Goal: Task Accomplishment & Management: Use online tool/utility

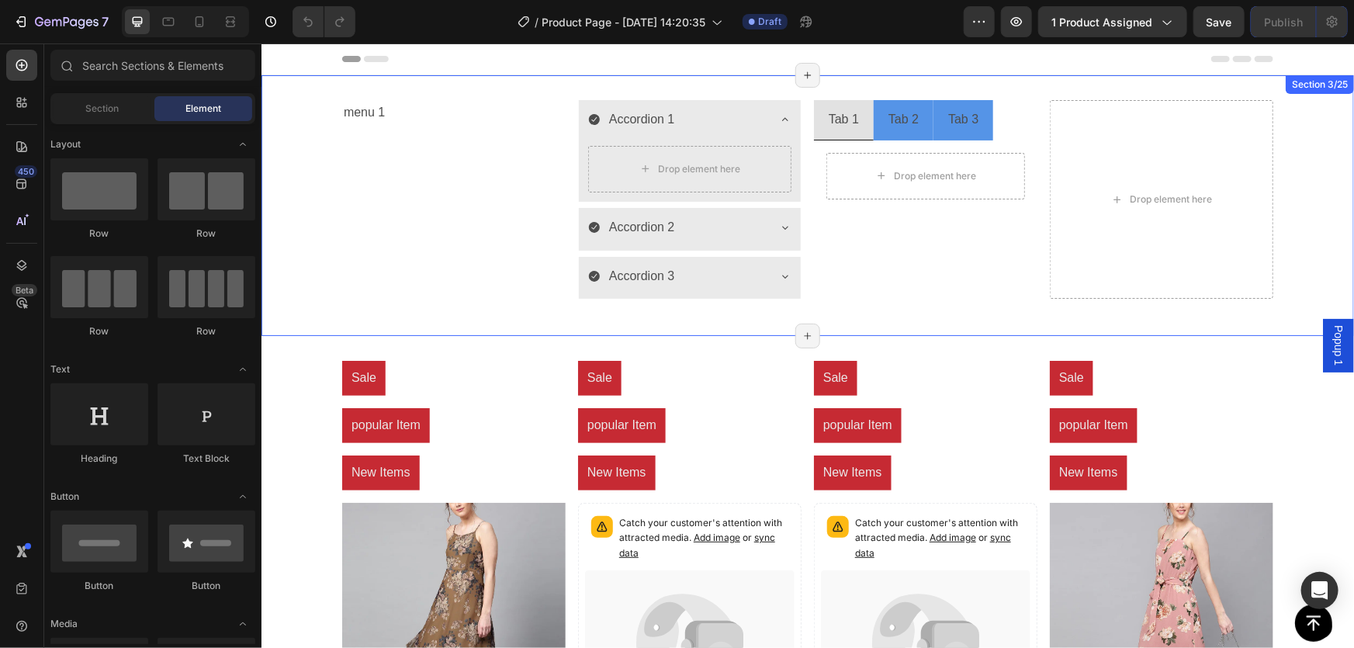
click at [907, 319] on div "menu 1 Text Block Accordion 1 Drop element here Accordion 2 Accordion 3 Accordi…" at bounding box center [807, 204] width 1093 height 261
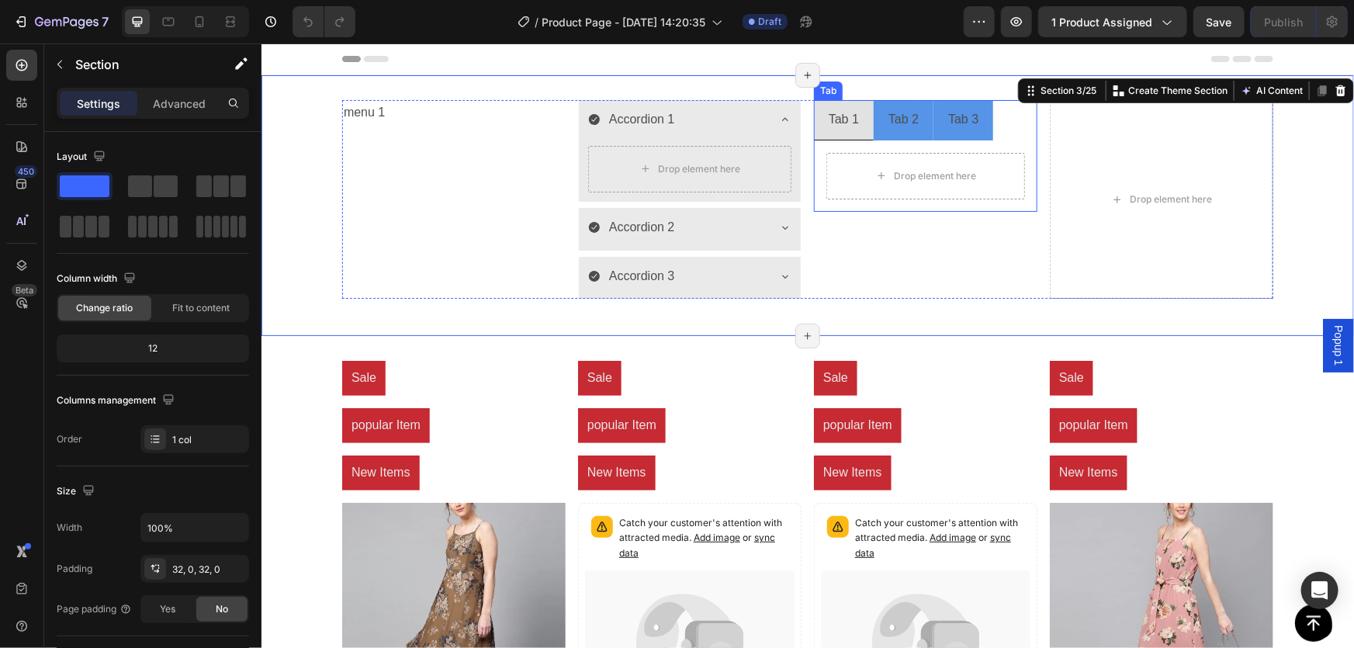
click at [851, 128] on div "Tab 1" at bounding box center [843, 119] width 35 height 27
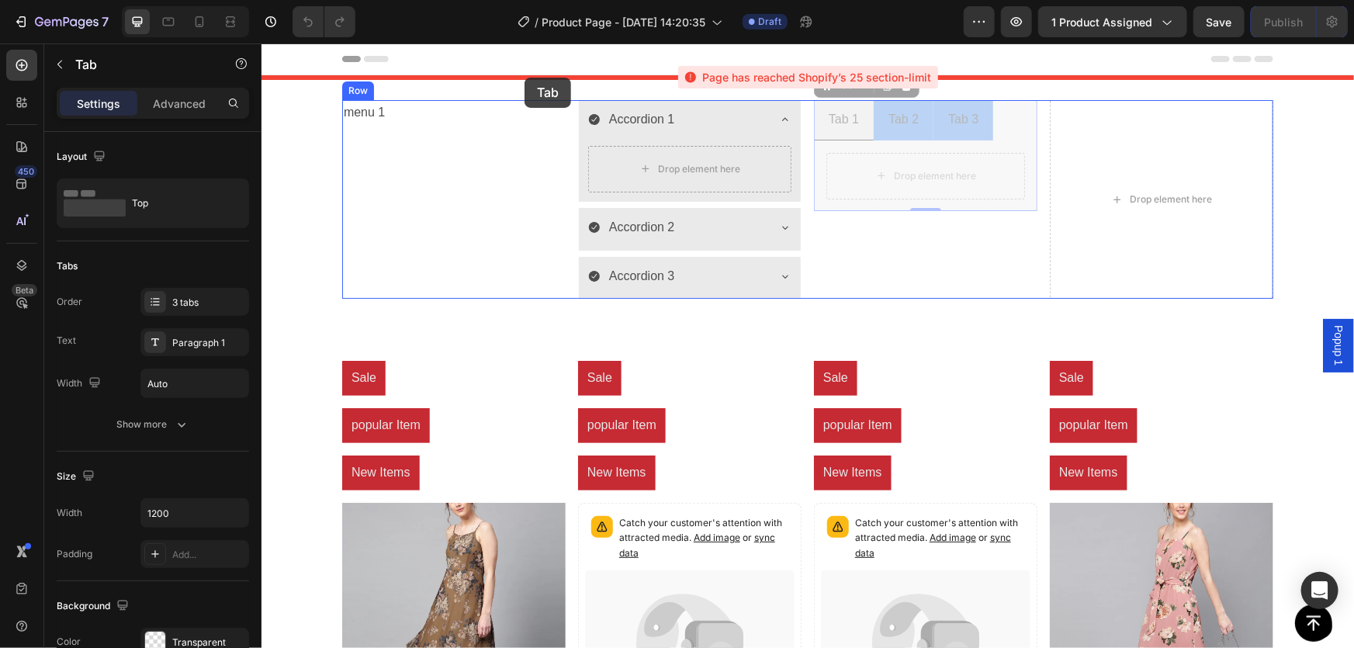
drag, startPoint x: 831, startPoint y: 86, endPoint x: 524, endPoint y: 77, distance: 307.4
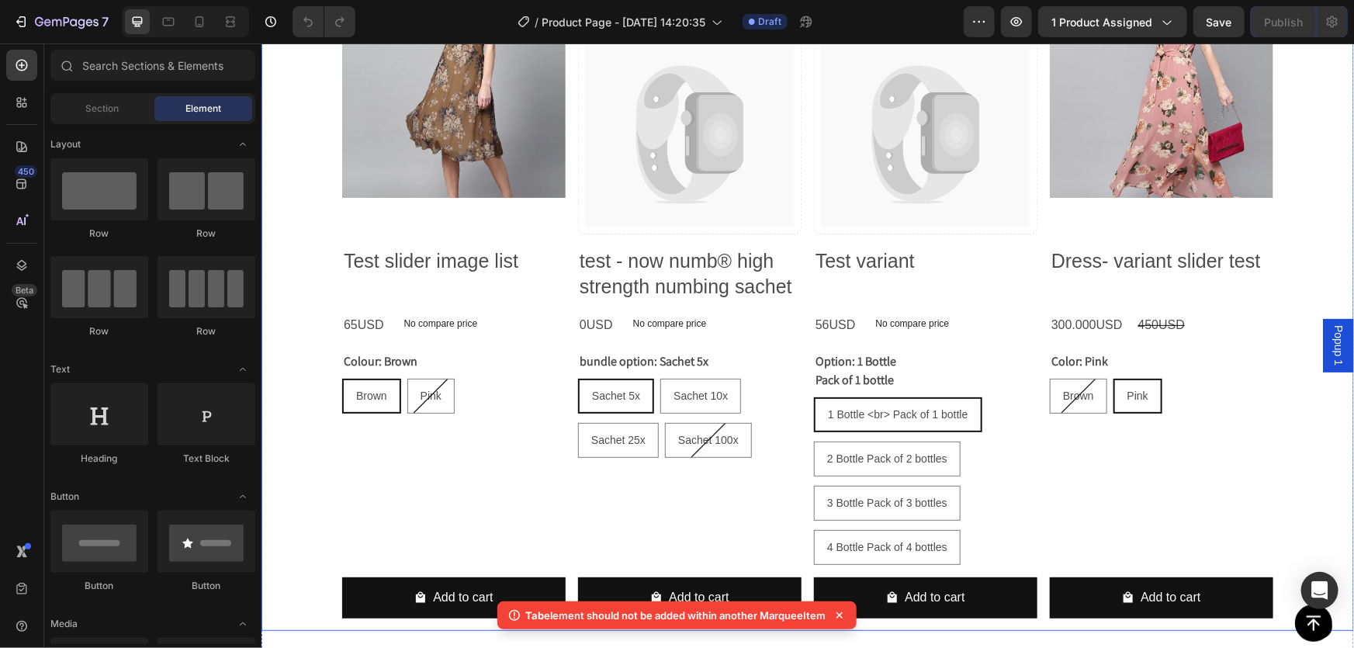
click at [1295, 76] on div "Sale Product Badge popular Item Product Badge New Items Product Badge Product I…" at bounding box center [807, 231] width 1093 height 798
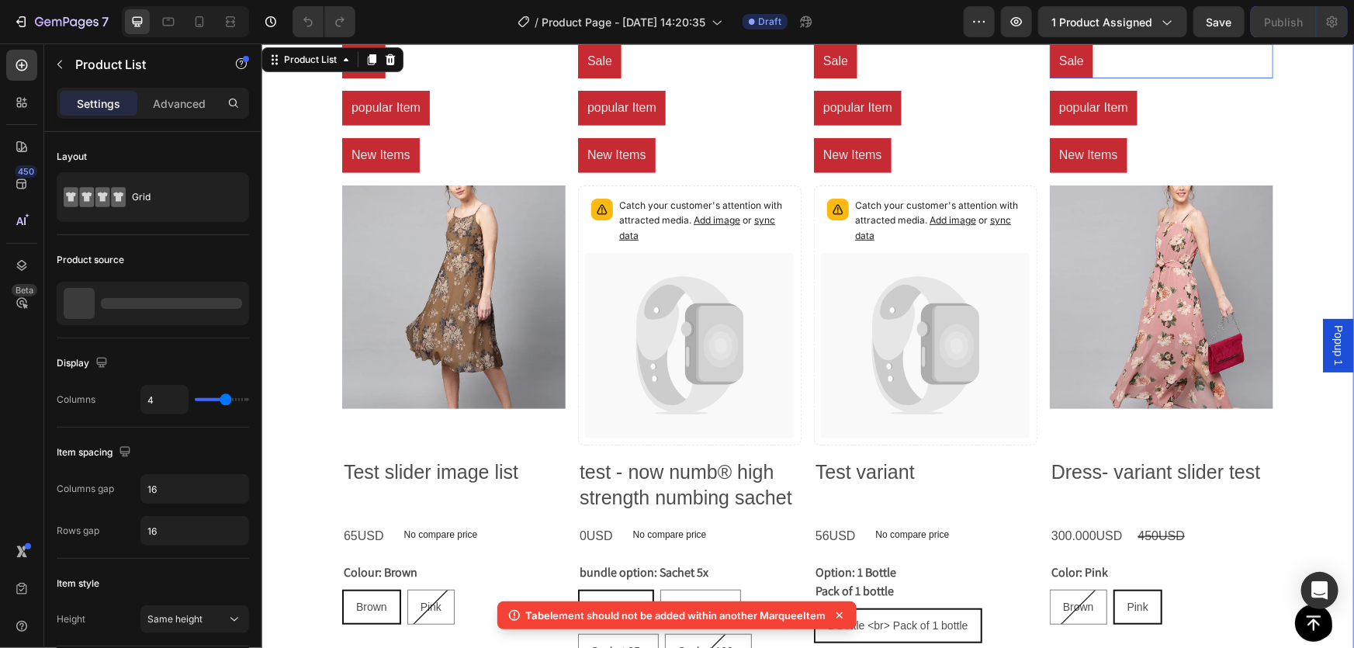
scroll to position [34, 0]
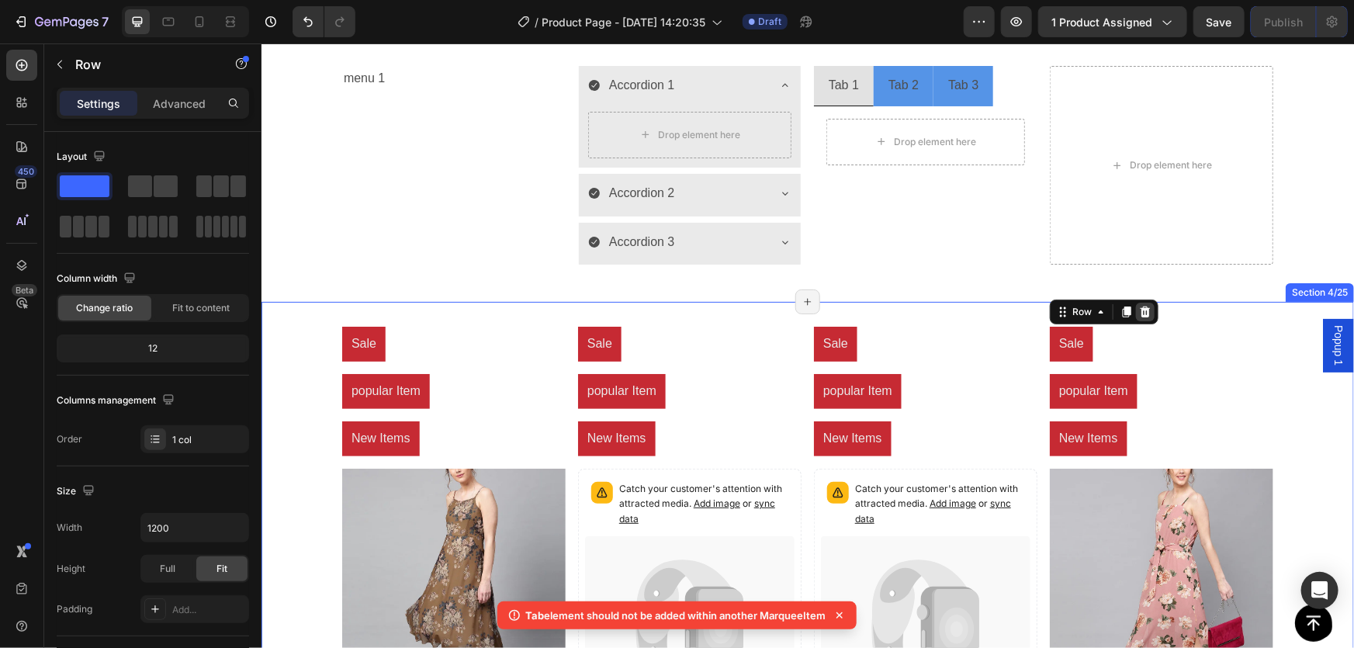
click at [1145, 307] on icon at bounding box center [1144, 311] width 12 height 12
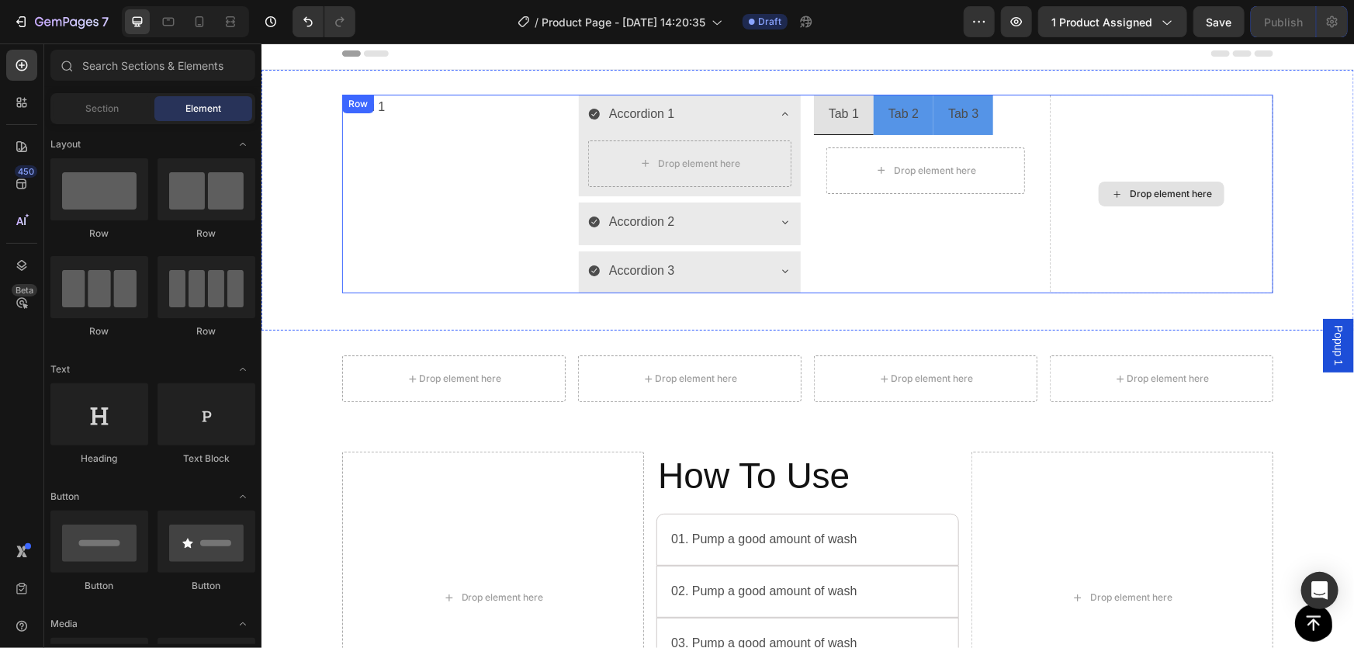
scroll to position [0, 0]
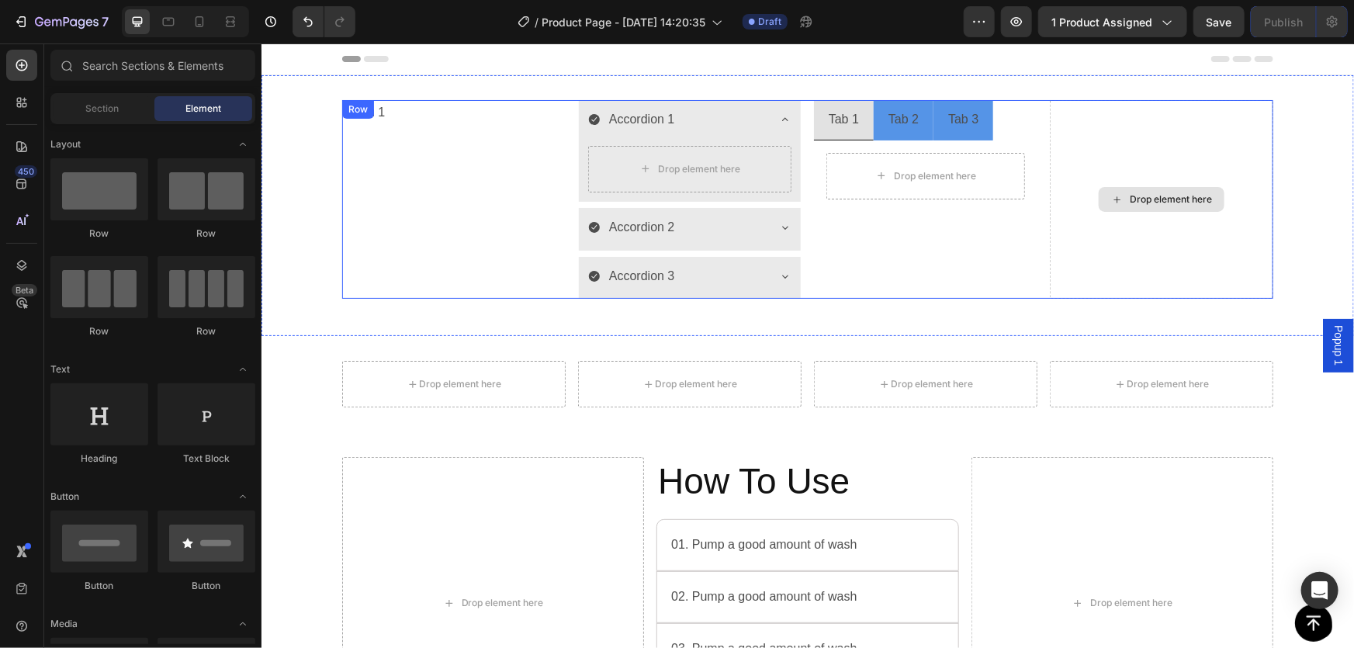
click at [1209, 151] on div "Drop element here" at bounding box center [1160, 198] width 223 height 199
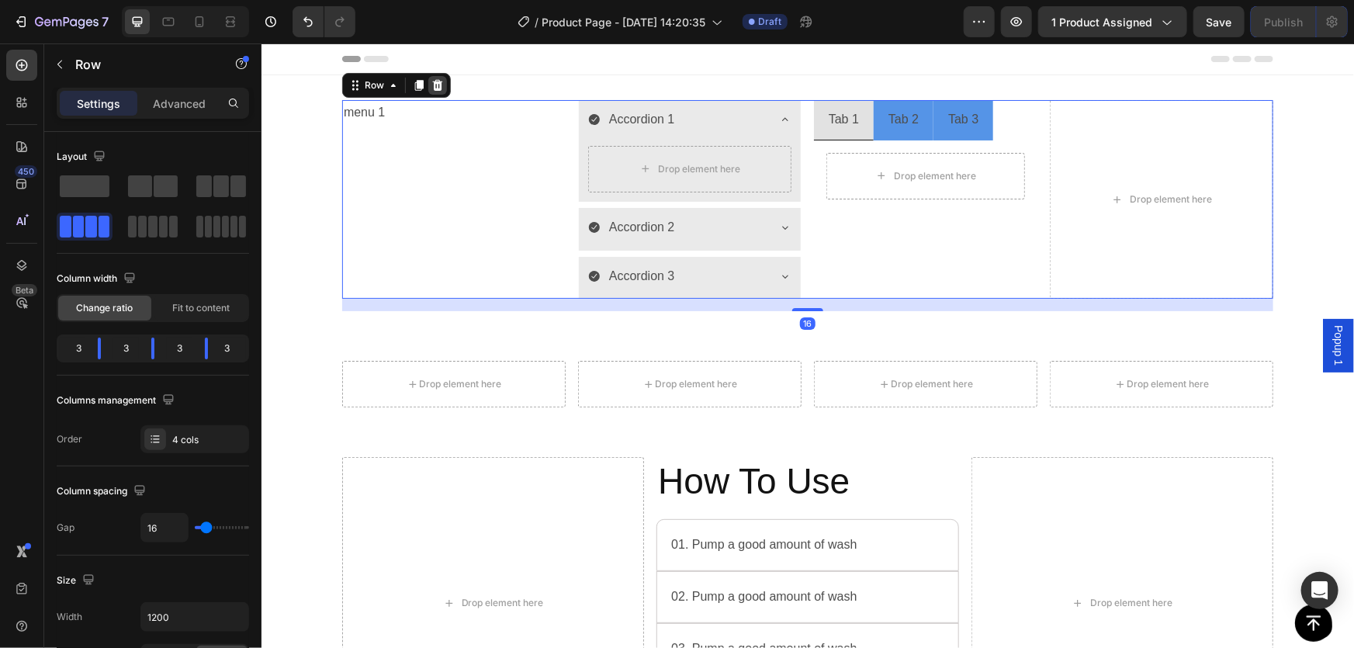
click at [431, 80] on icon at bounding box center [437, 84] width 12 height 12
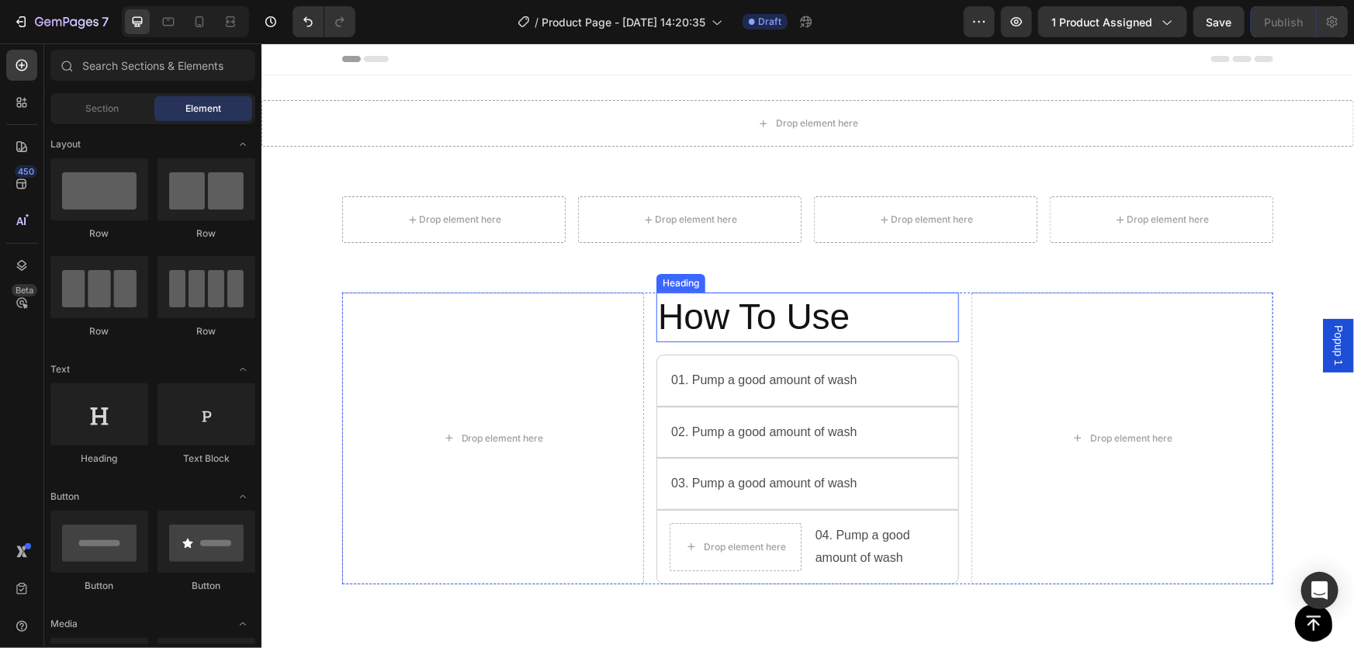
click at [833, 298] on h2 "How To Use" at bounding box center [807, 317] width 302 height 50
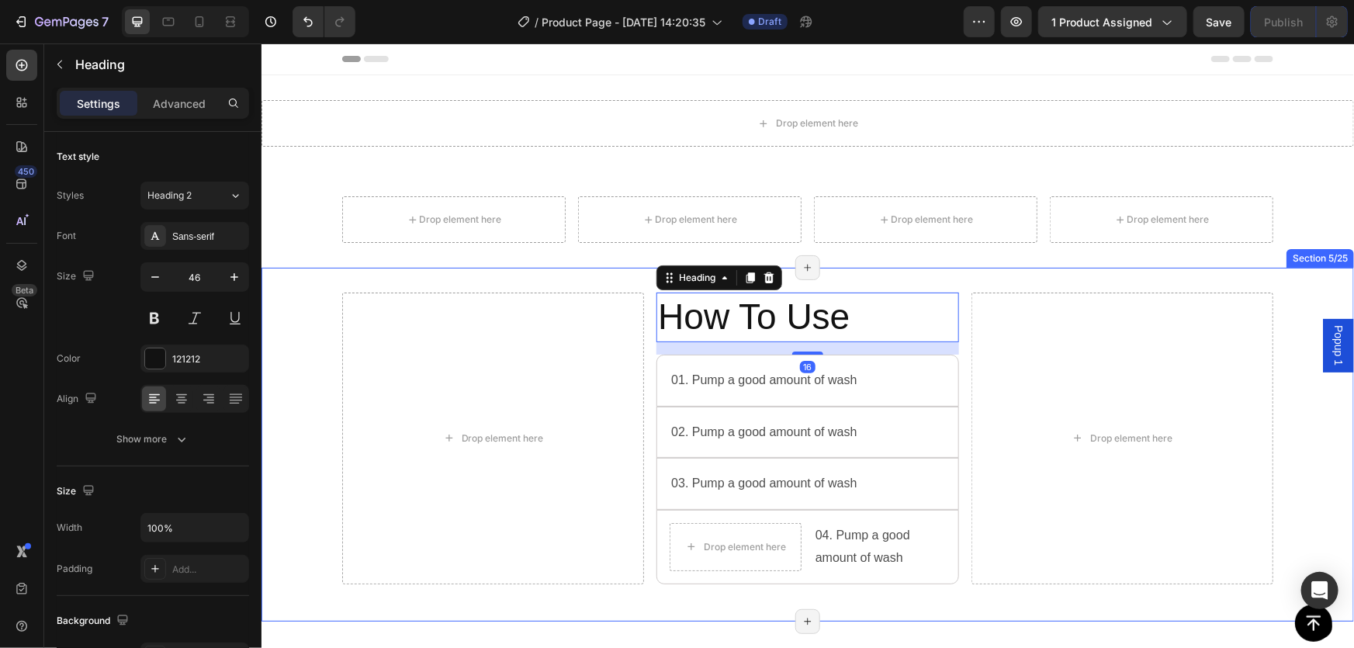
click at [1004, 282] on div "Drop element here How To Use Heading 16 01. Pump a good amount of wash Text Blo…" at bounding box center [807, 444] width 1093 height 354
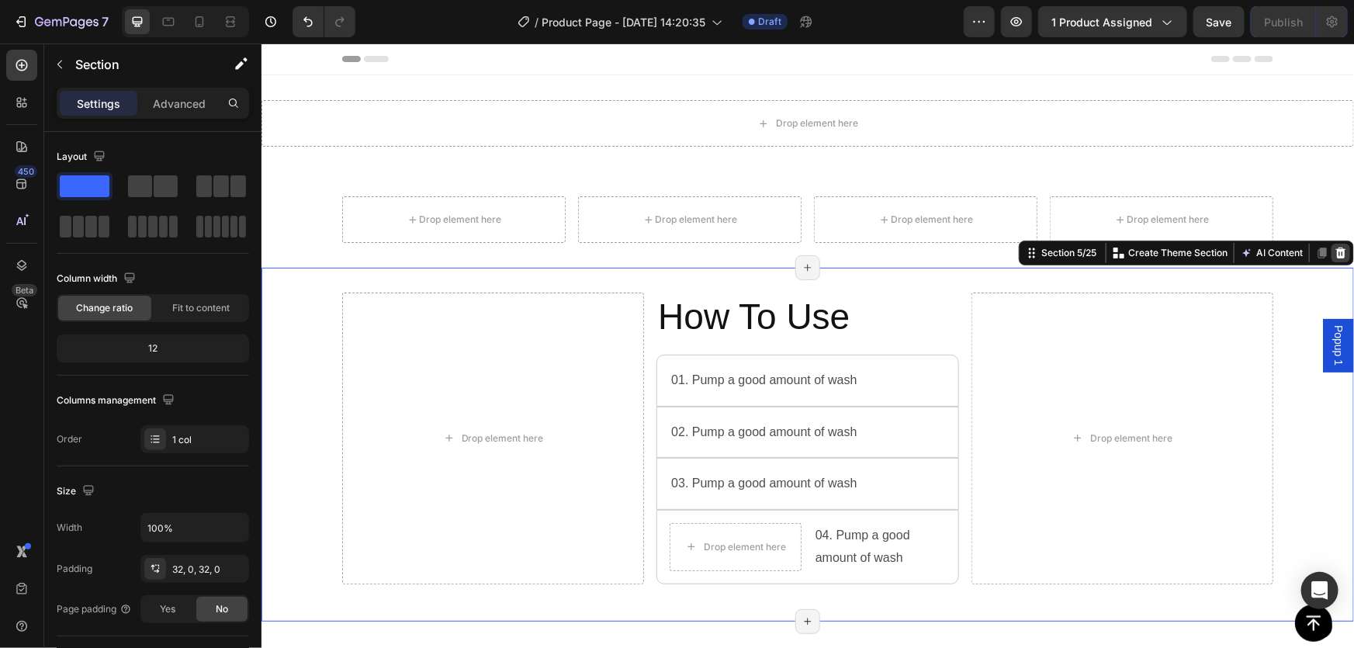
click at [1336, 252] on icon at bounding box center [1341, 252] width 10 height 11
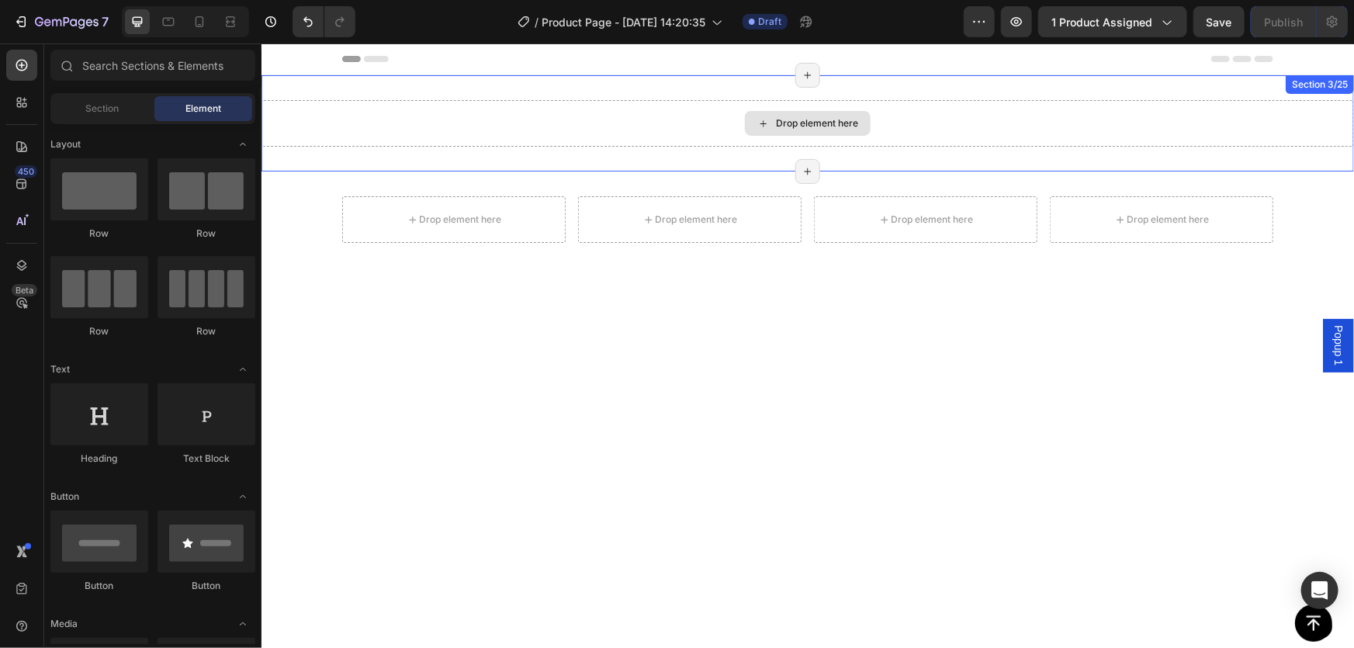
click at [1092, 101] on div "Drop element here Section 3/25 Page has reached Shopify’s 25 section-limit Page…" at bounding box center [807, 122] width 1093 height 96
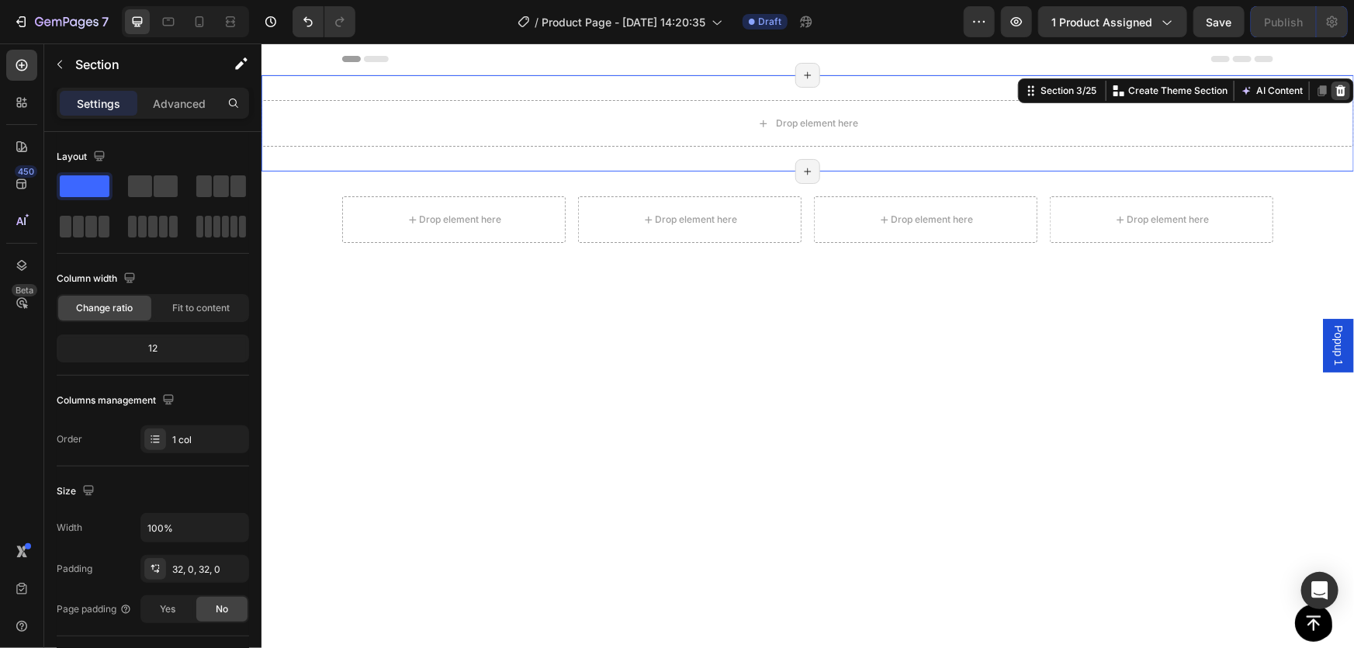
click at [1334, 92] on icon at bounding box center [1340, 90] width 12 height 12
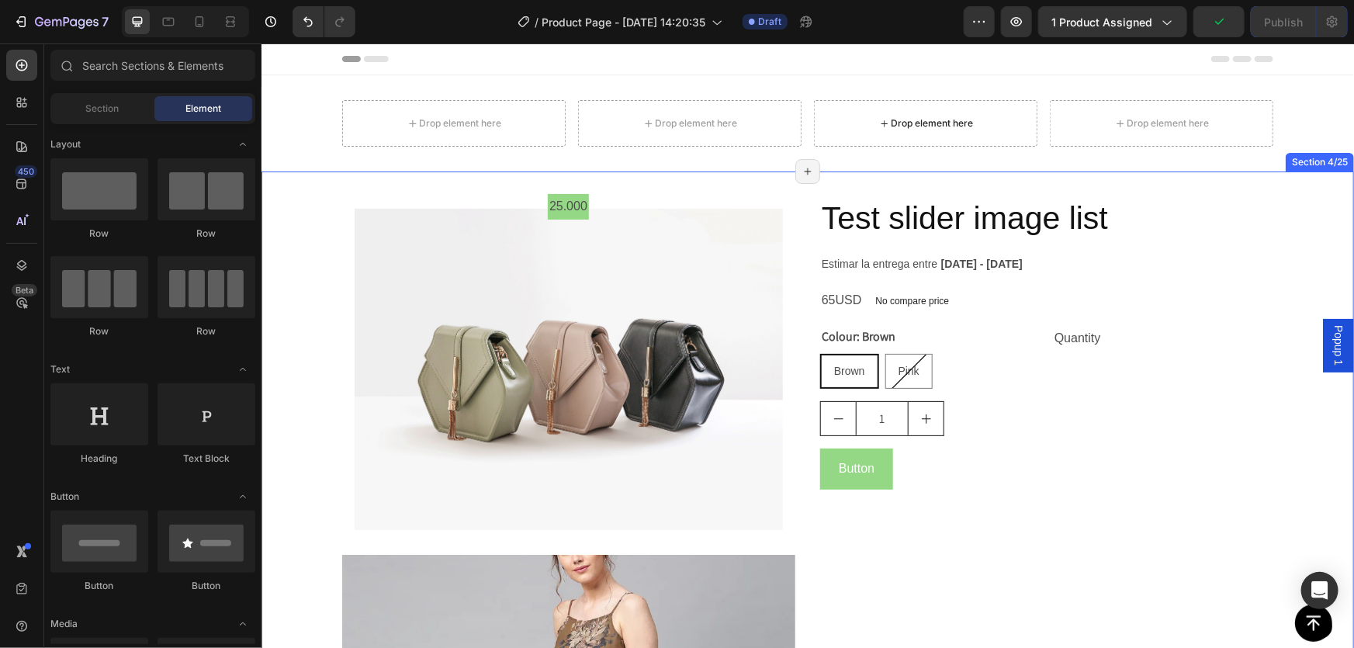
click at [1003, 108] on div "Drop element here" at bounding box center [924, 122] width 223 height 47
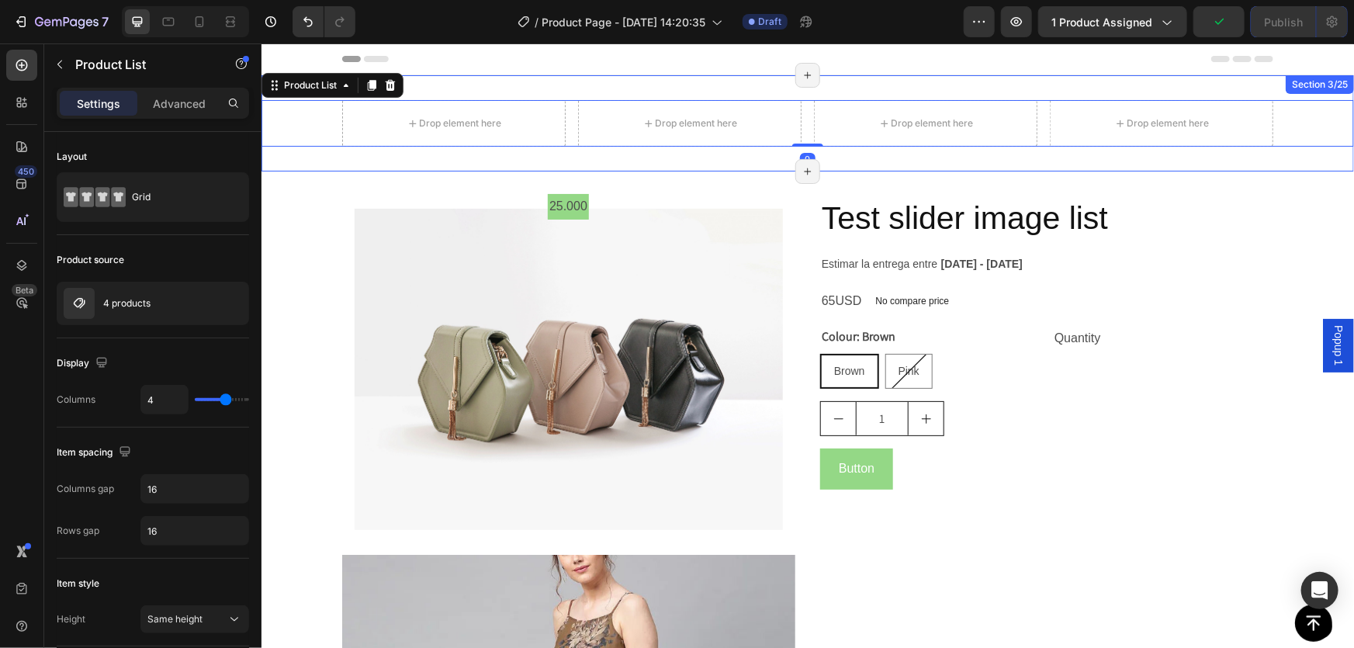
click at [1301, 92] on div "Section 3/25" at bounding box center [1319, 83] width 68 height 19
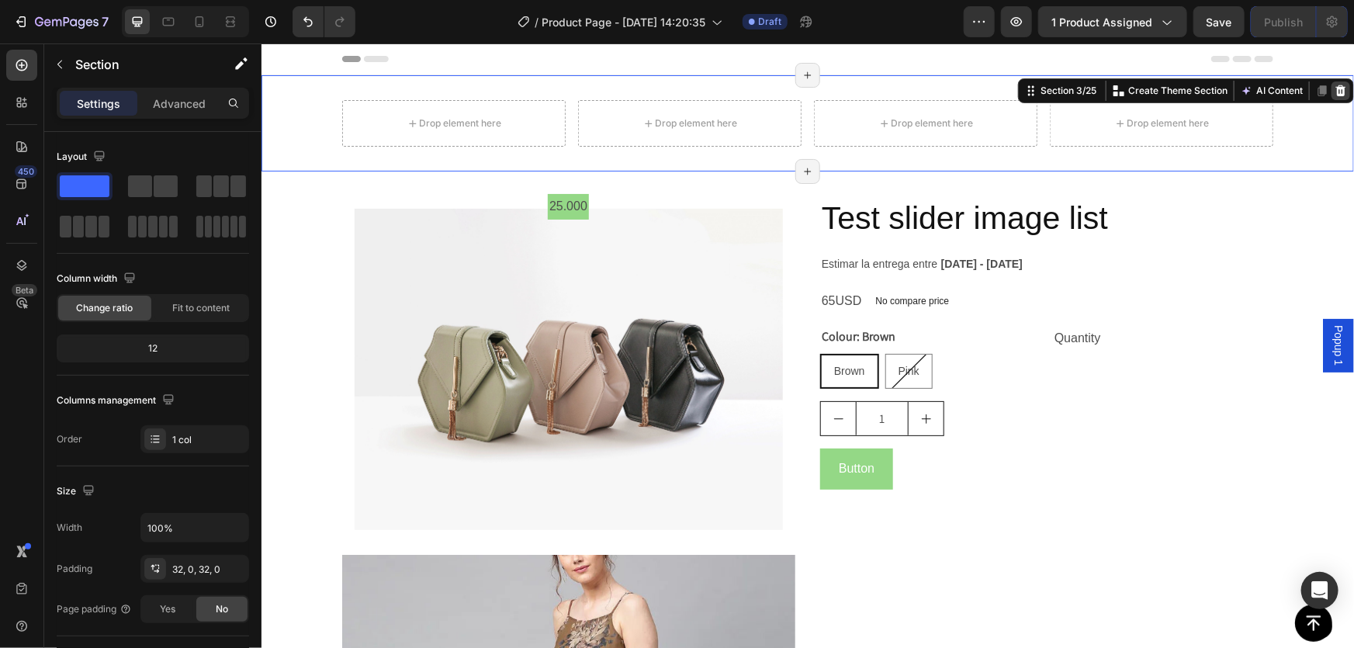
click at [1336, 93] on icon at bounding box center [1341, 90] width 10 height 11
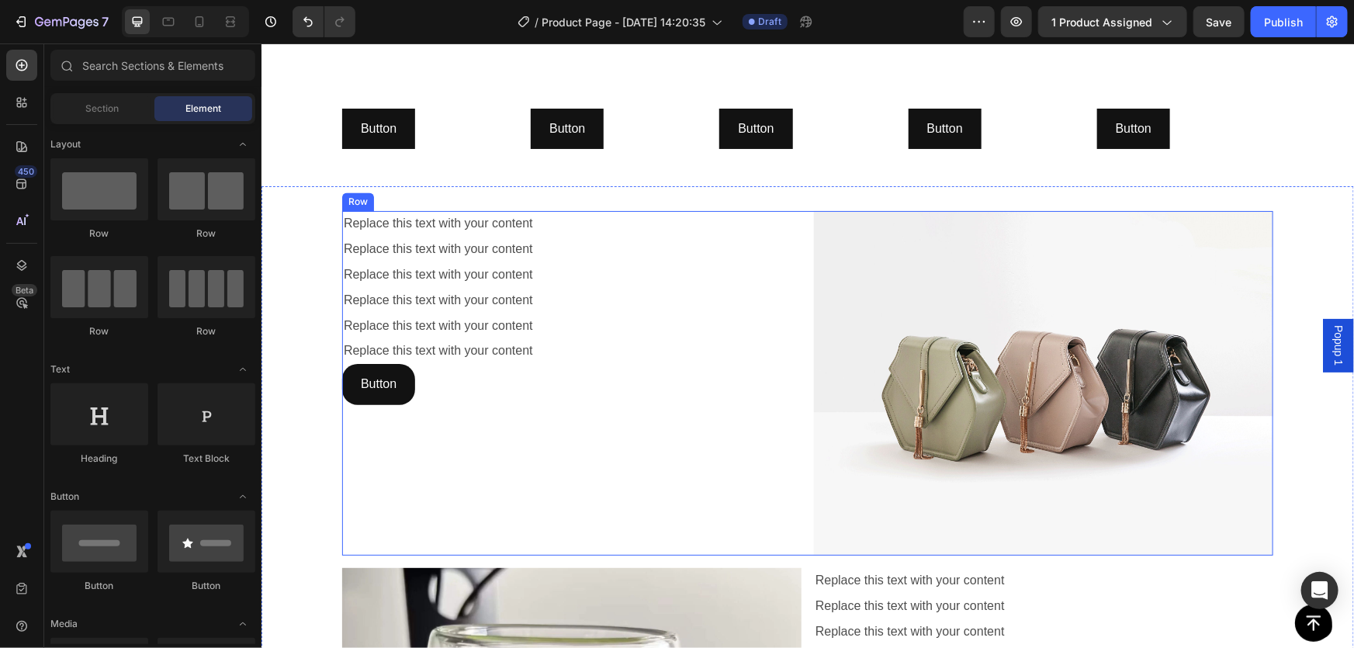
scroll to position [1552, 0]
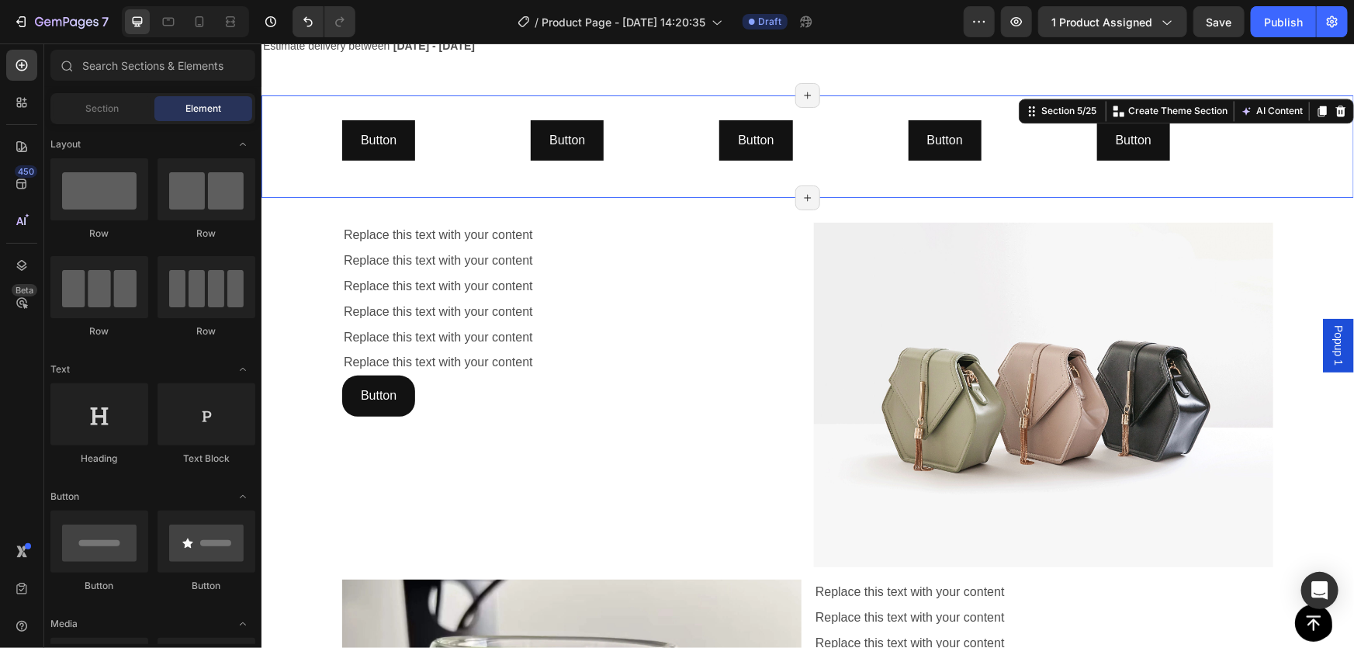
click at [885, 102] on div "Button Button Button Button Button Button Button Button Button Button Row Secti…" at bounding box center [807, 146] width 1093 height 103
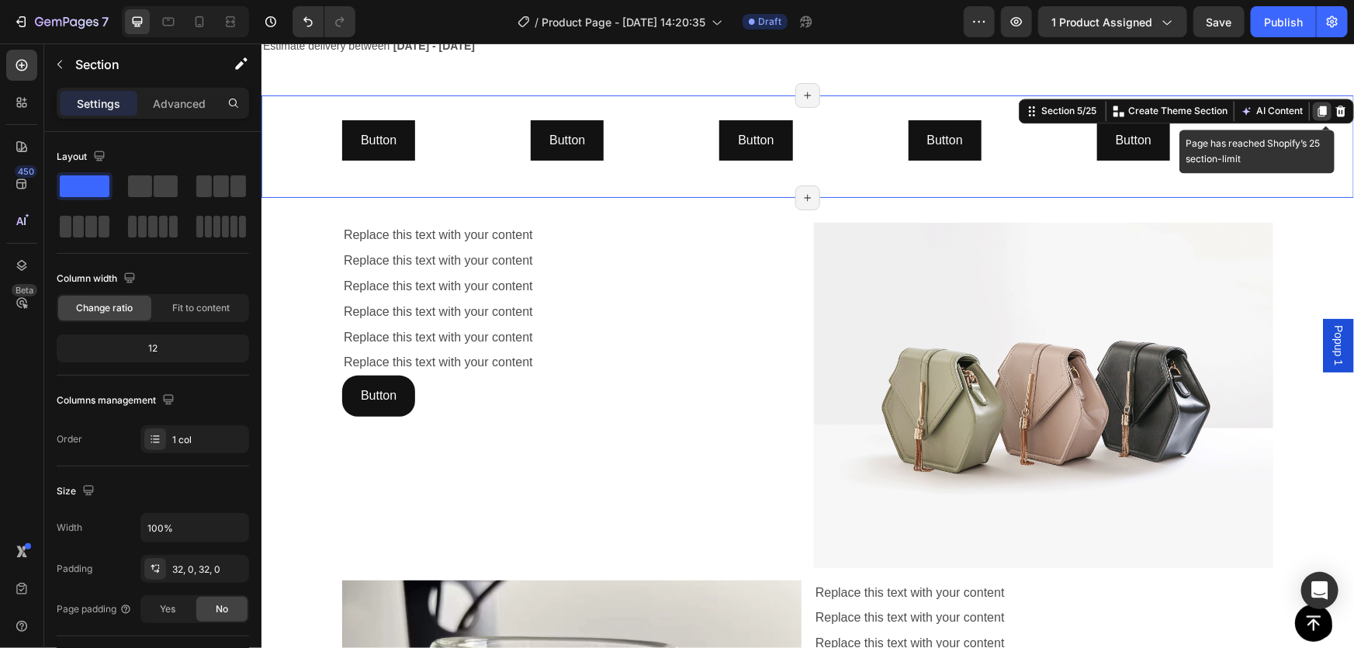
click at [1318, 108] on div "Page has reached Shopify’s 25 section-limit" at bounding box center [1321, 110] width 19 height 19
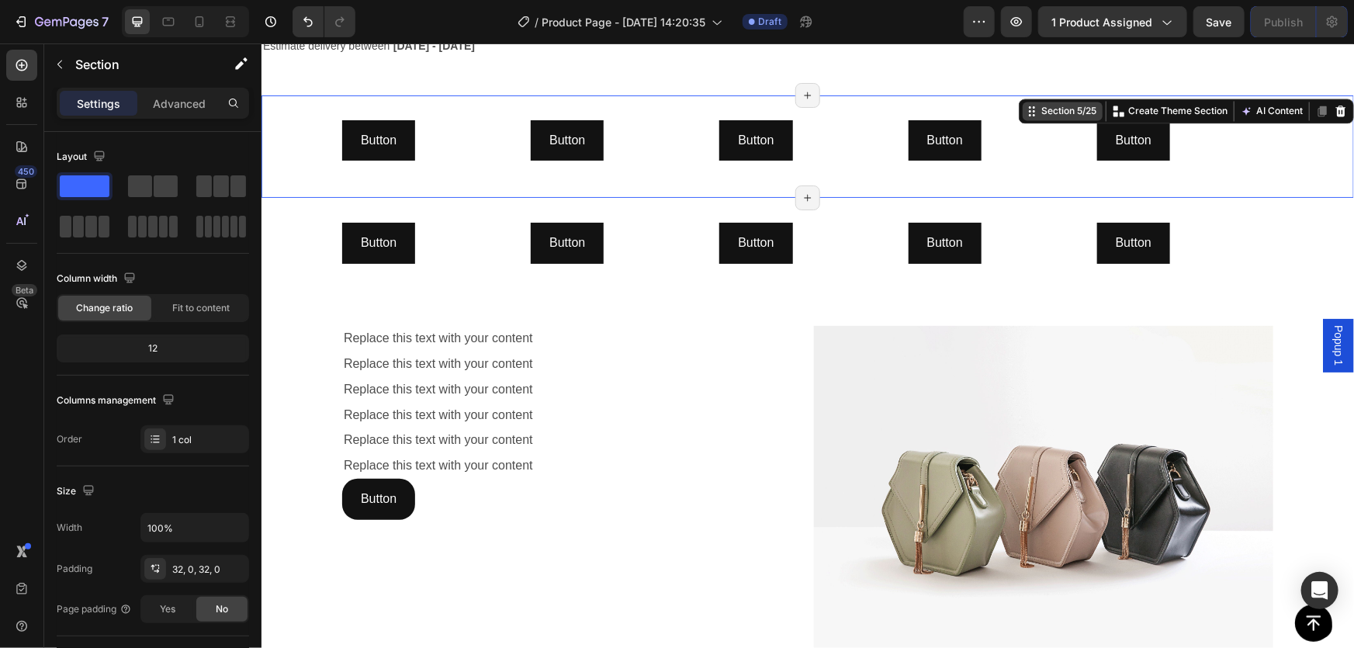
click at [1334, 107] on icon at bounding box center [1340, 110] width 12 height 12
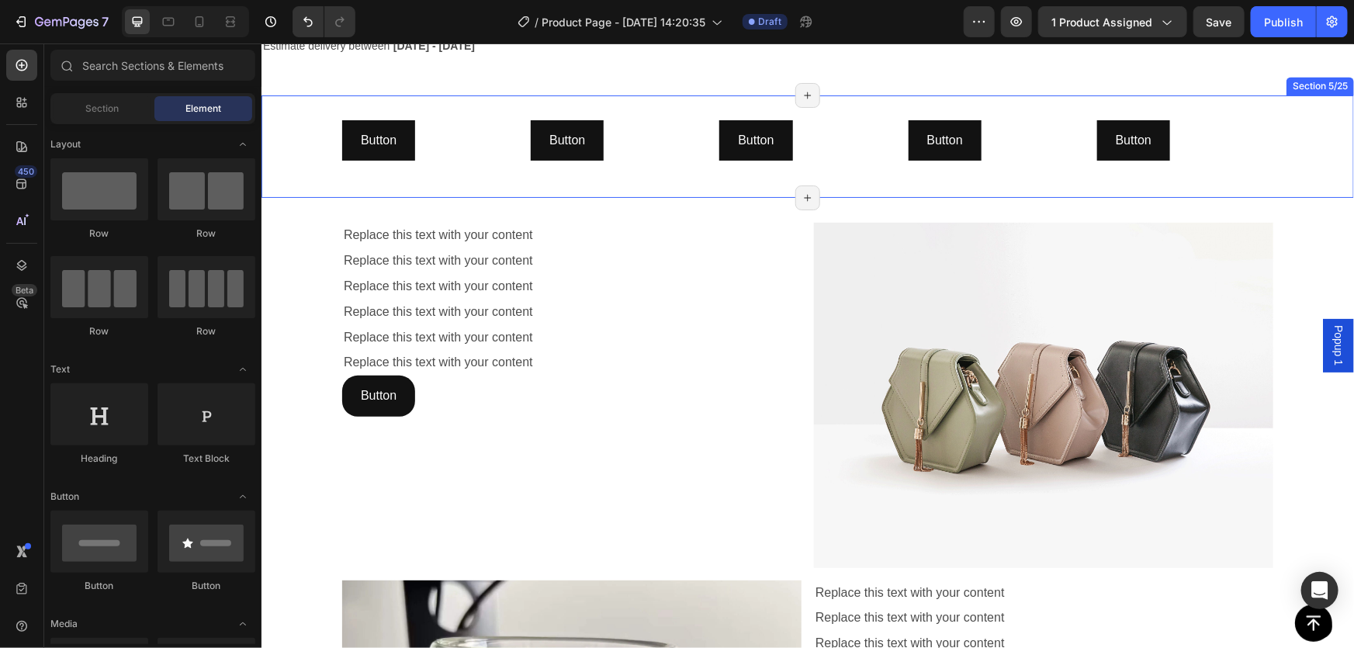
click at [1308, 100] on div "Button Button Button Button Button Button Button Button Button Button Row Secti…" at bounding box center [807, 146] width 1093 height 103
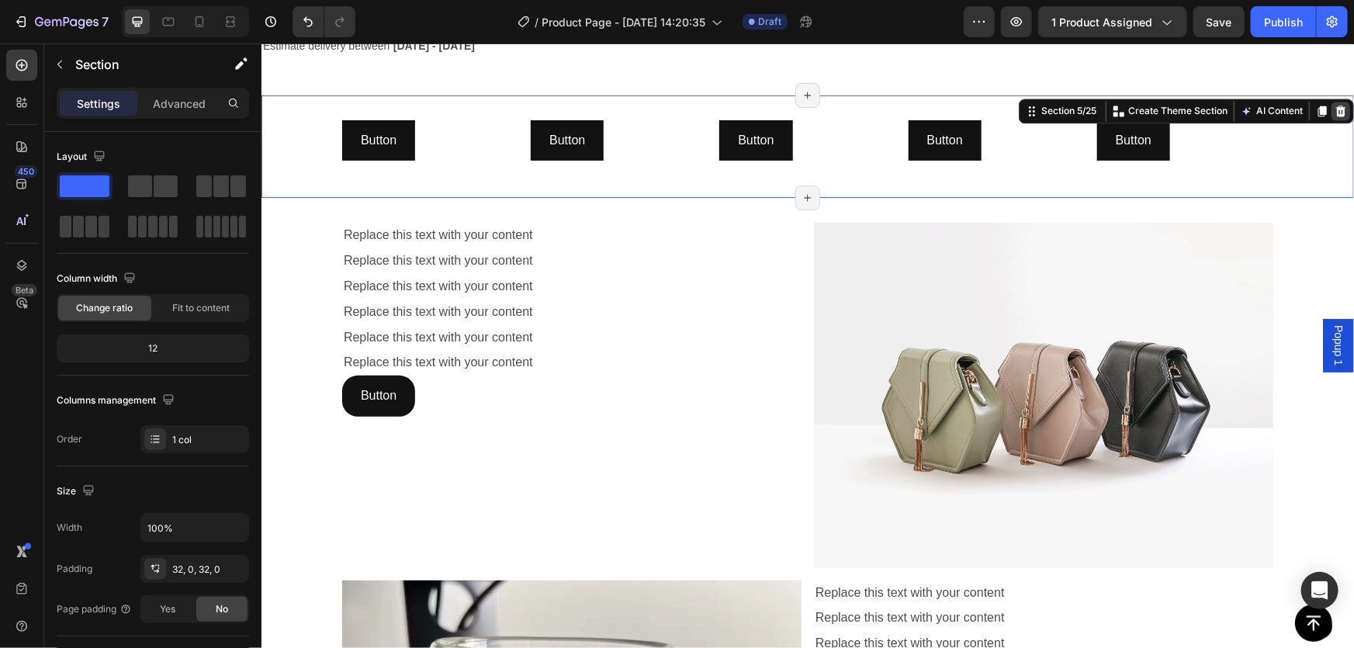
click at [1334, 104] on icon at bounding box center [1340, 110] width 12 height 12
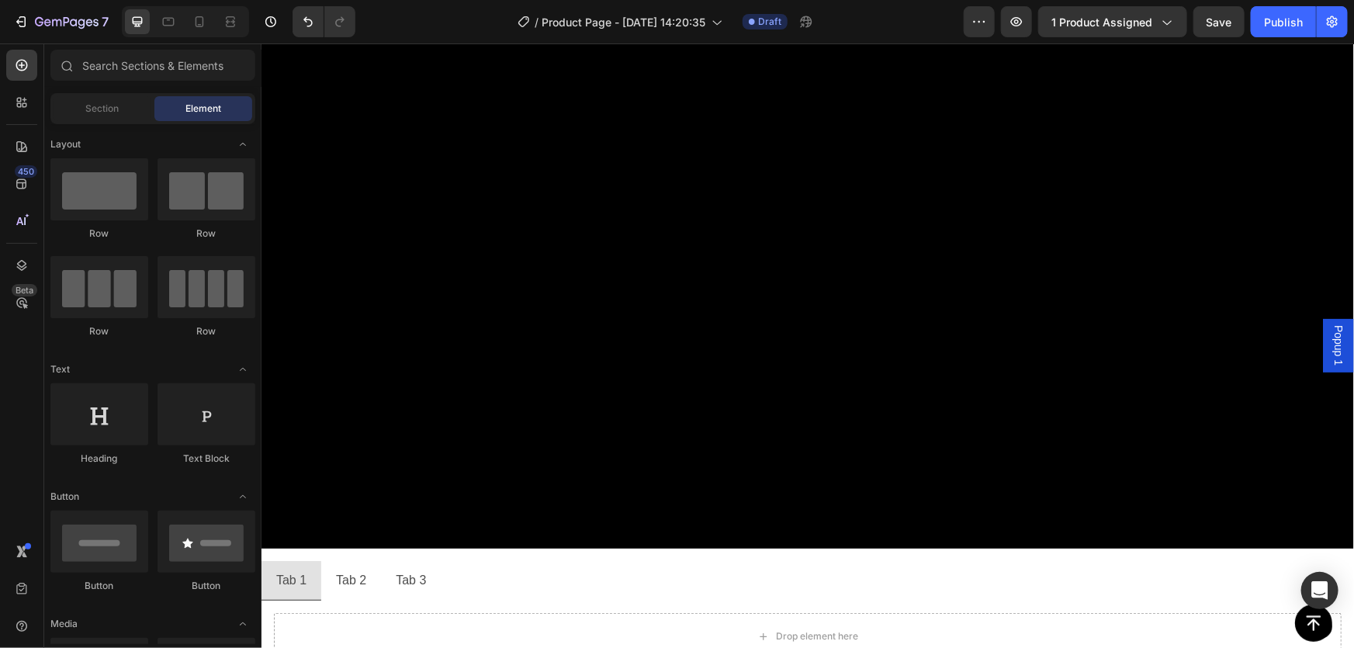
scroll to position [0, 0]
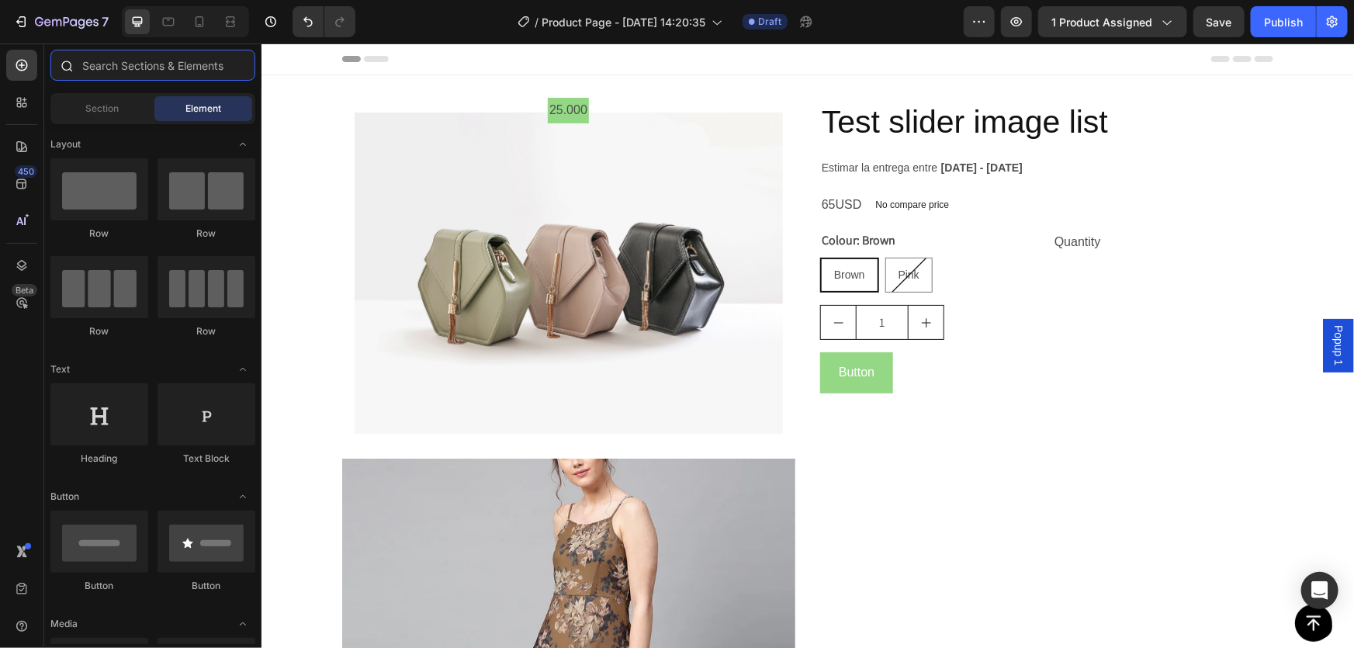
click at [119, 62] on input "text" at bounding box center [152, 65] width 205 height 31
click at [120, 60] on input "text" at bounding box center [152, 65] width 205 height 31
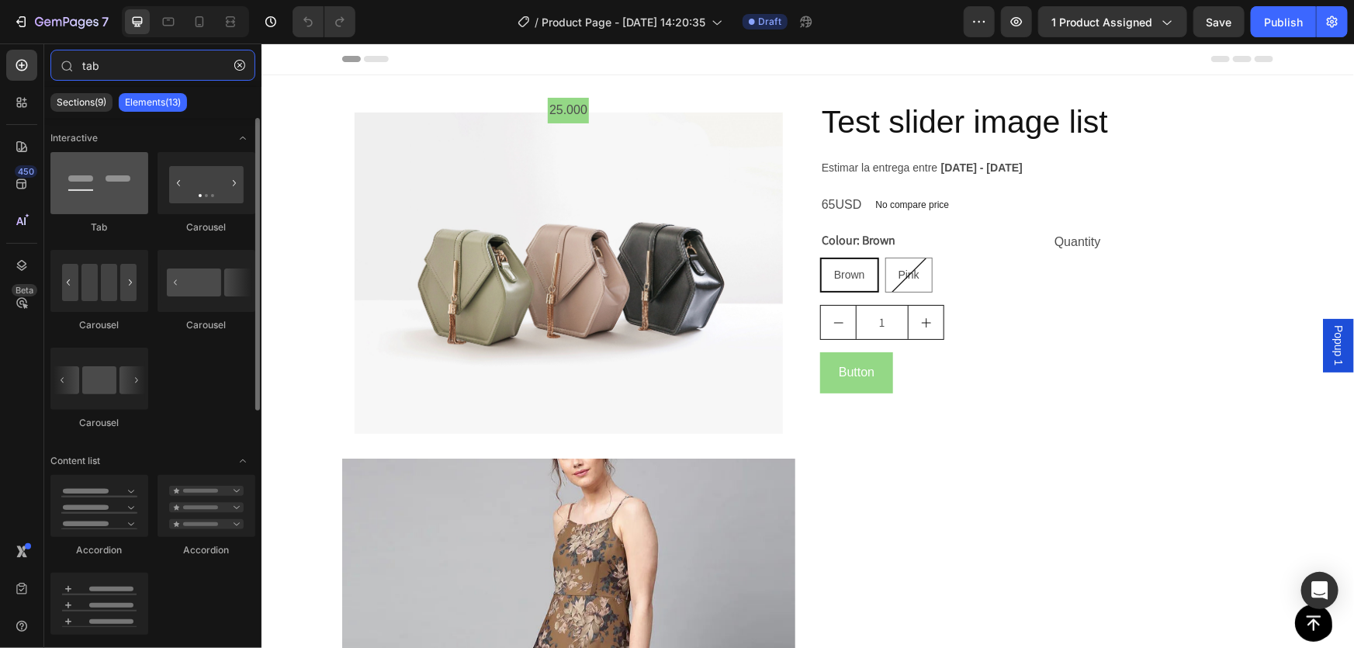
type input "tab"
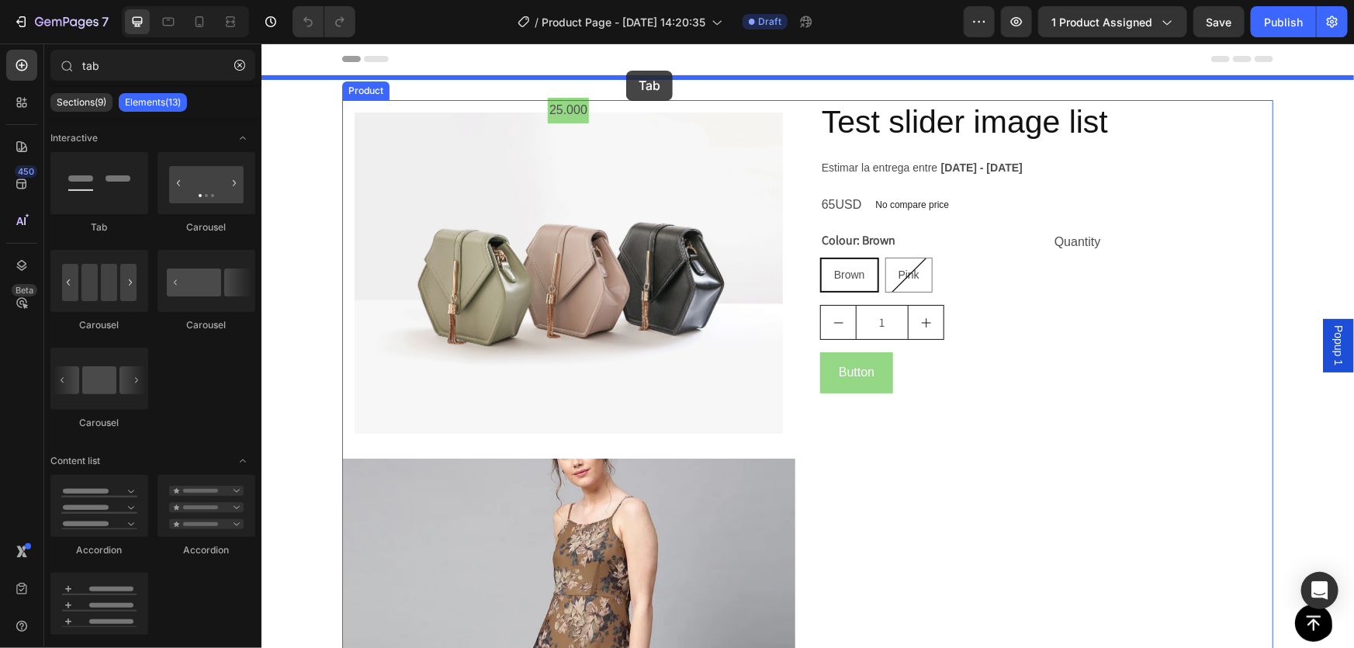
drag, startPoint x: 391, startPoint y: 236, endPoint x: 625, endPoint y: 70, distance: 287.2
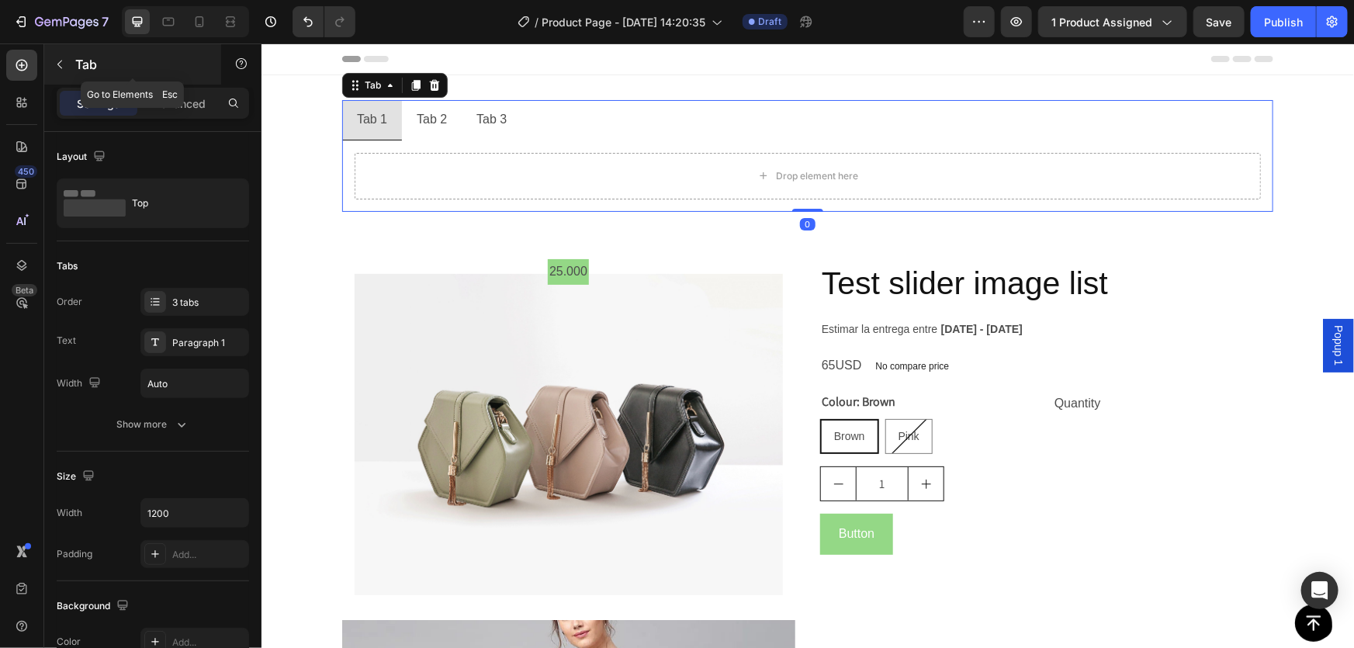
click at [61, 56] on button "button" at bounding box center [59, 64] width 25 height 25
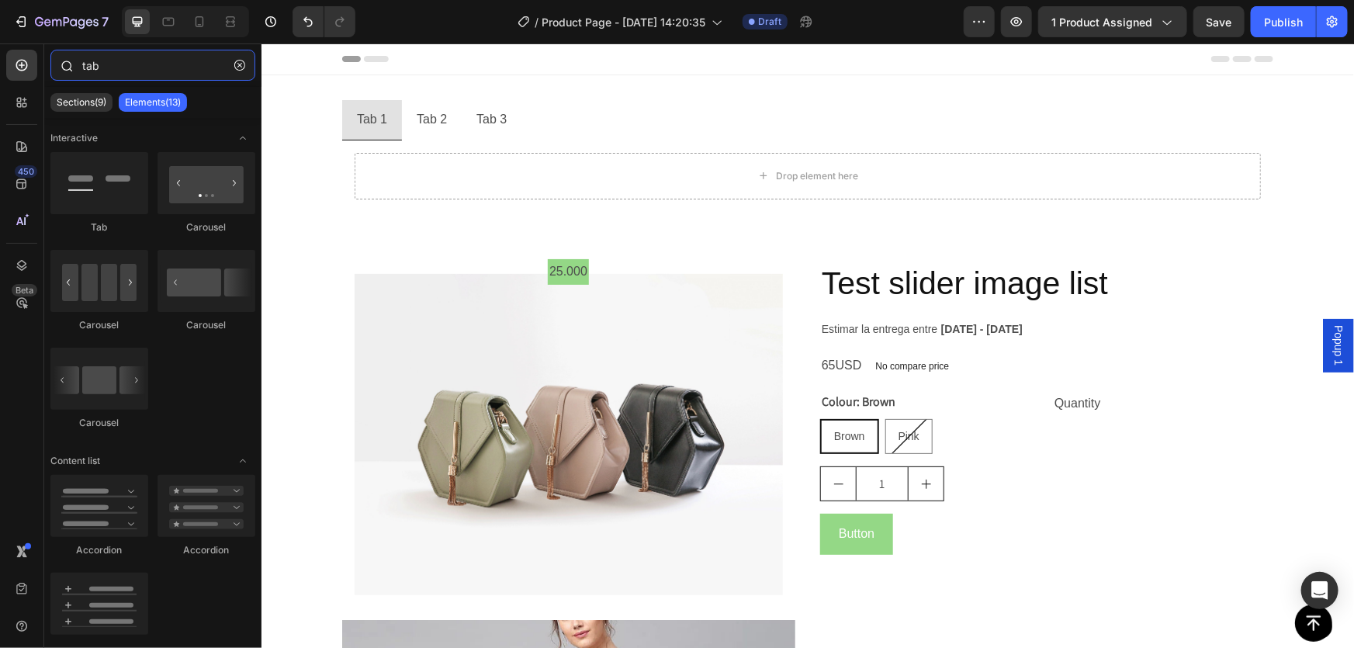
click at [128, 68] on input "tab" at bounding box center [152, 65] width 205 height 31
click at [81, 70] on input "tab" at bounding box center [152, 65] width 205 height 31
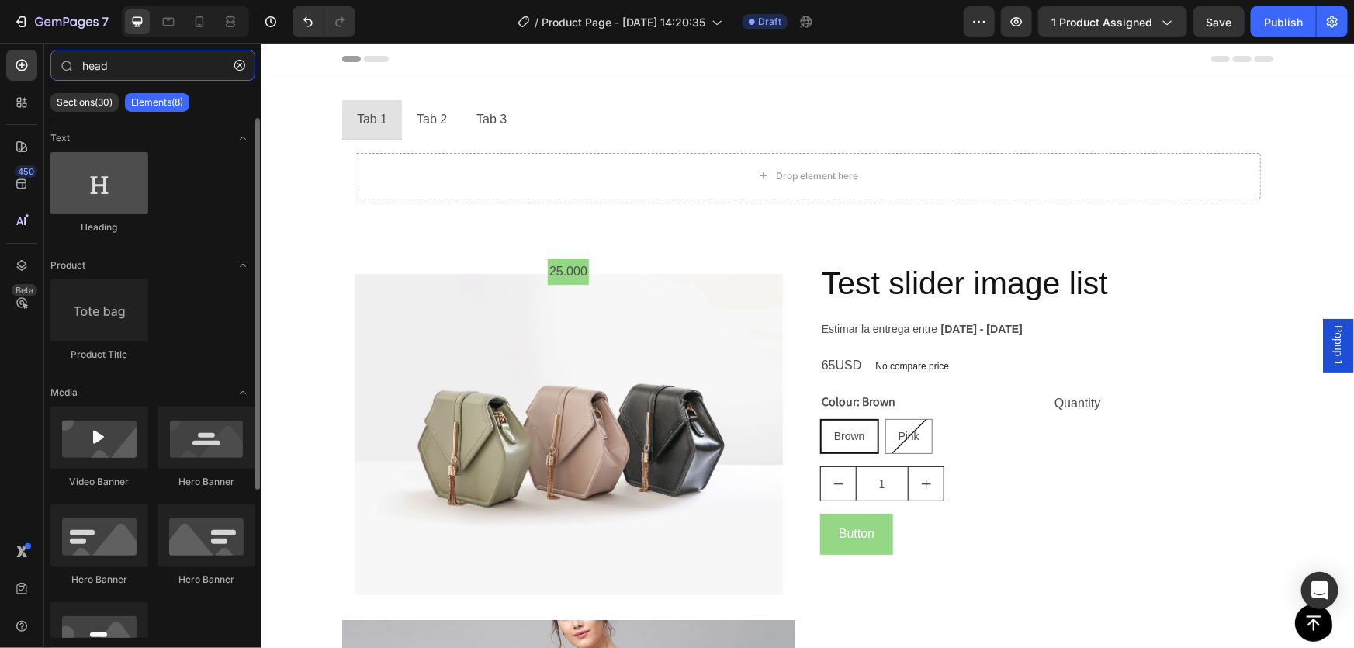
type input "head"
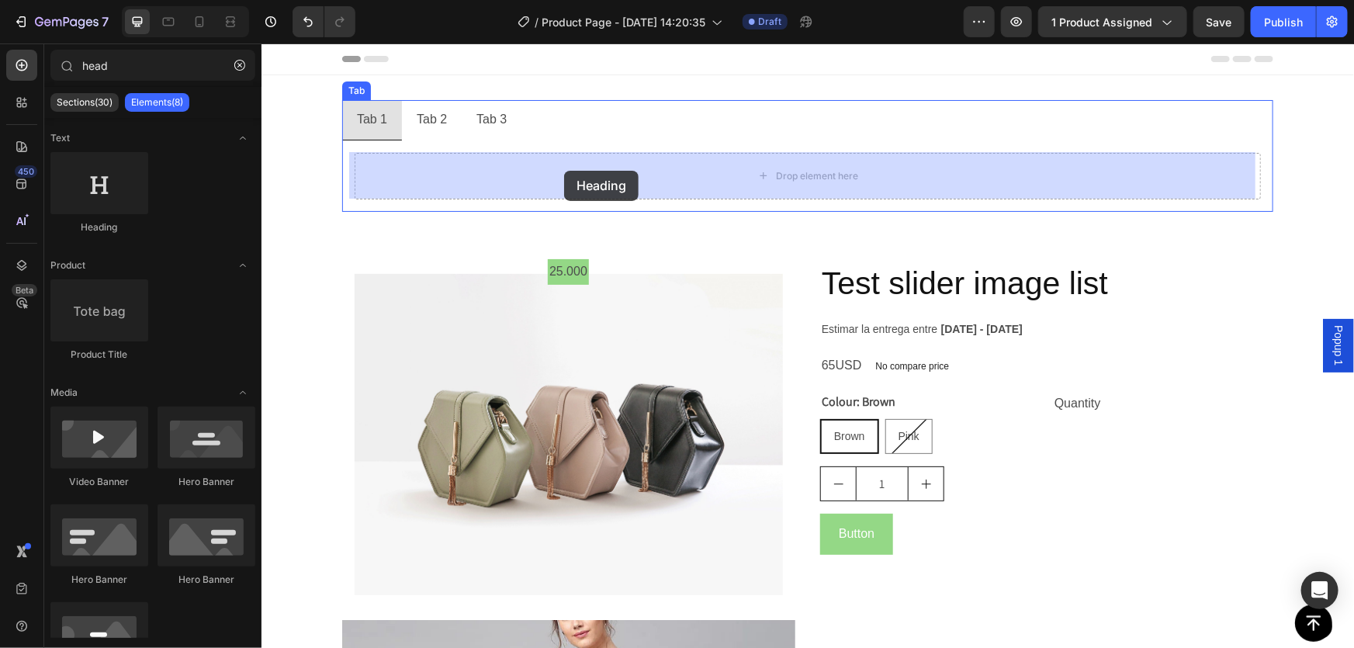
drag, startPoint x: 372, startPoint y: 235, endPoint x: 563, endPoint y: 170, distance: 201.7
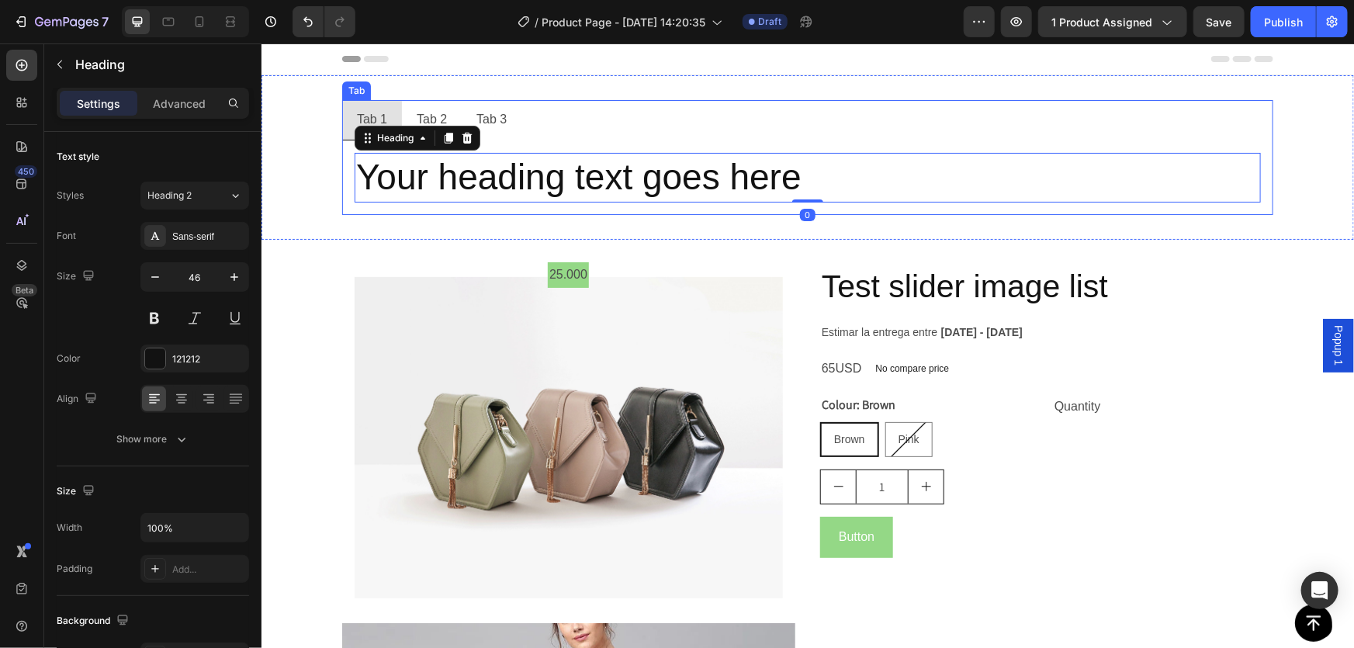
click at [414, 113] on div "Tab 2" at bounding box center [431, 119] width 35 height 27
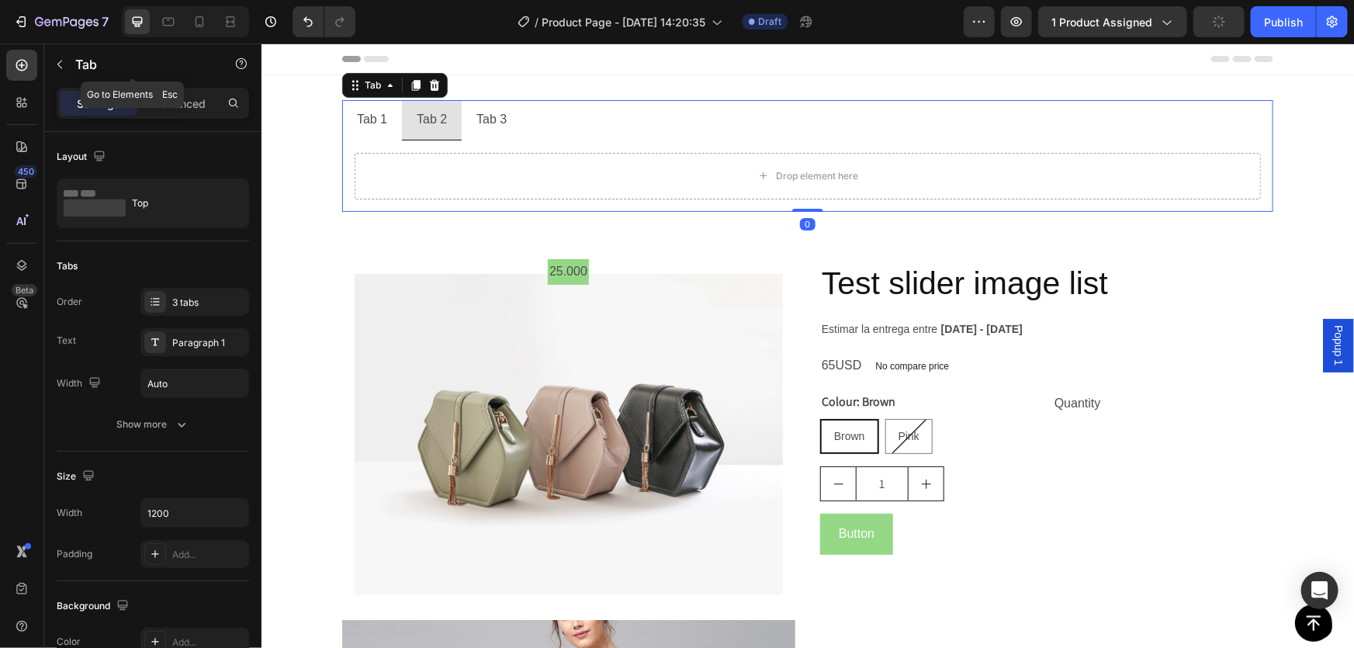
click at [73, 68] on div "Tab" at bounding box center [132, 64] width 177 height 40
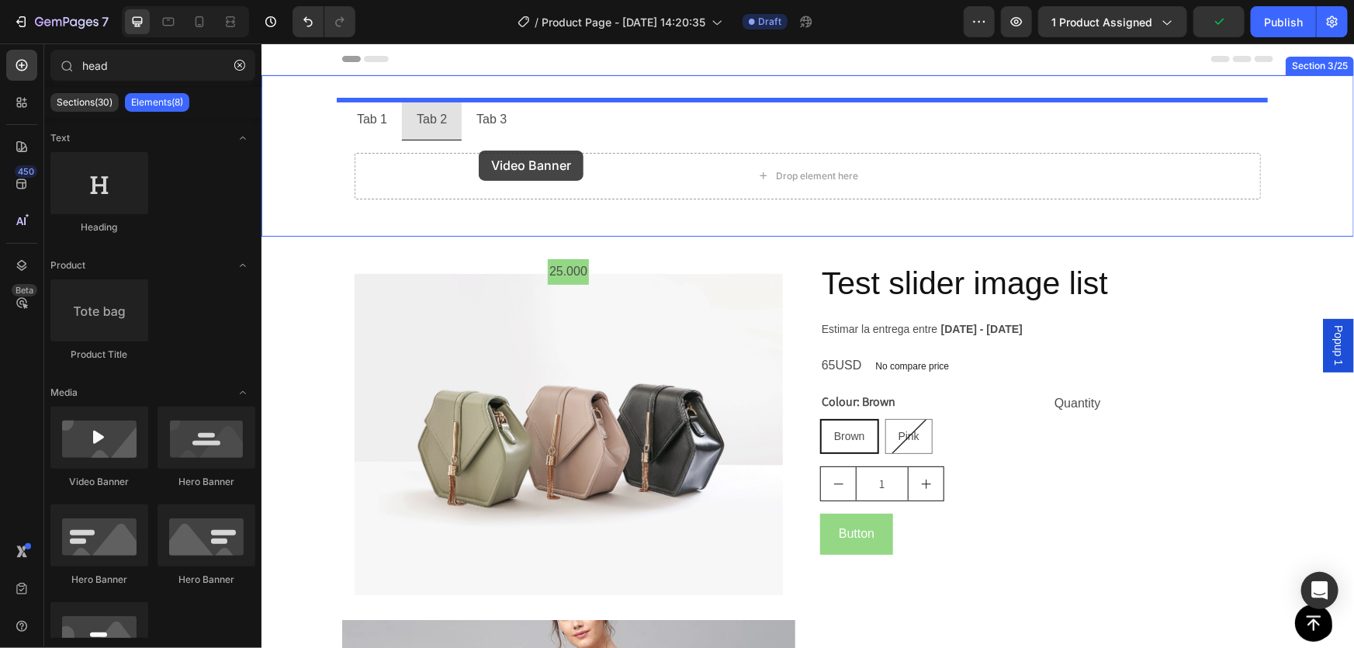
drag, startPoint x: 389, startPoint y: 460, endPoint x: 479, endPoint y: 144, distance: 328.4
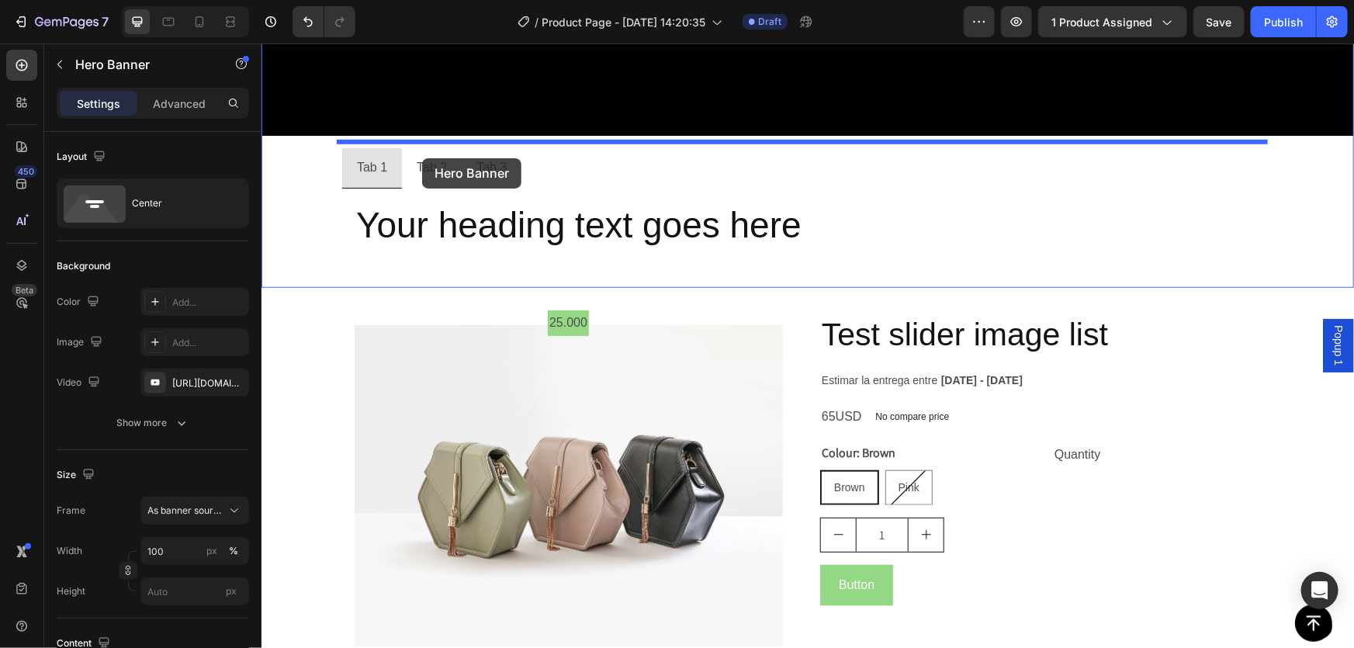
scroll to position [570, 0]
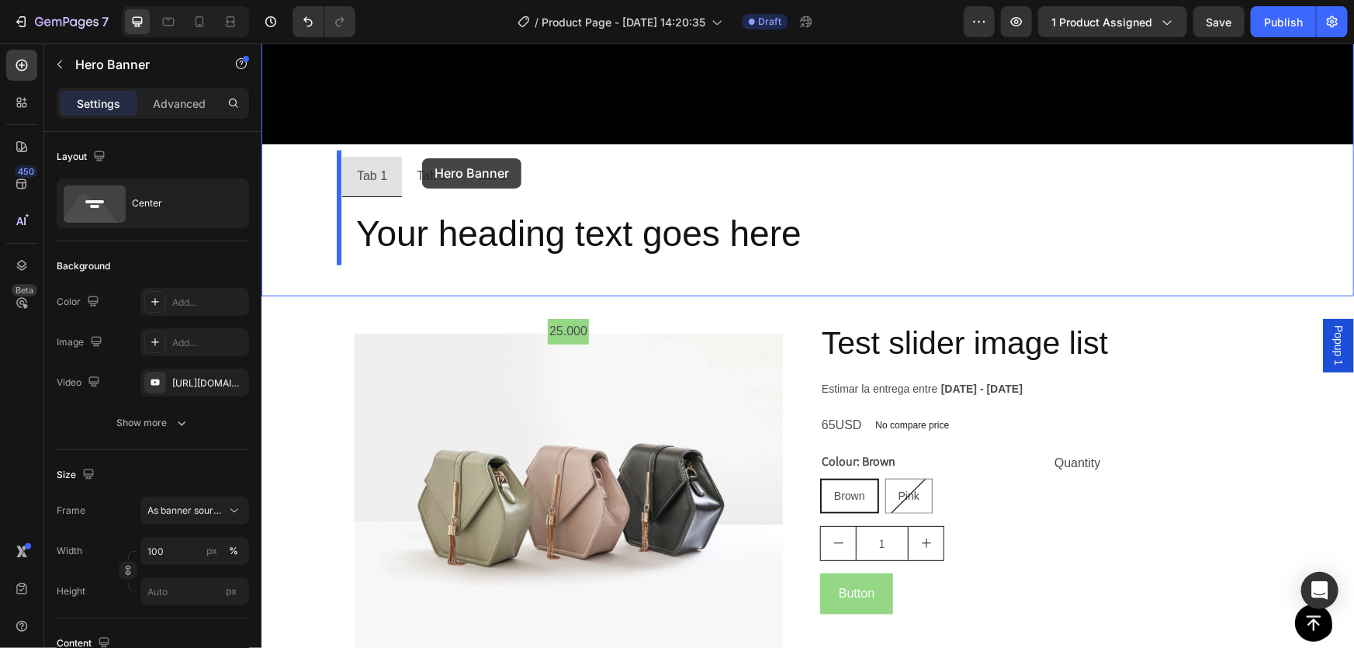
drag, startPoint x: 366, startPoint y: 113, endPoint x: 421, endPoint y: 158, distance: 71.1
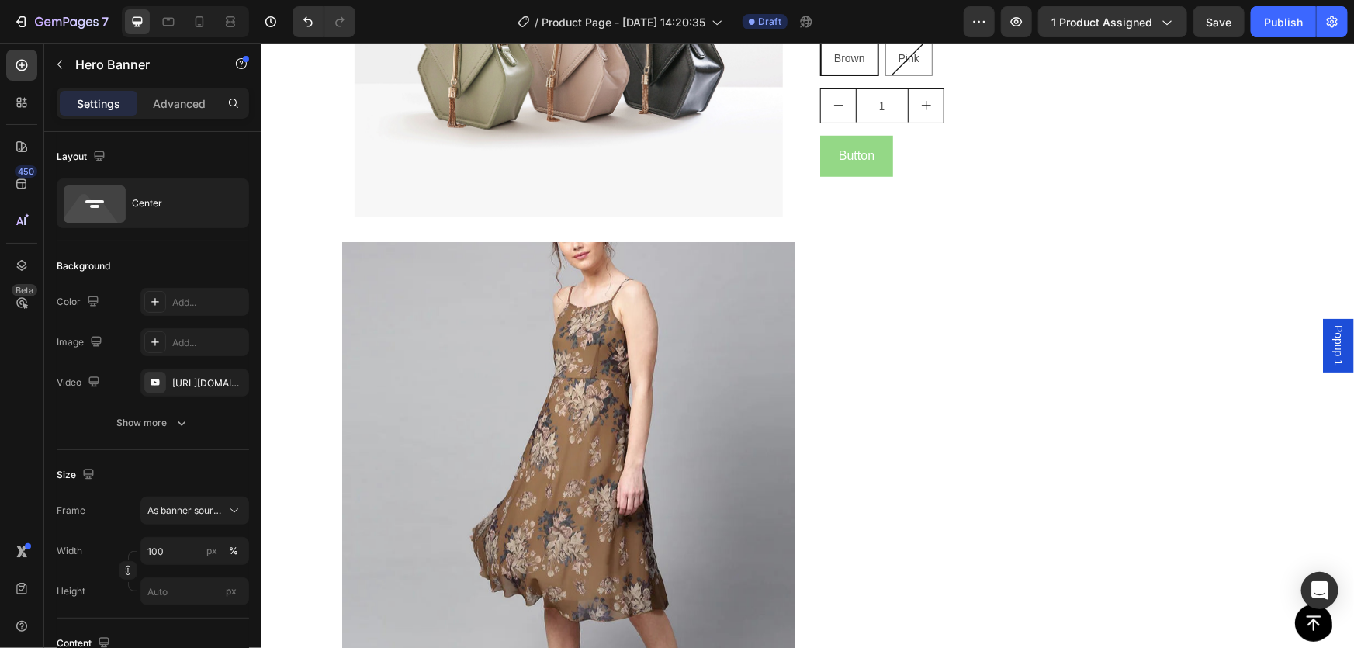
scroll to position [0, 0]
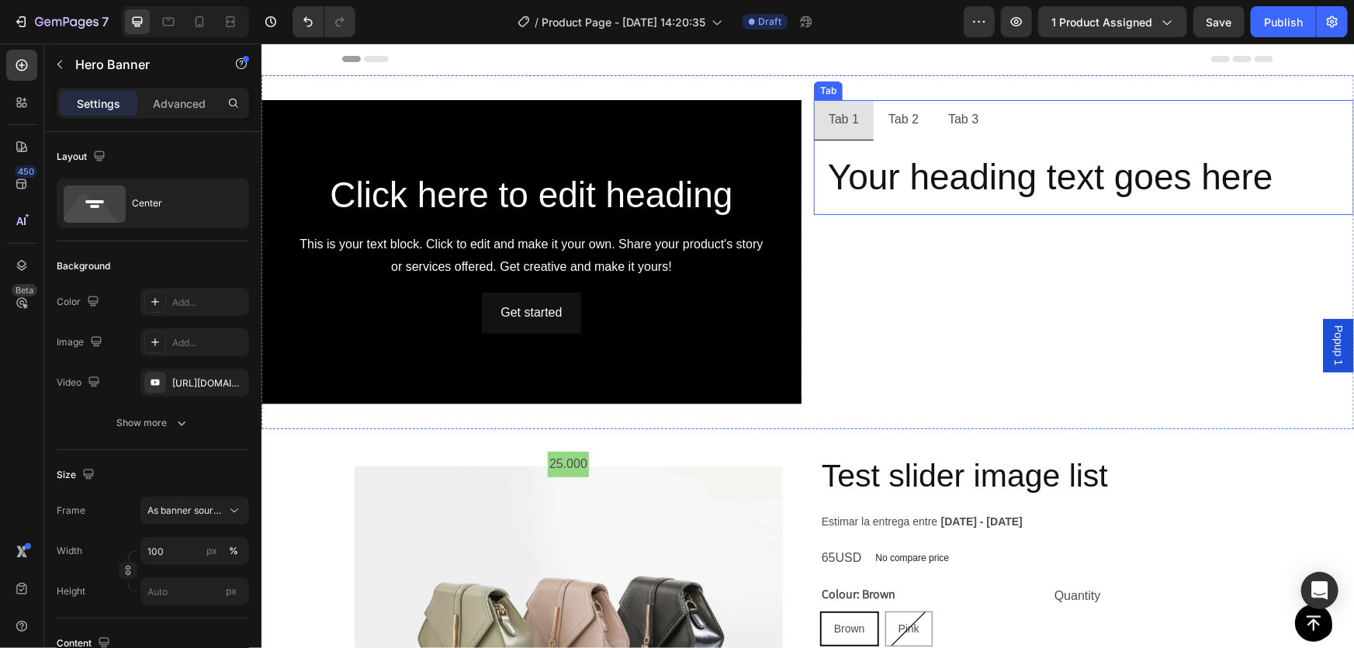
click at [833, 120] on div "Tab 1" at bounding box center [843, 119] width 35 height 27
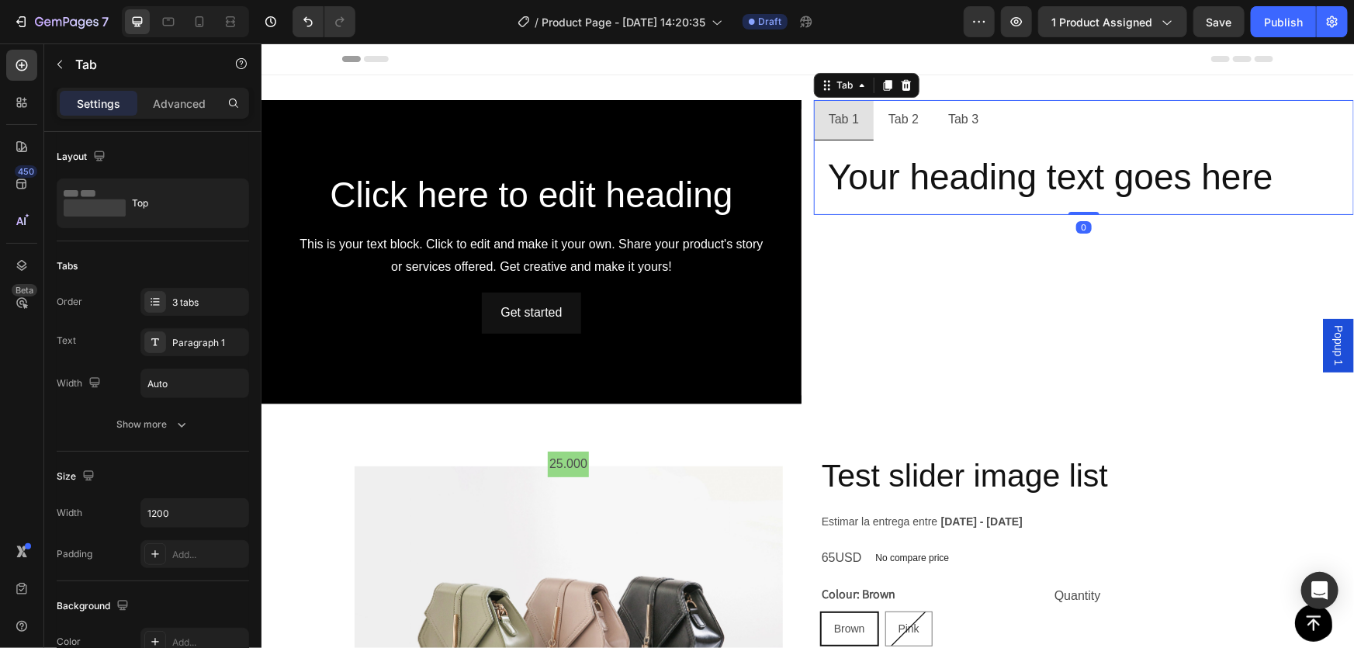
click at [913, 115] on div "Tab 2" at bounding box center [902, 119] width 35 height 27
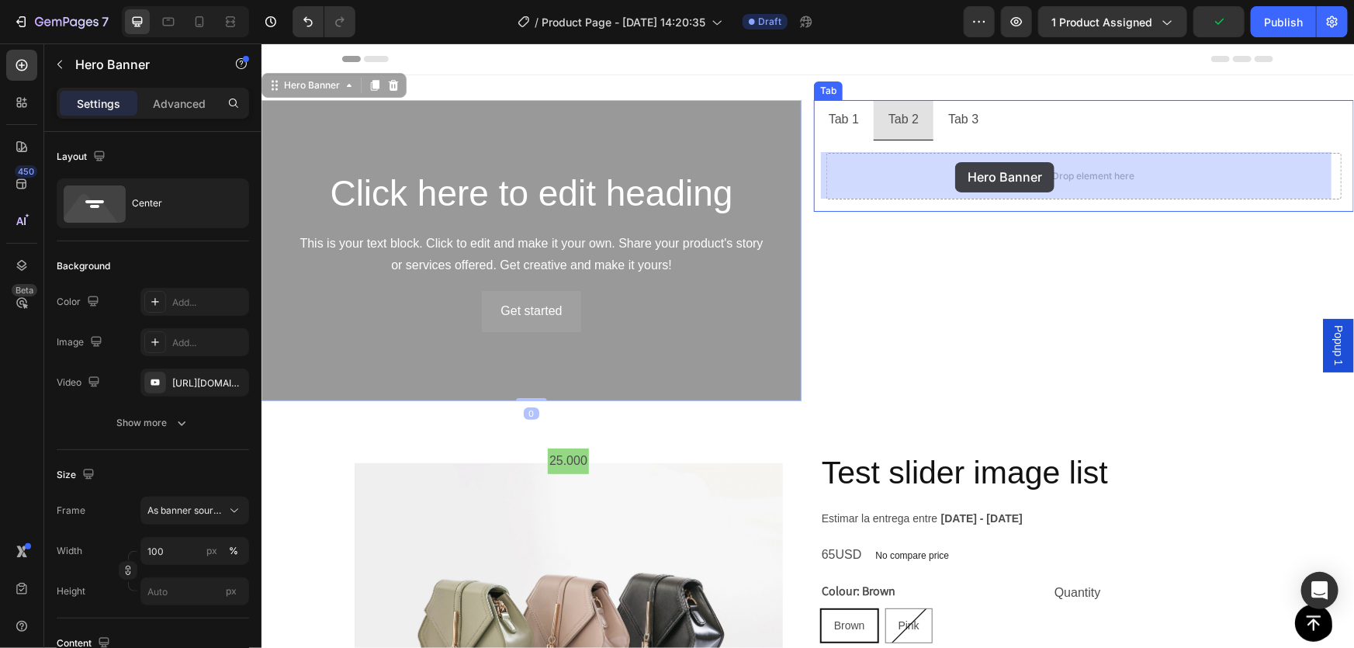
drag, startPoint x: 436, startPoint y: 140, endPoint x: 954, endPoint y: 161, distance: 518.8
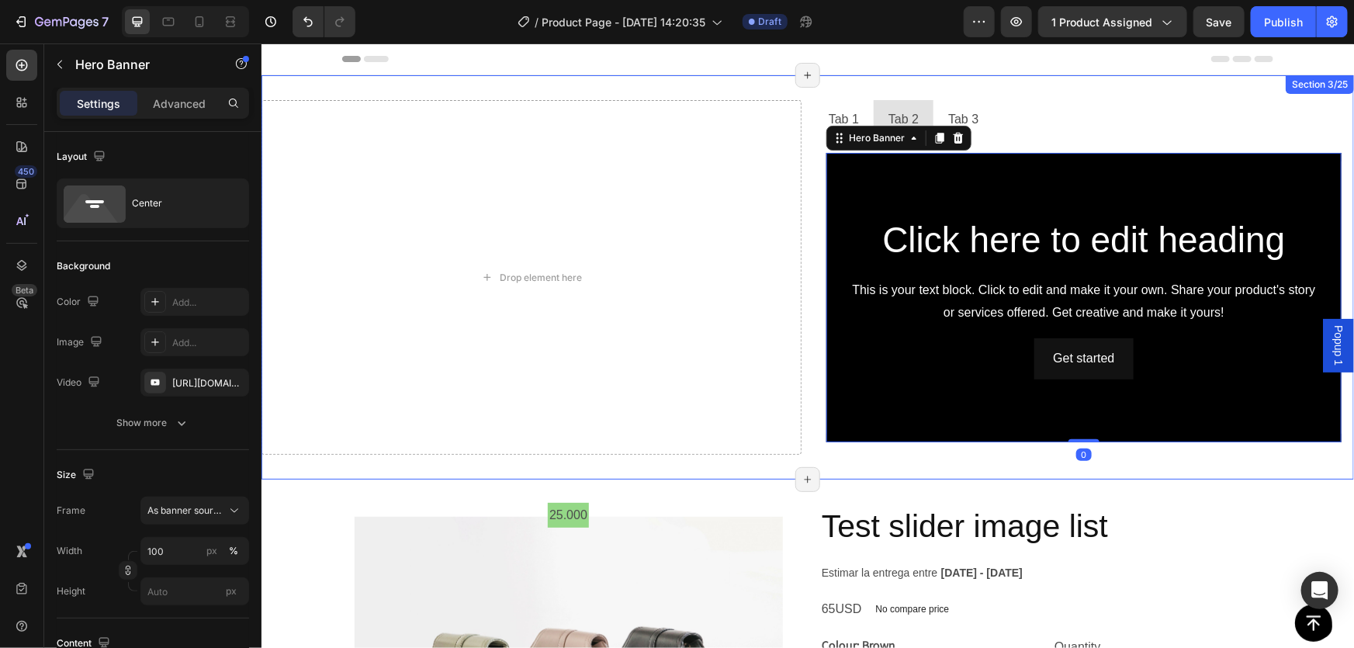
click at [830, 92] on div "Drop element here Tab 1 Tab 2 Tab 3 Your heading text goes here Heading Click h…" at bounding box center [807, 276] width 1093 height 404
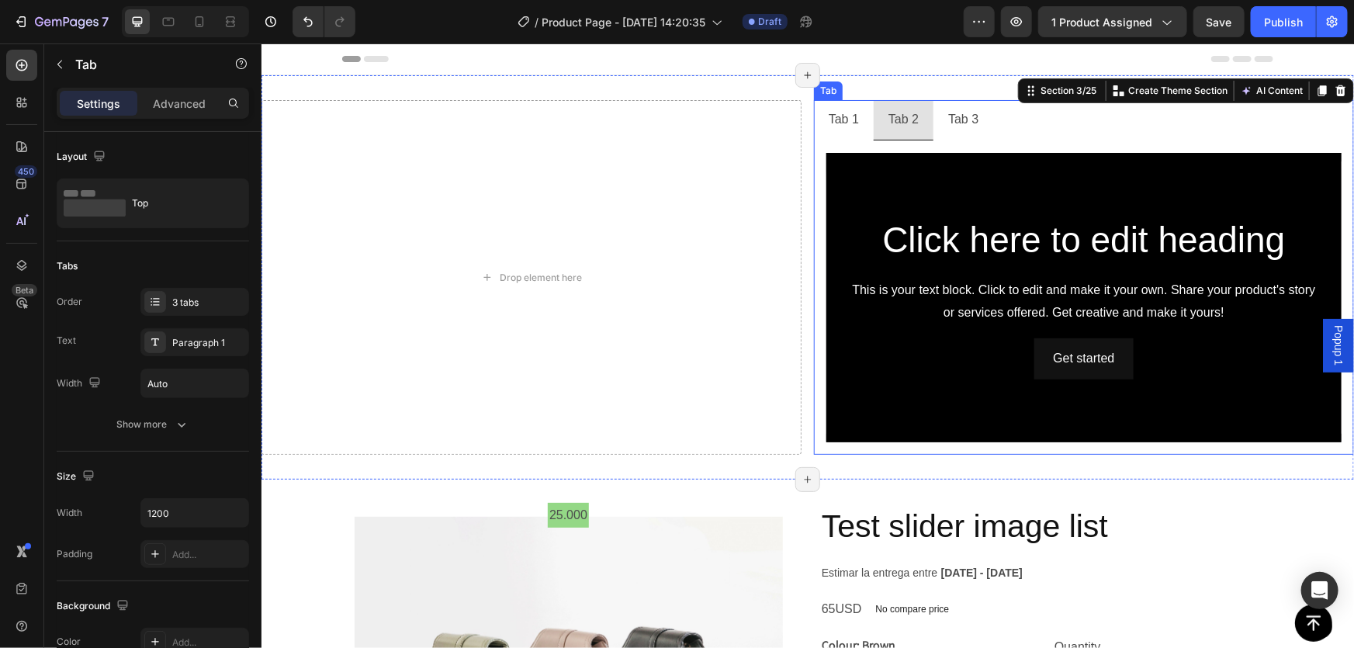
click at [823, 88] on div "Tab" at bounding box center [827, 90] width 23 height 14
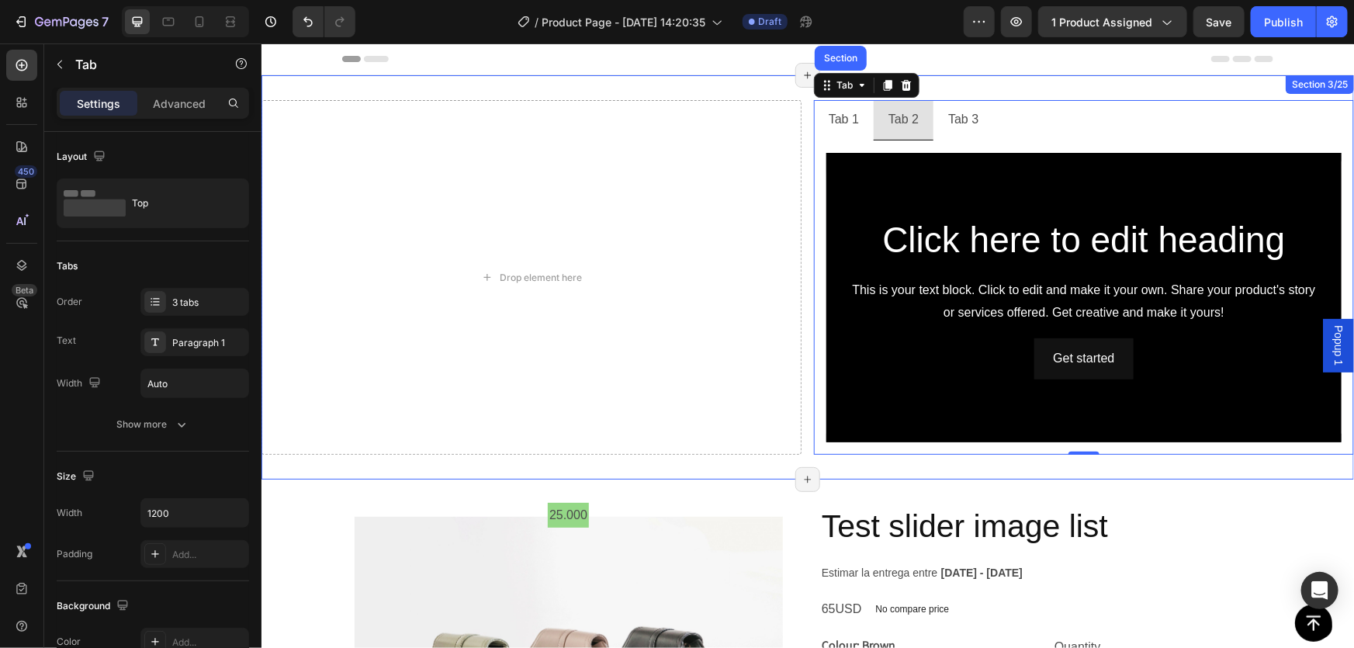
click at [738, 84] on div "Drop element here Tab 1 Tab 2 Tab 3 Your heading text goes here Heading Click h…" at bounding box center [807, 276] width 1093 height 404
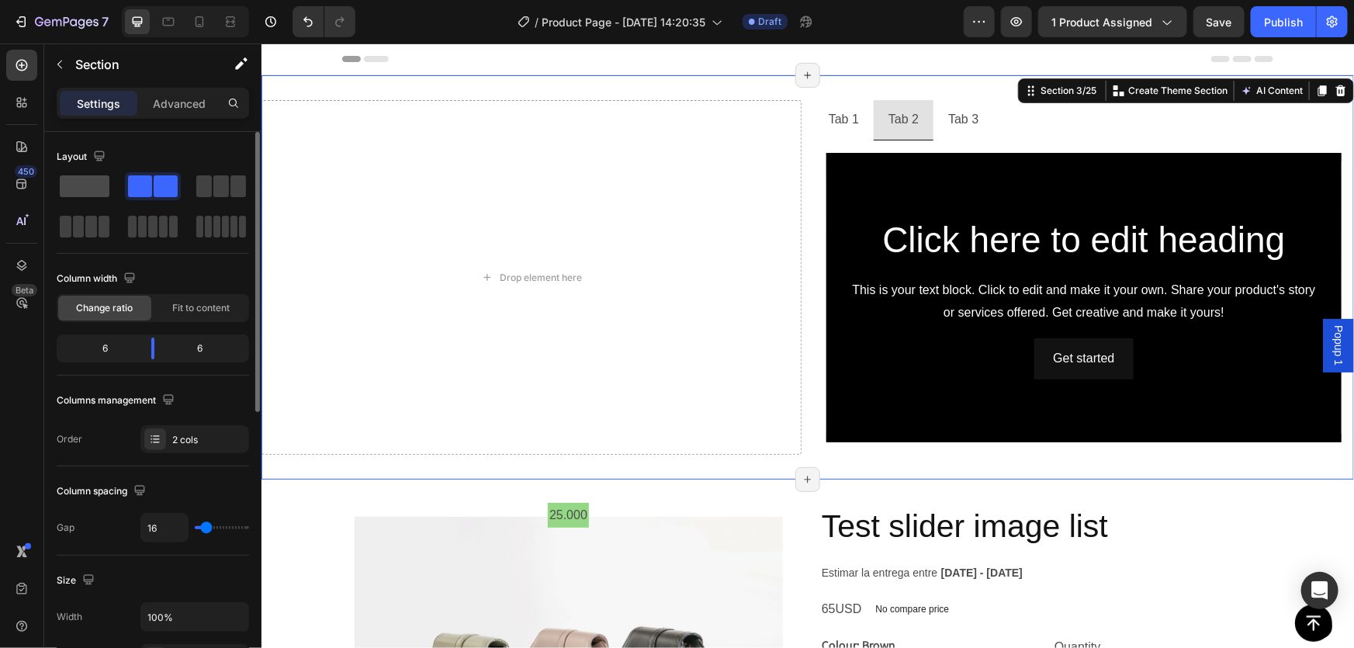
click at [83, 178] on span at bounding box center [85, 186] width 50 height 22
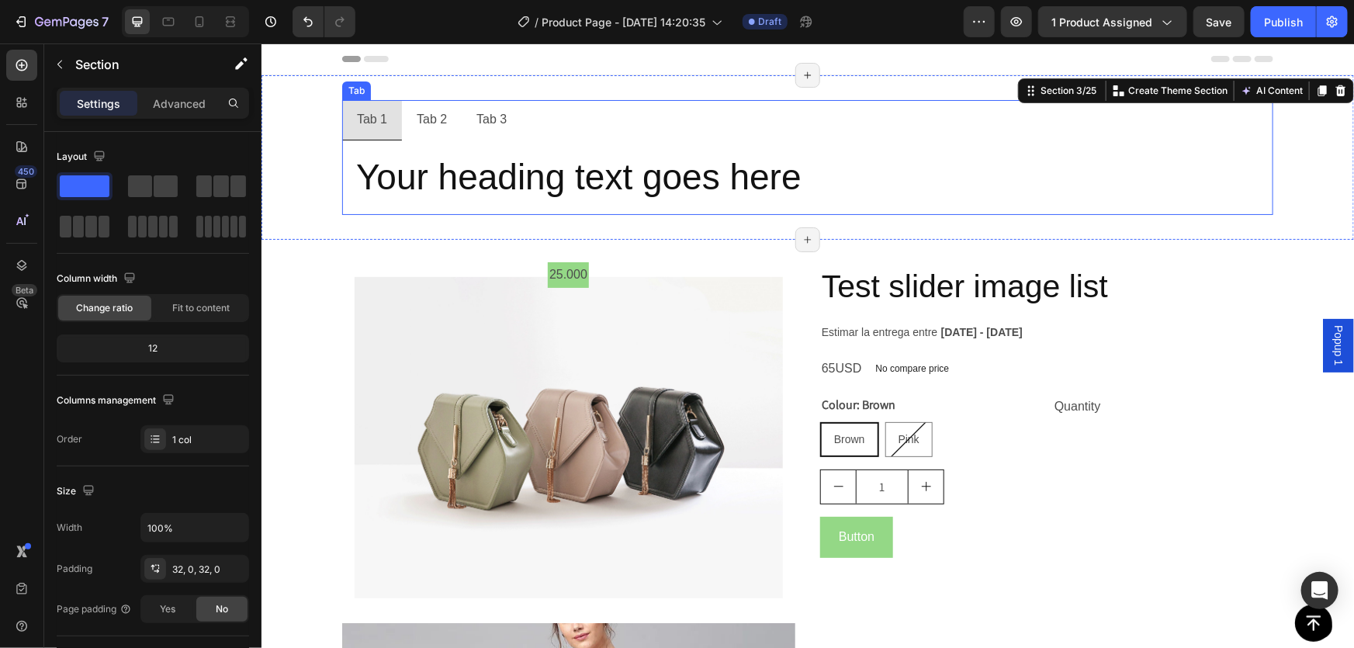
click at [424, 121] on div "Tab 2" at bounding box center [431, 119] width 35 height 27
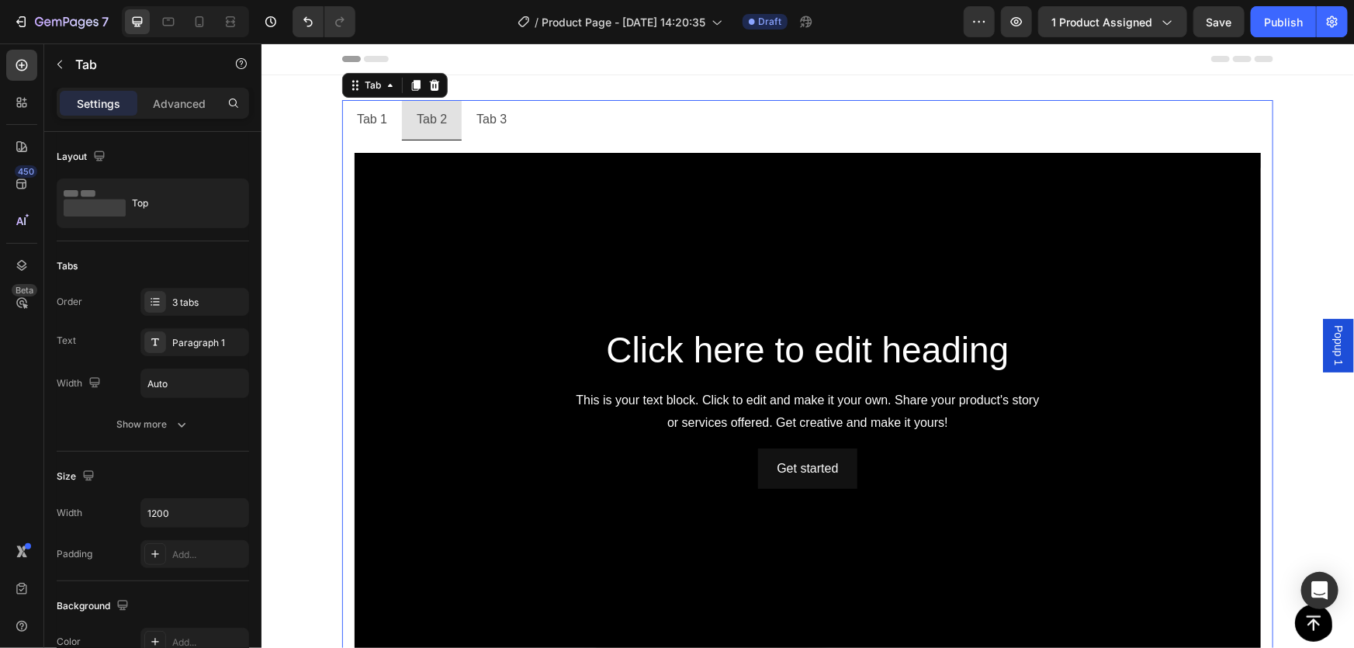
click at [497, 126] on div "Tab 3" at bounding box center [490, 119] width 35 height 27
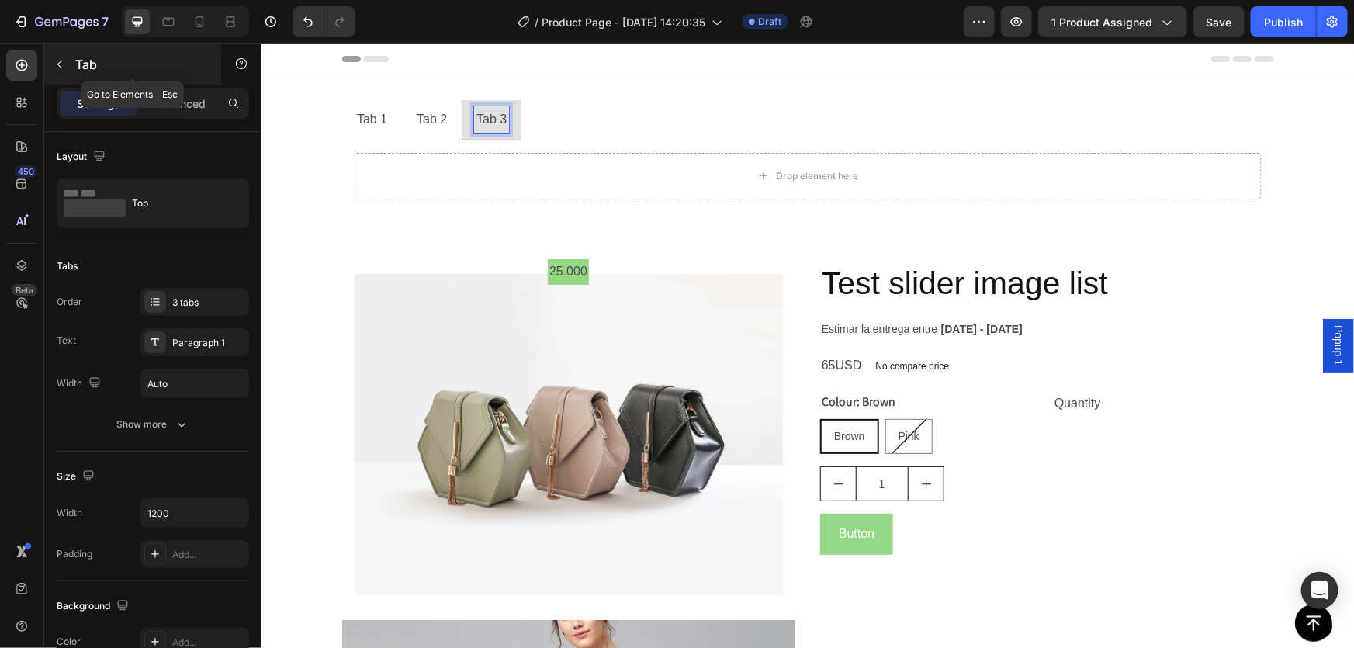
click at [63, 61] on icon "button" at bounding box center [60, 64] width 12 height 12
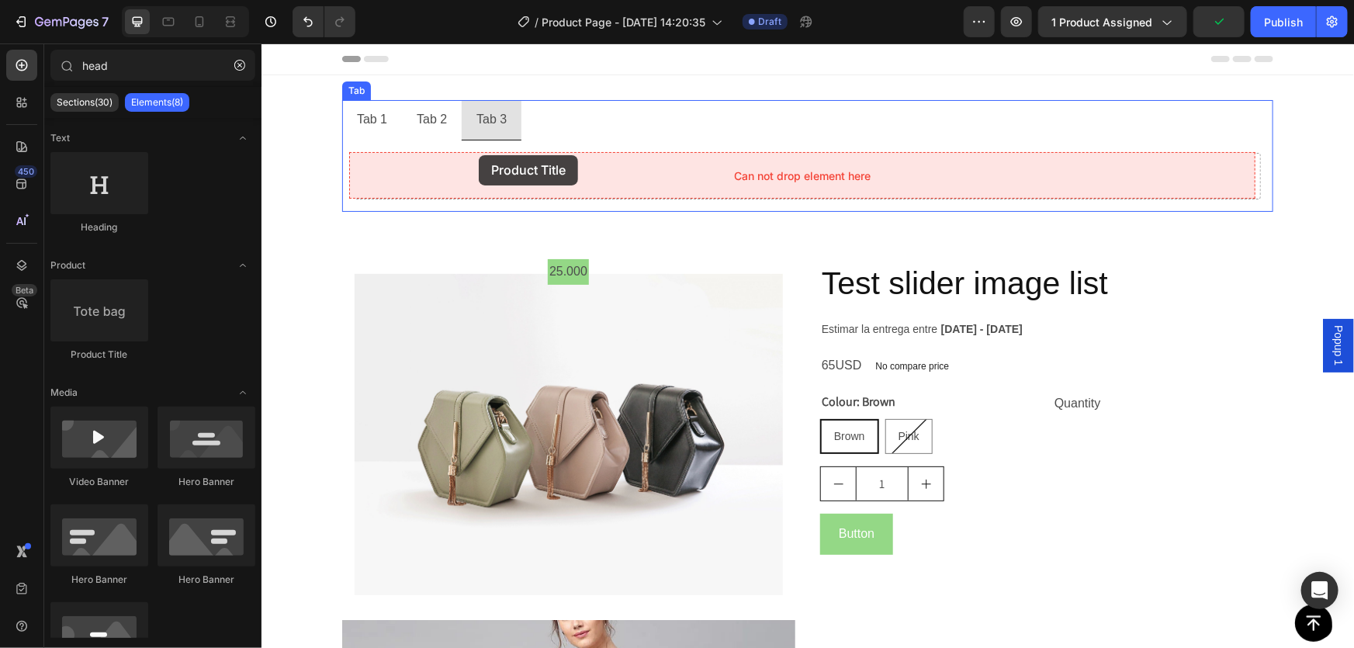
drag, startPoint x: 372, startPoint y: 353, endPoint x: 478, endPoint y: 154, distance: 225.0
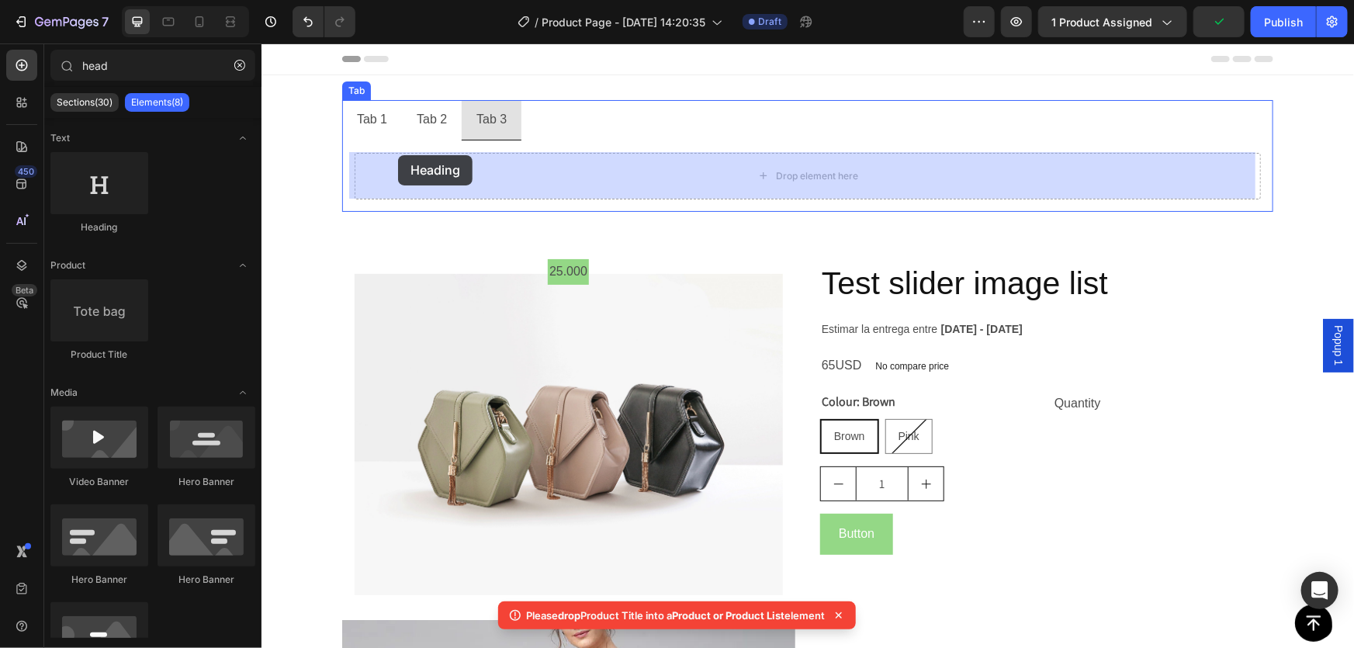
drag, startPoint x: 398, startPoint y: 231, endPoint x: 397, endPoint y: 154, distance: 76.8
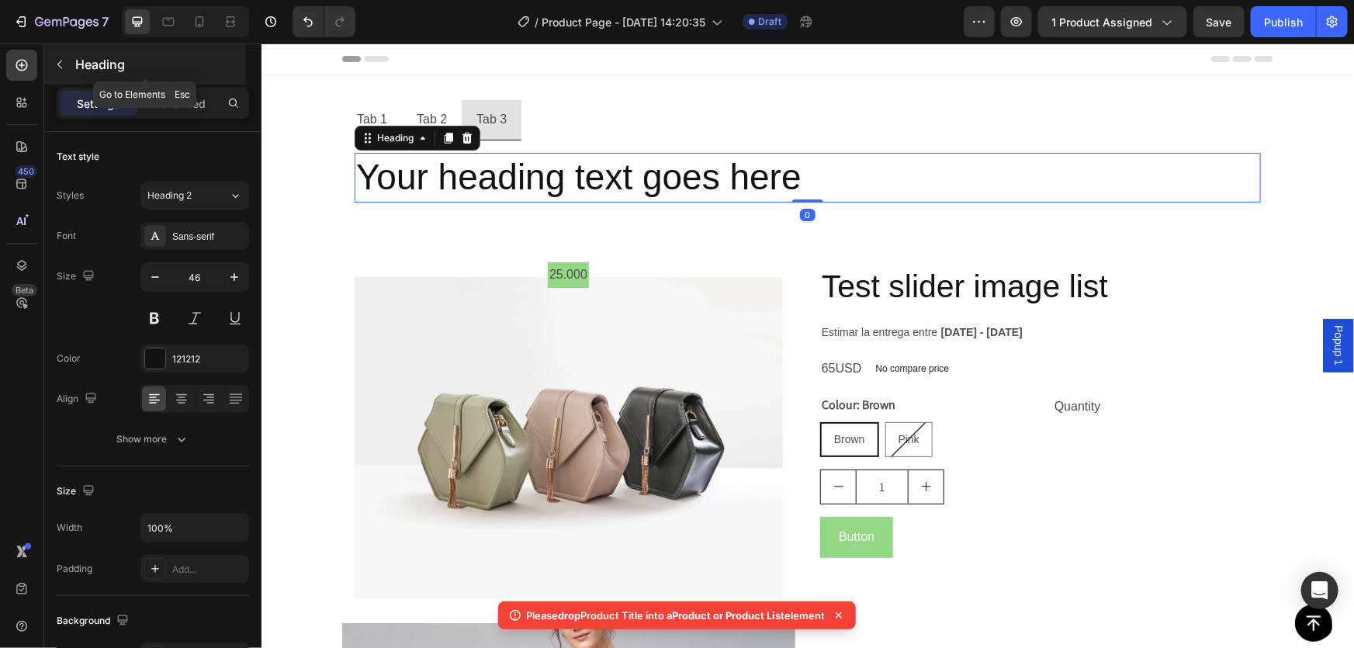
click at [62, 68] on icon "button" at bounding box center [60, 64] width 12 height 12
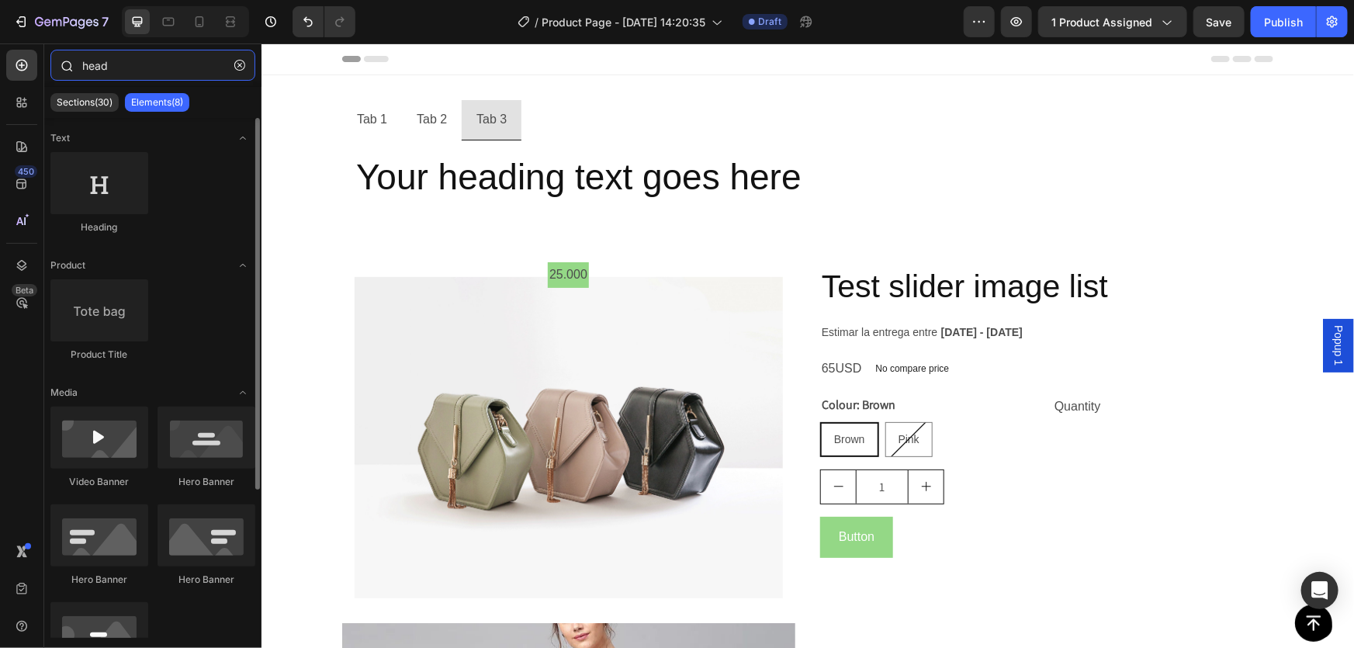
drag, startPoint x: 158, startPoint y: 74, endPoint x: 68, endPoint y: 62, distance: 91.5
click at [68, 62] on div "head" at bounding box center [152, 68] width 217 height 37
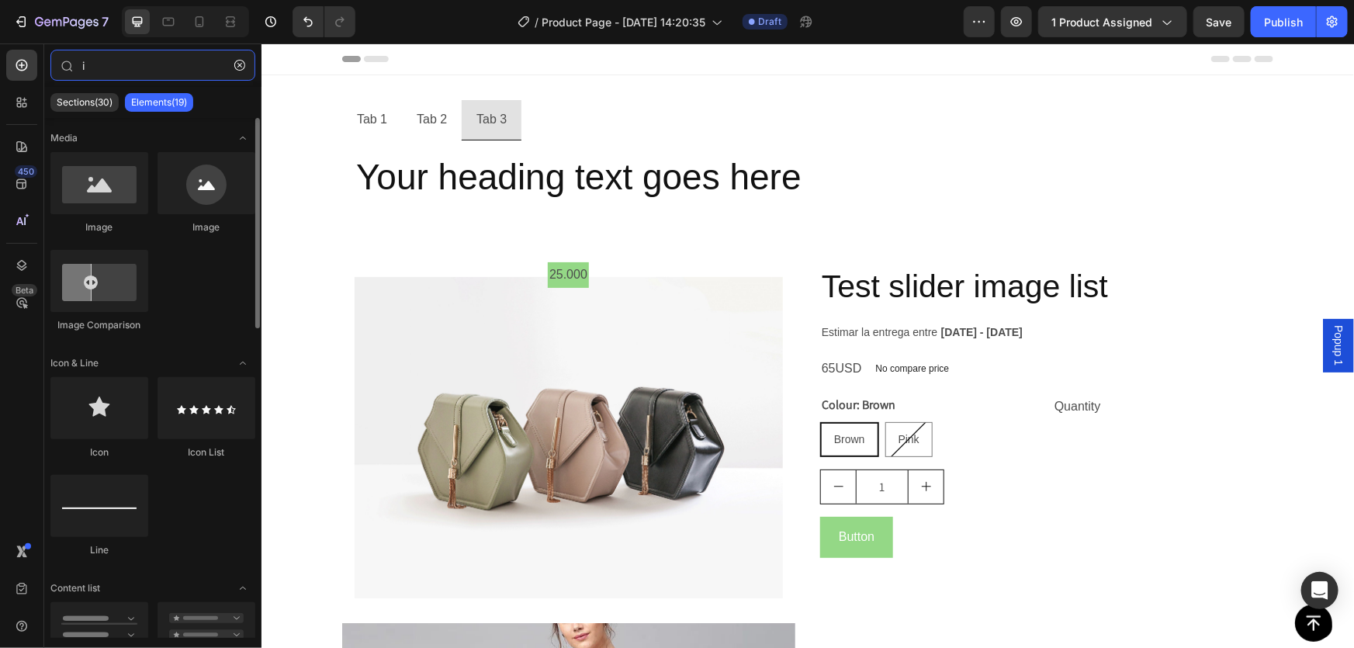
type input "i"
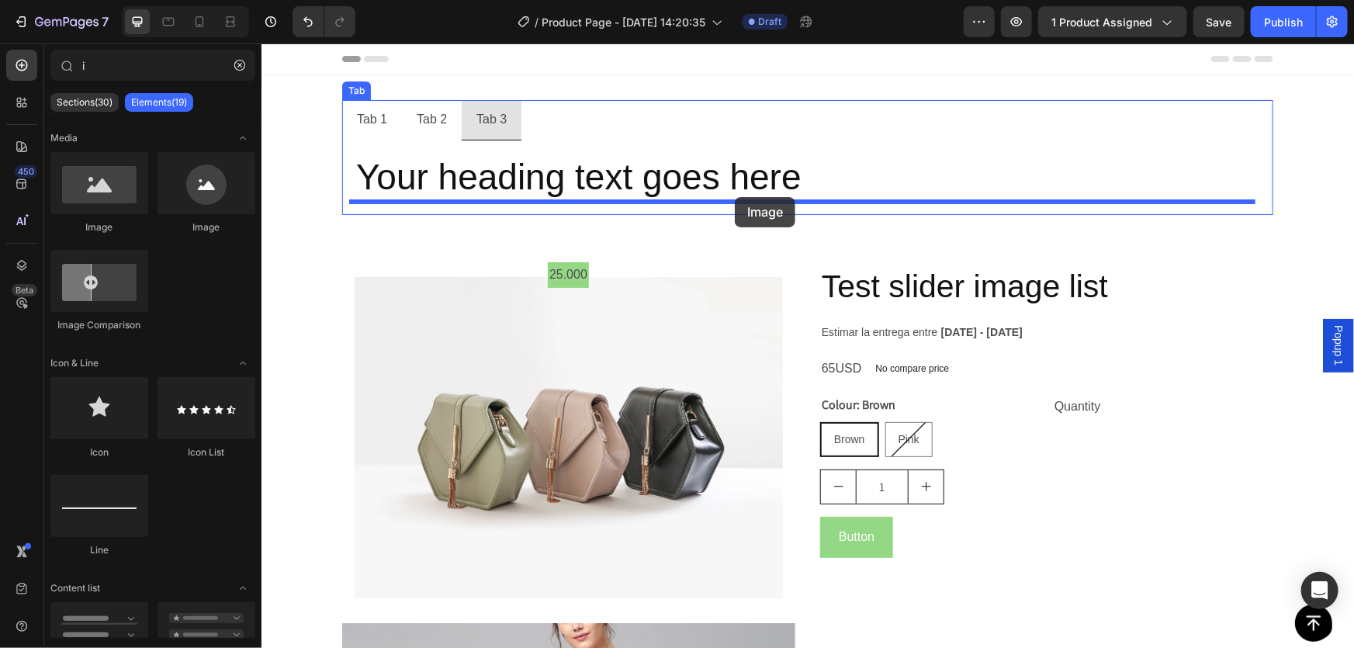
drag, startPoint x: 394, startPoint y: 258, endPoint x: 734, endPoint y: 196, distance: 345.5
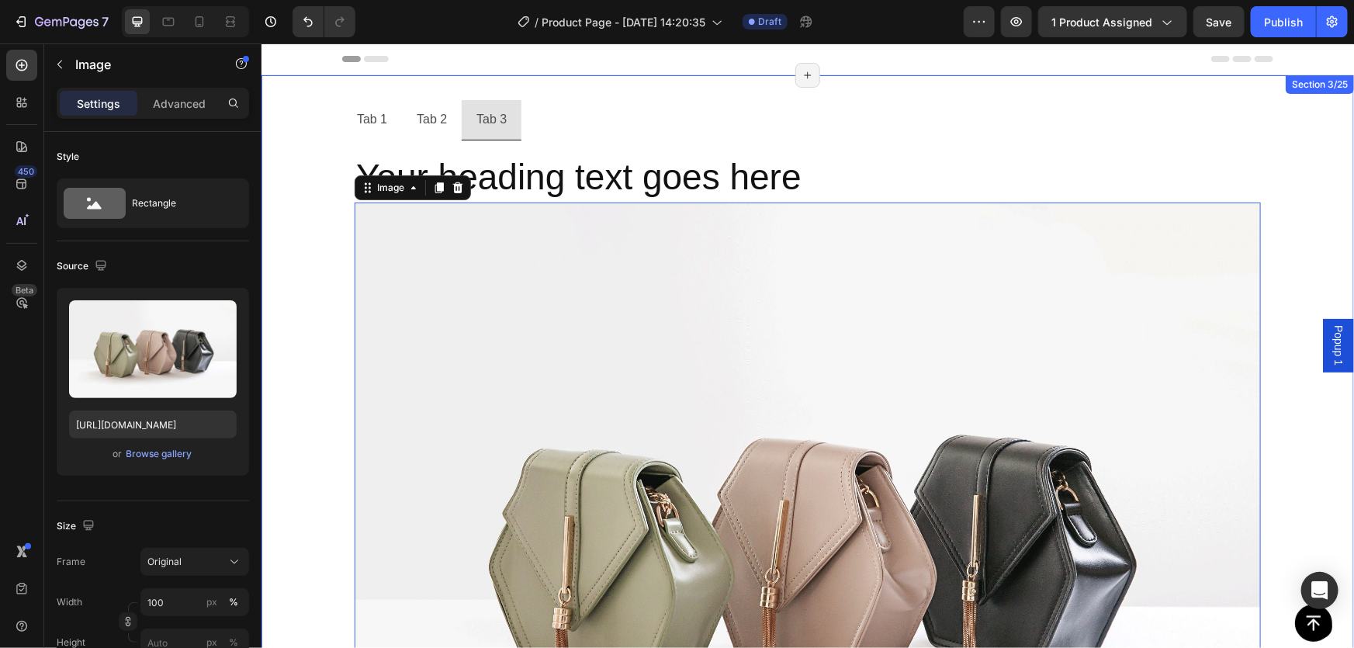
click at [376, 125] on p "Tab 1" at bounding box center [371, 119] width 30 height 23
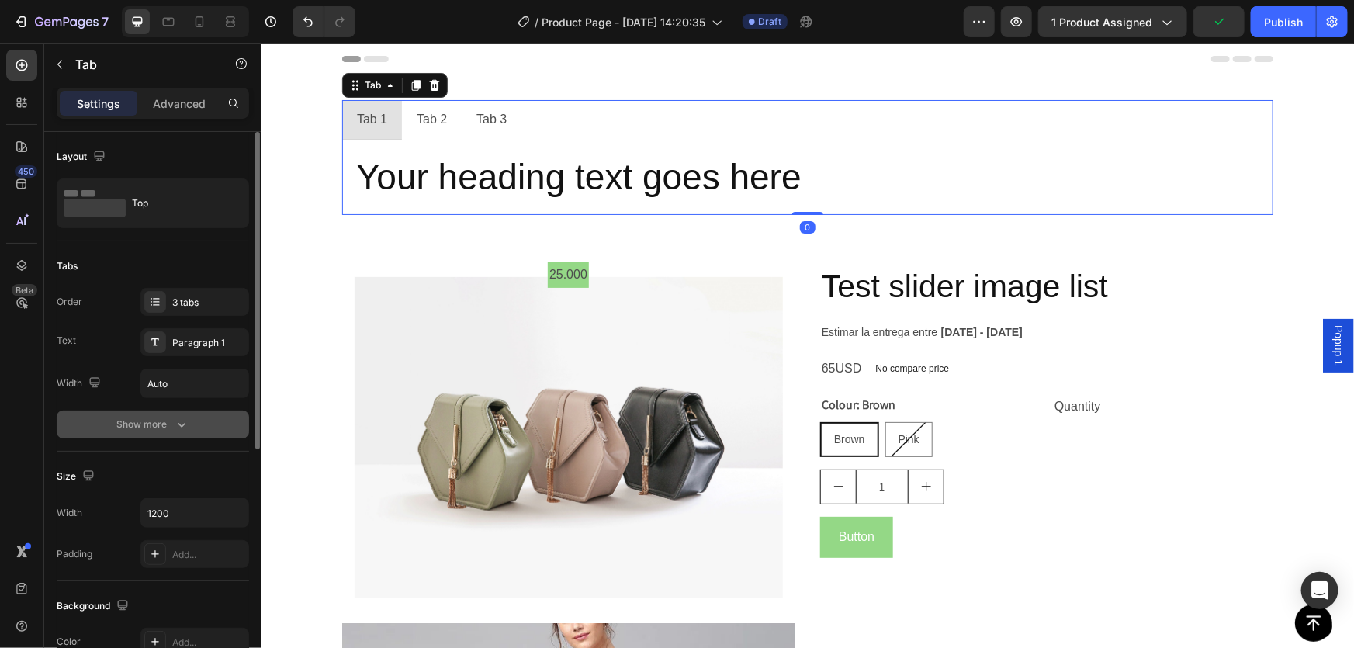
click at [142, 436] on button "Show more" at bounding box center [153, 425] width 192 height 28
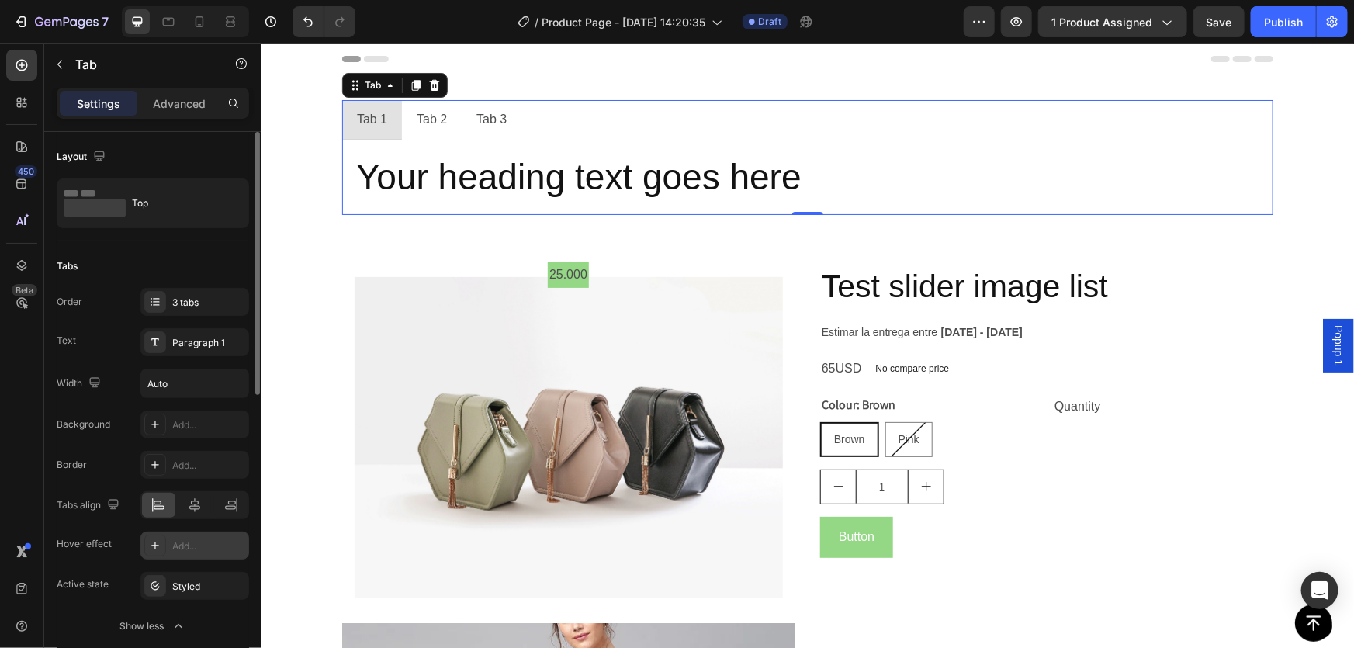
scroll to position [211, 0]
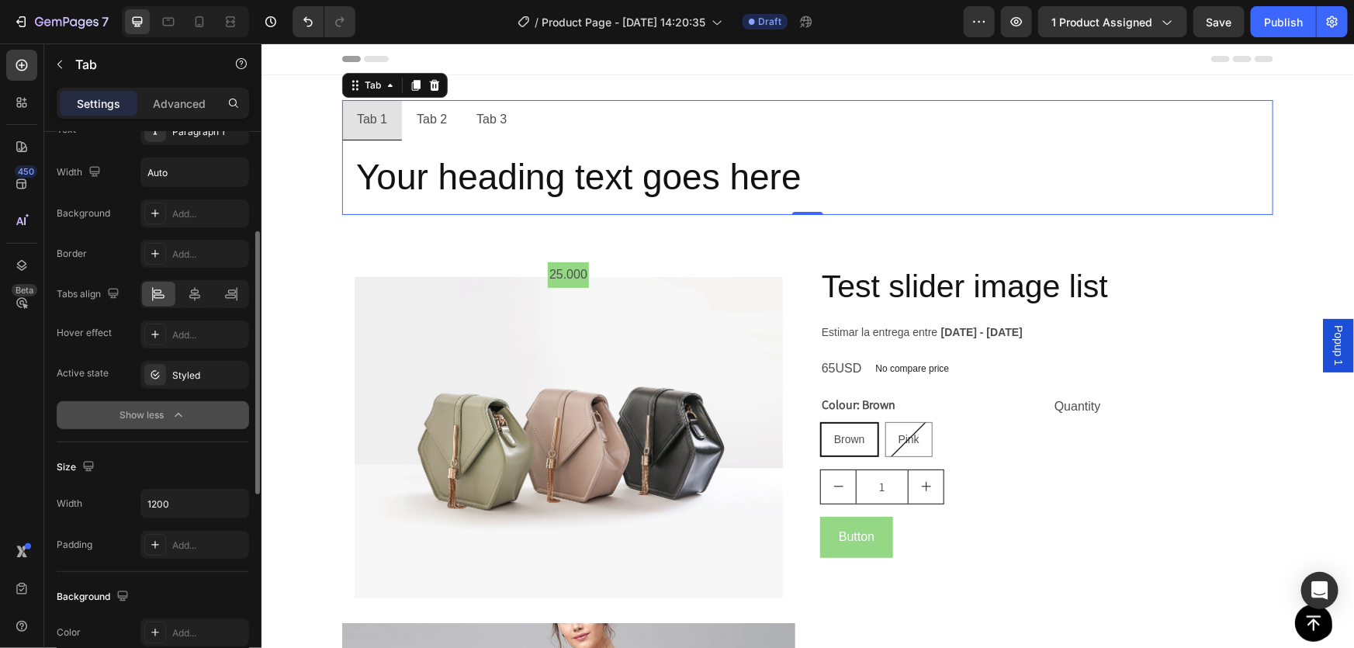
click at [154, 419] on div "Show less" at bounding box center [153, 415] width 66 height 16
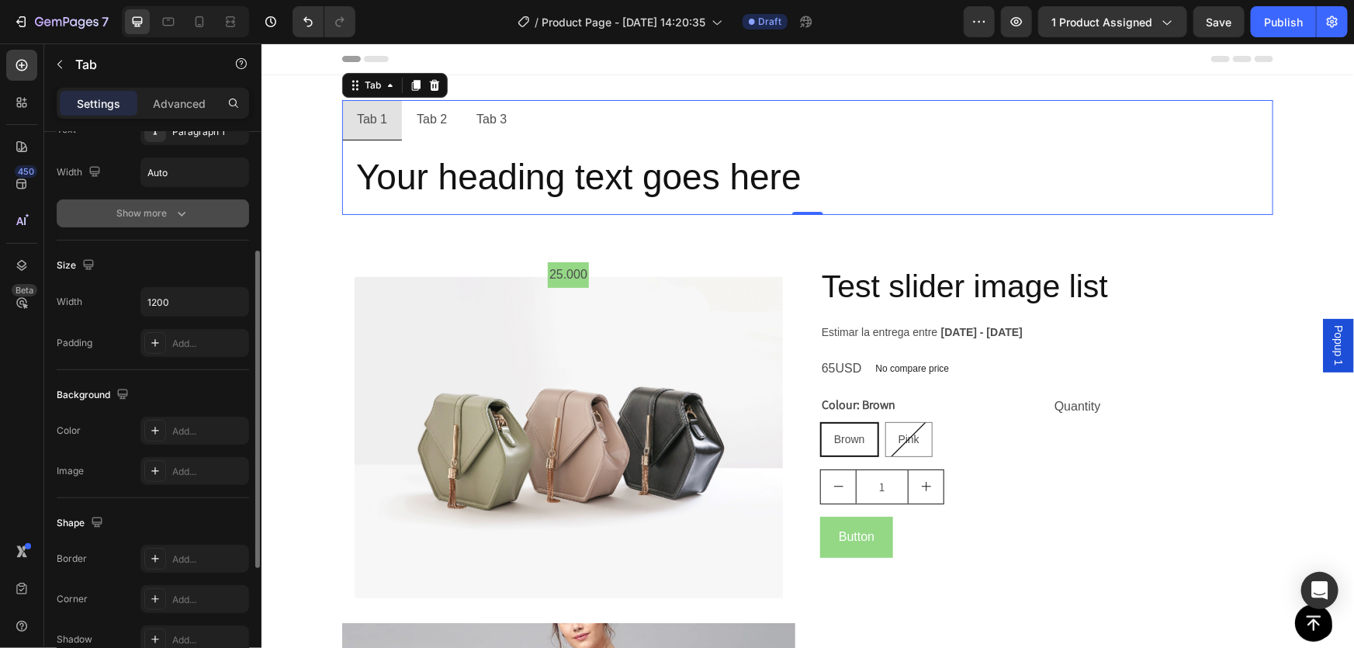
scroll to position [282, 0]
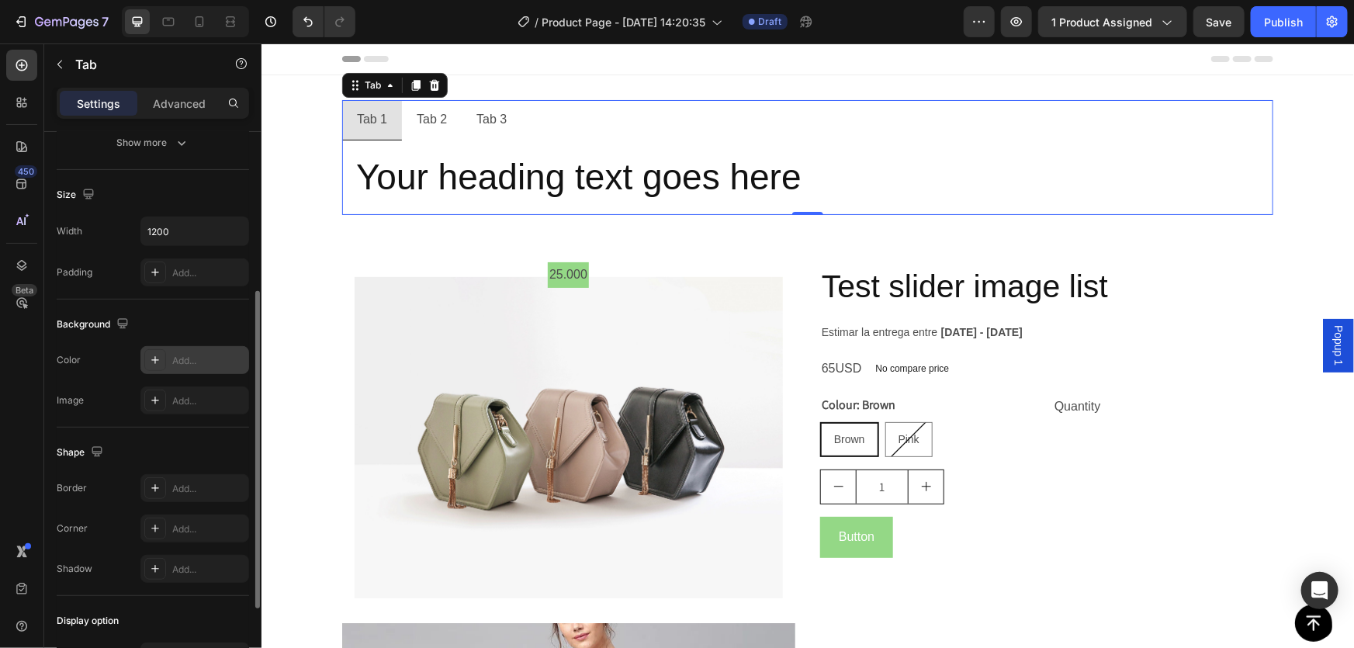
click at [154, 355] on icon at bounding box center [155, 360] width 12 height 12
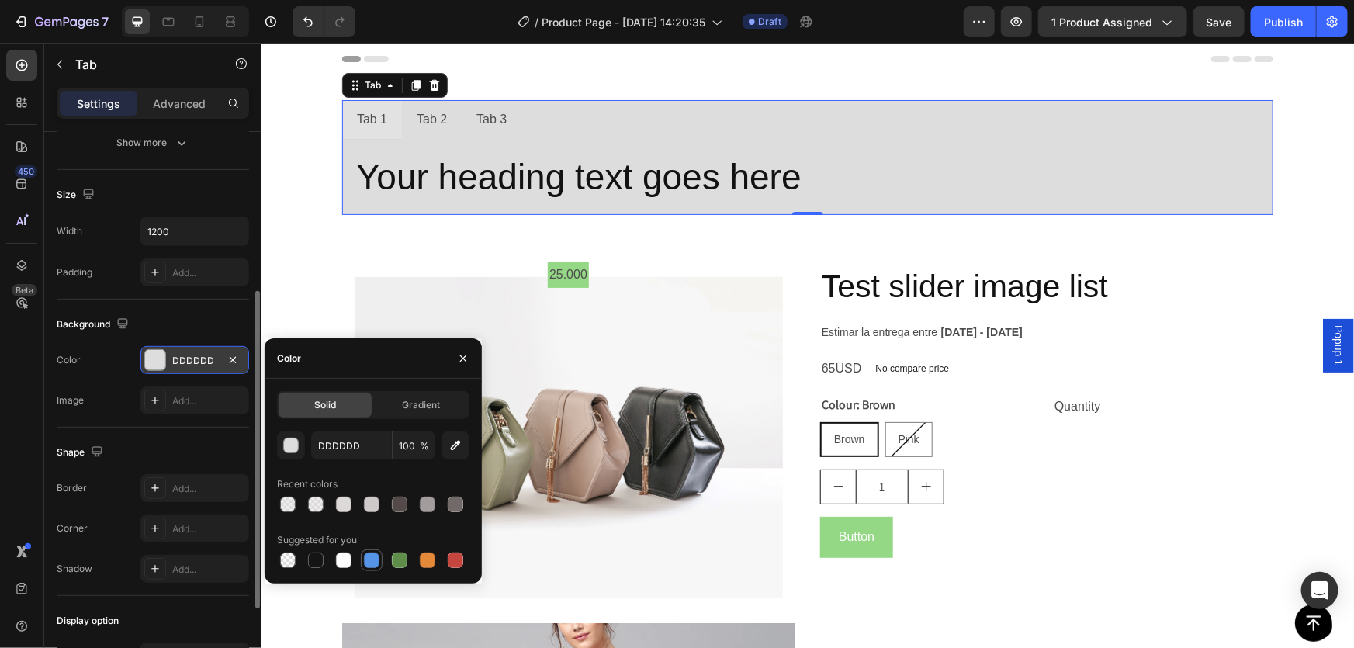
click at [368, 555] on div at bounding box center [372, 561] width 16 height 16
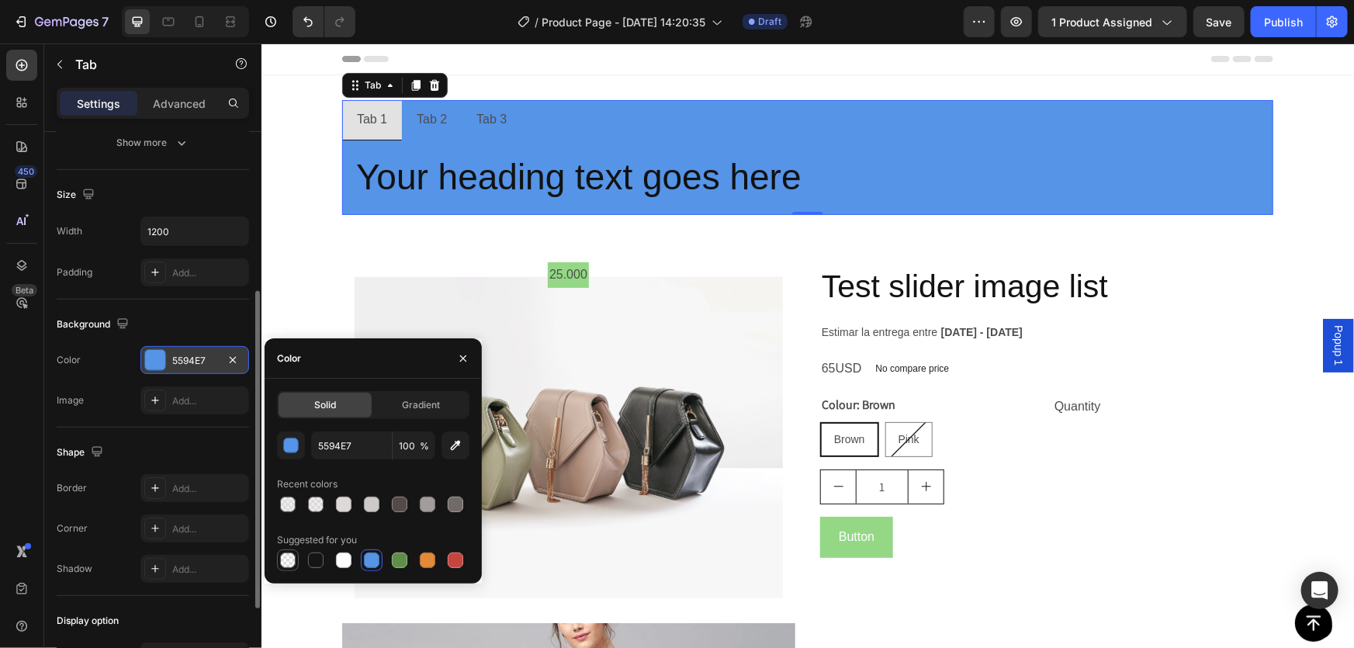
click at [287, 558] on div at bounding box center [288, 561] width 16 height 16
type input "000000"
type input "0"
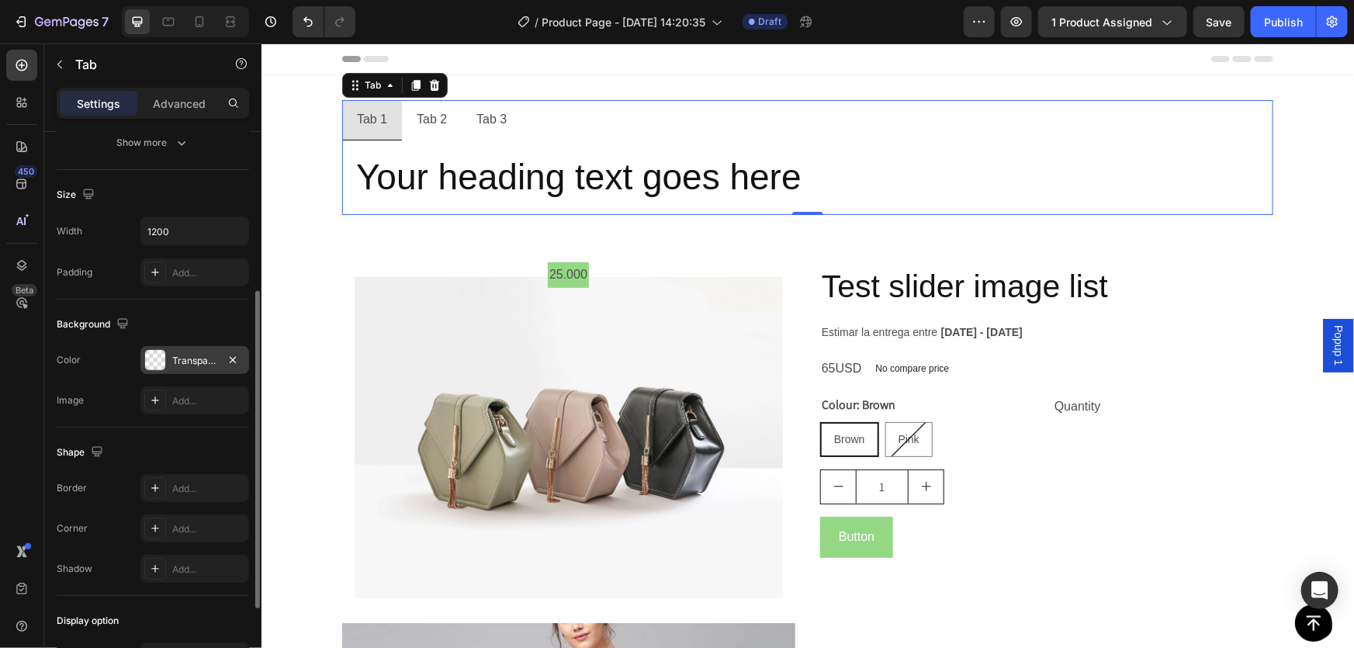
click at [195, 320] on div "Background" at bounding box center [153, 324] width 192 height 25
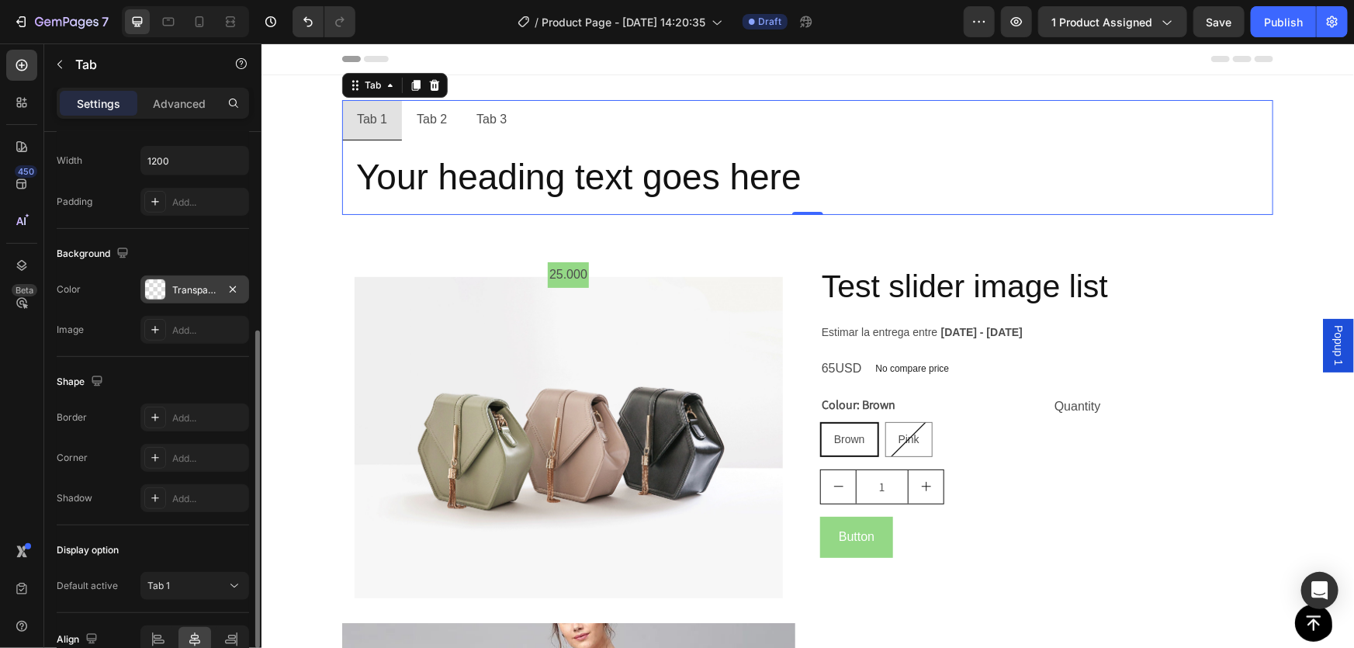
scroll to position [211, 0]
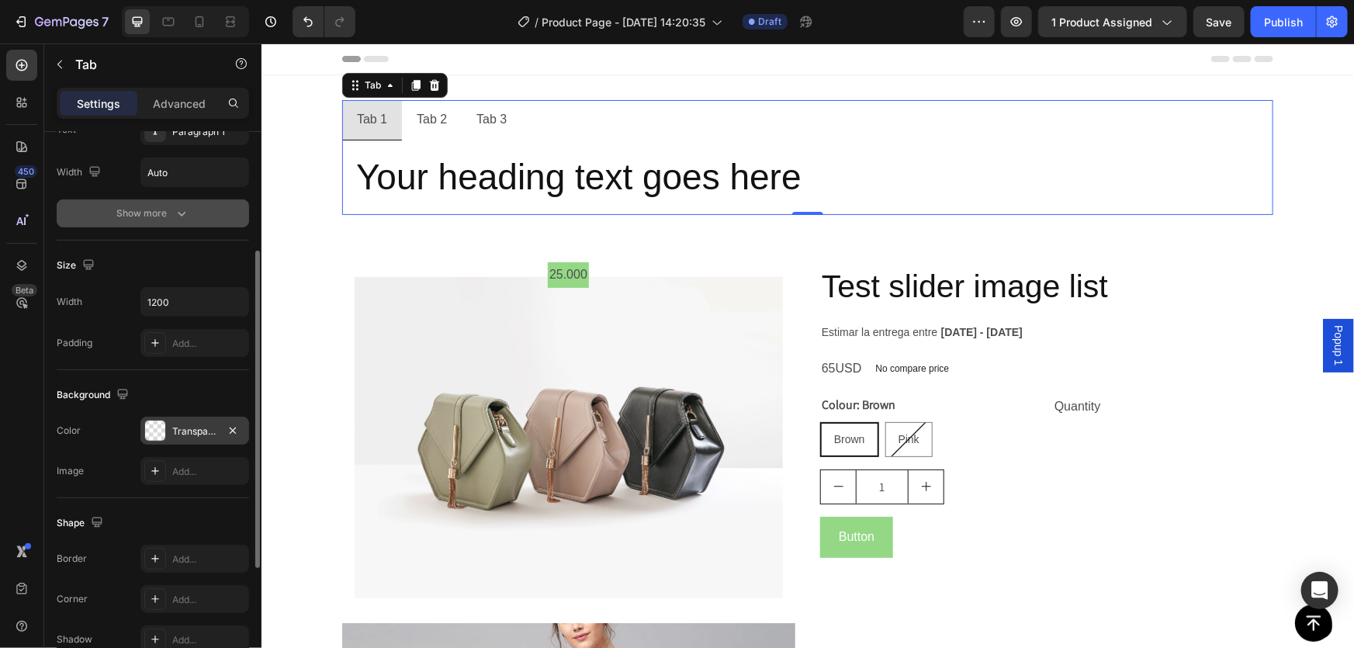
click at [164, 203] on button "Show more" at bounding box center [153, 213] width 192 height 28
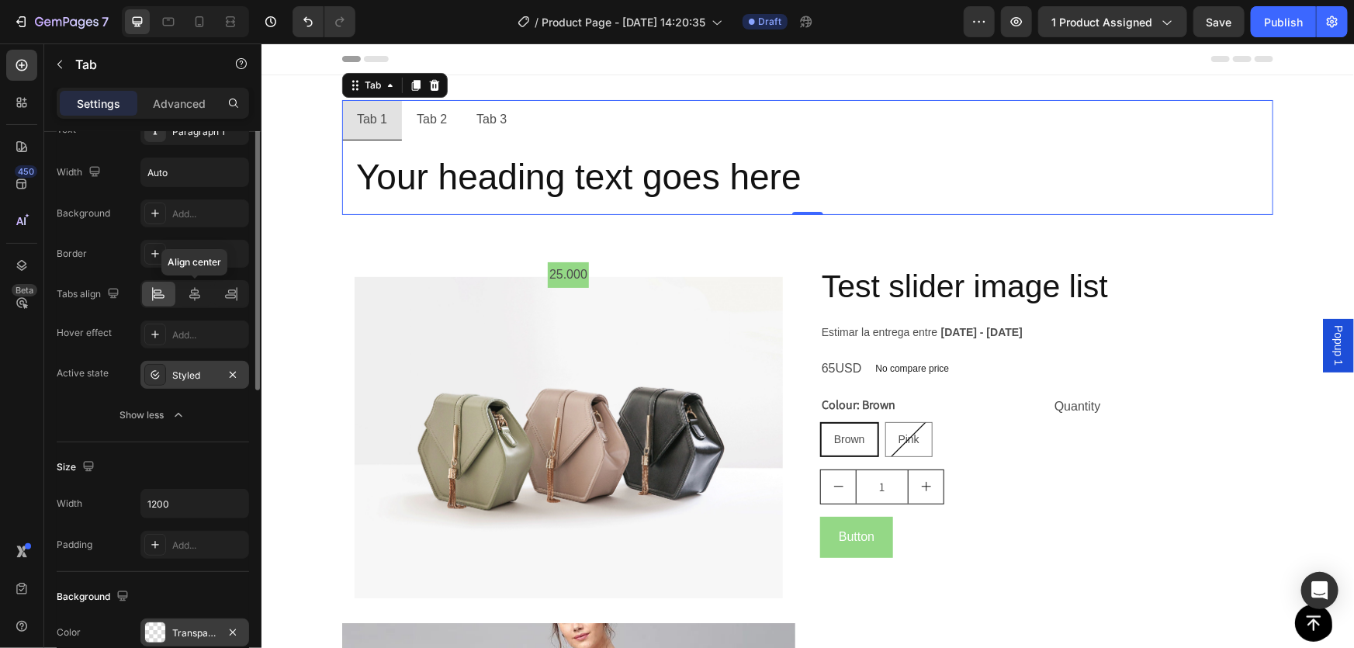
scroll to position [140, 0]
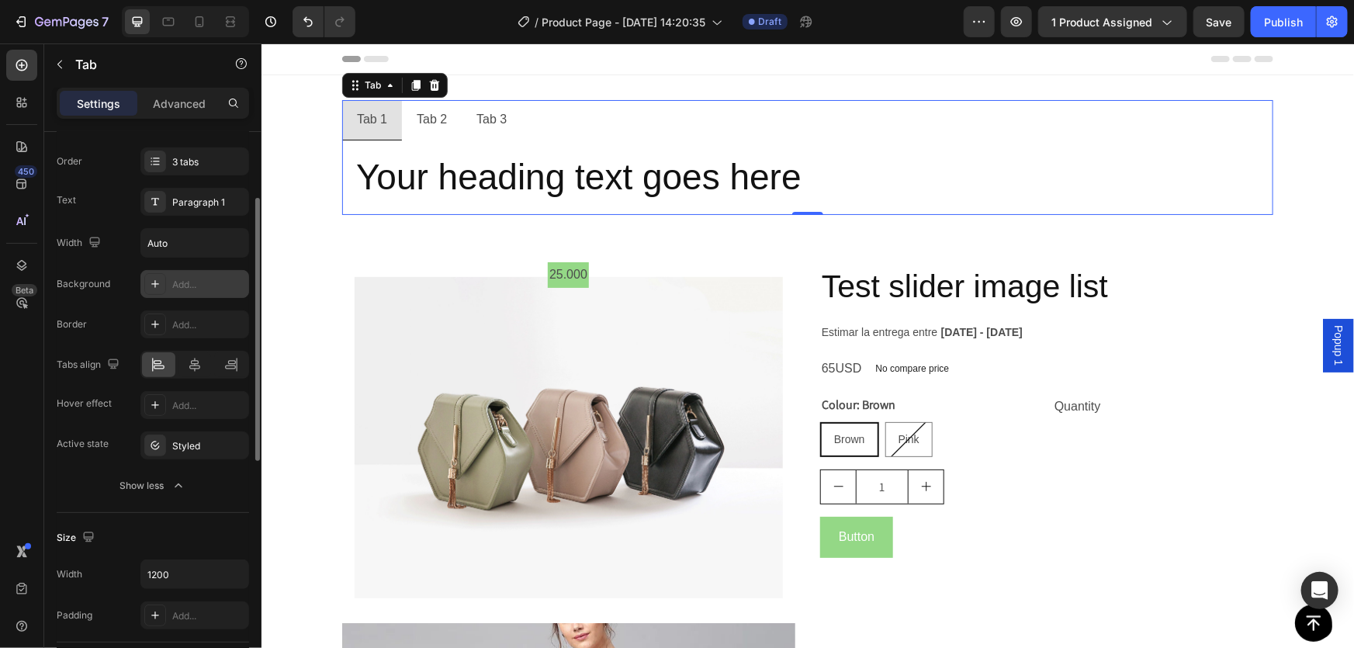
click at [154, 281] on icon at bounding box center [155, 284] width 12 height 12
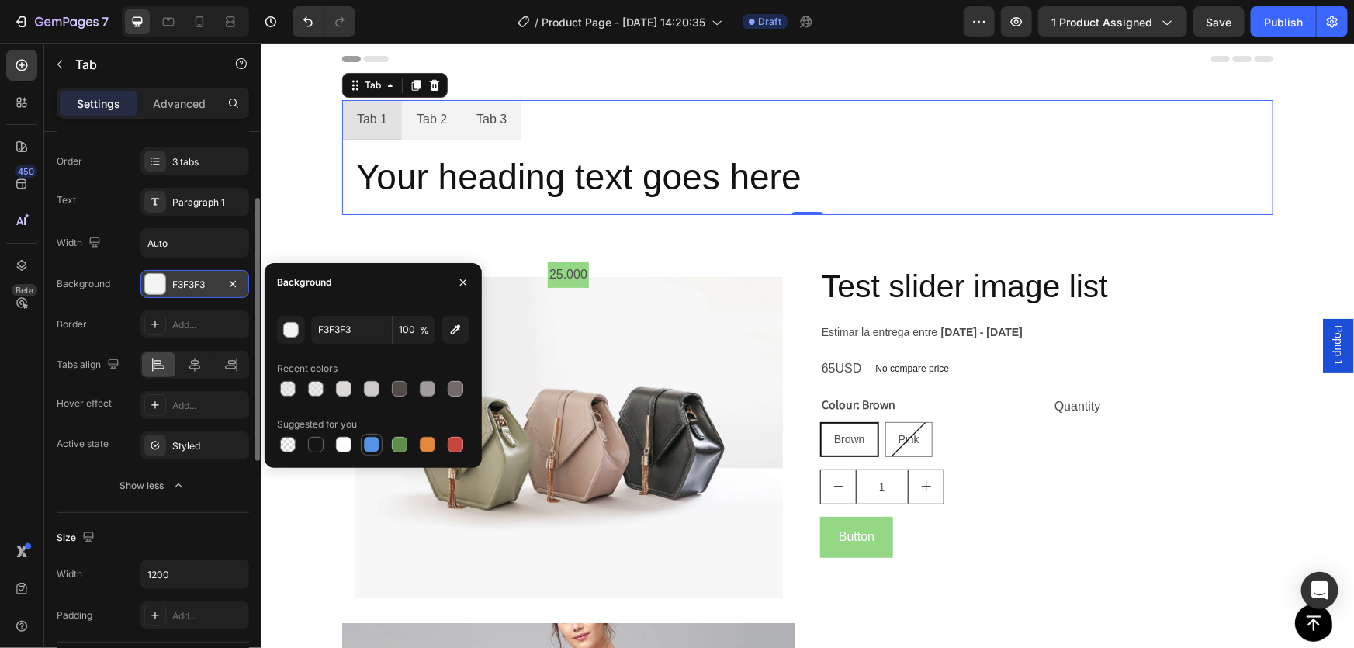
click at [364, 445] on div at bounding box center [372, 445] width 16 height 16
type input "5594E7"
click at [112, 339] on div "Background 5594E7 Border Add... Tabs align Hover effect Add... Active state Sty…" at bounding box center [153, 364] width 192 height 189
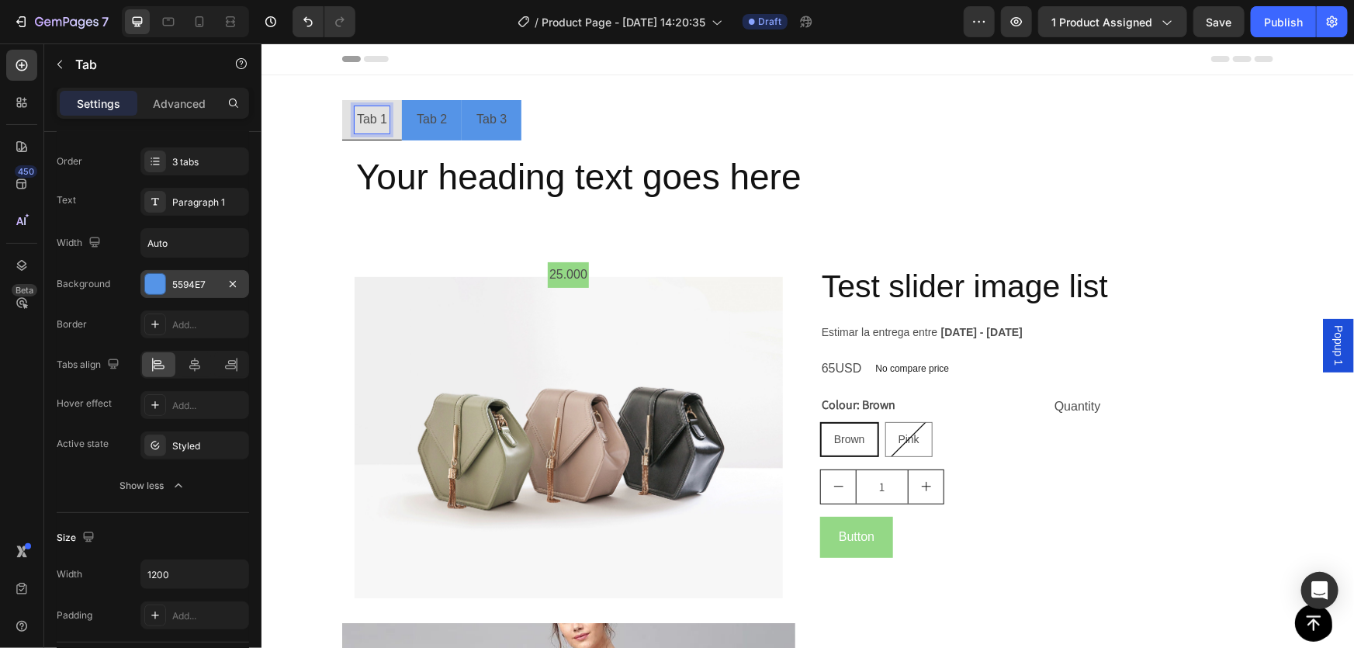
click at [424, 121] on p "Tab 2" at bounding box center [431, 119] width 30 height 23
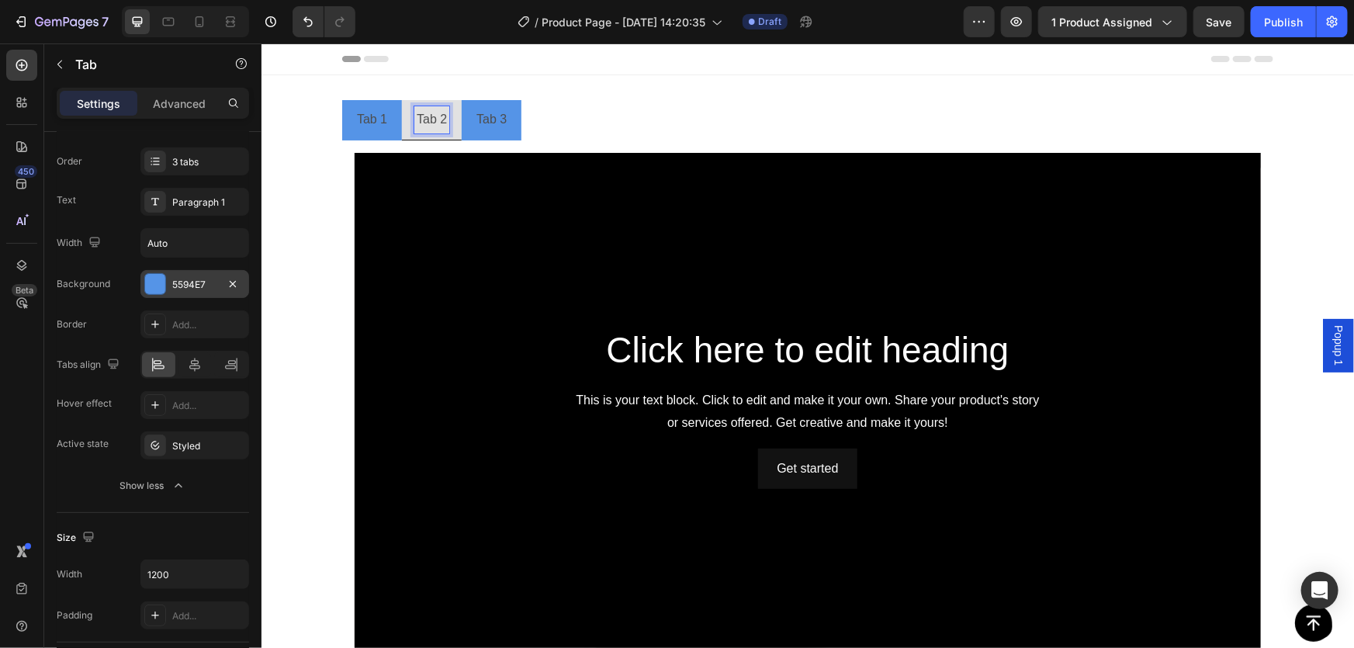
click at [494, 116] on p "Tab 3" at bounding box center [491, 119] width 30 height 23
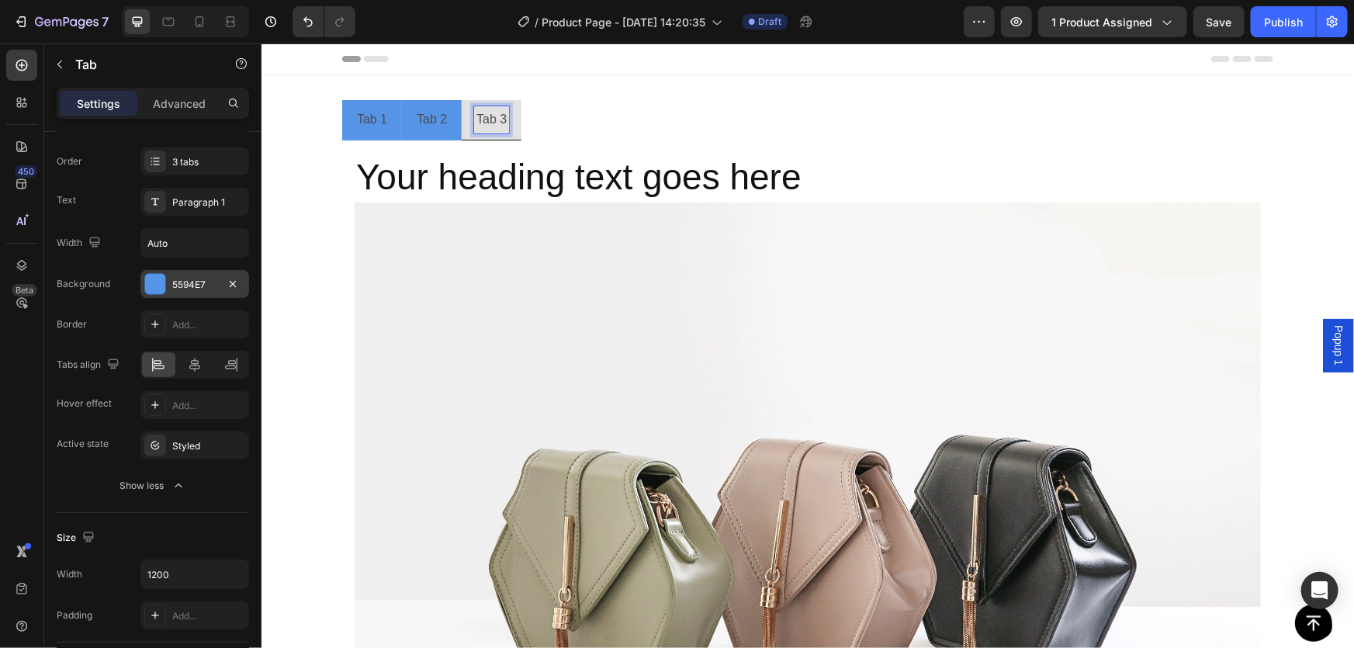
click at [431, 119] on p "Tab 2" at bounding box center [431, 119] width 30 height 23
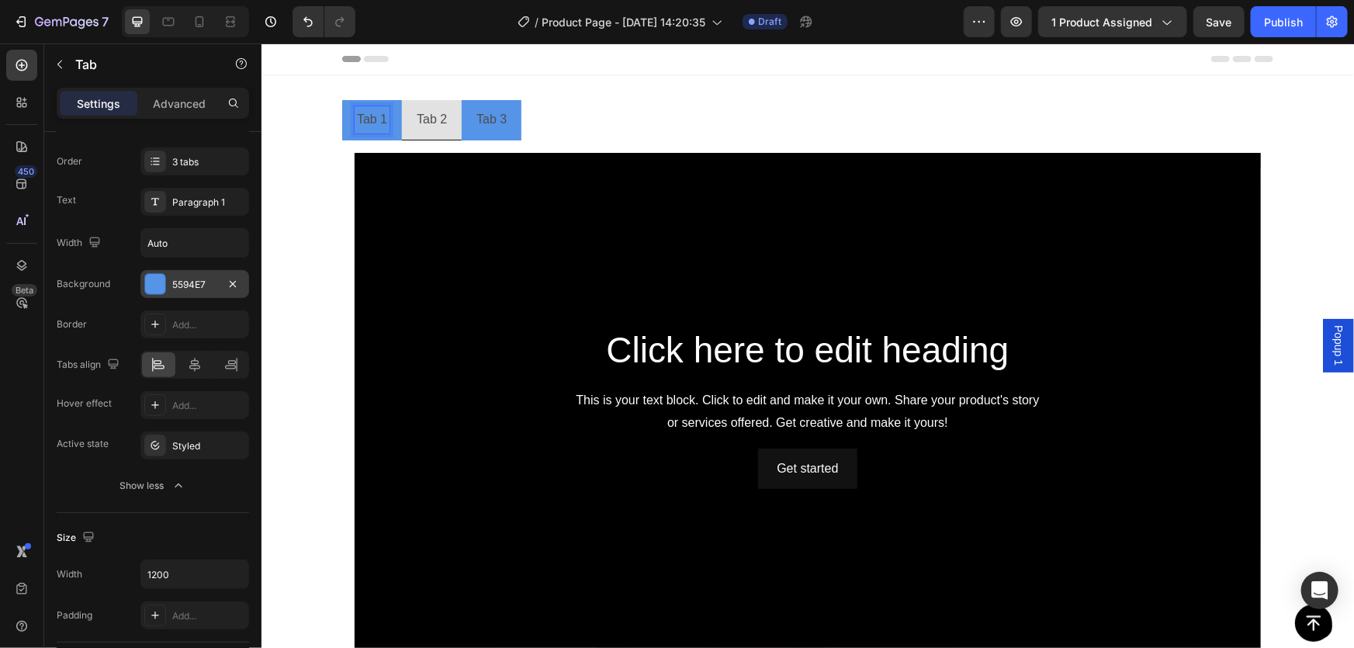
click at [364, 116] on p "Tab 1" at bounding box center [371, 119] width 30 height 23
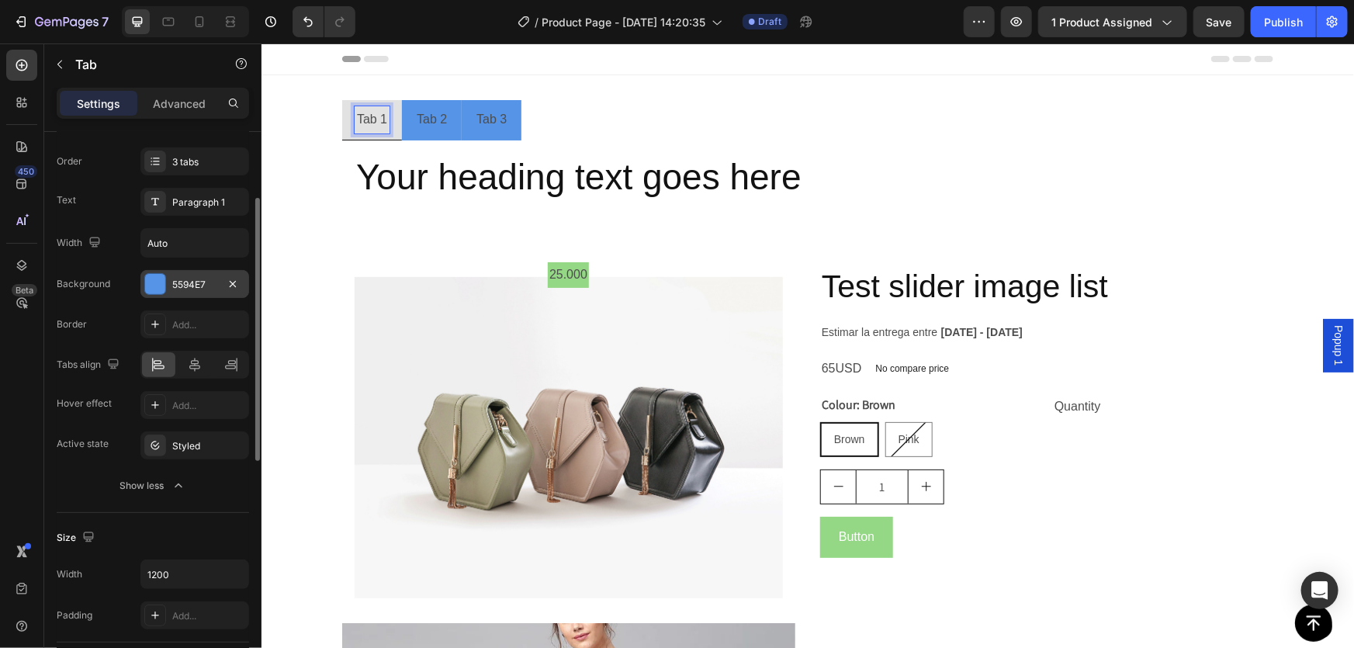
click at [116, 317] on div "Border Add..." at bounding box center [153, 324] width 192 height 28
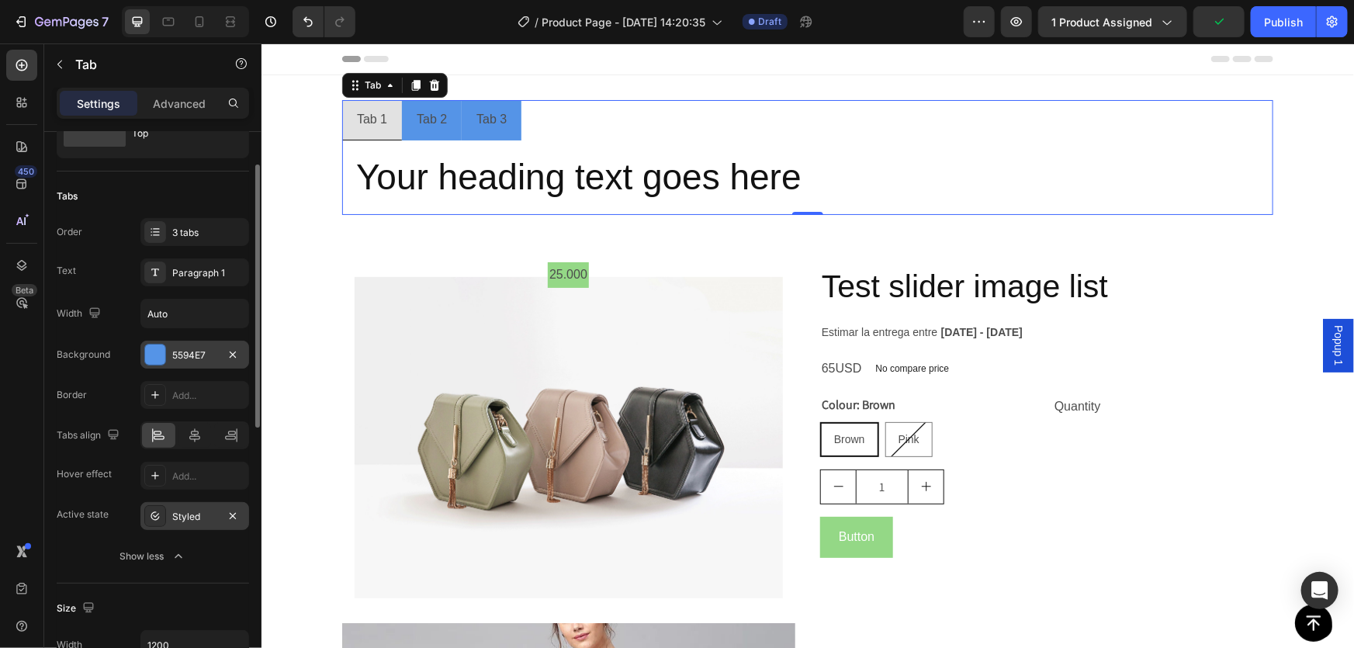
click at [197, 507] on div "Styled" at bounding box center [194, 516] width 109 height 28
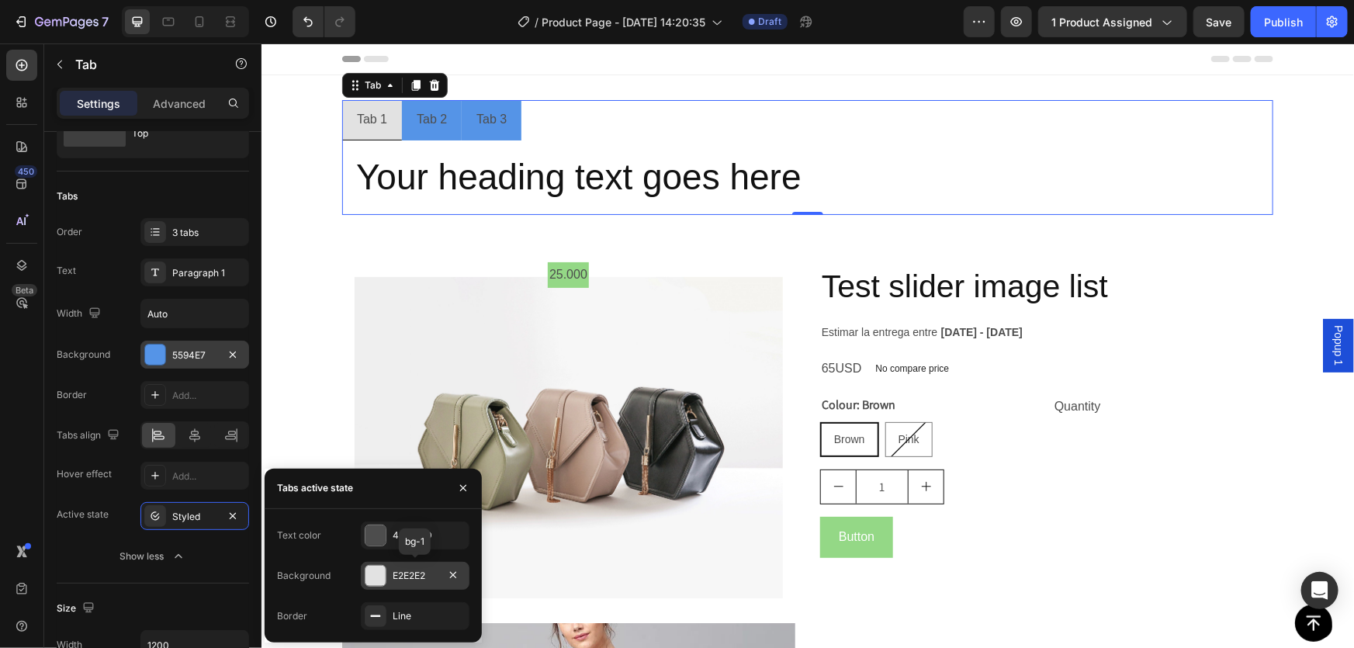
click at [383, 576] on div at bounding box center [376, 576] width 20 height 20
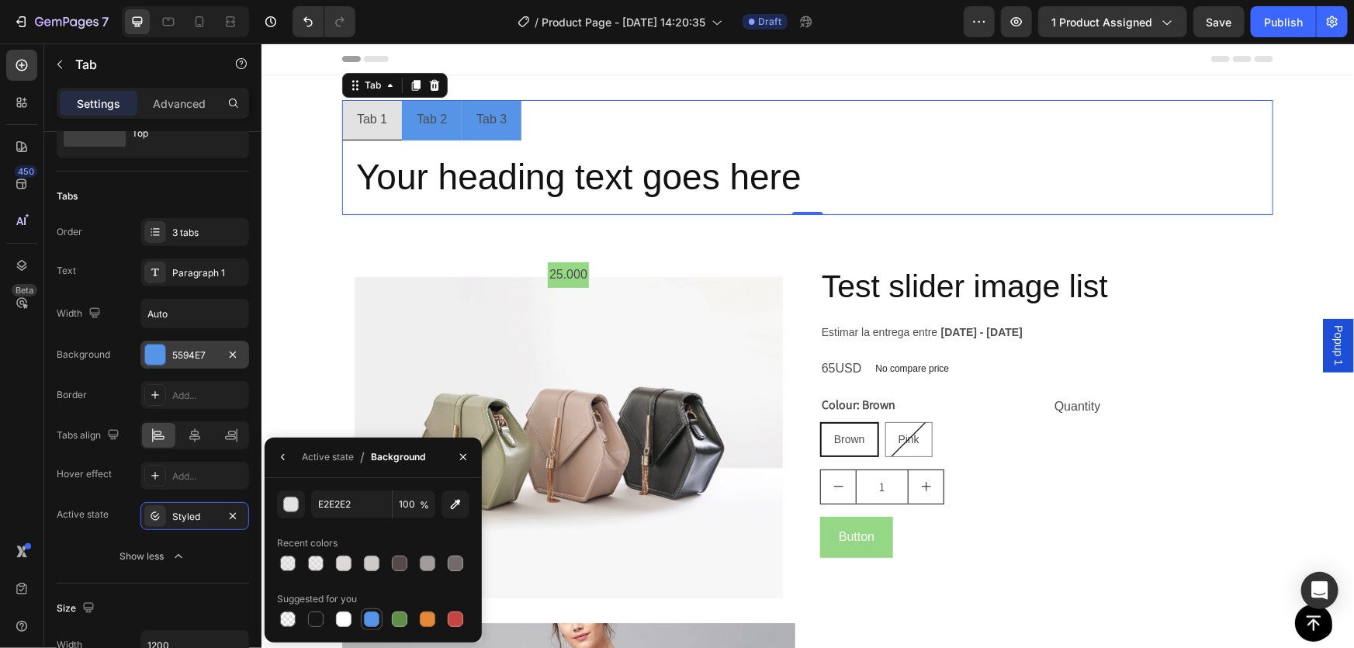
click at [372, 618] on div at bounding box center [372, 620] width 16 height 16
type input "5594E7"
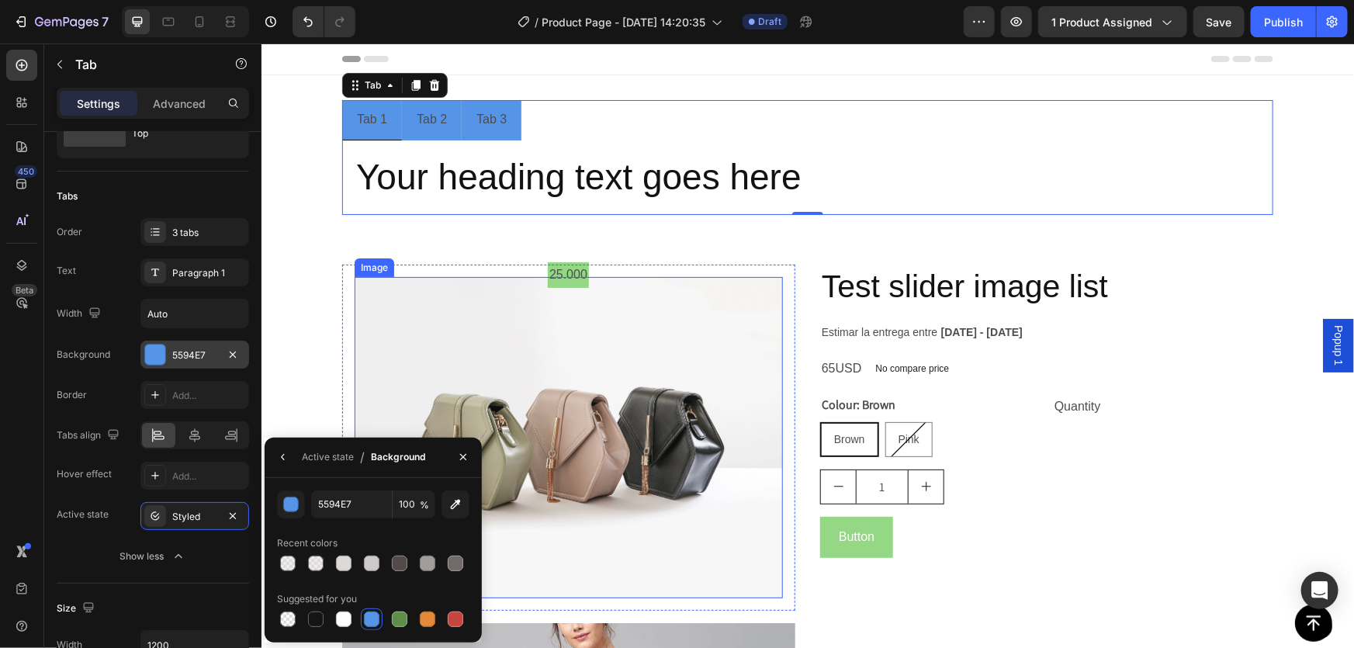
click at [369, 360] on img at bounding box center [568, 436] width 428 height 321
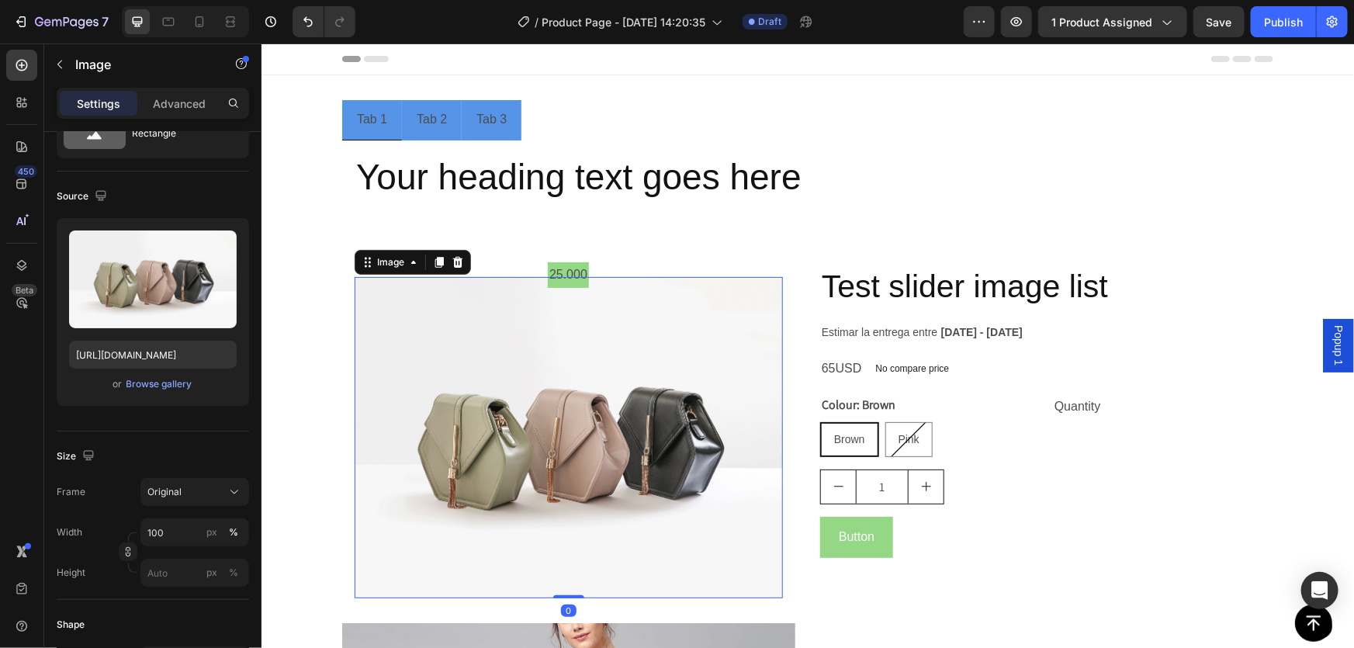
scroll to position [0, 0]
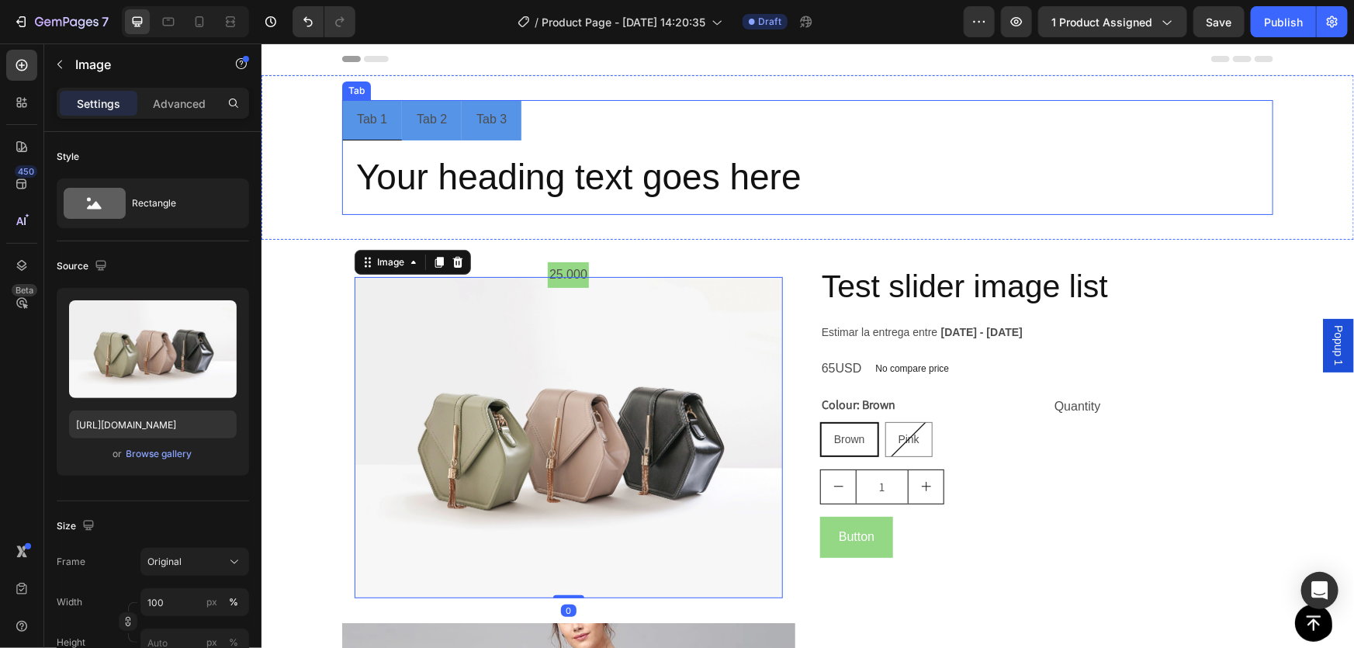
click at [598, 102] on ul "Tab 1 Tab 2 Tab 3" at bounding box center [806, 119] width 931 height 40
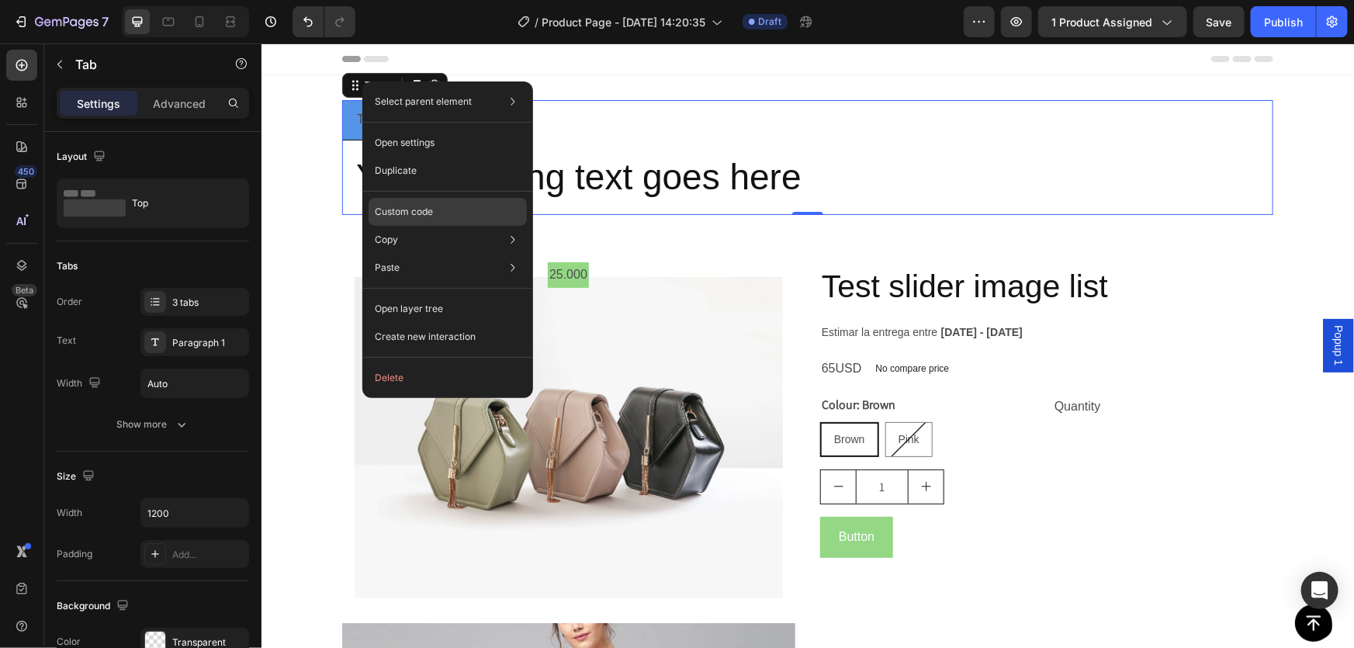
click at [421, 213] on p "Custom code" at bounding box center [404, 212] width 58 height 14
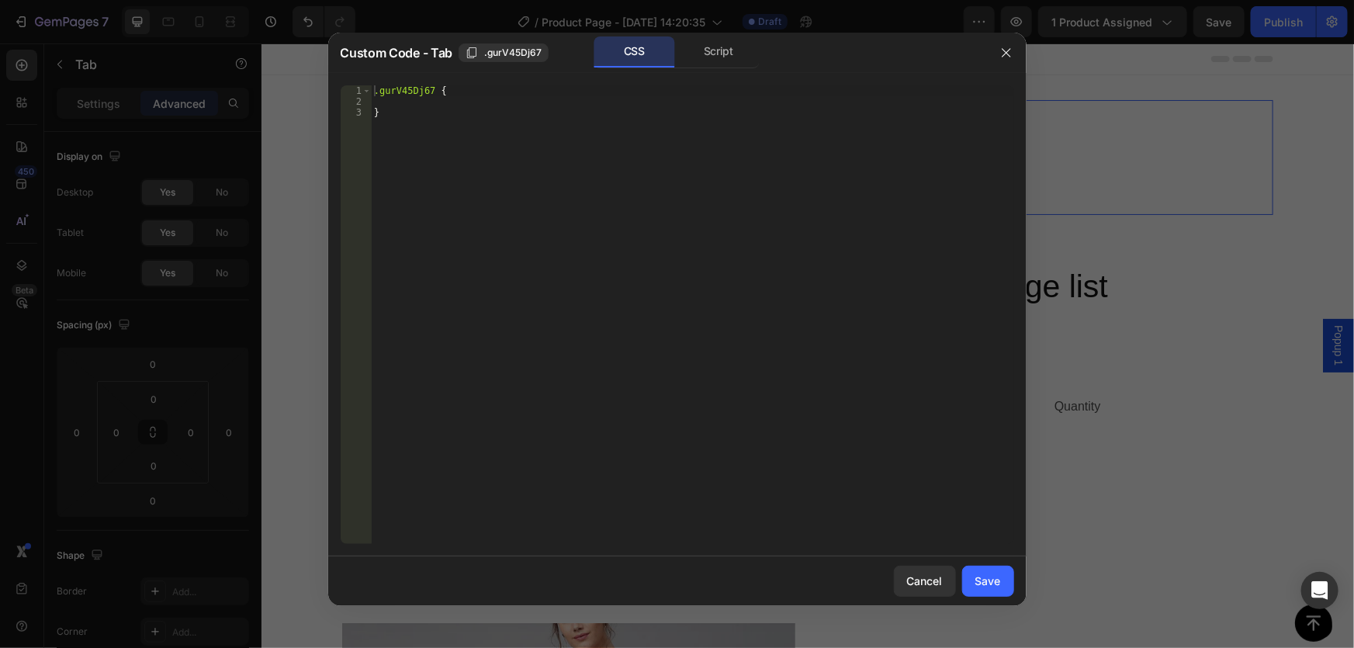
drag, startPoint x: 403, startPoint y: 101, endPoint x: 423, endPoint y: 120, distance: 28.0
click at [403, 101] on div ".gurV45Dj67 { }" at bounding box center [692, 325] width 643 height 480
click at [424, 122] on div ".gurV45Dj67 { }" at bounding box center [692, 325] width 643 height 480
type textarea "}"
click at [510, 99] on div ".gurV45Dj67 { }" at bounding box center [692, 325] width 643 height 480
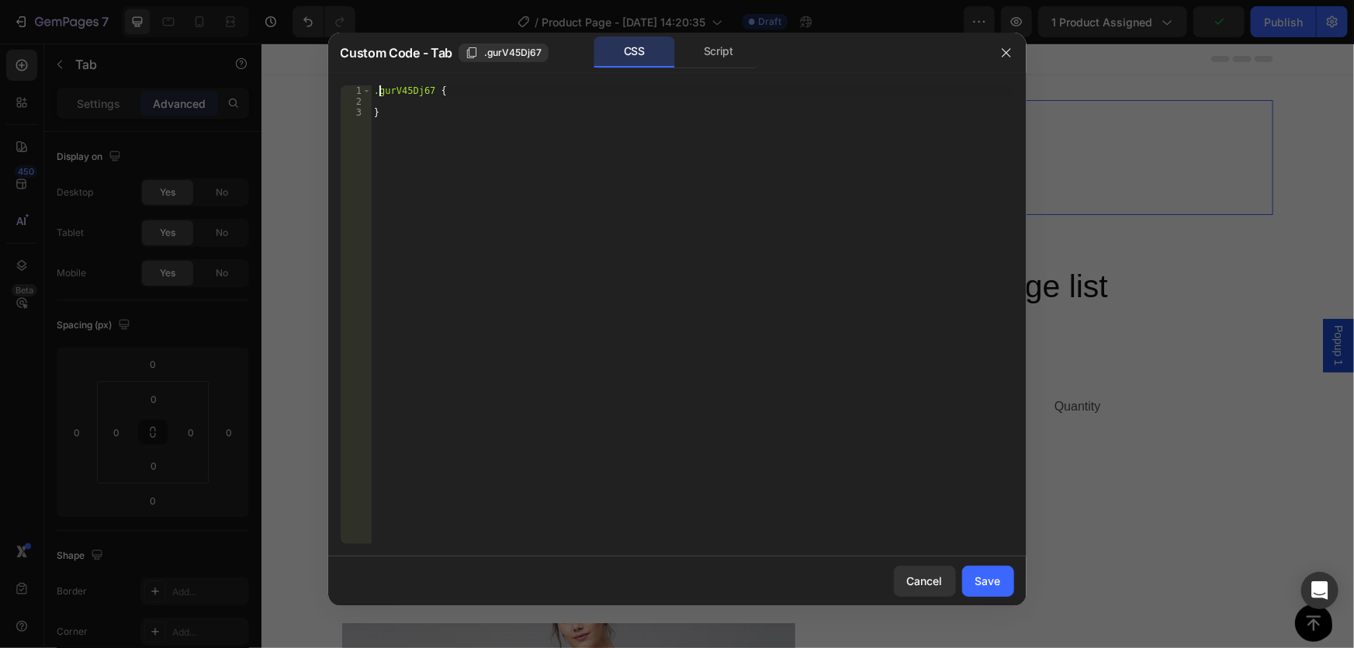
click at [377, 92] on div ".gurV45Dj67 { }" at bounding box center [692, 325] width 643 height 480
click at [466, 92] on div ".gps . gurV45Dj67 { }" at bounding box center [692, 325] width 643 height 480
click at [411, 90] on div ".gps . gurV45Dj67 . { }" at bounding box center [692, 325] width 643 height 480
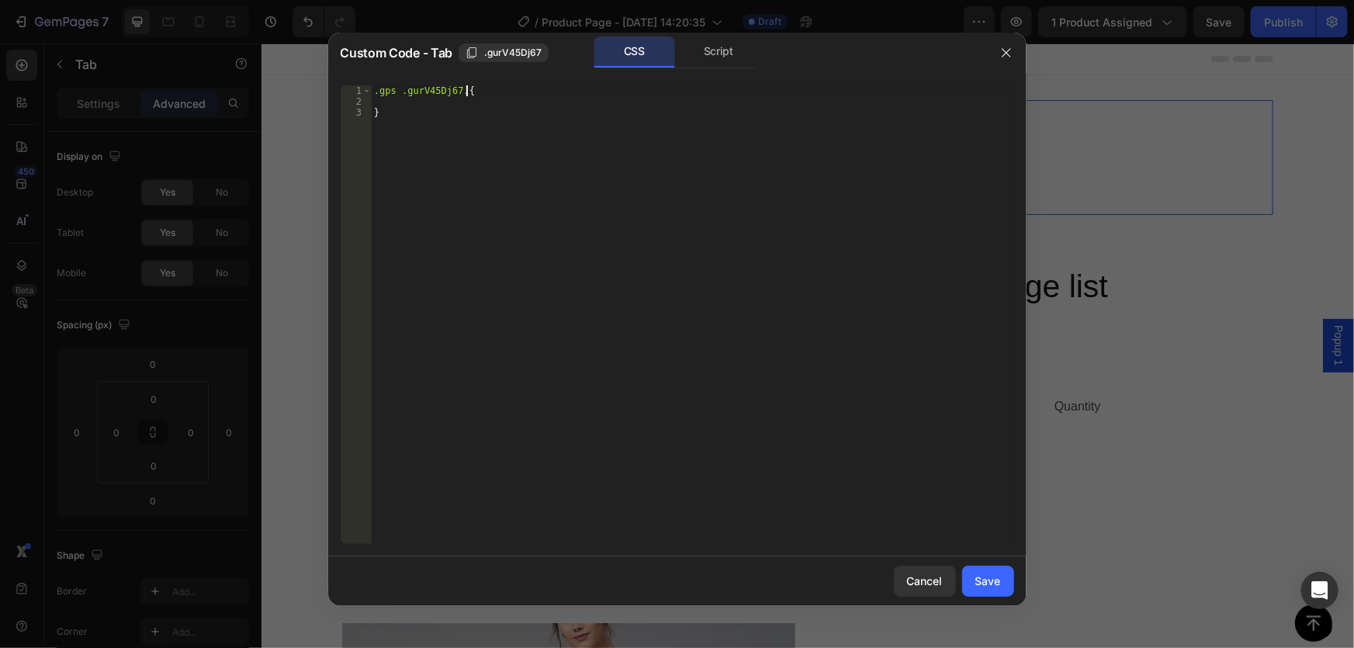
click at [466, 88] on div ".gps .gurV45Dj67 . { }" at bounding box center [692, 325] width 643 height 480
type textarea ".gps .gurV45Dj67 .gp-tab-header-list {"
click at [586, 92] on div ".gps .gurV45Dj67 .gp-tab-header-list { }" at bounding box center [692, 325] width 643 height 480
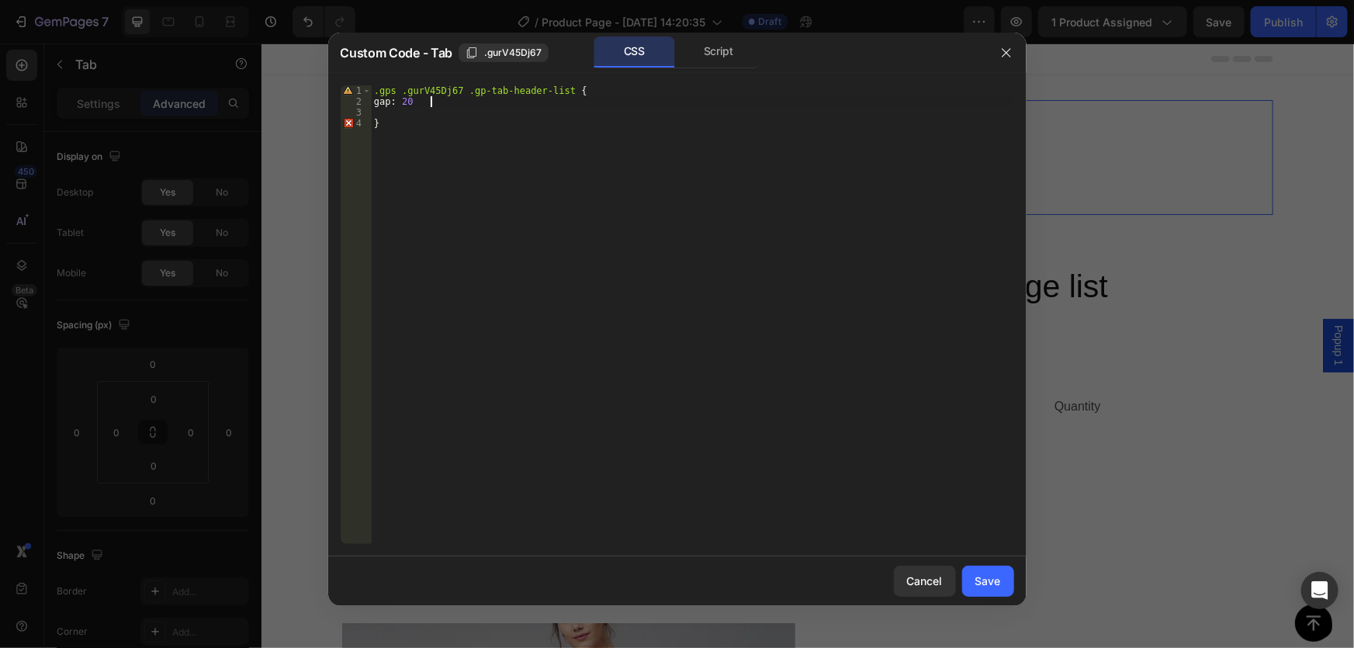
scroll to position [0, 4]
type textarea "gap: 20px;"
click at [427, 117] on div ".gps .gurV45Dj67 .gp-tab-header-list { gap : 20 px ; }" at bounding box center [692, 325] width 643 height 480
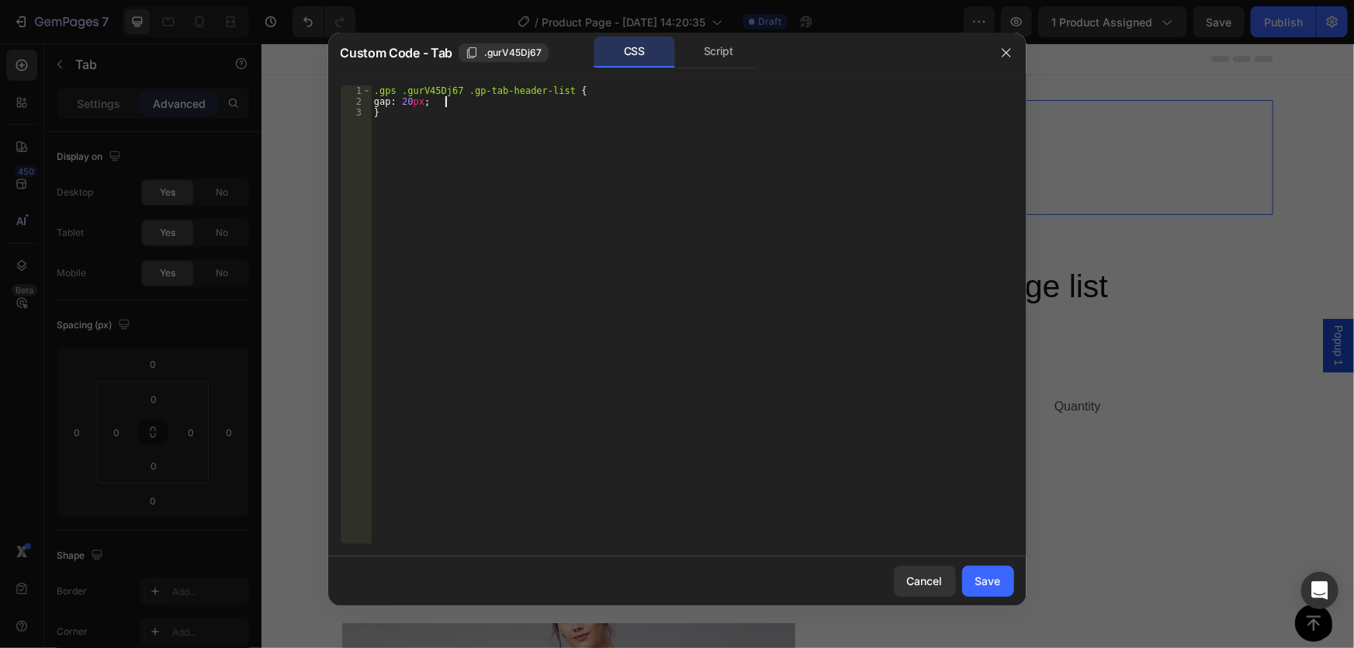
click at [424, 121] on div ".gps .gurV45Dj67 .gp-tab-header-list { gap : 20 px ; }" at bounding box center [692, 325] width 643 height 480
type textarea "}"
click at [531, 54] on span ".gurV45Dj67" at bounding box center [512, 53] width 57 height 14
click at [442, 132] on div ".gps .gurV45Dj67 .gp-tab-header-list { gap : 20 px ; } -gps ." at bounding box center [692, 325] width 643 height 480
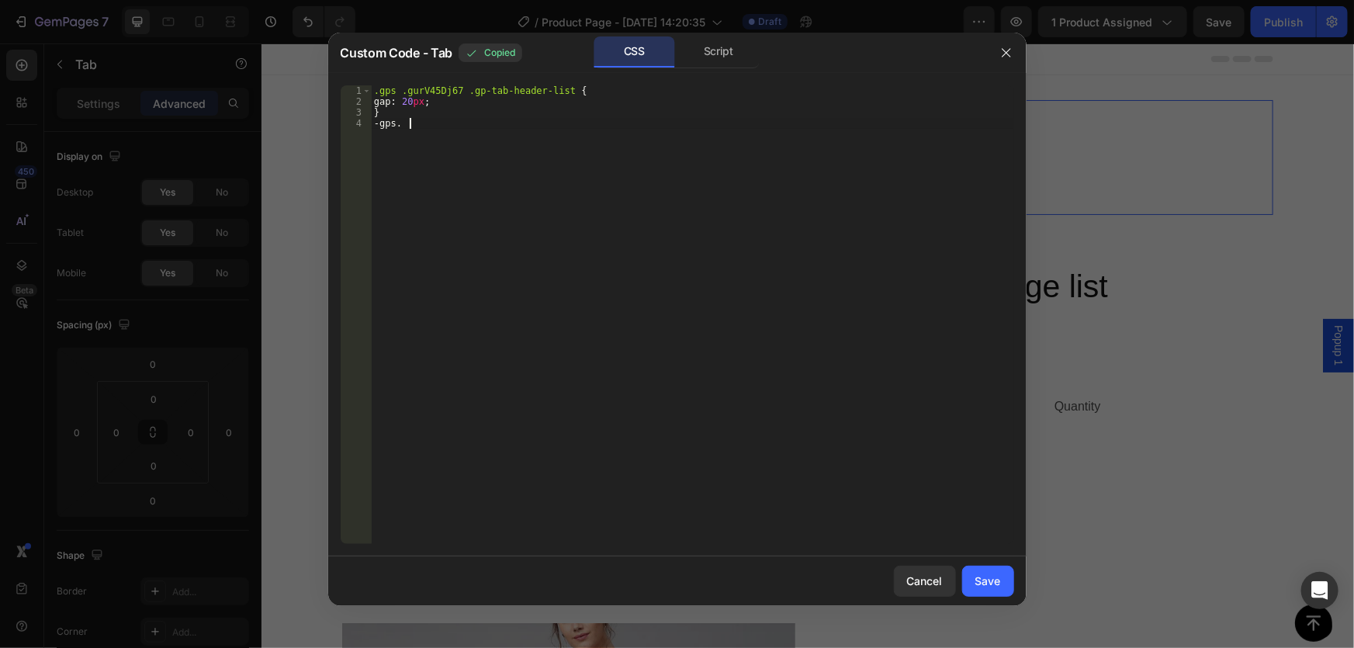
paste textarea ".gurV45Dj67"
click at [408, 122] on div ".gps .gurV45Dj67 .gp-tab-header-list { gap : 20 px ; } -gps . .gurV45Dj67" at bounding box center [692, 325] width 643 height 480
click at [380, 124] on div ".gps .gurV45Dj67 .gp-tab-header-list { gap : 20 px ; } -gps .gurV45Dj67" at bounding box center [692, 325] width 643 height 480
click at [469, 121] on div ".gps .gurV45Dj67 .gp-tab-header-list { gap : 20 px ; } .gps .gurV45Dj67" at bounding box center [692, 325] width 643 height 480
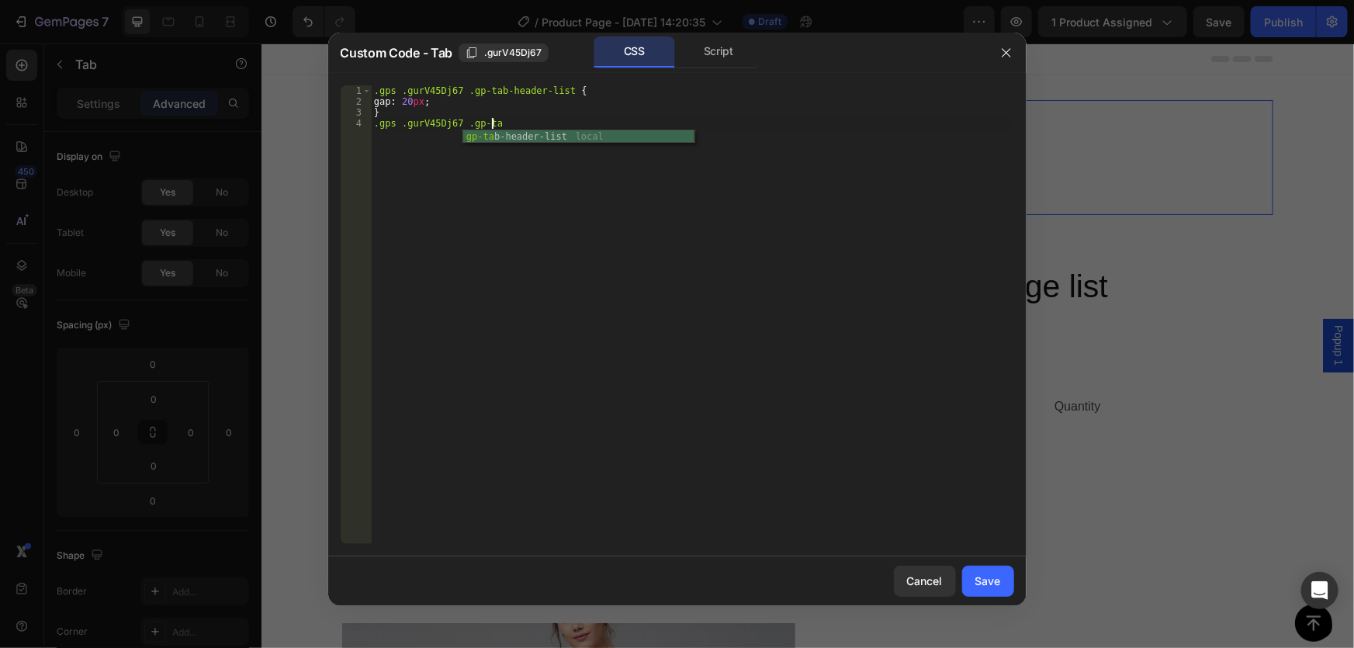
scroll to position [0, 9]
click at [587, 133] on div "gp-tab -header-list local" at bounding box center [578, 150] width 231 height 40
type textarea ".gps .gurV45Dj67 .gp-tab-header-list .gp-navs-tab{"
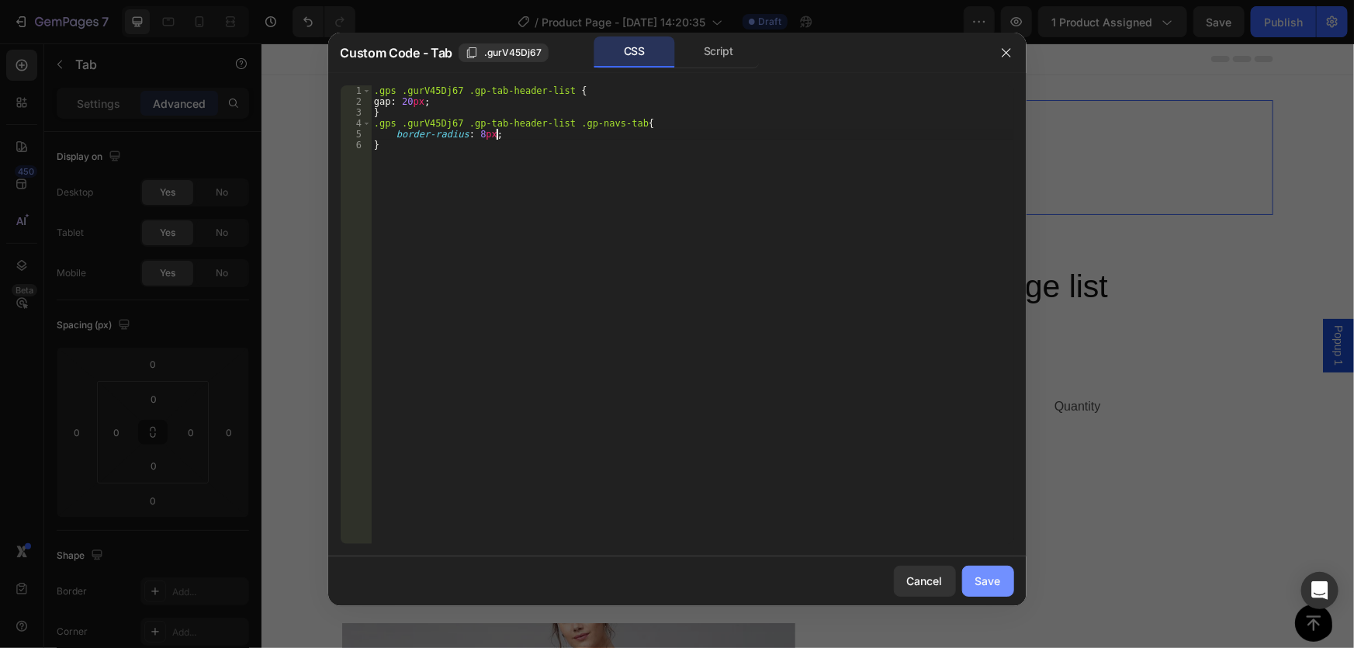
type textarea "border-radius: 8px;"
click at [1009, 580] on button "Save" at bounding box center [988, 581] width 52 height 31
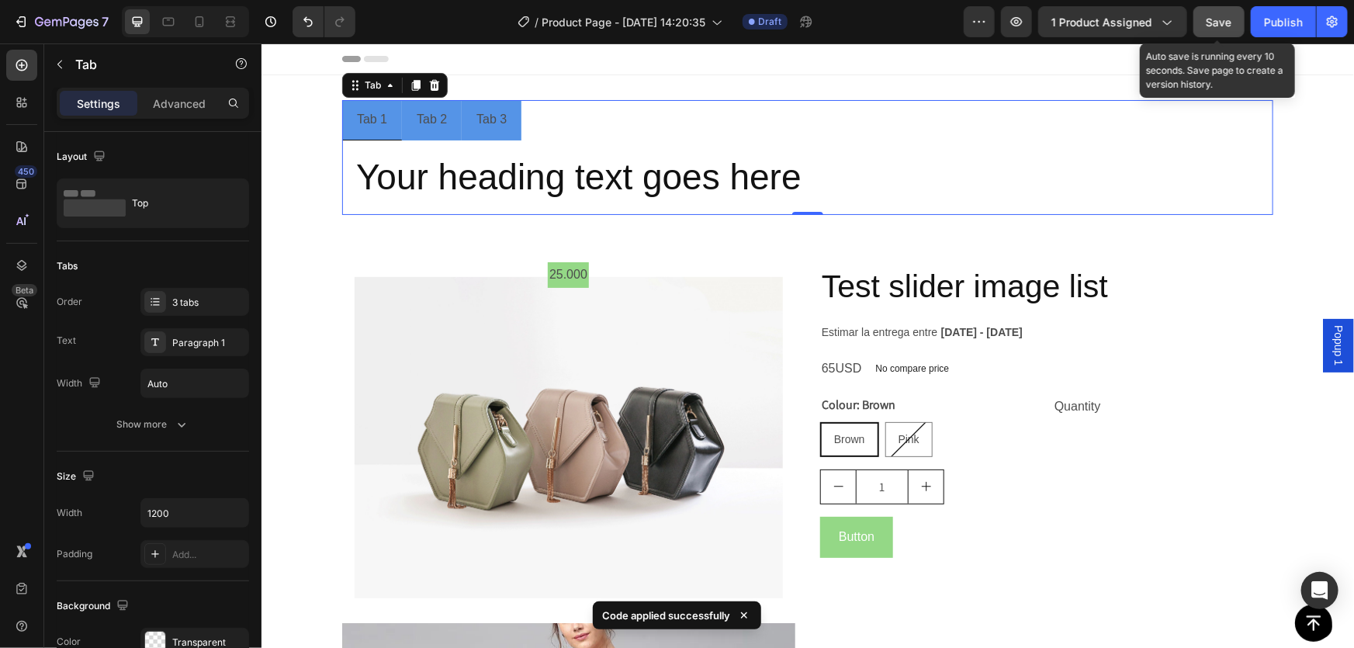
click at [1218, 16] on span "Save" at bounding box center [1220, 22] width 26 height 13
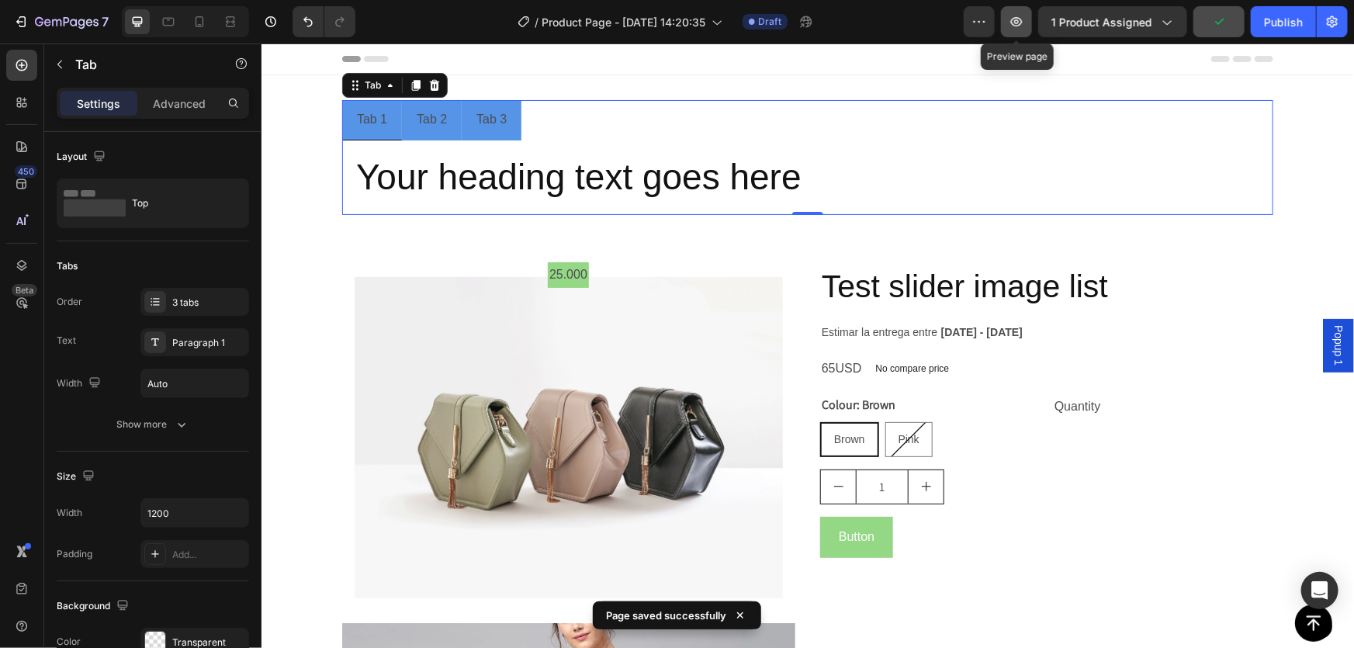
click at [1023, 20] on icon "button" at bounding box center [1017, 22] width 16 height 16
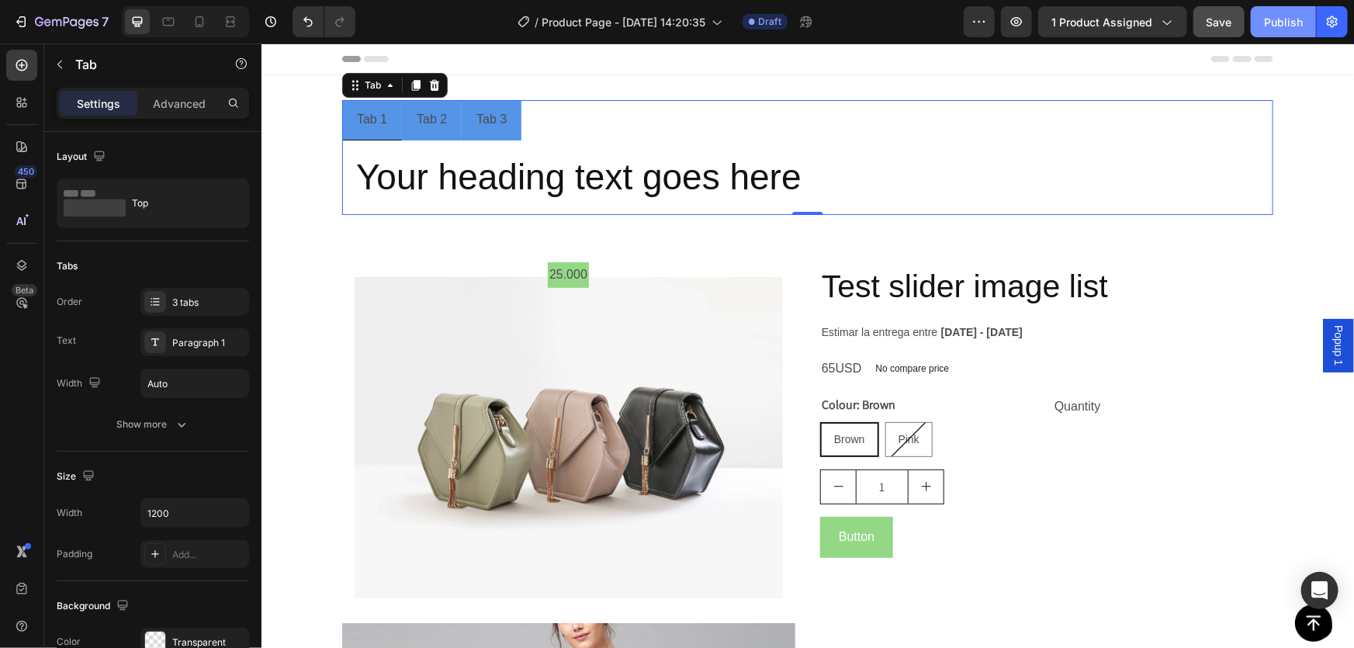
click at [1293, 23] on div "Publish" at bounding box center [1283, 22] width 39 height 16
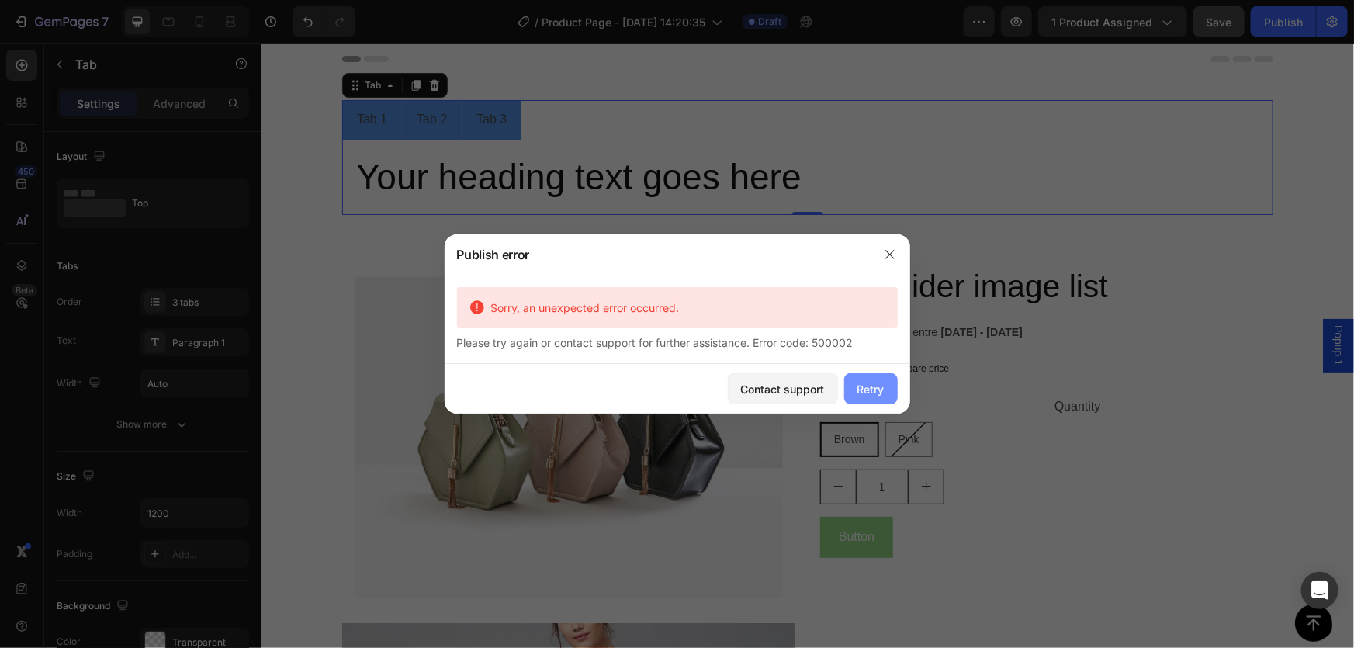
click at [868, 381] on div "Retry" at bounding box center [870, 389] width 27 height 16
click at [881, 385] on div "Retry" at bounding box center [870, 389] width 27 height 16
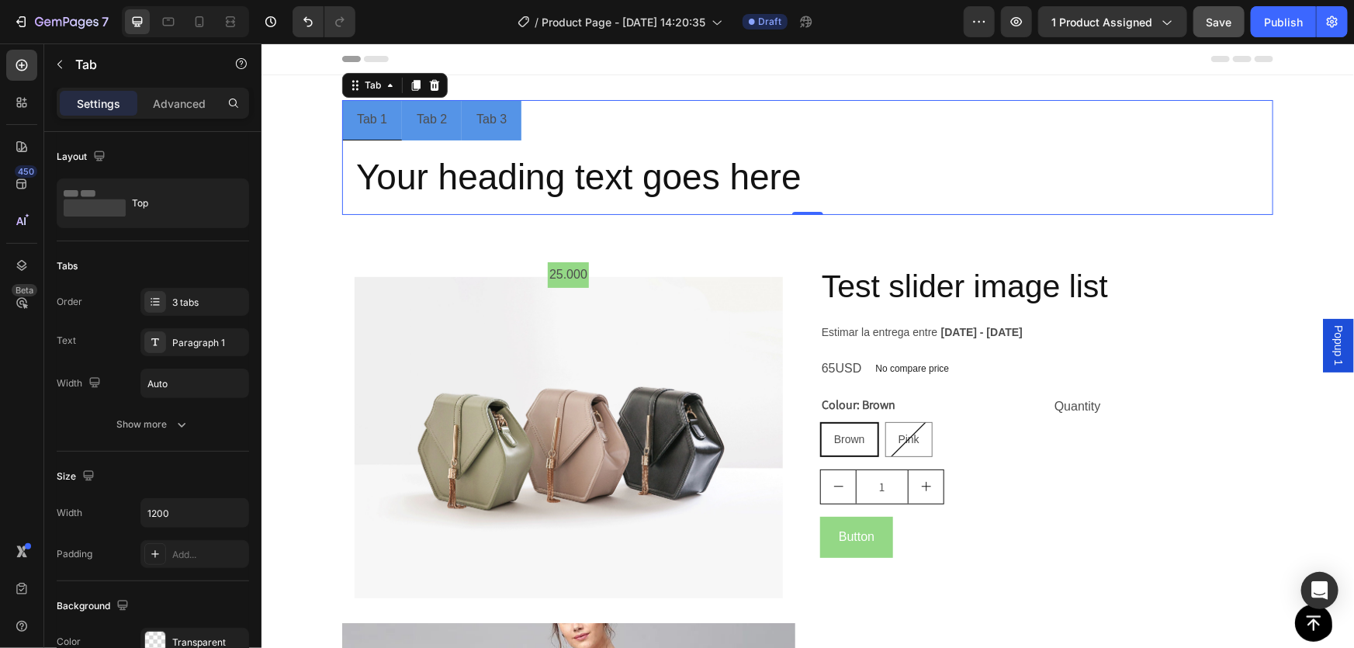
click at [702, 135] on ul "Tab 1 Tab 2 Tab 3" at bounding box center [806, 119] width 931 height 40
click at [384, 110] on li "Tab 1" at bounding box center [371, 119] width 60 height 40
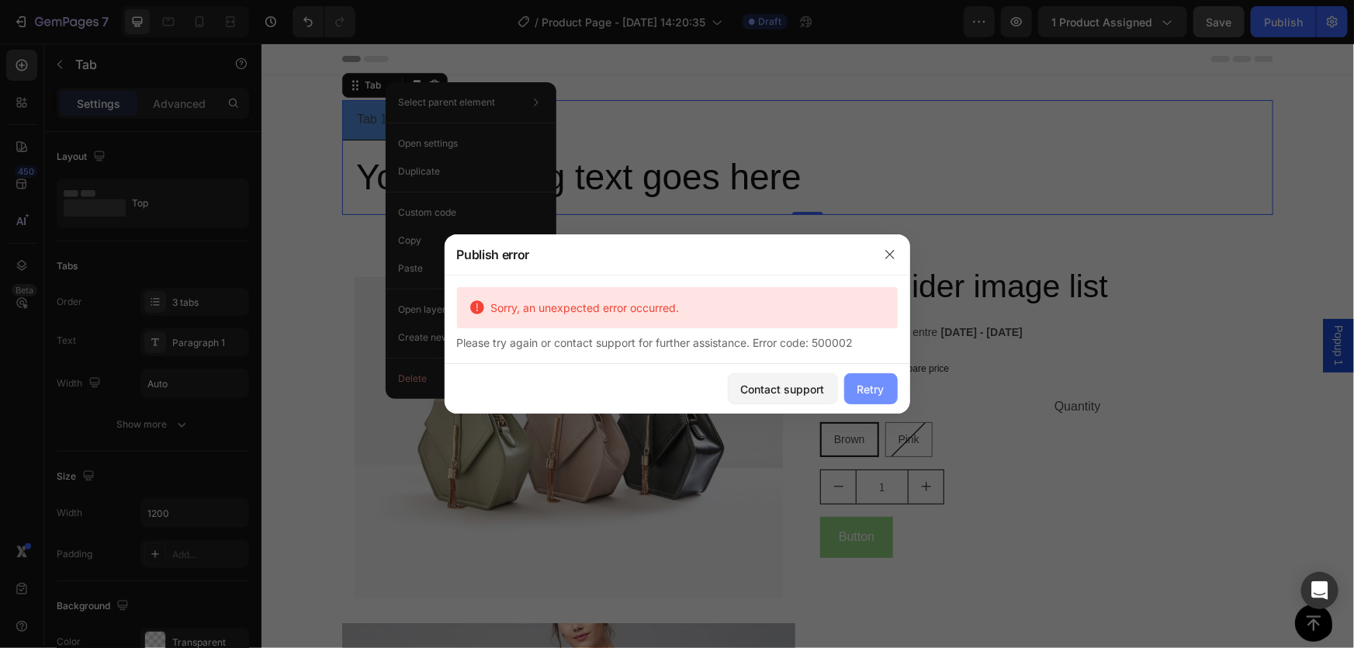
click at [881, 385] on div "Retry" at bounding box center [870, 389] width 27 height 16
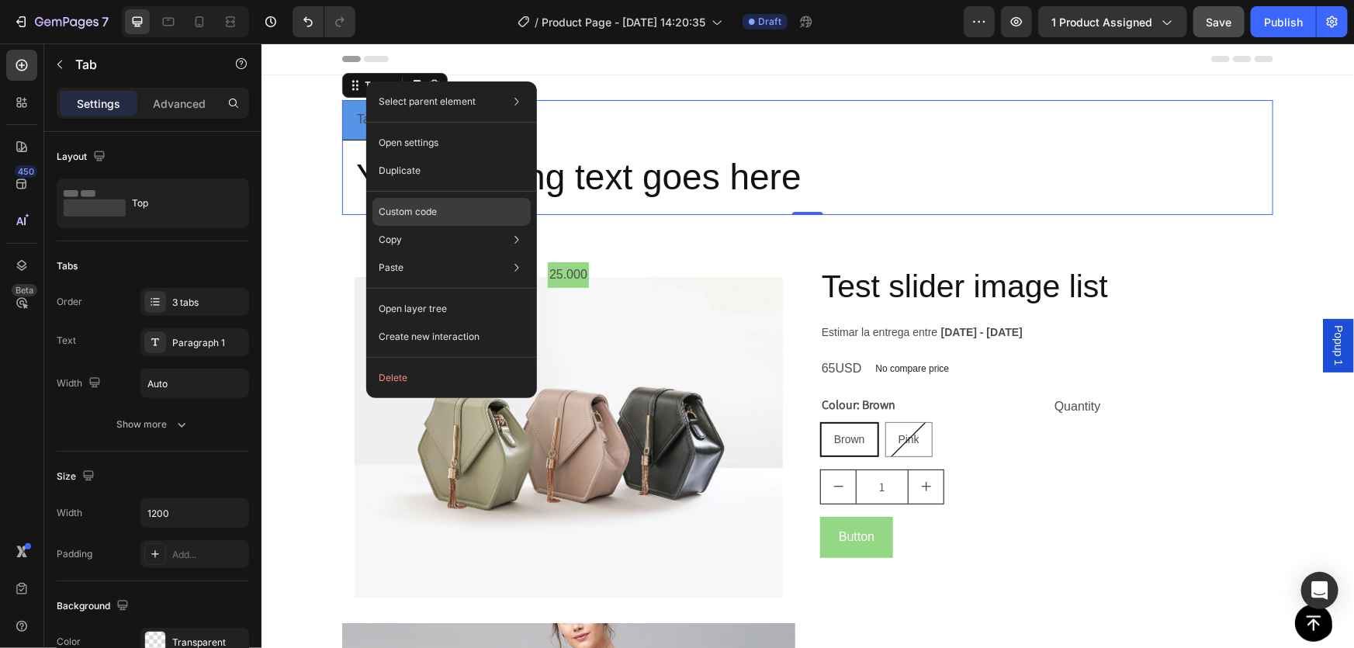
click at [424, 210] on p "Custom code" at bounding box center [408, 212] width 58 height 14
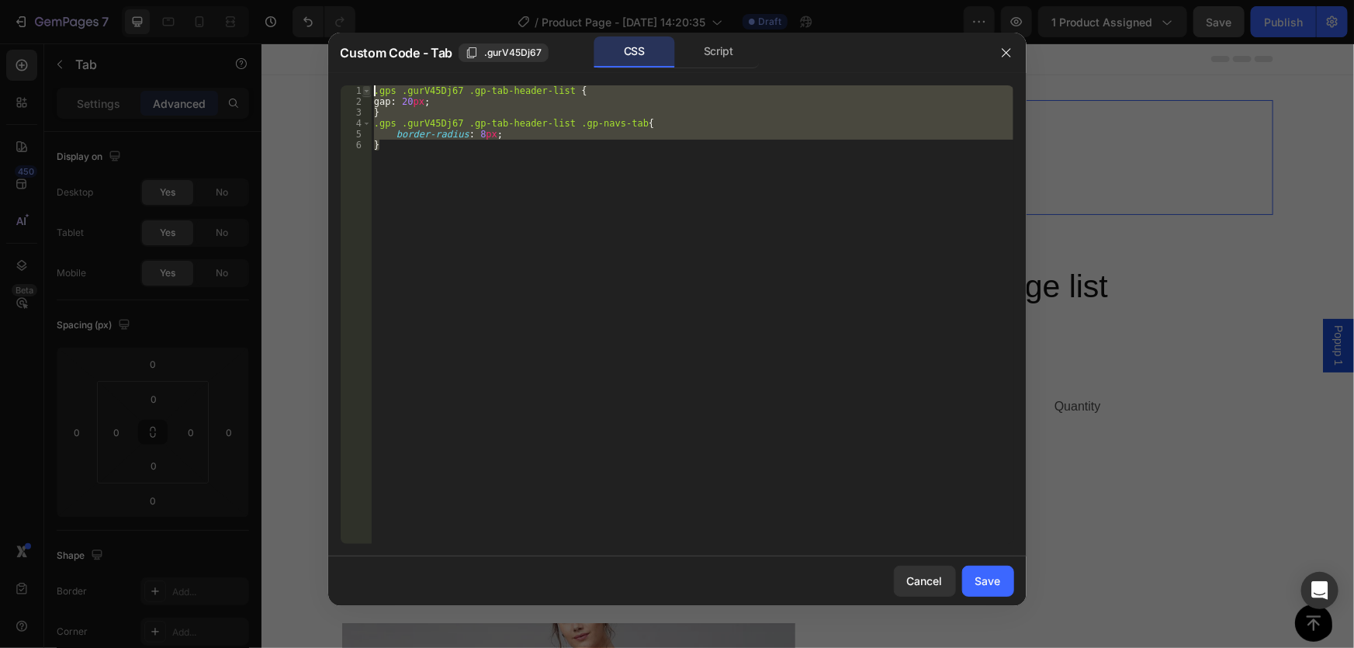
drag, startPoint x: 404, startPoint y: 149, endPoint x: 367, endPoint y: 92, distance: 68.0
click at [367, 92] on div "} 1 2 3 4 5 6 .gps .gurV45Dj67 .gp-tab-header-list { gap : 20 px ; } .gps .gurV…" at bounding box center [678, 314] width 674 height 459
type textarea ".gps .gurV45Dj67 .gp-tab-header-list { gap: 20px;"
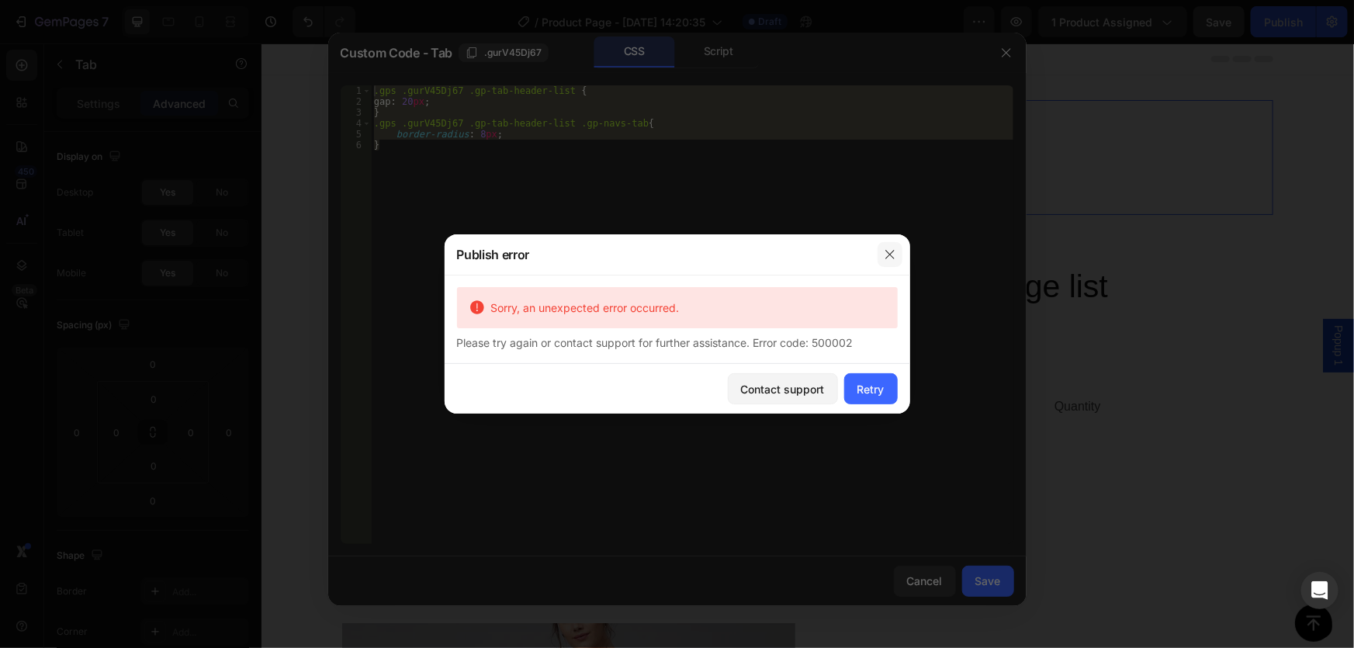
click at [884, 253] on icon "button" at bounding box center [890, 254] width 12 height 12
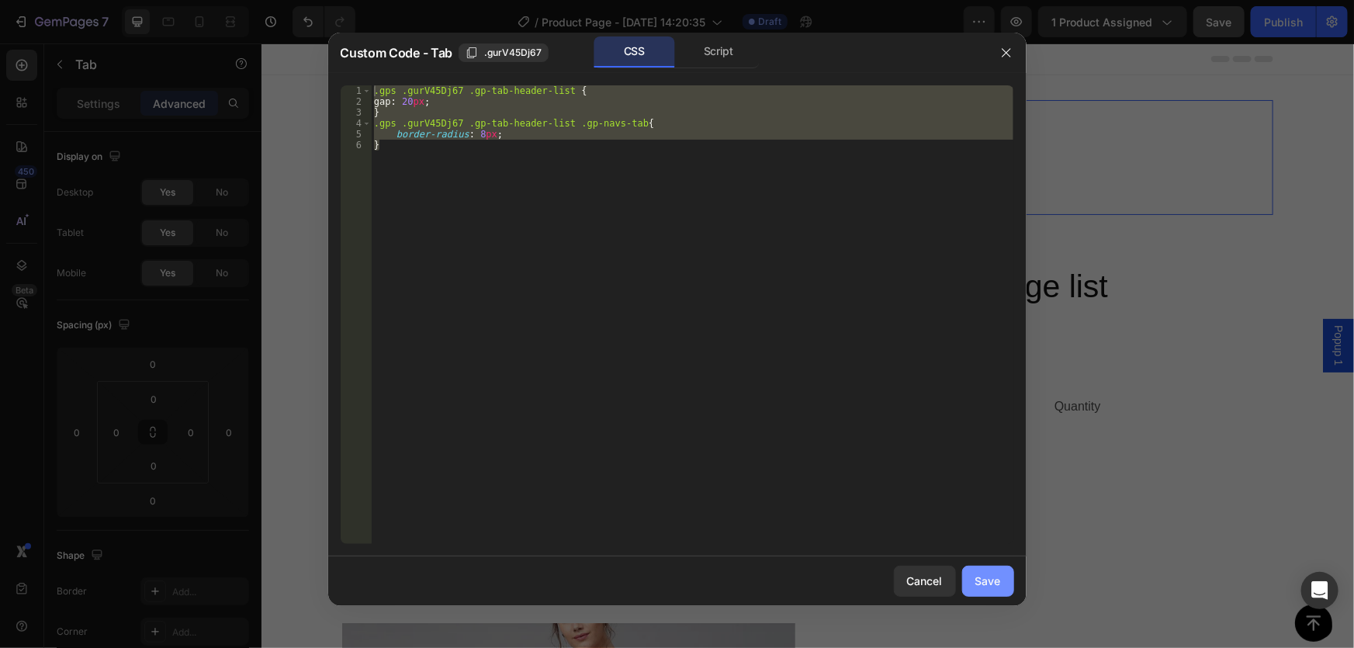
click at [999, 575] on div "Save" at bounding box center [988, 581] width 26 height 16
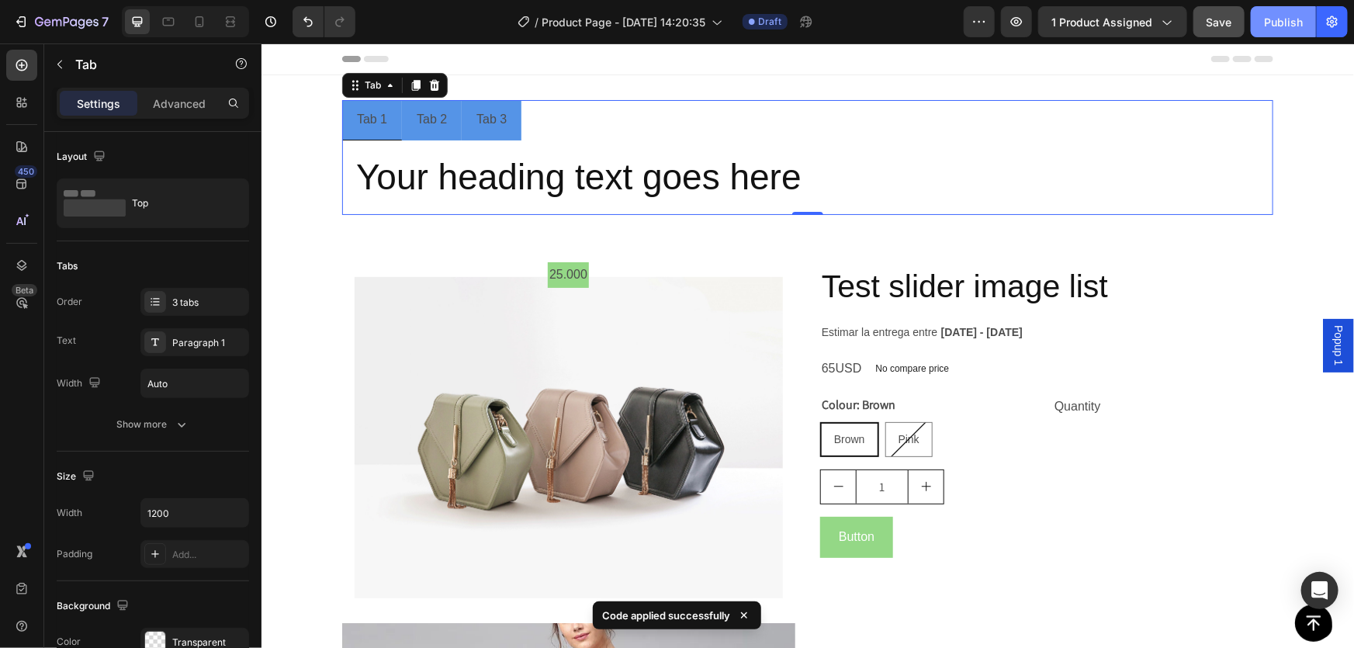
click at [1273, 23] on div "Publish" at bounding box center [1283, 22] width 39 height 16
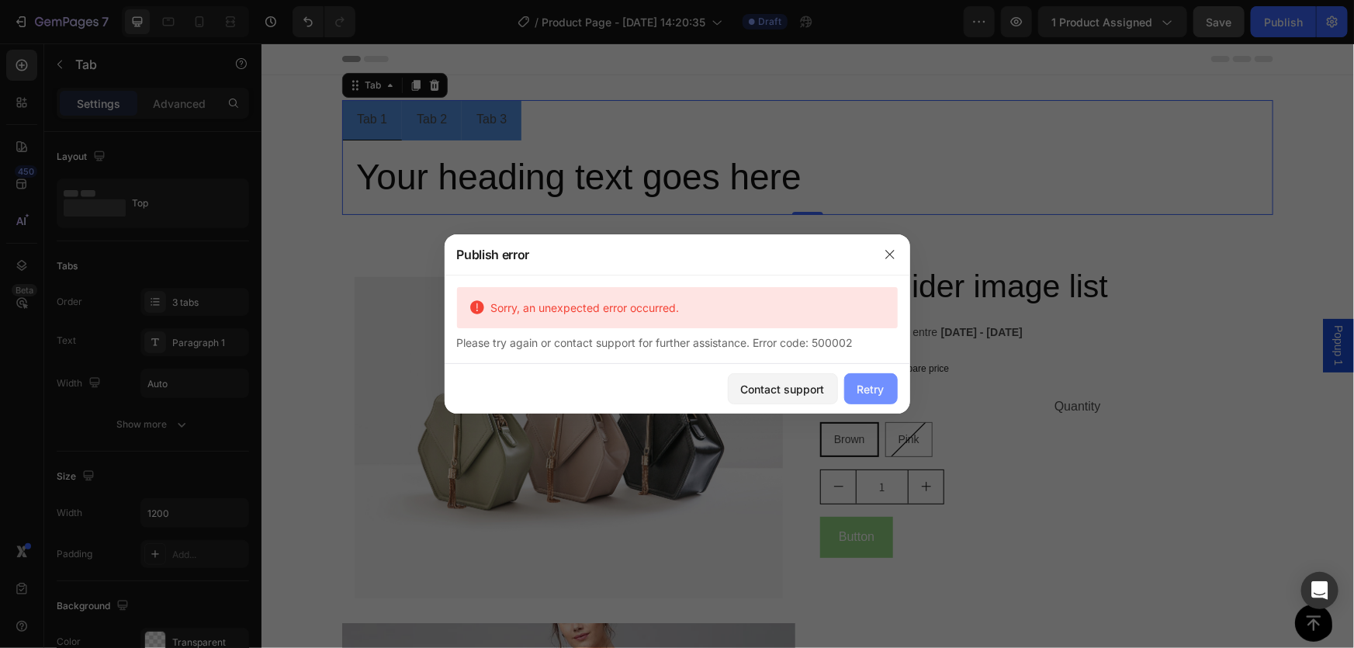
click at [885, 383] on button "Retry" at bounding box center [871, 388] width 54 height 31
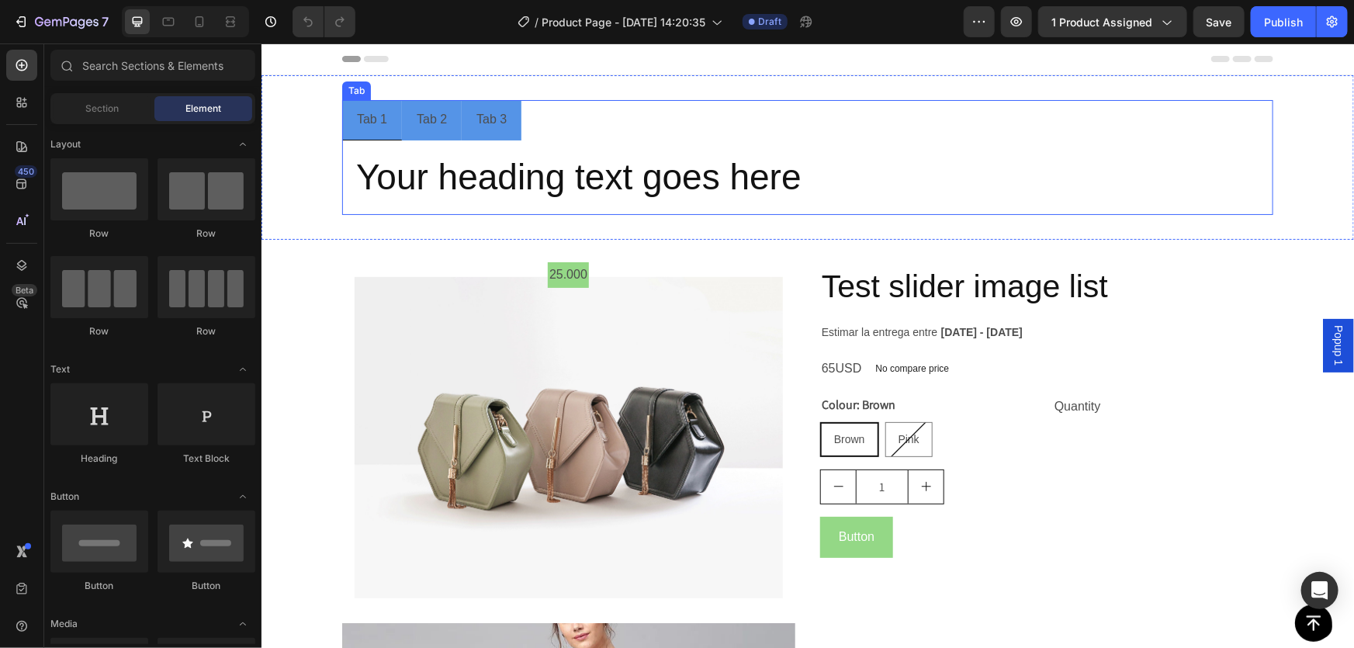
click at [589, 99] on ul "Tab 1 Tab 2 Tab 3" at bounding box center [806, 119] width 931 height 40
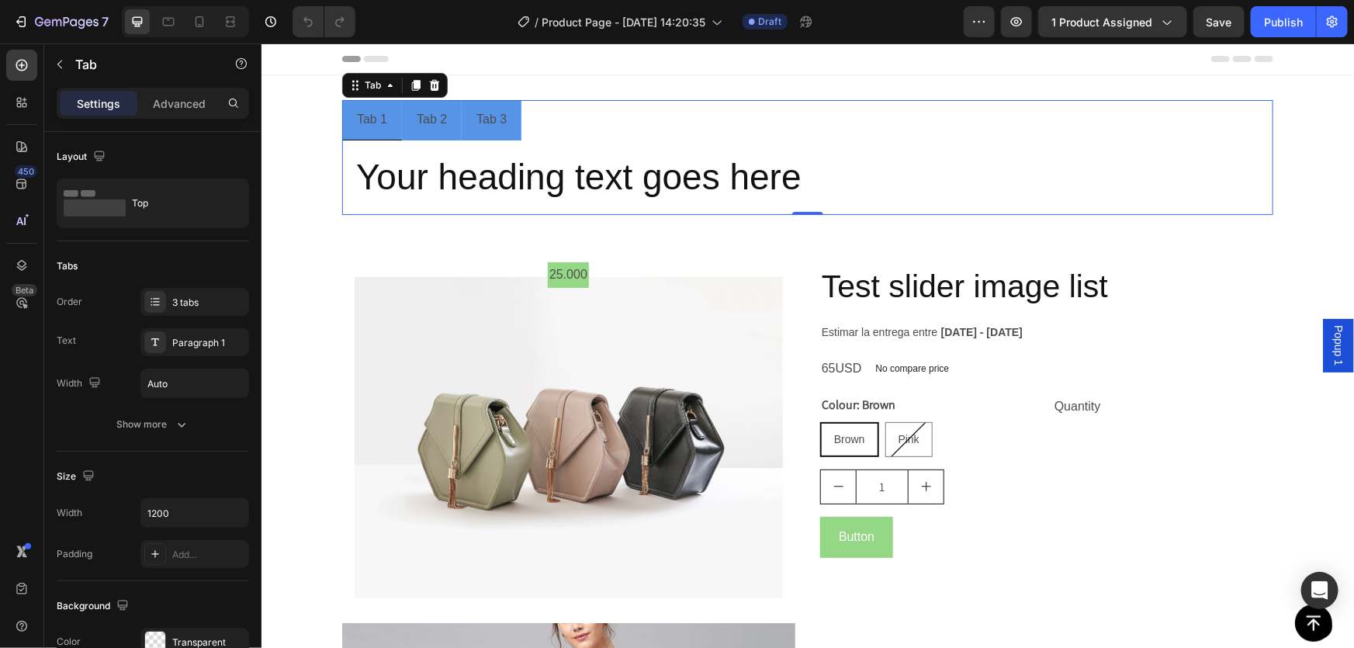
click at [444, 128] on li "Tab 2" at bounding box center [431, 119] width 60 height 40
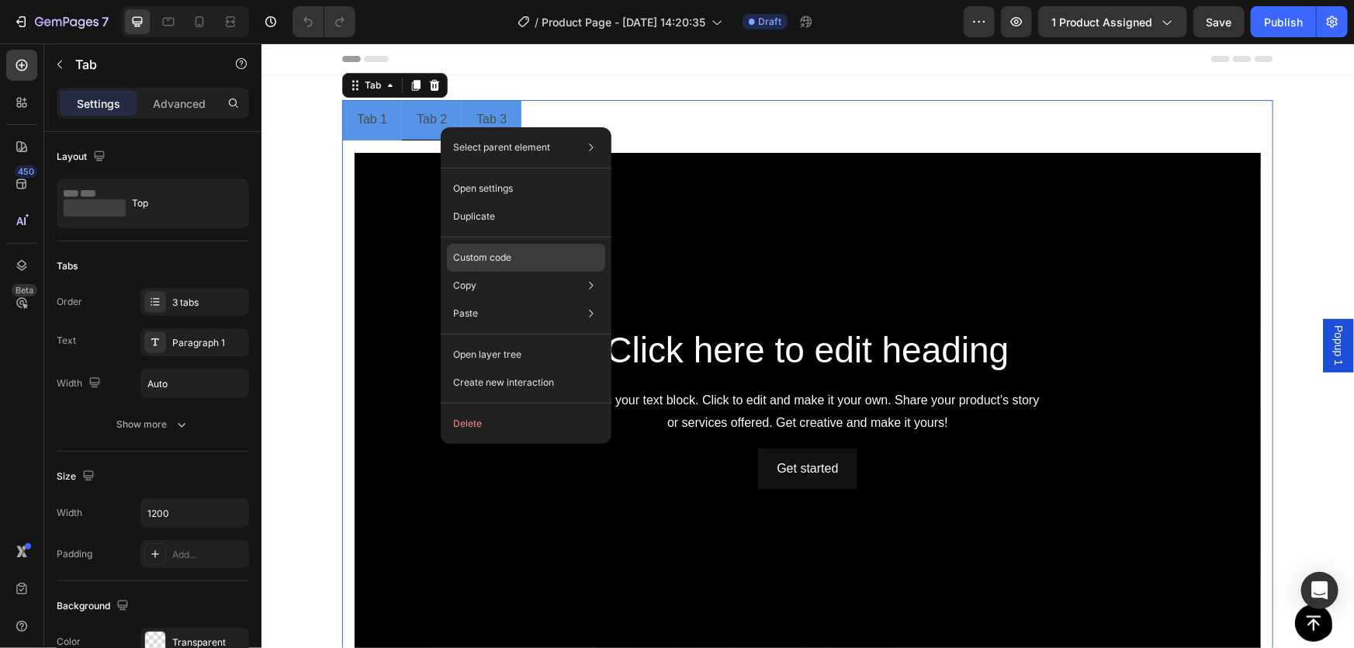
click at [508, 260] on p "Custom code" at bounding box center [482, 258] width 58 height 14
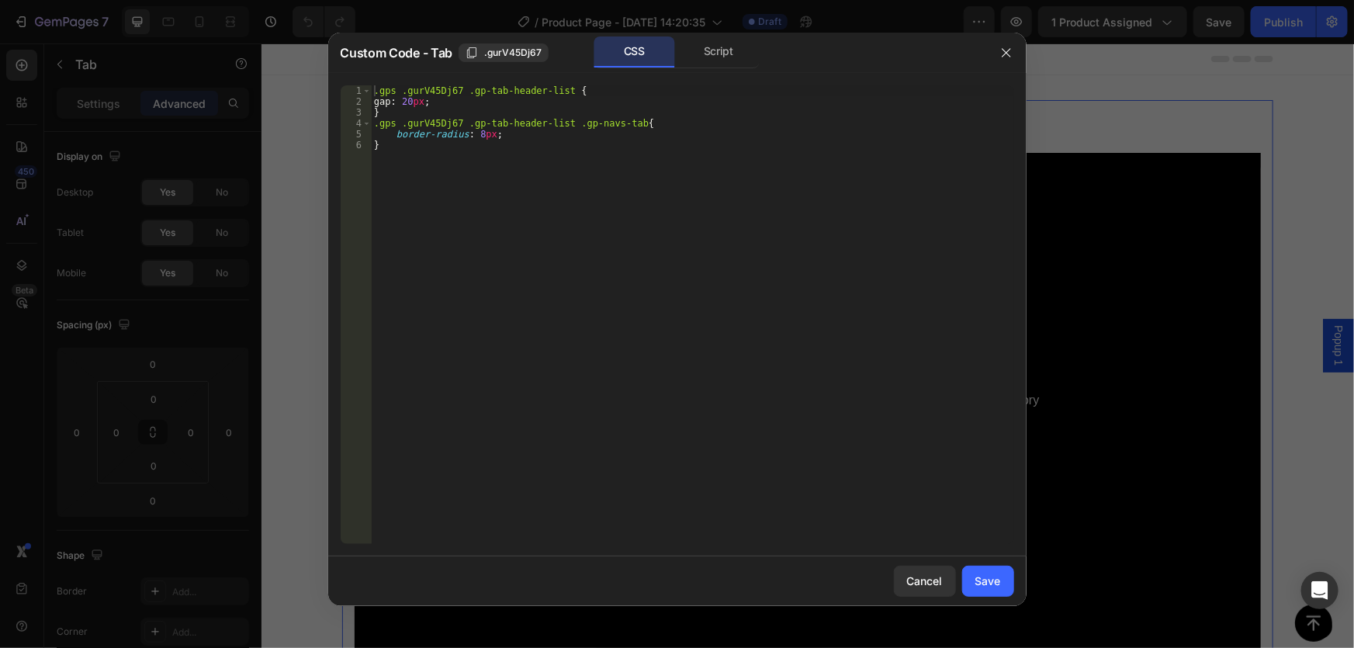
drag, startPoint x: 1111, startPoint y: 200, endPoint x: 882, endPoint y: 118, distance: 243.3
click at [1111, 200] on div at bounding box center [677, 324] width 1354 height 648
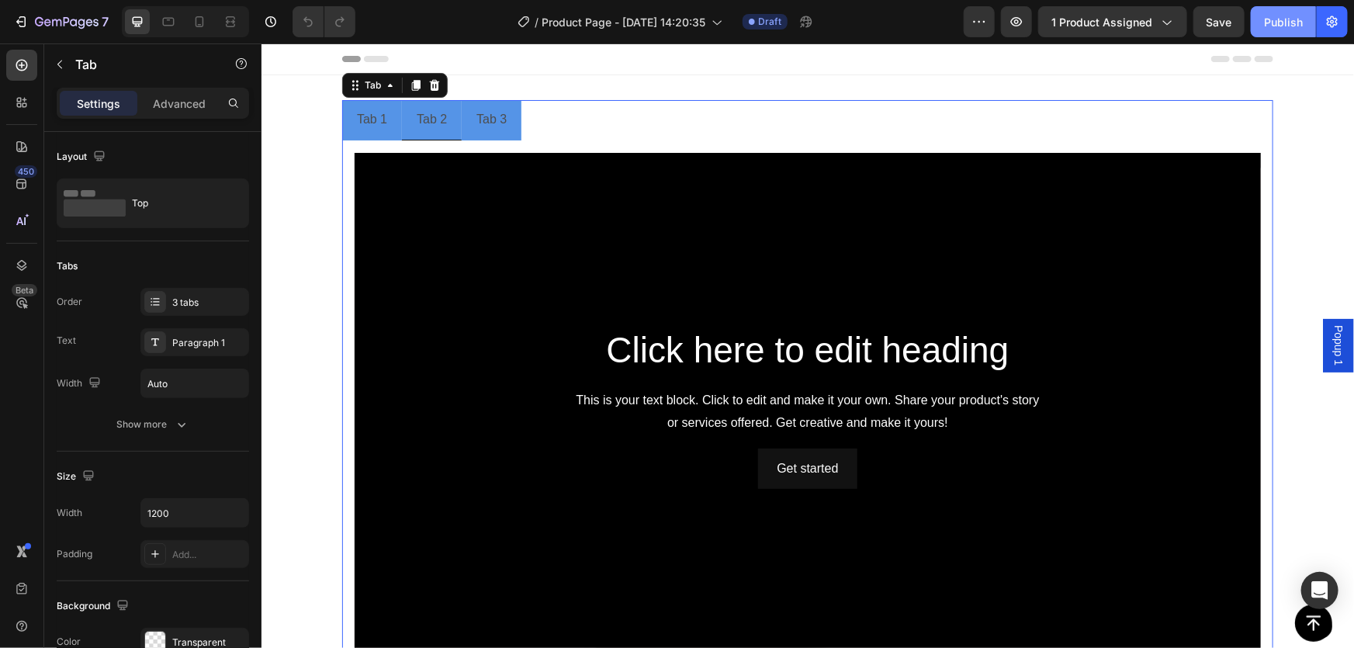
click at [1287, 20] on div "Publish" at bounding box center [1283, 22] width 39 height 16
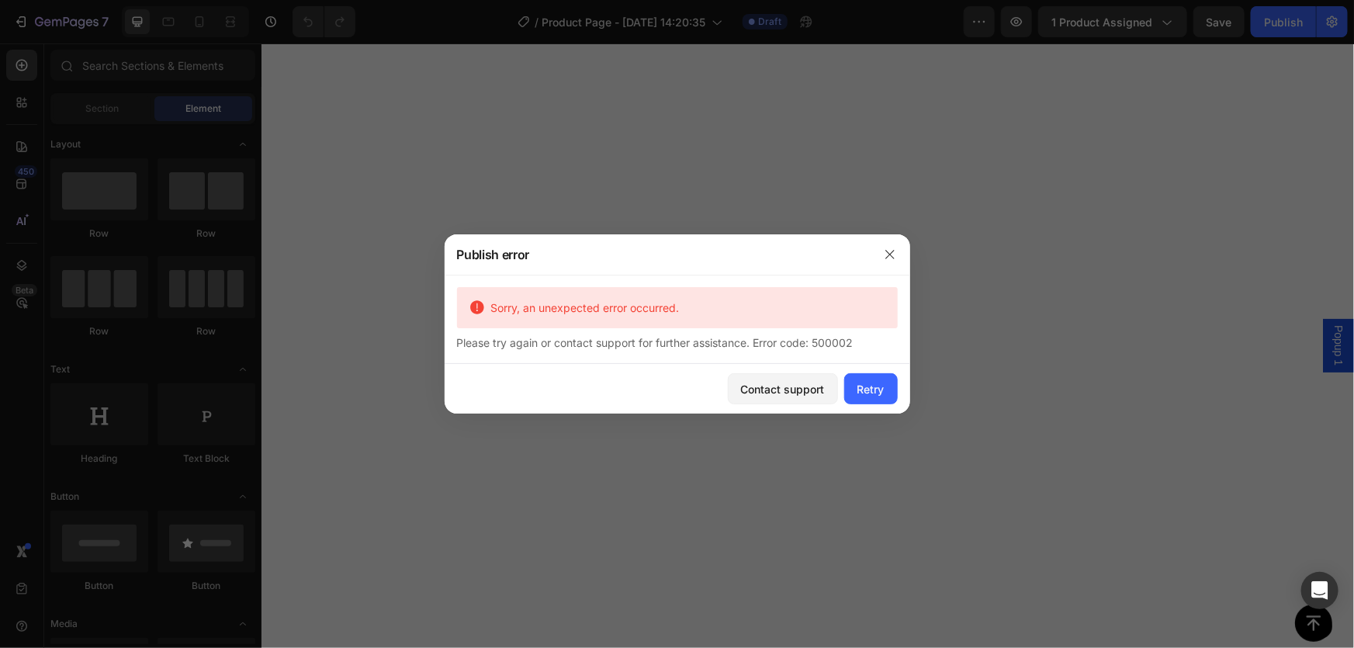
scroll to position [18407, 0]
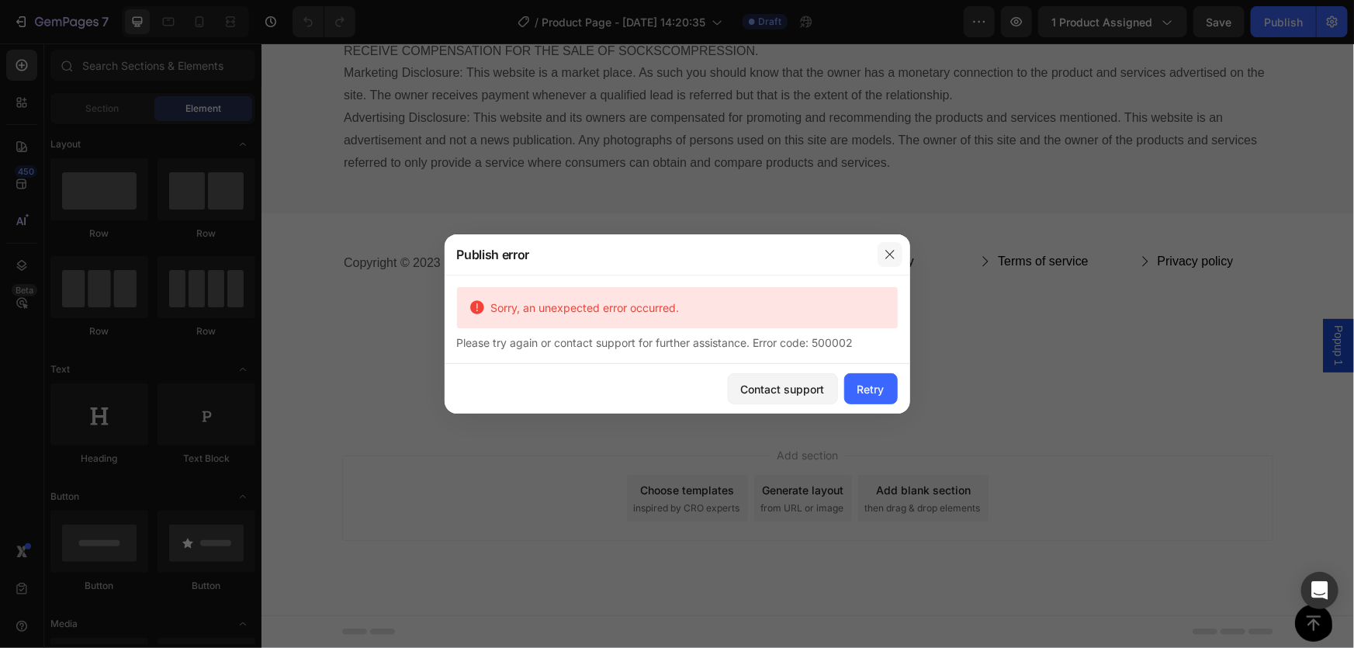
click at [887, 243] on button "button" at bounding box center [890, 254] width 25 height 25
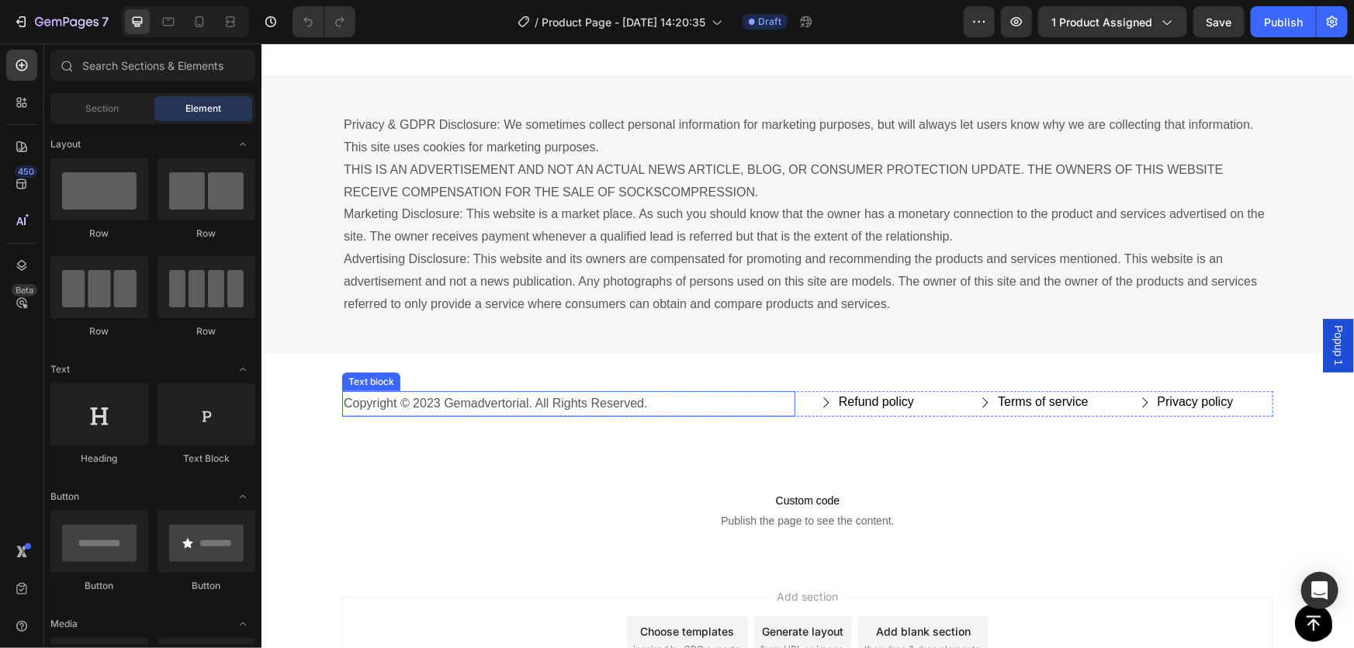
scroll to position [18125, 0]
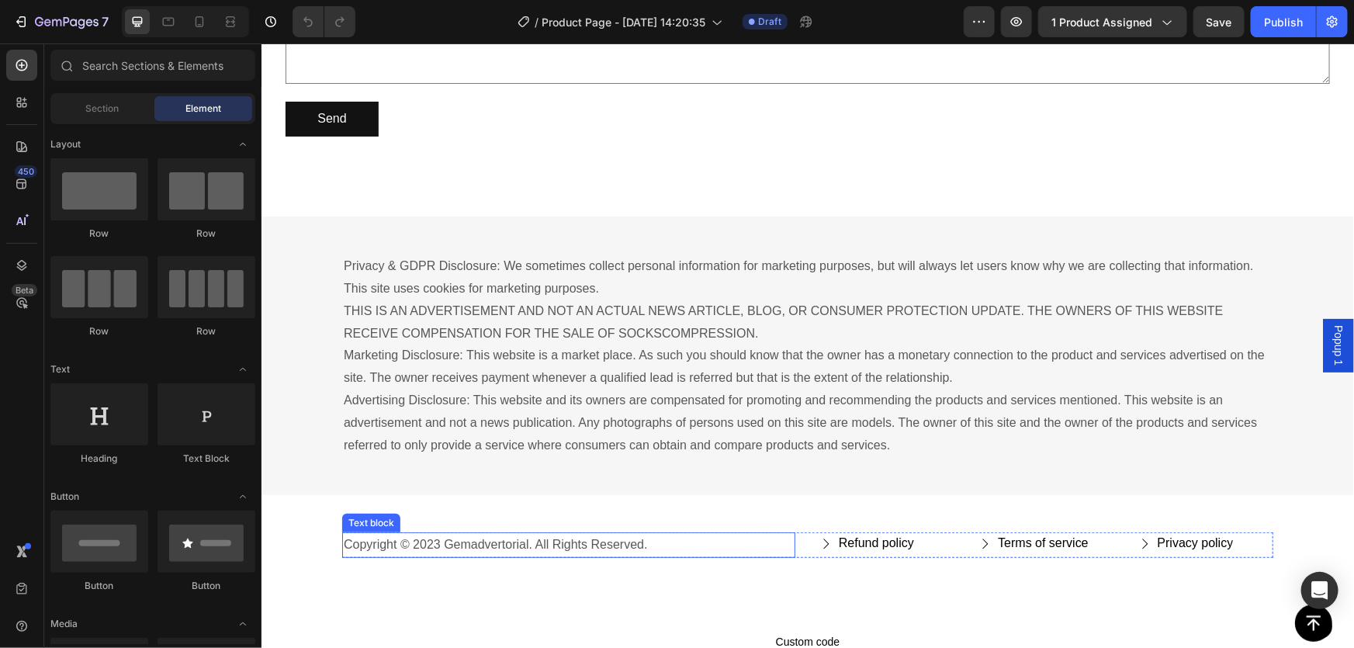
click at [621, 286] on p "Privacy & GDPR Disclosure: We sometimes collect personal information for market…" at bounding box center [807, 355] width 928 height 201
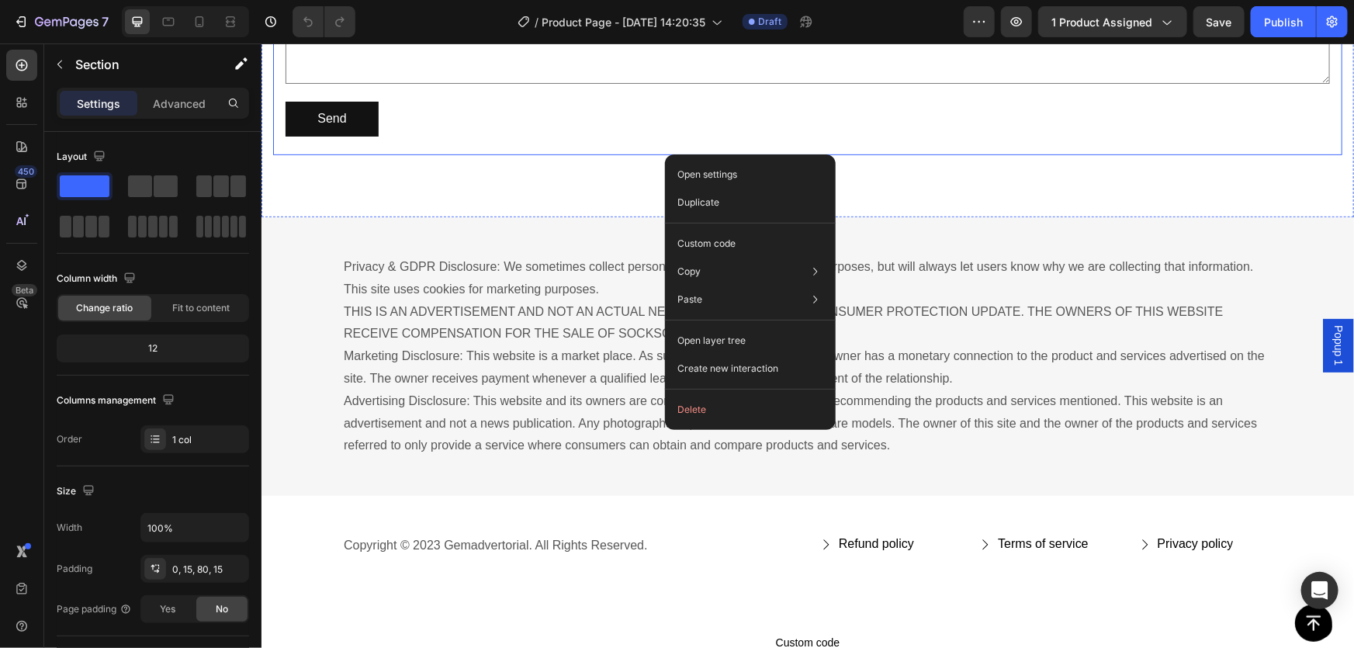
drag, startPoint x: 726, startPoint y: 88, endPoint x: 726, endPoint y: 99, distance: 10.1
click at [726, 88] on div "Text Field Email Field Row Text Field Text Area Send Submit Button Contact Form" at bounding box center [806, 2] width 1069 height 303
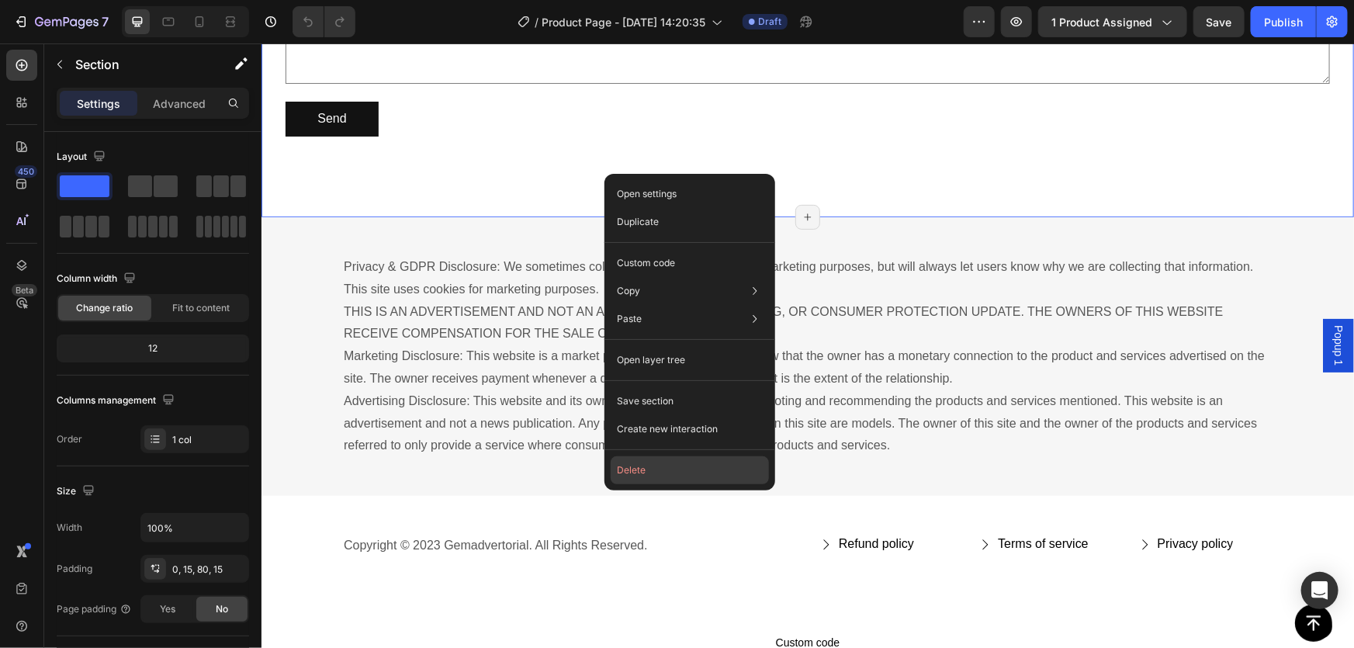
click at [658, 470] on button "Delete" at bounding box center [690, 470] width 158 height 28
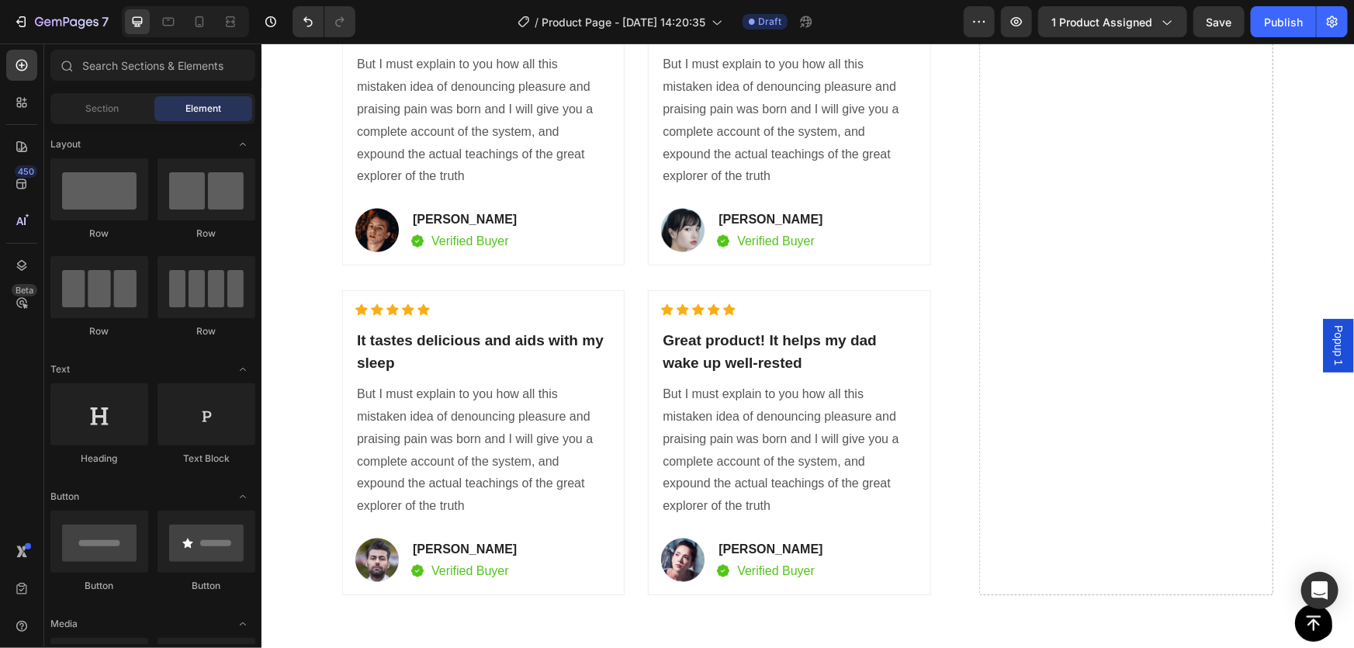
scroll to position [0, 0]
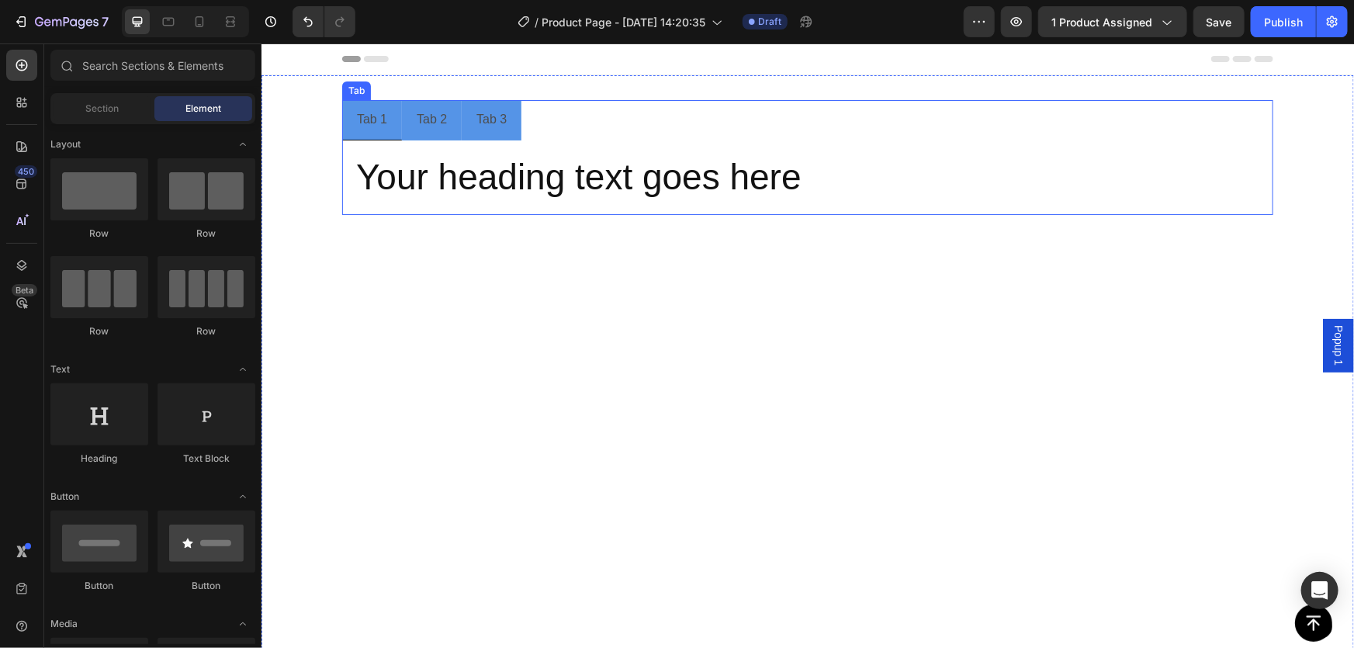
click at [414, 106] on div "Tab 2" at bounding box center [431, 119] width 35 height 27
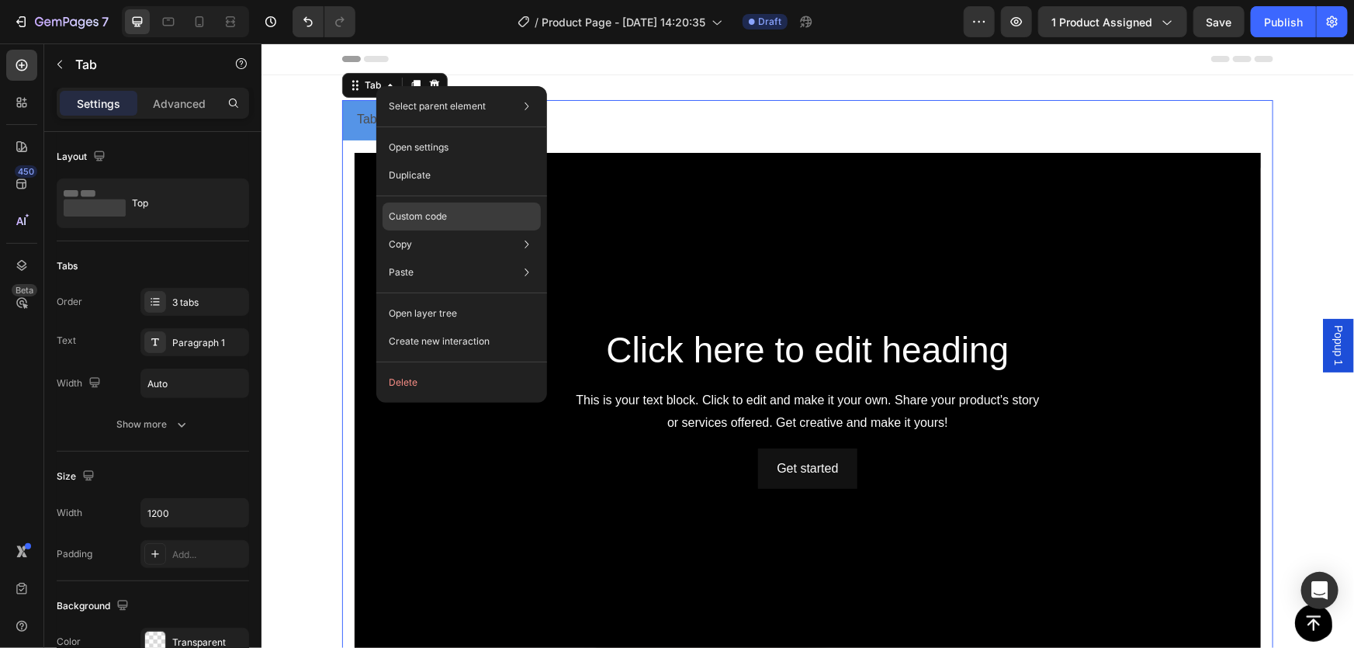
click at [417, 213] on p "Custom code" at bounding box center [418, 217] width 58 height 14
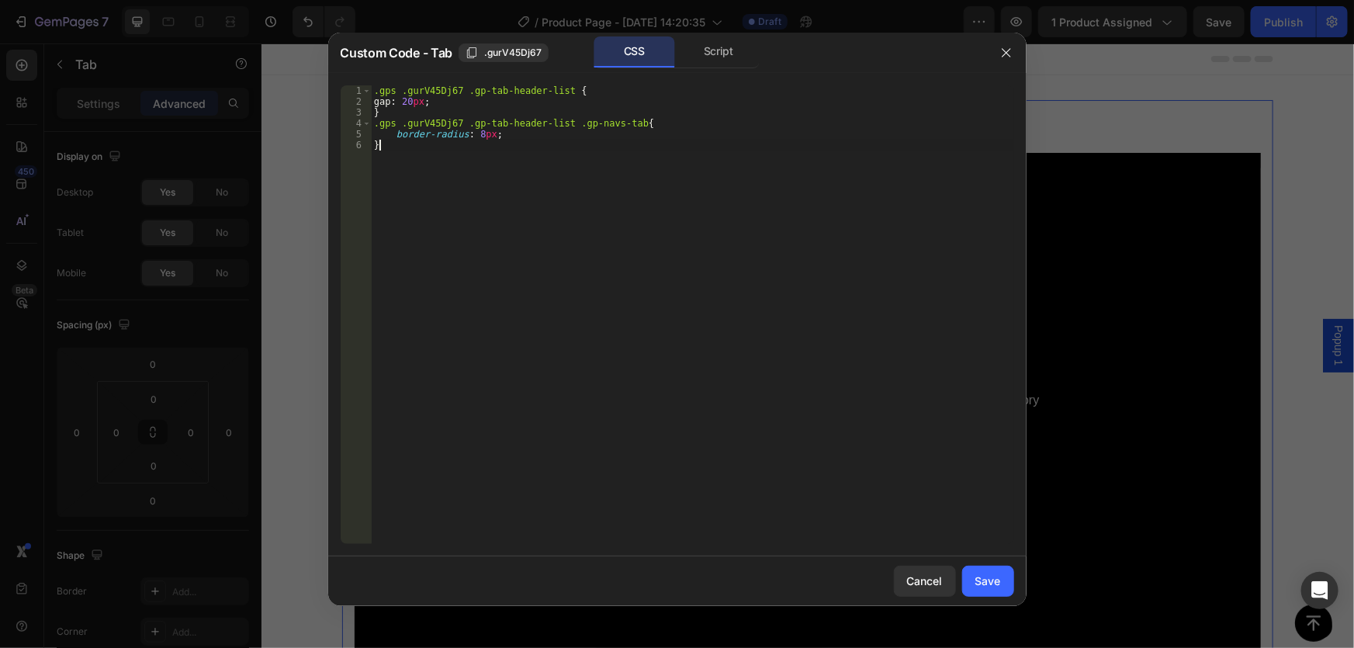
click at [505, 160] on div ".gps .gurV45Dj67 .gp-tab-header-list { gap : 20 px ; } .gps .gurV45Dj67 .gp-tab…" at bounding box center [692, 325] width 643 height 480
type textarea "border-radius: 8px; }"
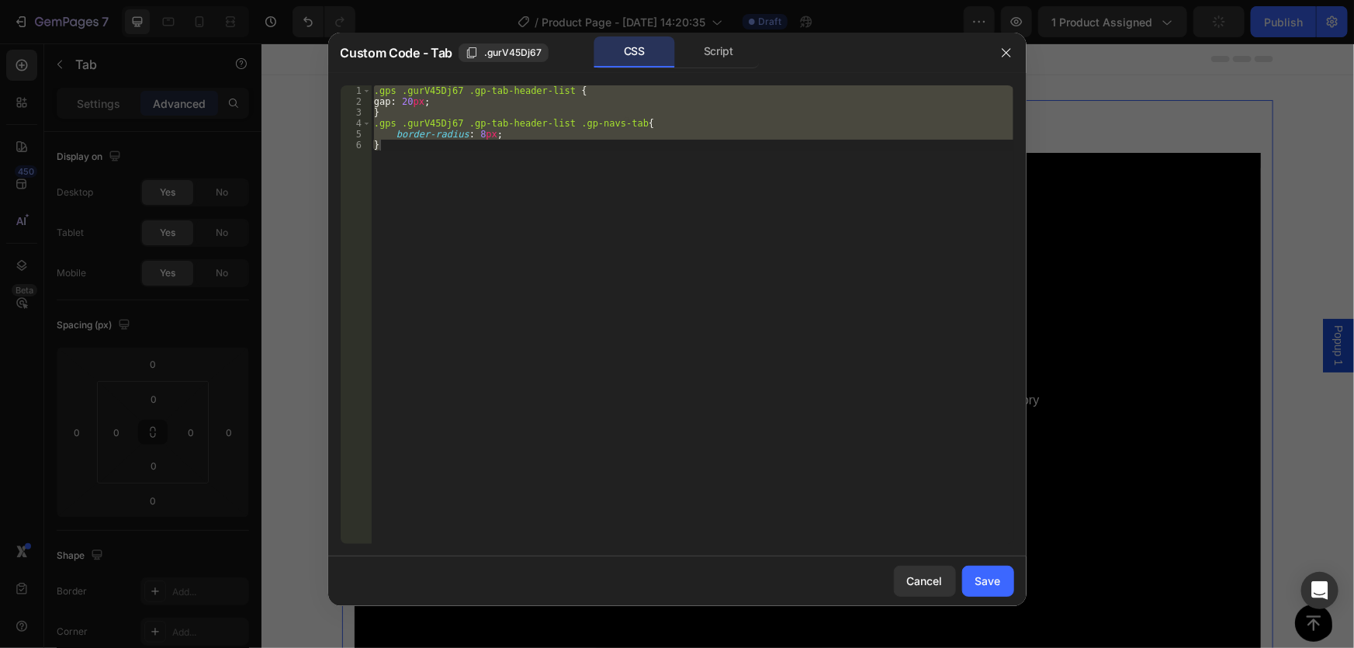
click at [17, 14] on div at bounding box center [677, 324] width 1354 height 648
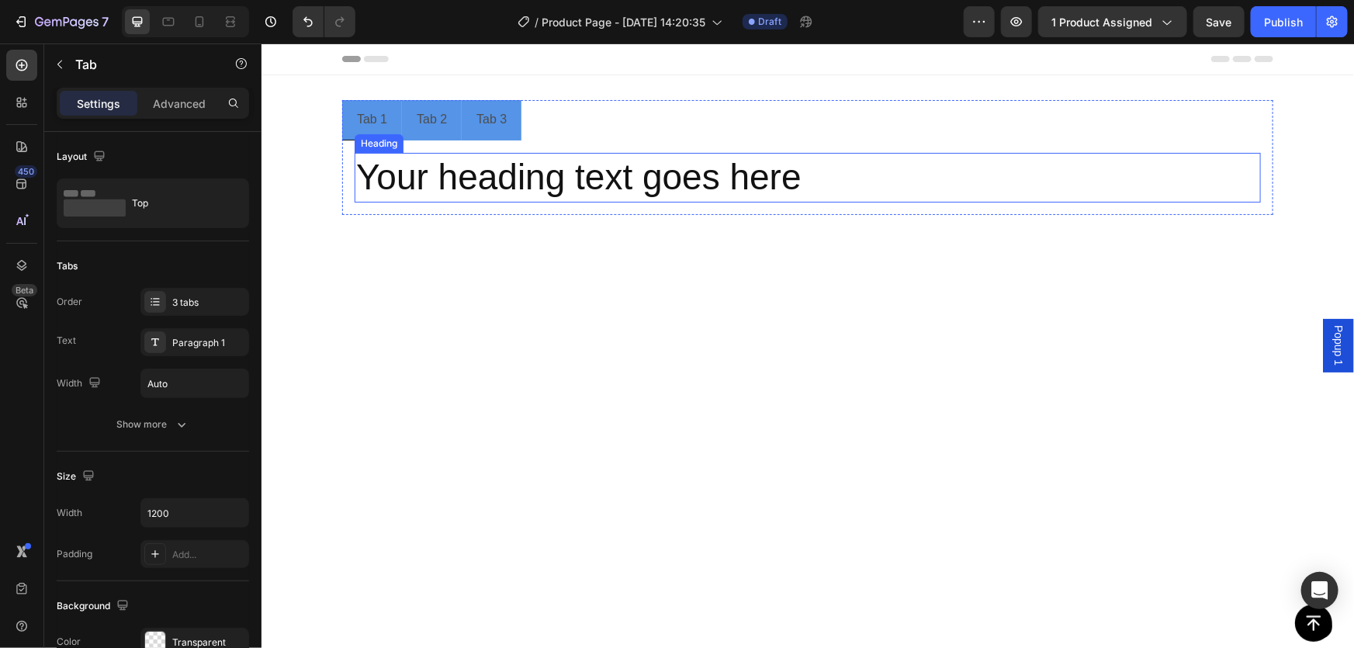
click at [632, 185] on h2 "Your heading text goes here" at bounding box center [807, 177] width 906 height 50
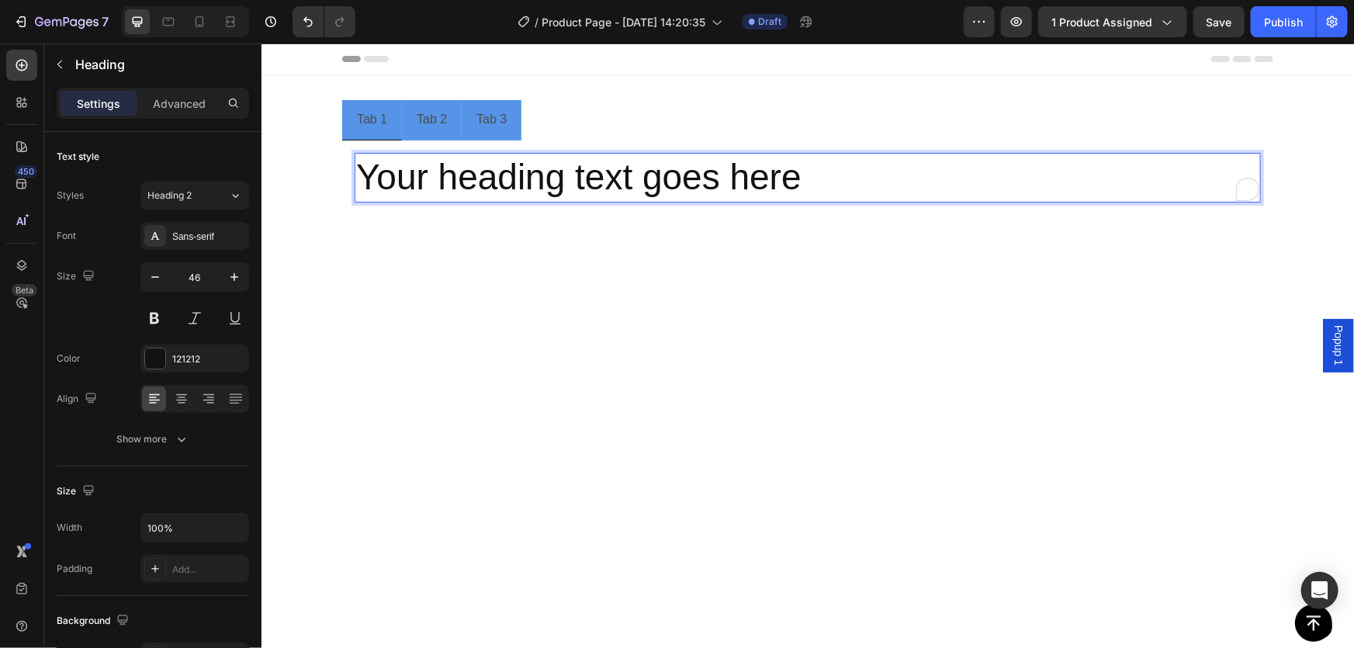
drag, startPoint x: 681, startPoint y: 171, endPoint x: 618, endPoint y: 170, distance: 63.7
click at [618, 170] on p "Your heading text goes here" at bounding box center [806, 177] width 903 height 47
click at [713, 170] on p "Your heading text goes here" at bounding box center [806, 177] width 903 height 47
drag, startPoint x: 718, startPoint y: 168, endPoint x: 656, endPoint y: 172, distance: 62.2
click at [656, 172] on p "Your heading text goes here" at bounding box center [806, 177] width 903 height 47
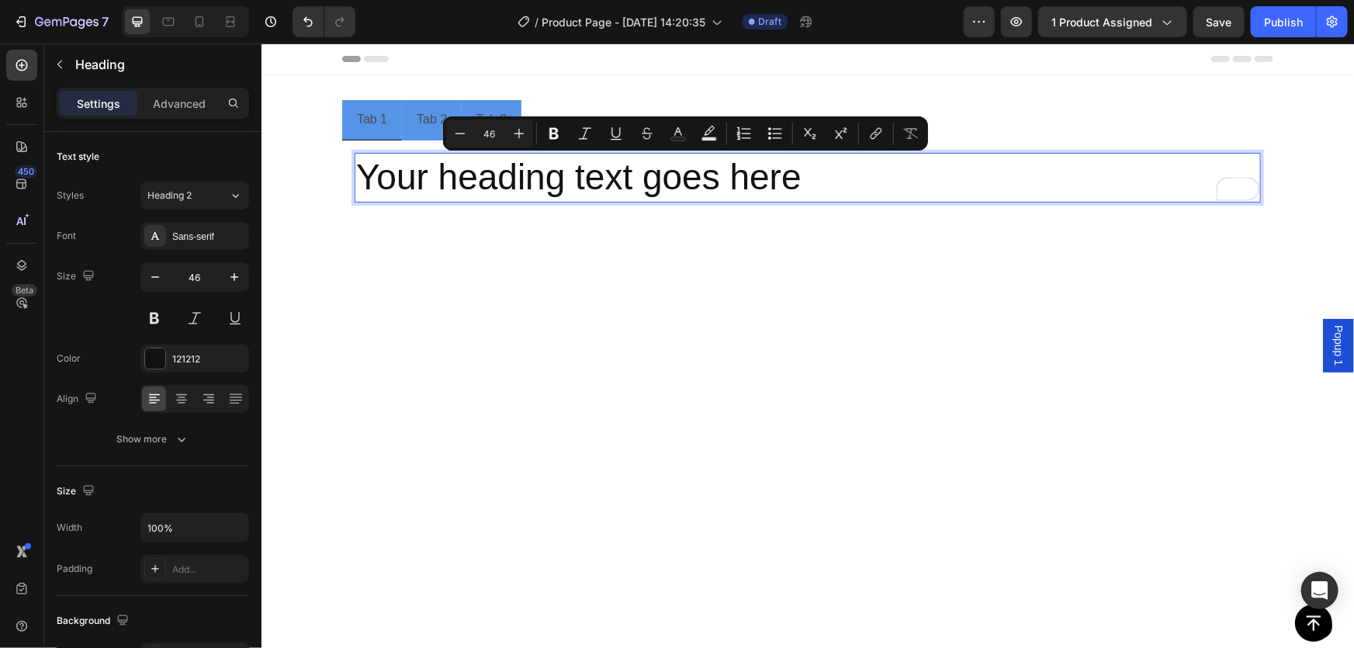
click at [758, 185] on p "Your heading text goes here" at bounding box center [806, 177] width 903 height 47
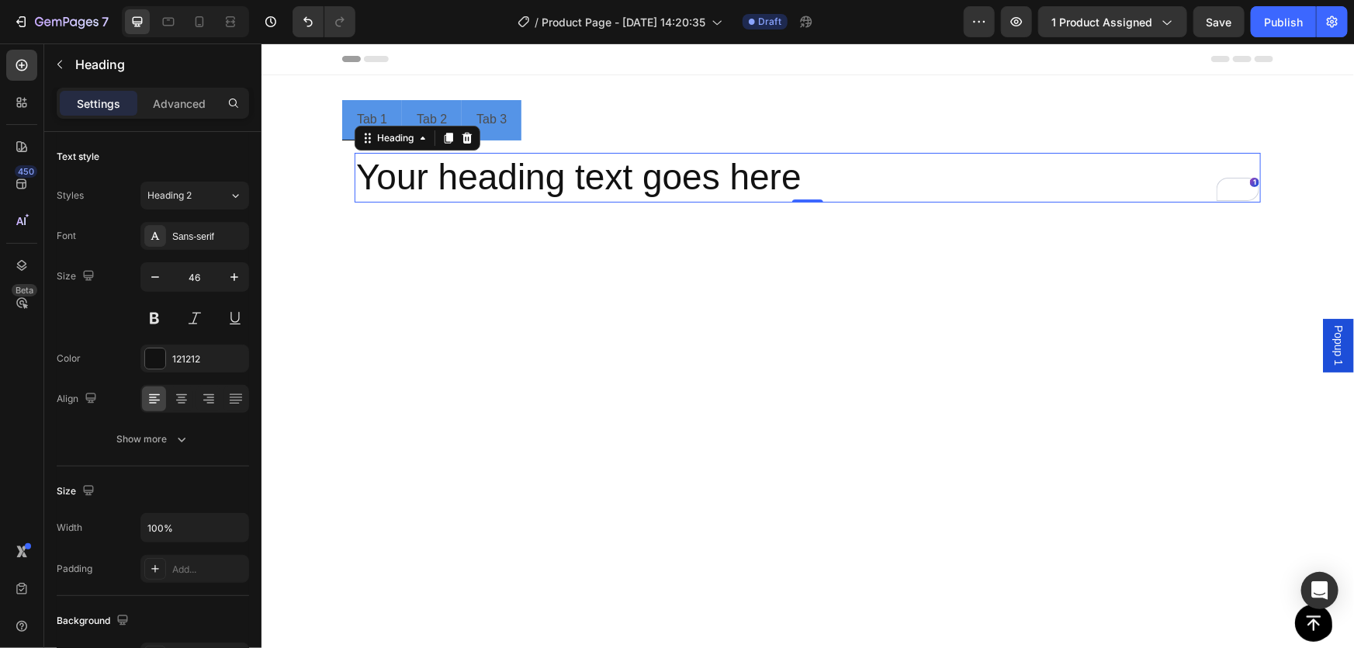
click at [657, 175] on p "Your heading text goes here" at bounding box center [806, 177] width 903 height 47
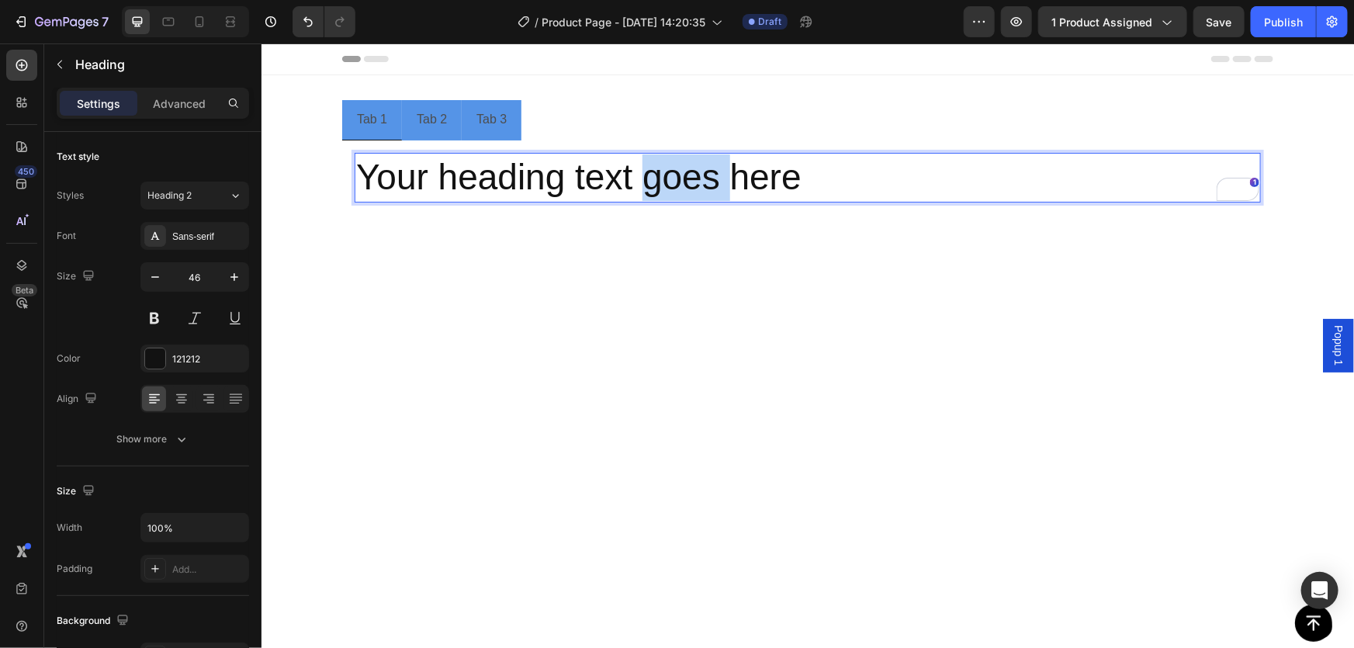
click at [657, 175] on p "Your heading text goes here" at bounding box center [806, 177] width 903 height 47
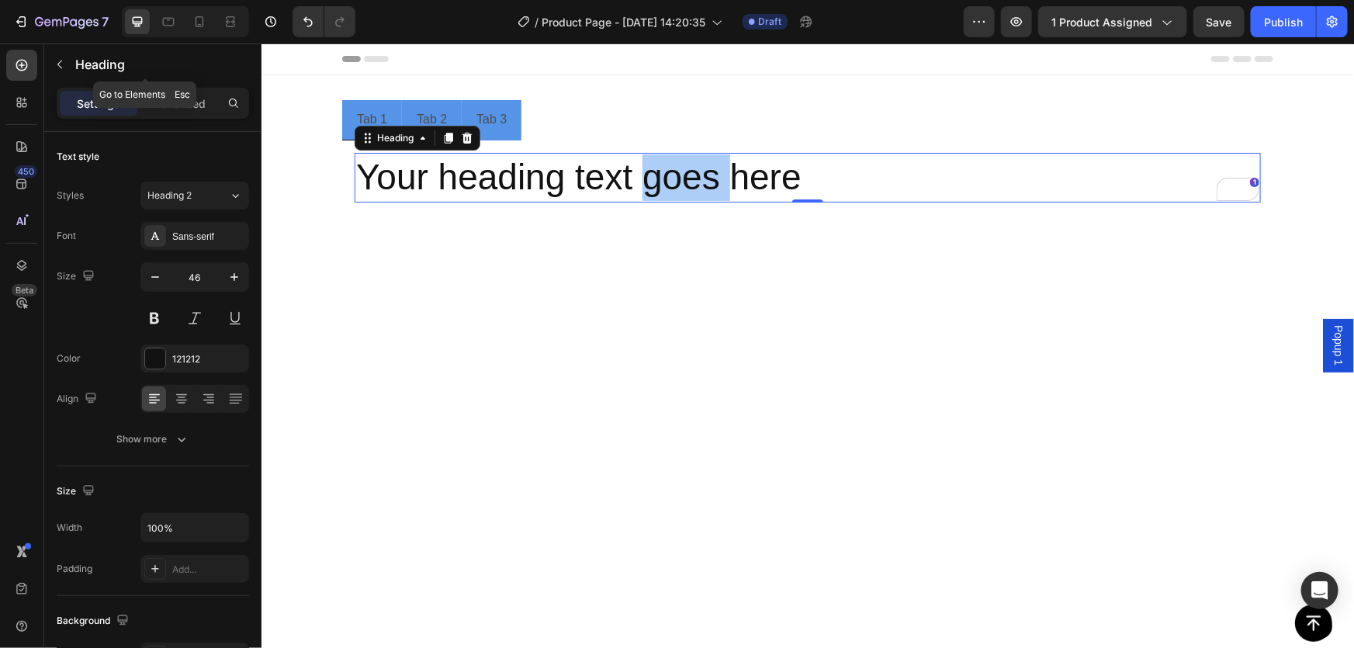
click at [64, 54] on button "button" at bounding box center [59, 64] width 25 height 25
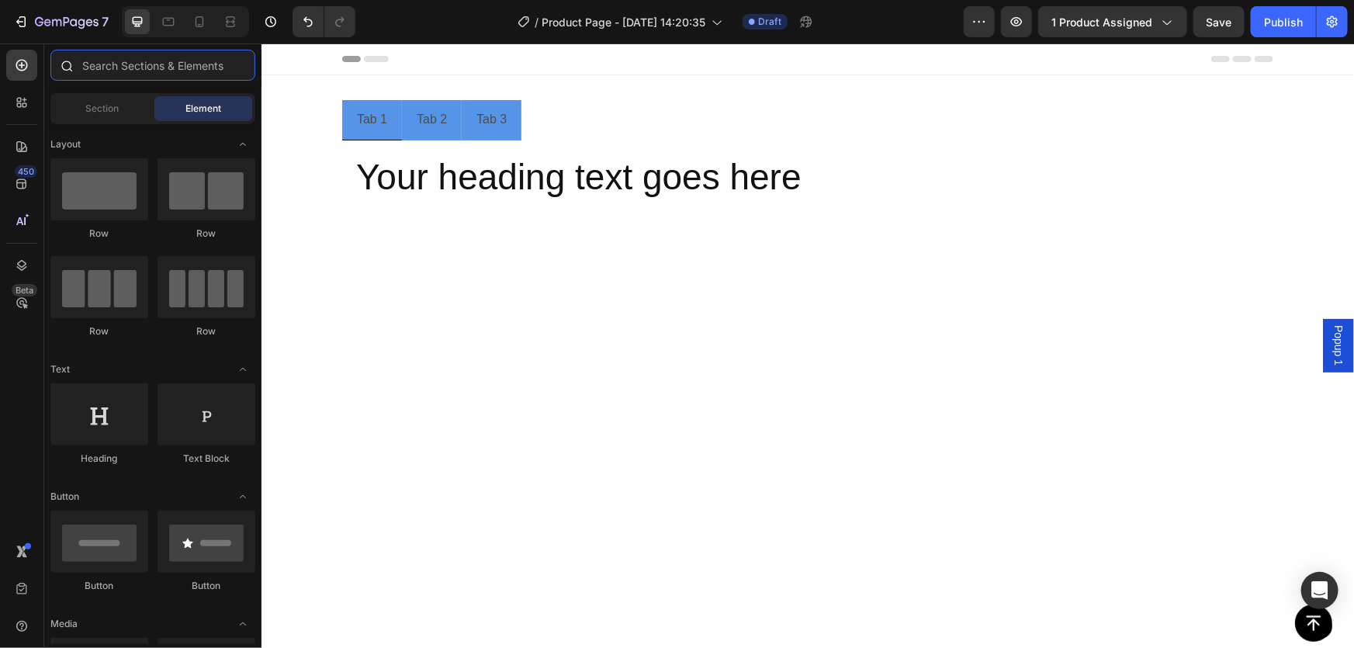
click at [110, 59] on input "text" at bounding box center [152, 65] width 205 height 31
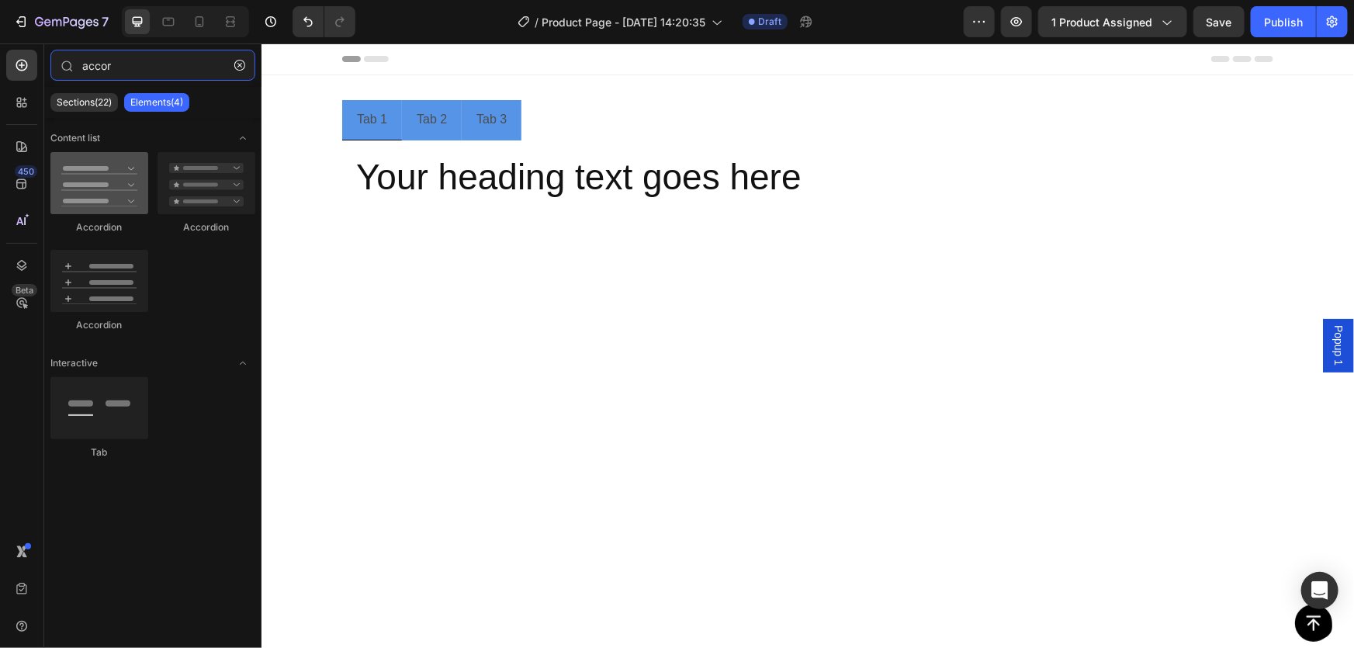
type input "accor"
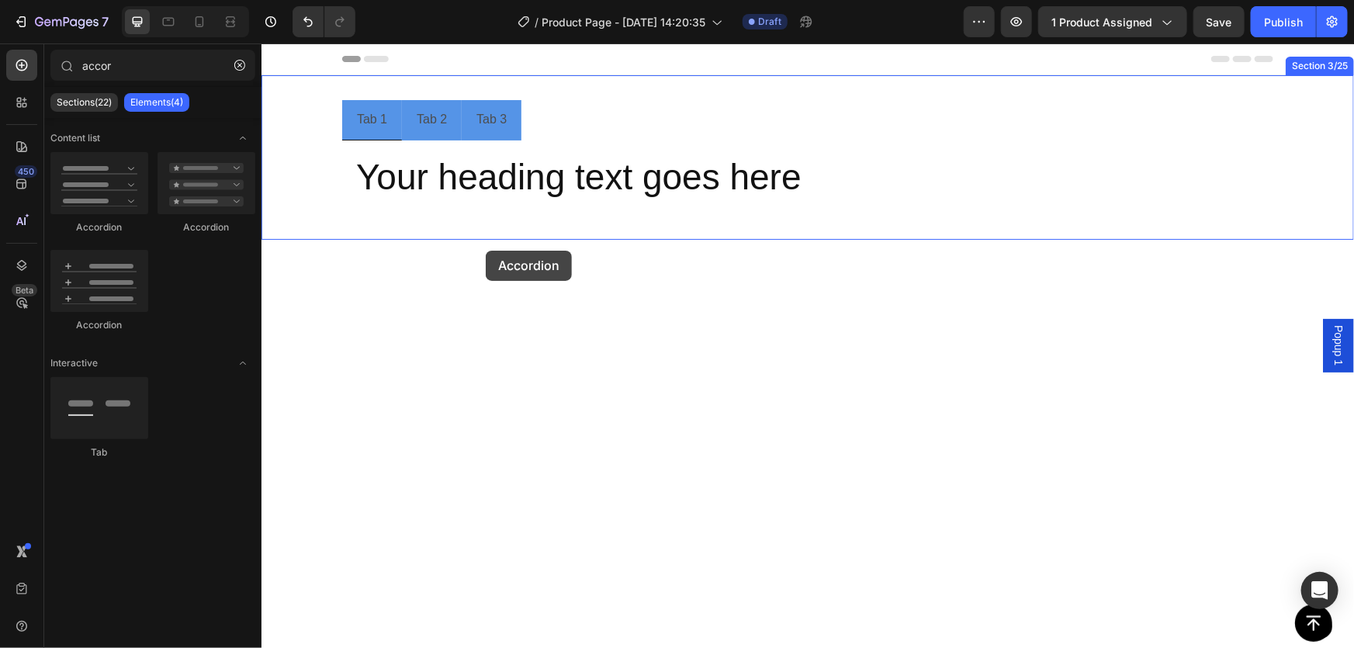
drag, startPoint x: 390, startPoint y: 201, endPoint x: 486, endPoint y: 250, distance: 107.2
drag, startPoint x: 327, startPoint y: 238, endPoint x: 379, endPoint y: 257, distance: 55.2
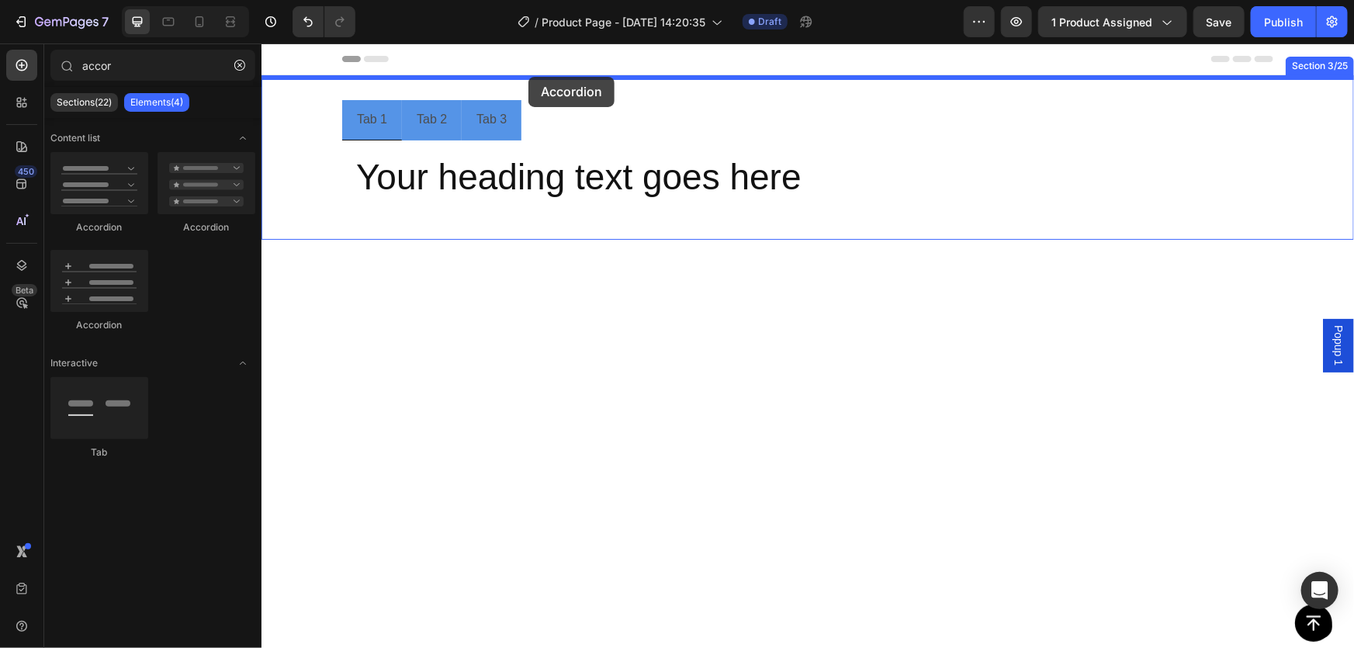
drag, startPoint x: 342, startPoint y: 218, endPoint x: 526, endPoint y: 78, distance: 231.4
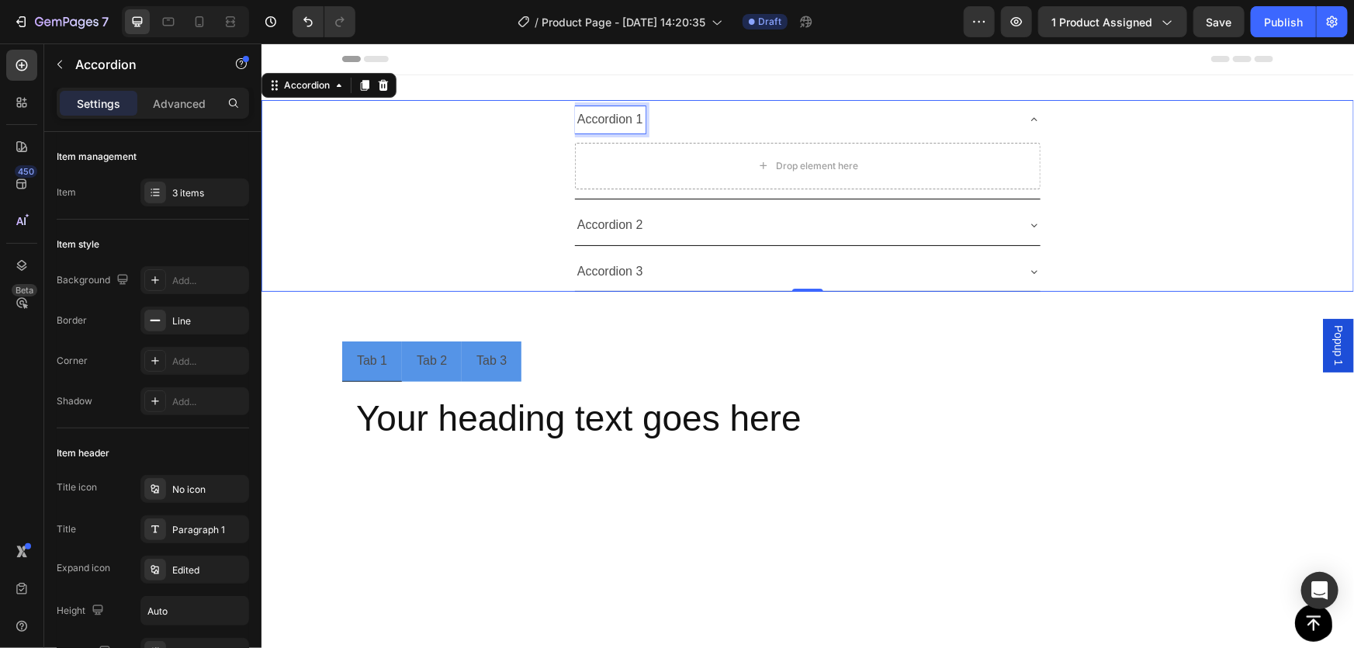
click at [592, 113] on div "Accordion 1" at bounding box center [609, 119] width 71 height 27
click at [593, 113] on p "Accordion 1" at bounding box center [610, 119] width 66 height 23
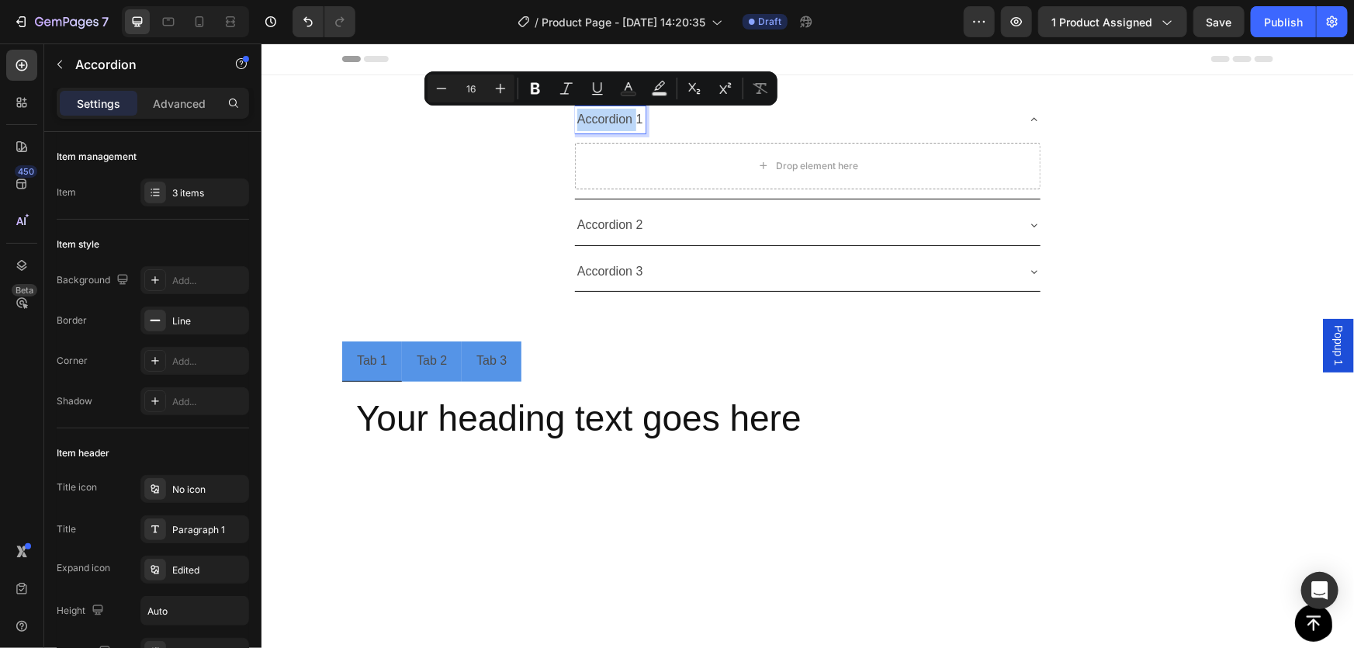
drag, startPoint x: 610, startPoint y: 120, endPoint x: 515, endPoint y: 165, distance: 104.8
click at [515, 165] on div "Accordion 1 Drop element here" at bounding box center [807, 148] width 1091 height 99
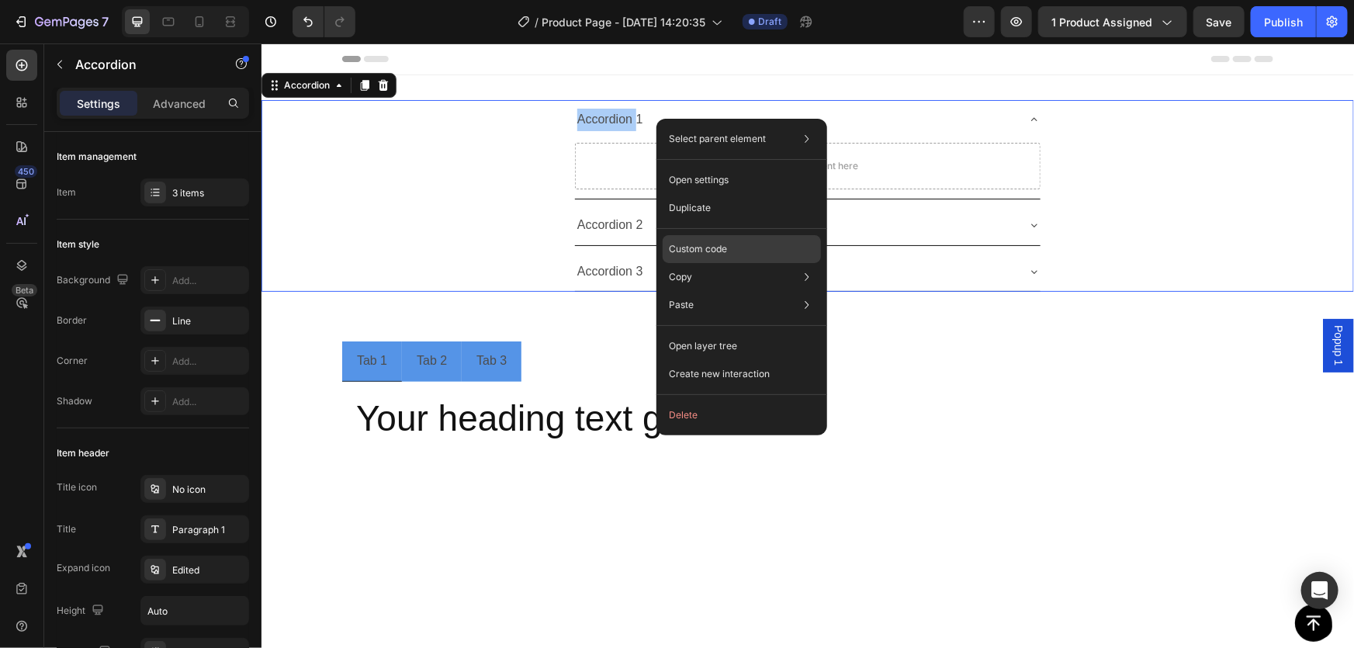
click at [729, 243] on div "Custom code" at bounding box center [742, 249] width 158 height 28
type input "100%"
type input "100"
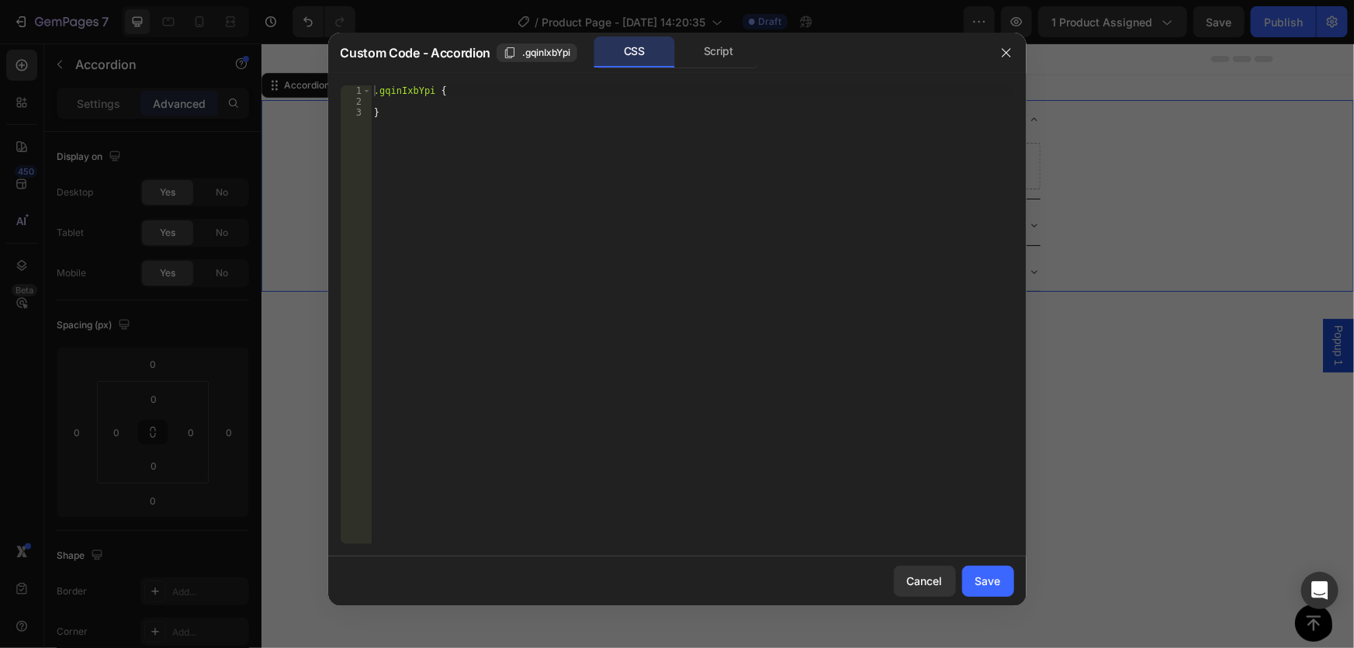
click at [1046, 102] on div at bounding box center [677, 324] width 1354 height 648
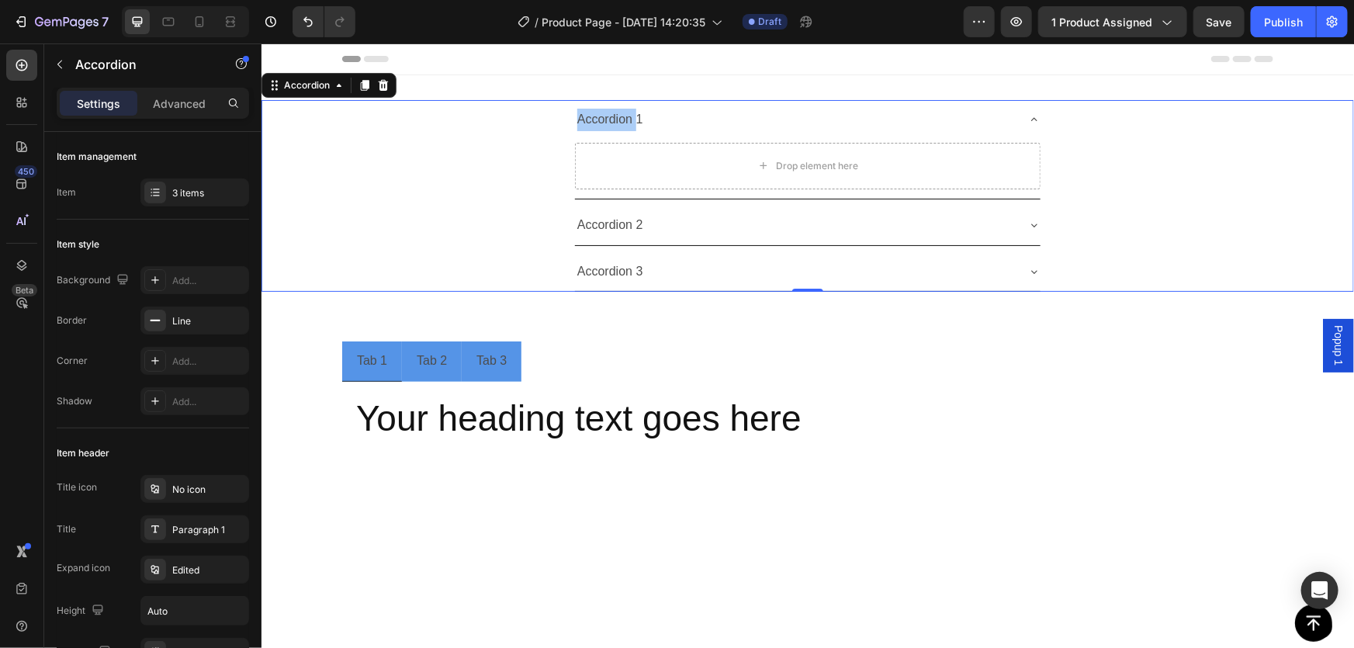
type input "8"
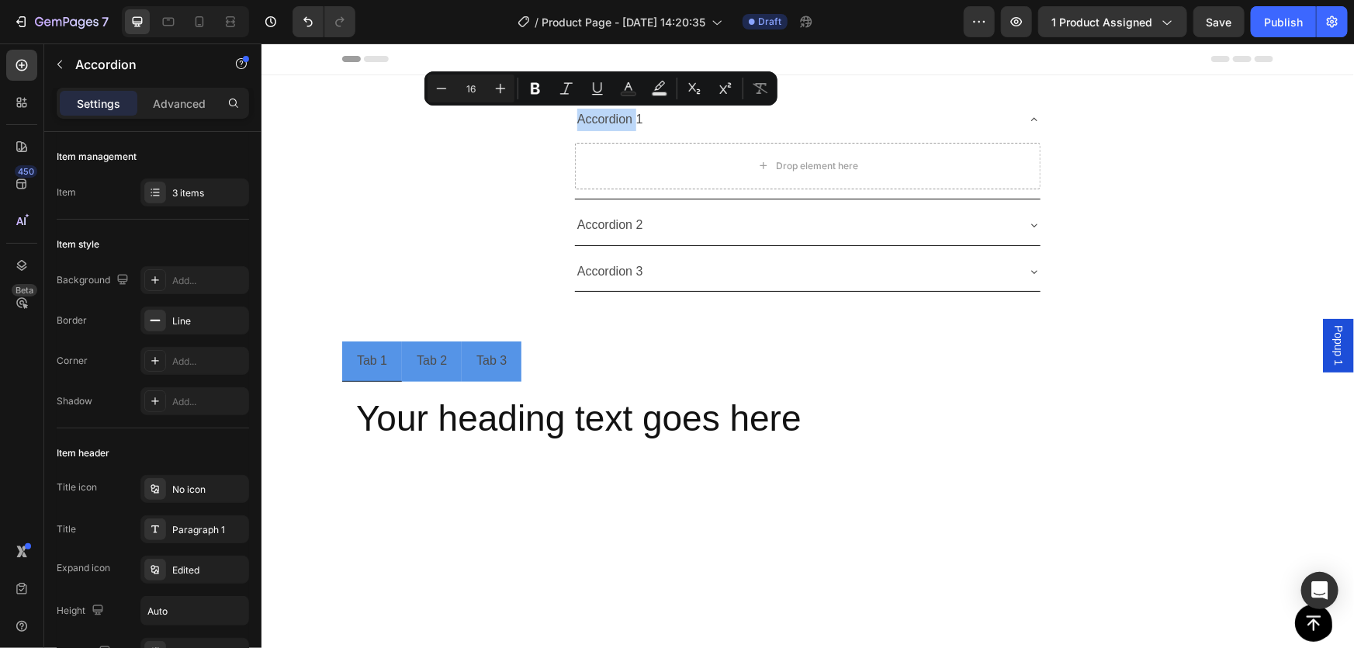
drag, startPoint x: 611, startPoint y: 117, endPoint x: 702, endPoint y: 116, distance: 90.8
click at [702, 116] on div "Accordion 1" at bounding box center [794, 119] width 441 height 27
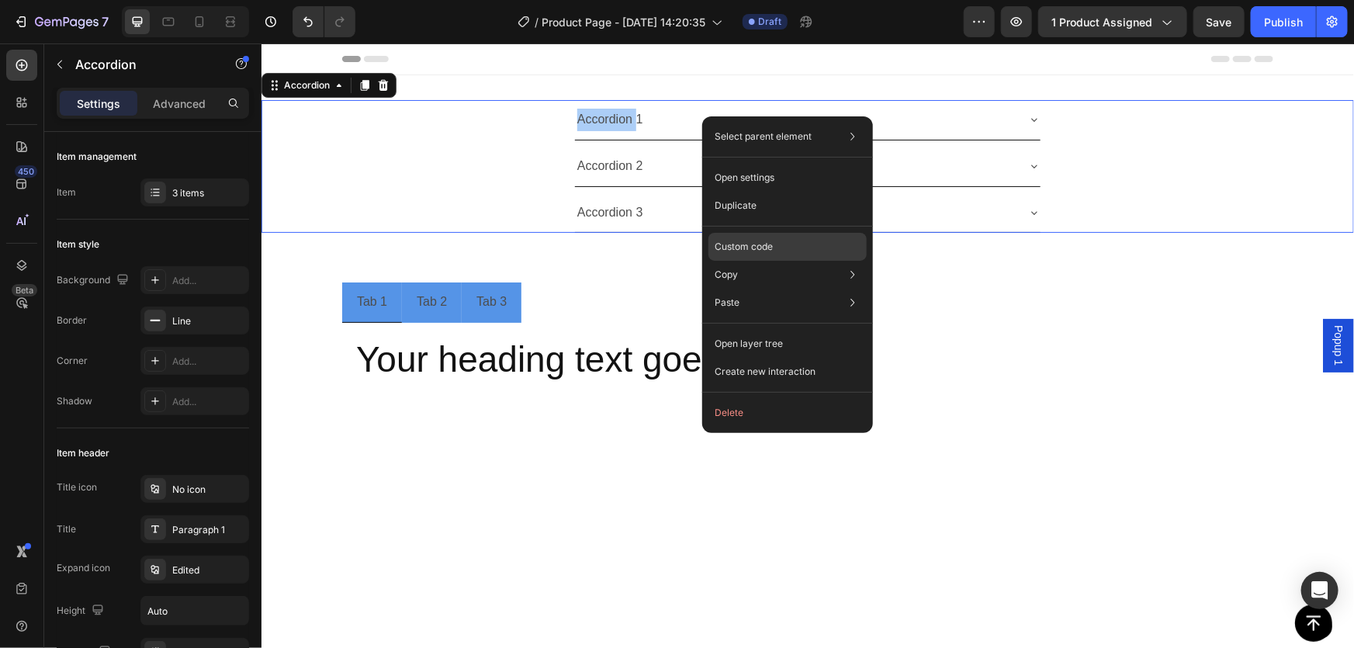
click at [795, 241] on div "Custom code" at bounding box center [788, 247] width 158 height 28
type input "100%"
type input "100"
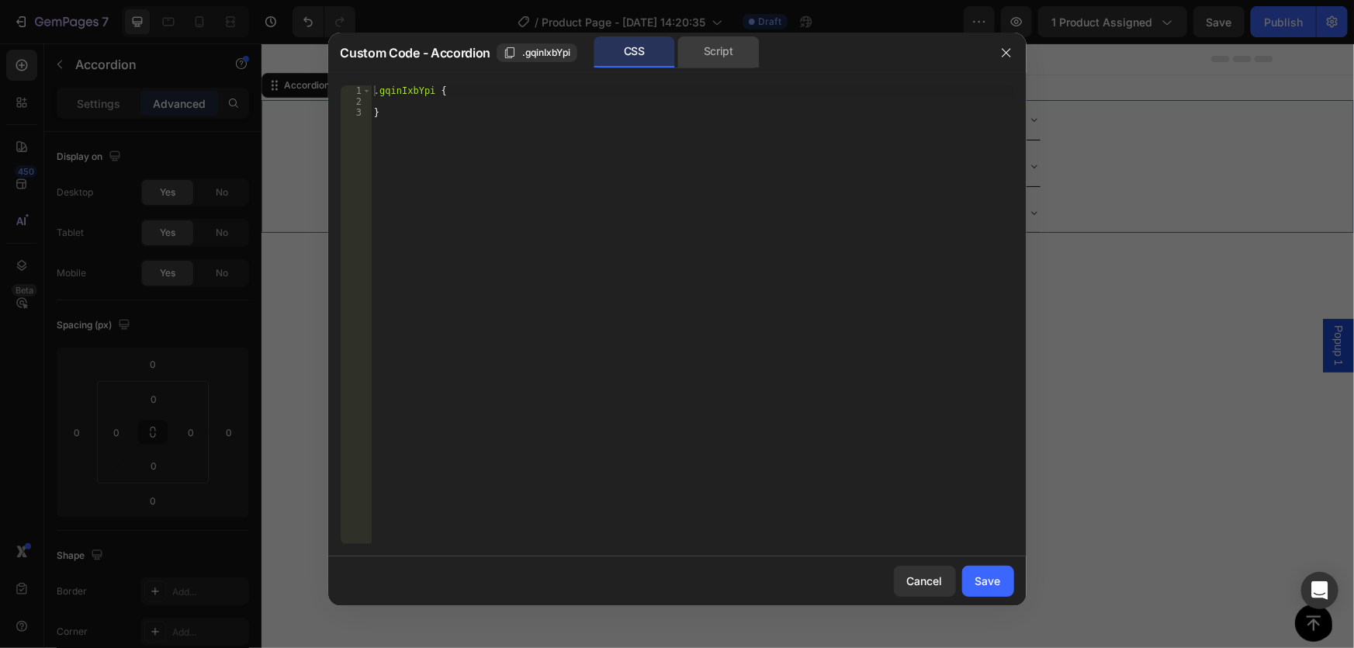
click at [705, 45] on div "Script" at bounding box center [718, 51] width 81 height 31
click at [566, 92] on div "//const currentElement = document.getElementsByClassName('gqinIxbYpi');" at bounding box center [692, 314] width 643 height 459
paste textarea "})()"
type textarea "})()"
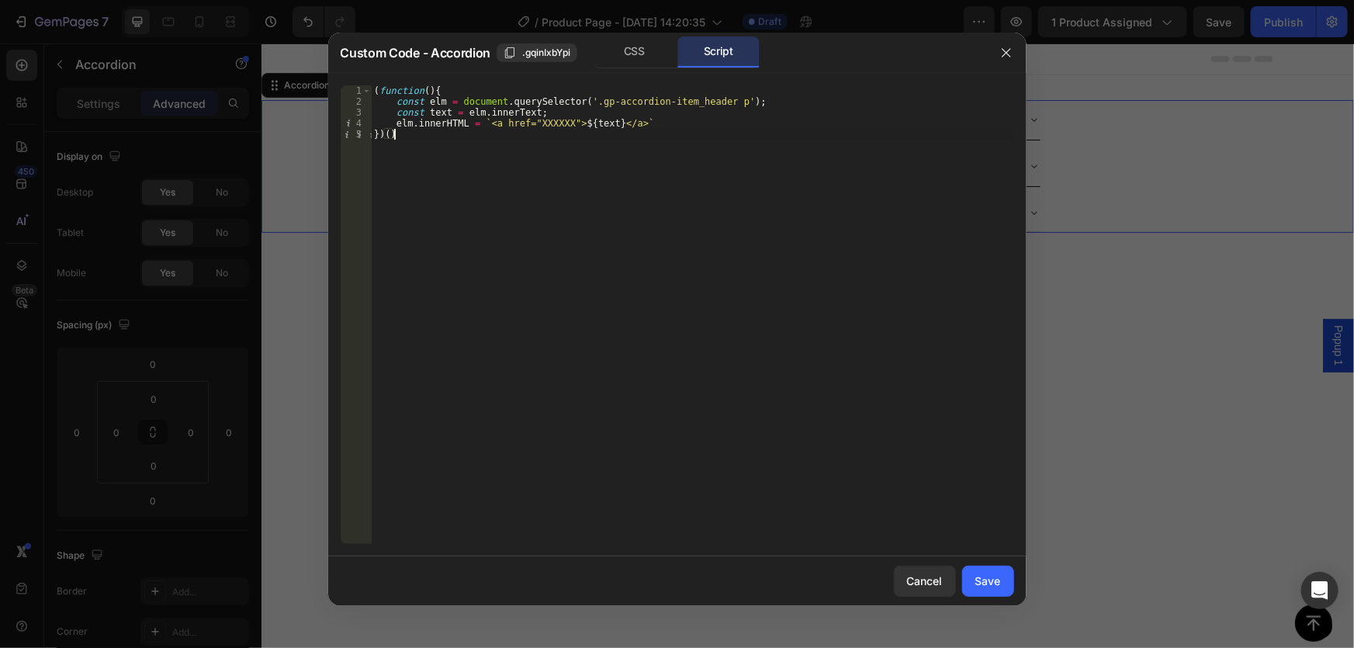
click at [1107, 150] on div at bounding box center [677, 324] width 1354 height 648
type input "8"
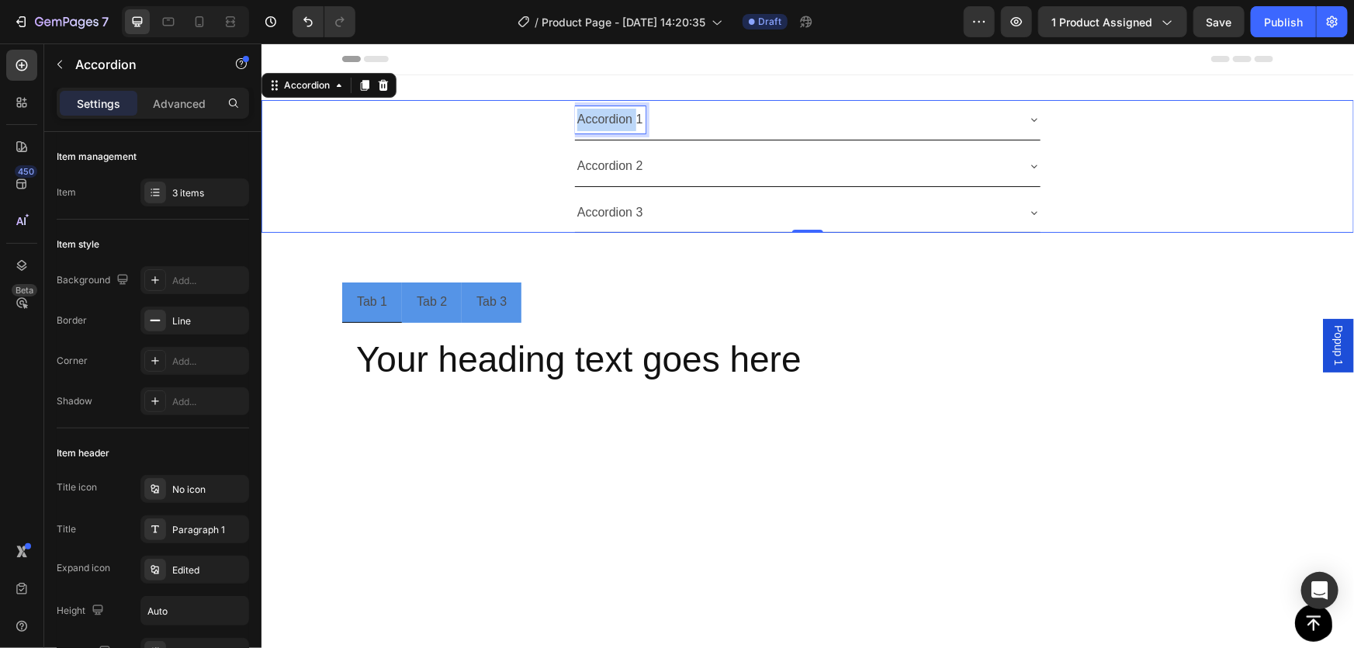
click at [613, 123] on p "Accordion 1" at bounding box center [610, 119] width 66 height 23
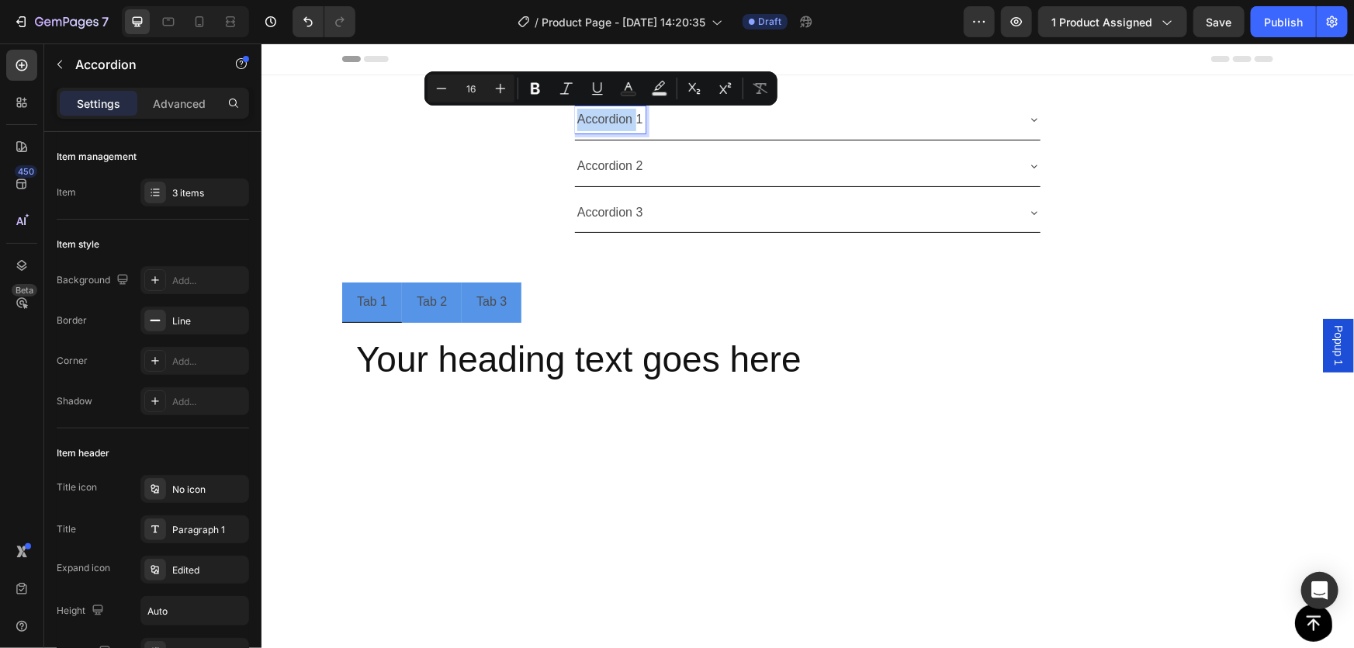
click at [624, 116] on p "Accordion 1" at bounding box center [610, 119] width 66 height 23
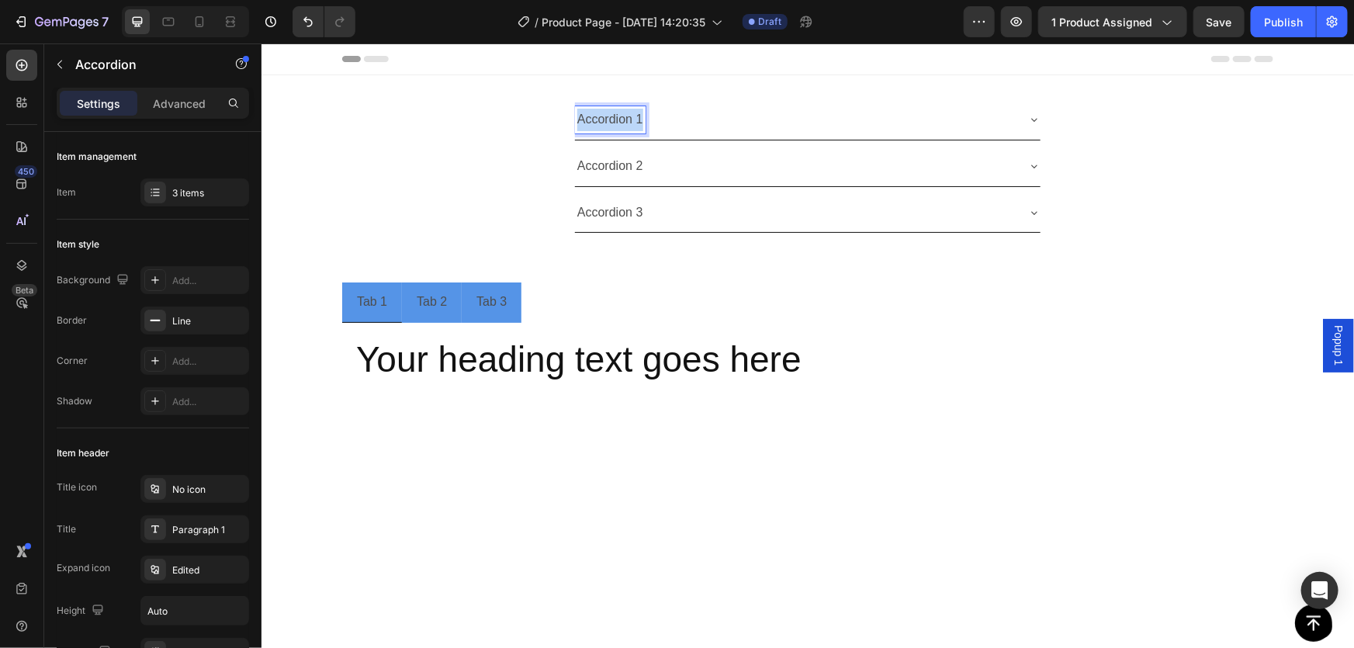
drag, startPoint x: 635, startPoint y: 118, endPoint x: 563, endPoint y: 123, distance: 71.5
click at [563, 123] on div "Accordion 1" at bounding box center [807, 119] width 1091 height 40
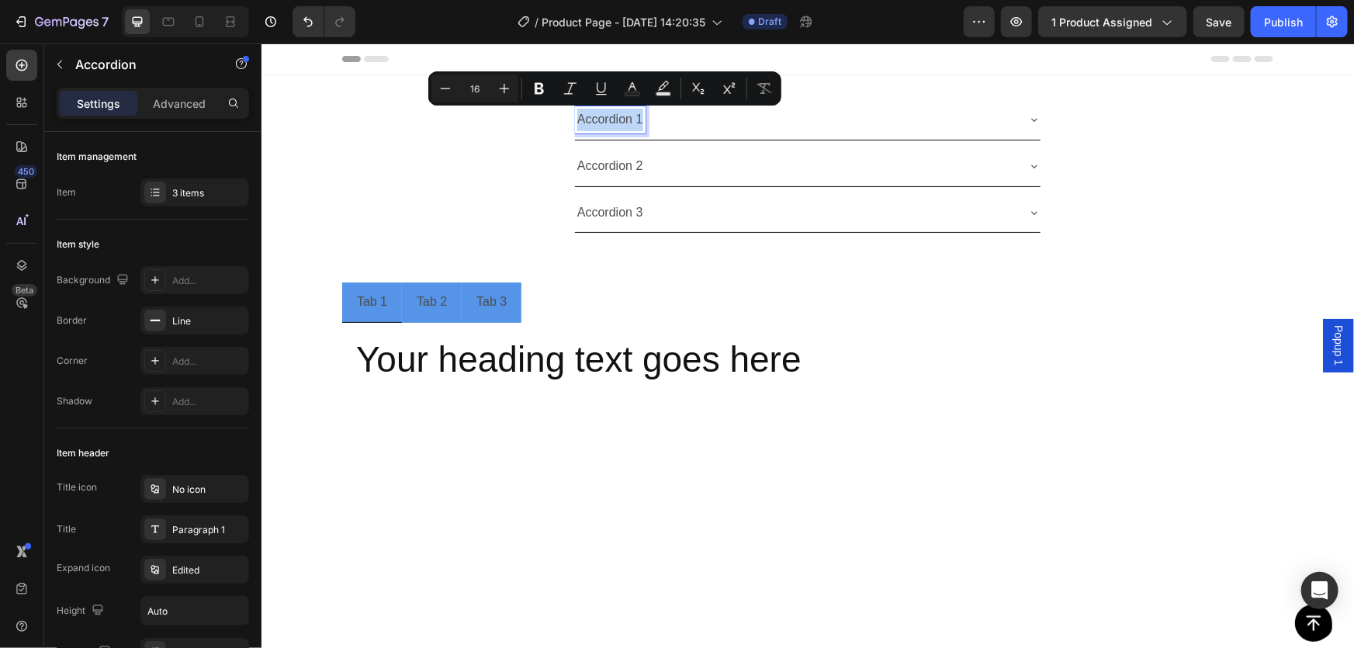
copy p "Accordion 1"
drag, startPoint x: 614, startPoint y: 109, endPoint x: 901, endPoint y: 117, distance: 287.2
click at [901, 117] on div "Accordion 1" at bounding box center [794, 119] width 441 height 27
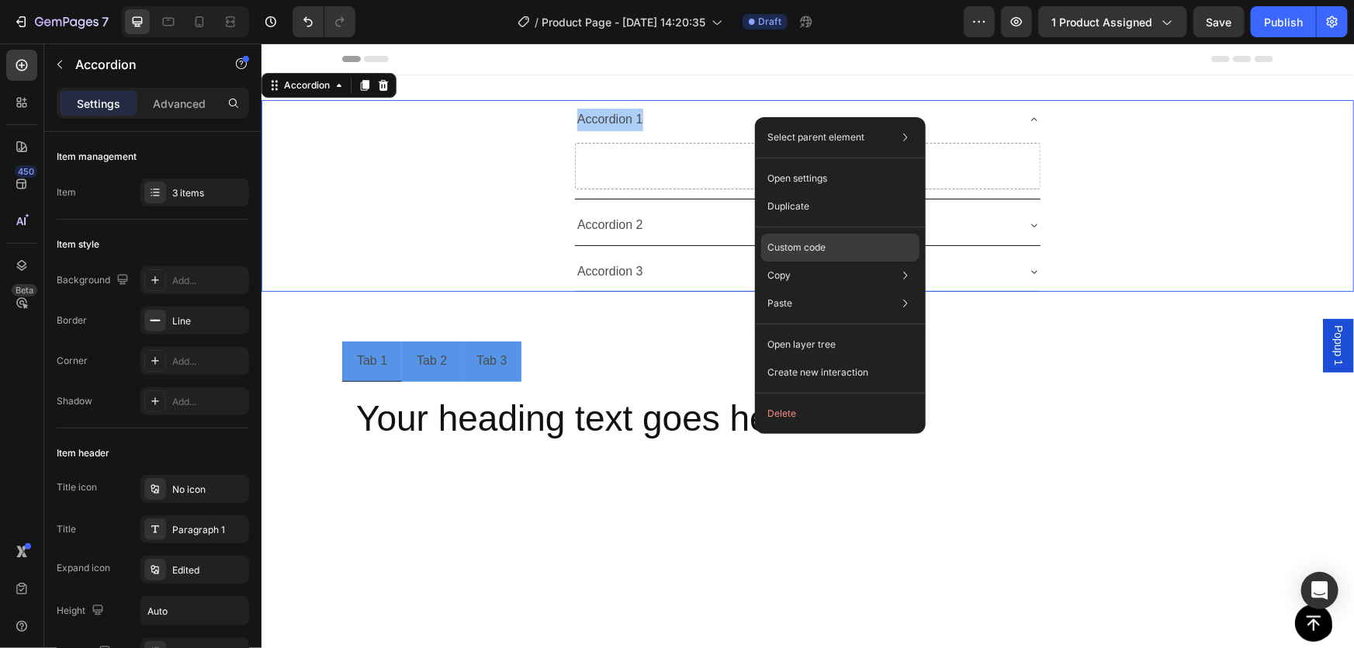
click at [823, 251] on p "Custom code" at bounding box center [796, 248] width 58 height 14
type input "100%"
type input "100"
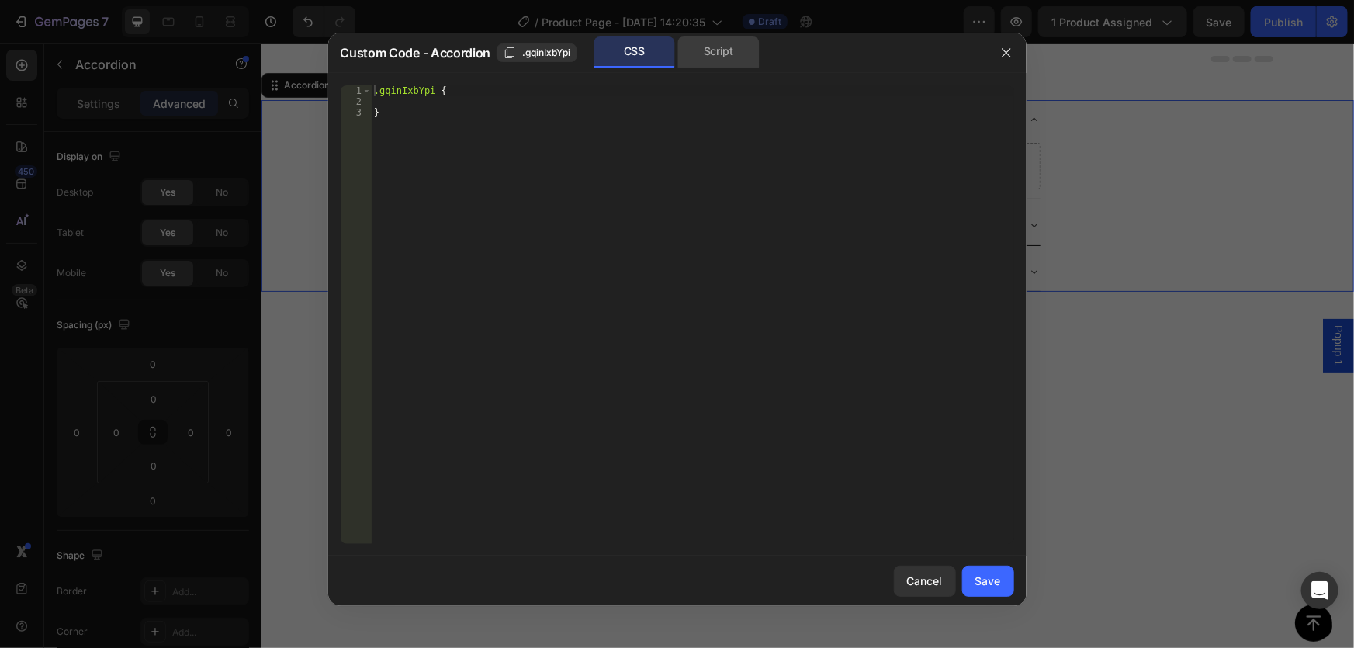
click at [734, 56] on div "Script" at bounding box center [718, 51] width 81 height 31
click at [708, 56] on div "Script" at bounding box center [718, 51] width 81 height 31
click at [630, 47] on div "CSS" at bounding box center [634, 51] width 81 height 31
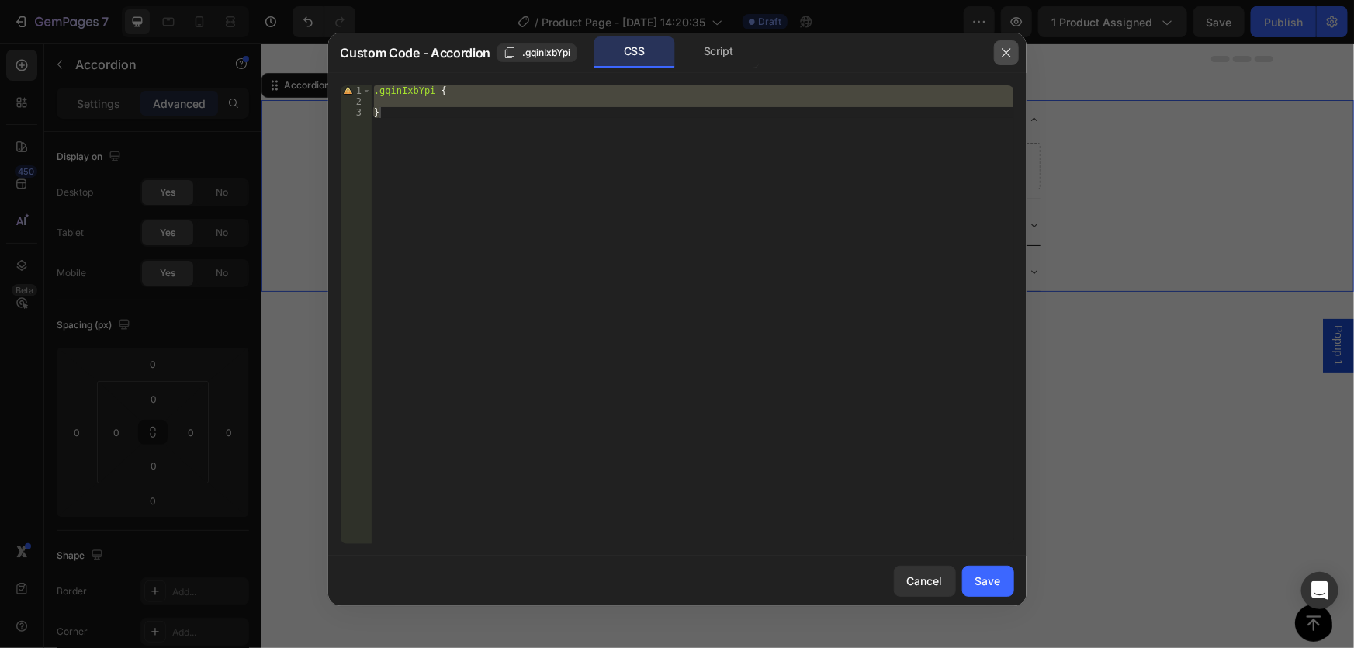
click at [1006, 50] on icon "button" at bounding box center [1006, 53] width 12 height 12
type input "8"
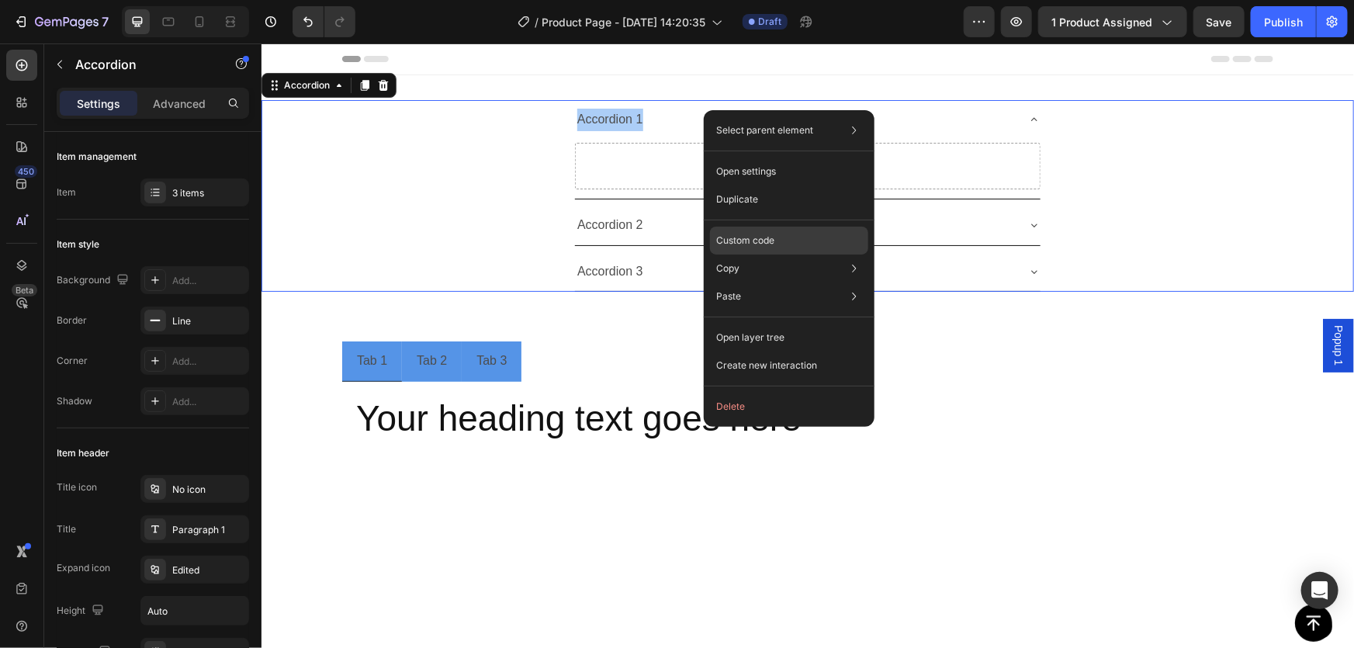
click at [764, 234] on p "Custom code" at bounding box center [745, 241] width 58 height 14
type input "100%"
type input "100"
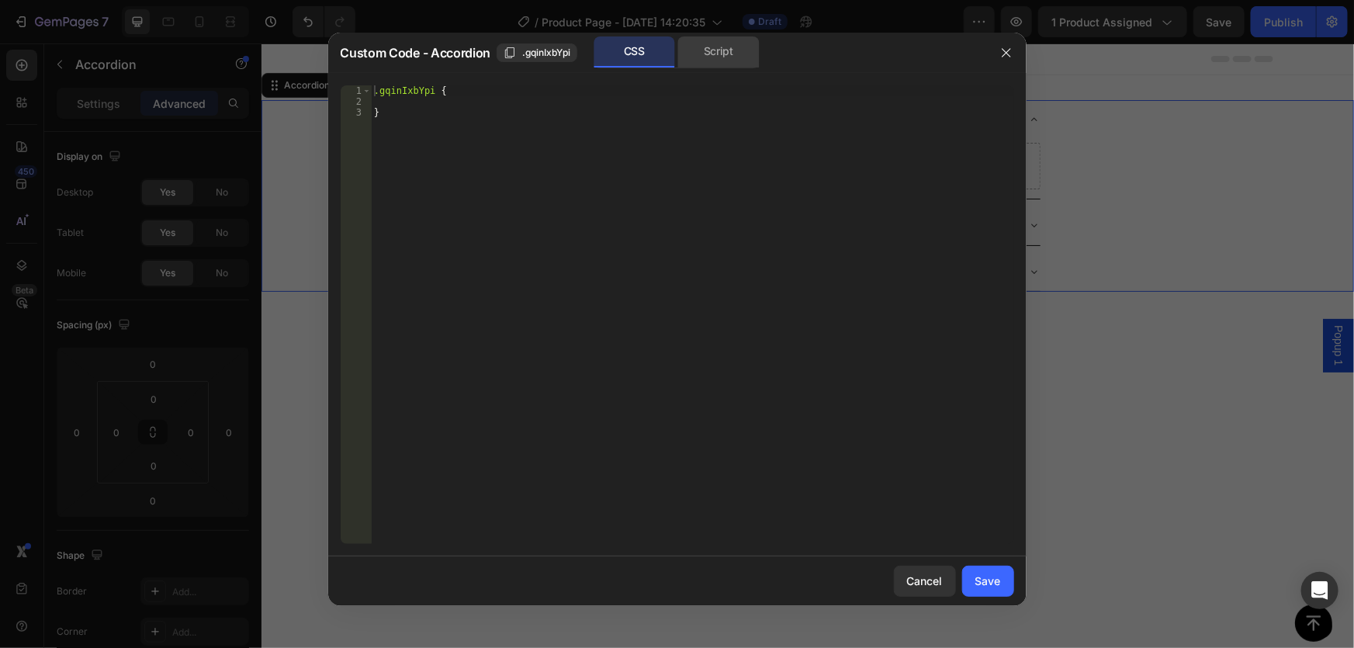
click at [701, 56] on div "Script" at bounding box center [718, 51] width 81 height 31
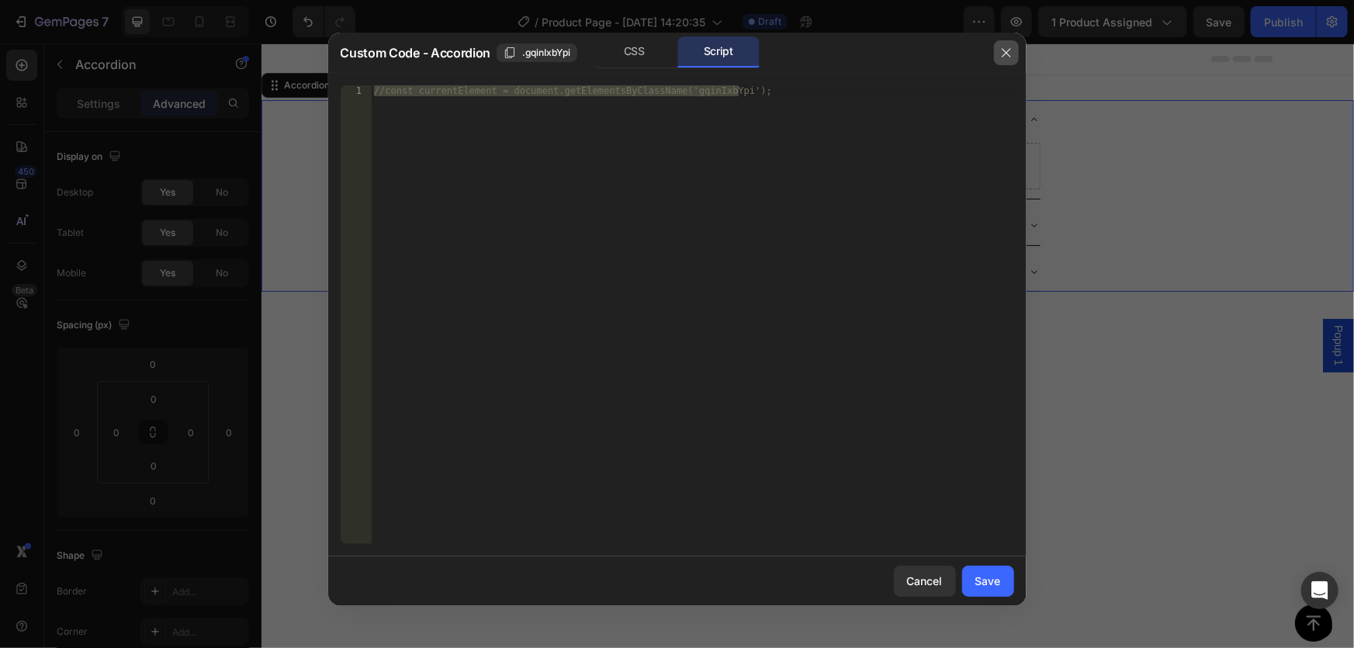
click at [1007, 51] on icon "button" at bounding box center [1006, 52] width 9 height 9
type input "8"
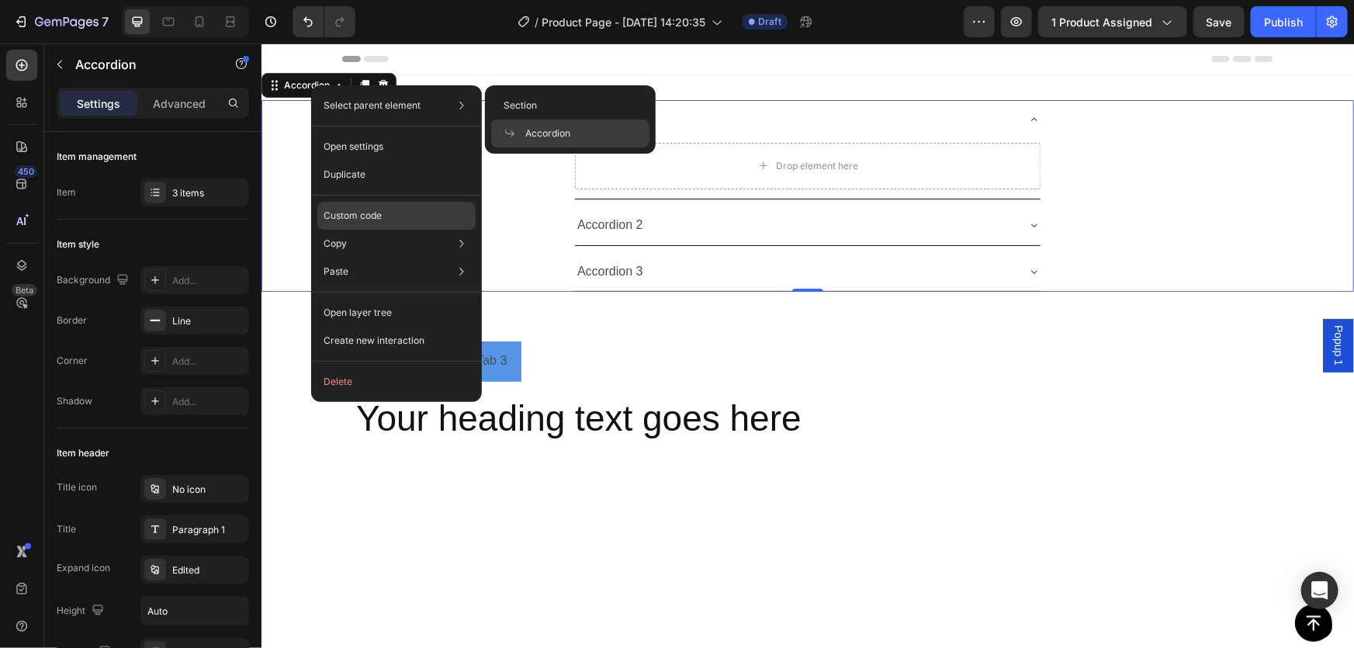
click at [364, 210] on p "Custom code" at bounding box center [353, 216] width 58 height 14
type input "100%"
type input "100"
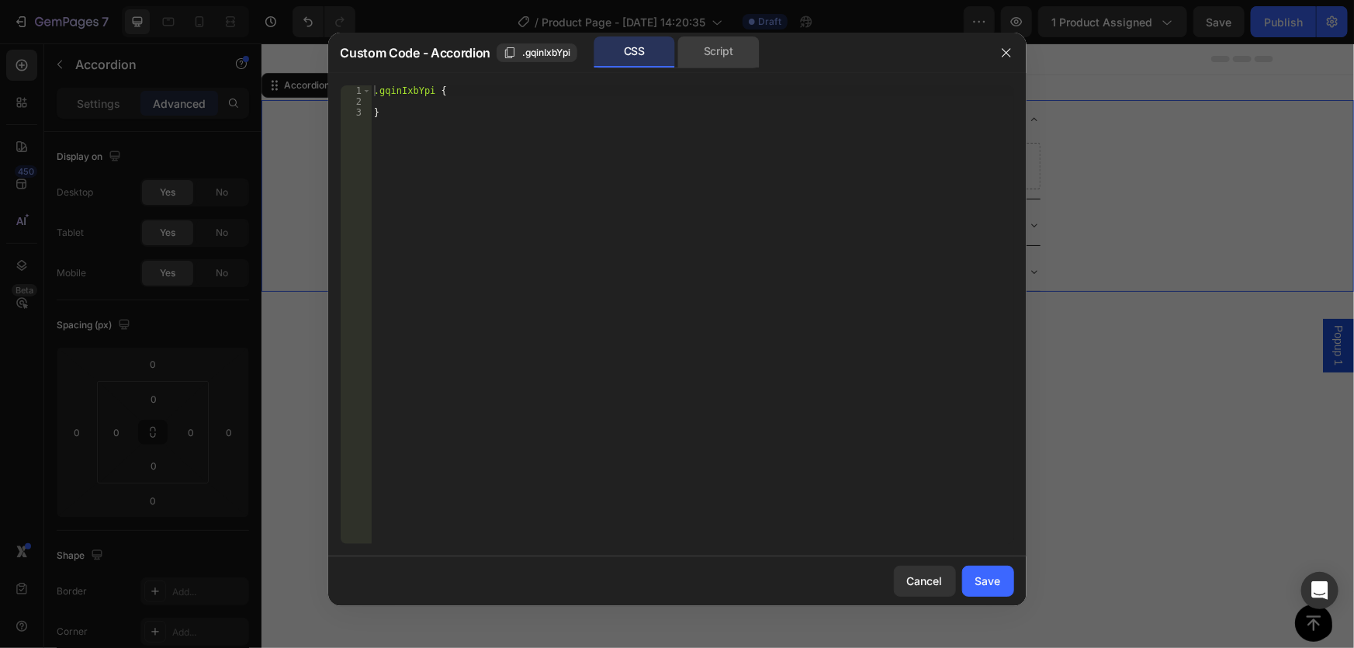
click at [740, 43] on div "Script" at bounding box center [718, 51] width 81 height 31
click at [623, 102] on div "//const currentElement = document.getElementsByClassName('gqinIxbYpi');" at bounding box center [692, 314] width 643 height 459
paste textarea "})()"
type textarea "})()"
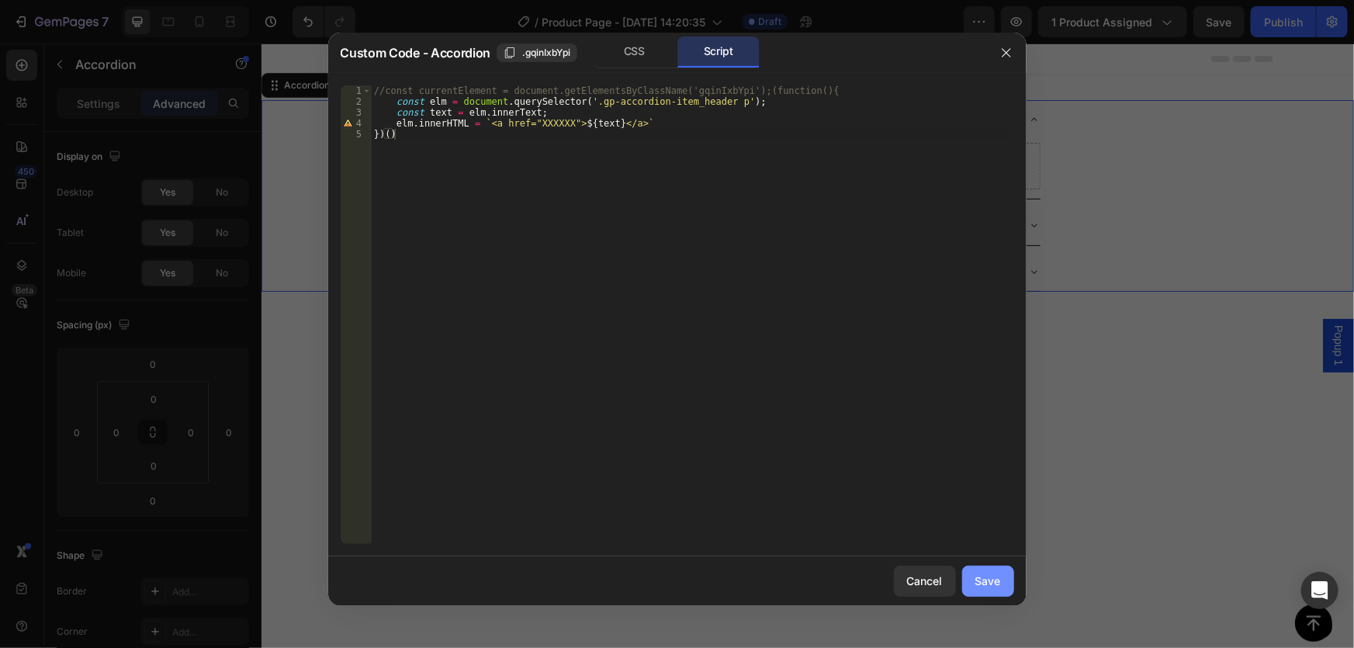
click at [982, 580] on div "Save" at bounding box center [988, 581] width 26 height 16
type input "8"
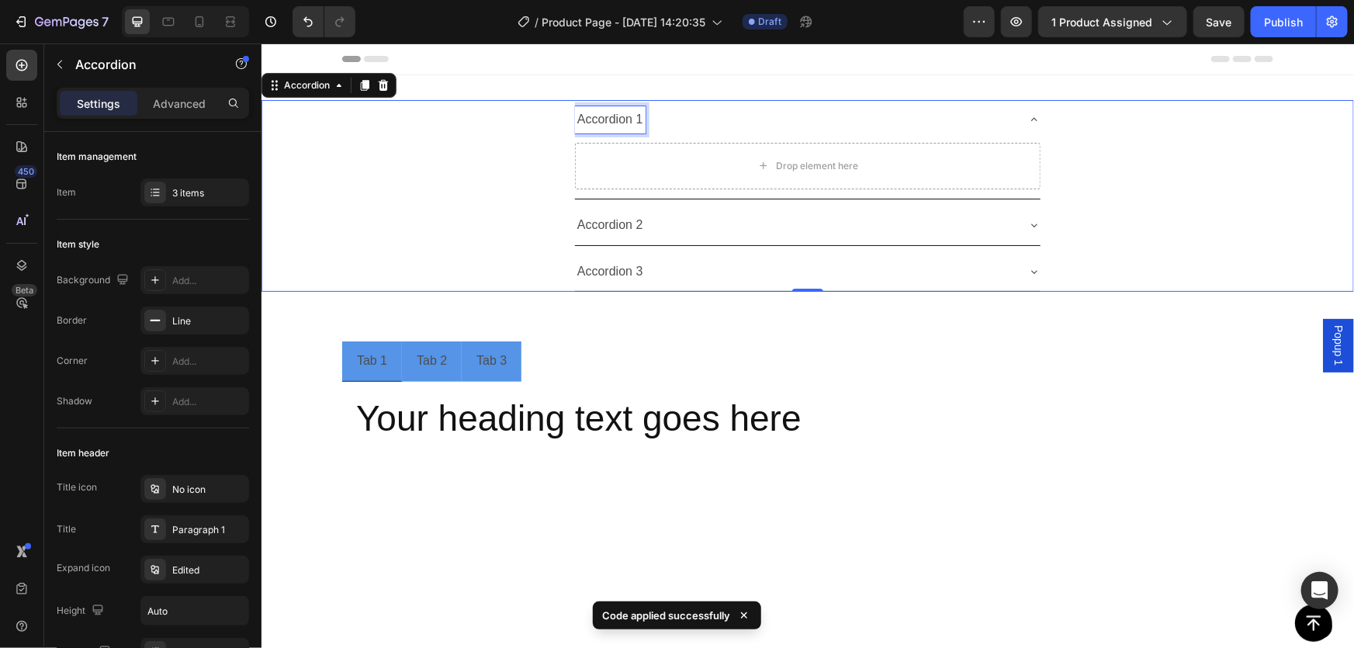
click at [622, 119] on p "Accordion 1" at bounding box center [610, 119] width 66 height 23
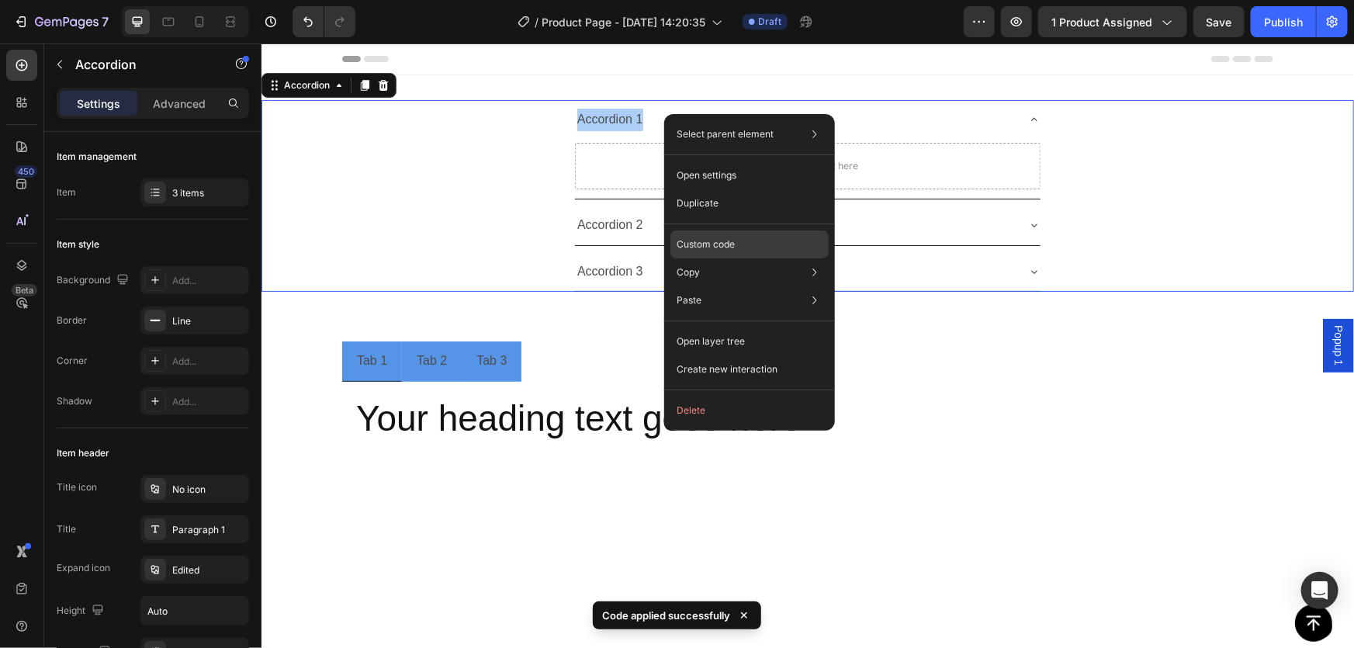
click at [723, 237] on p "Custom code" at bounding box center [706, 244] width 58 height 14
type input "100%"
type input "100"
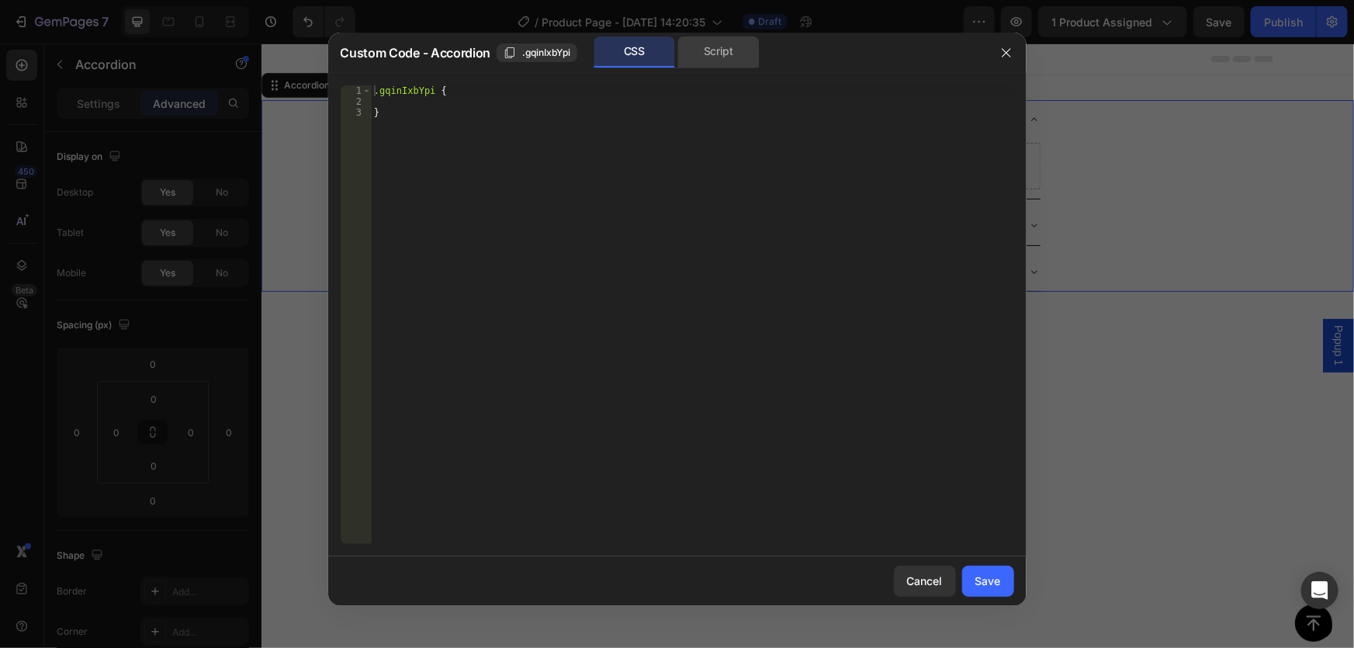
click at [729, 54] on div "Script" at bounding box center [718, 51] width 81 height 31
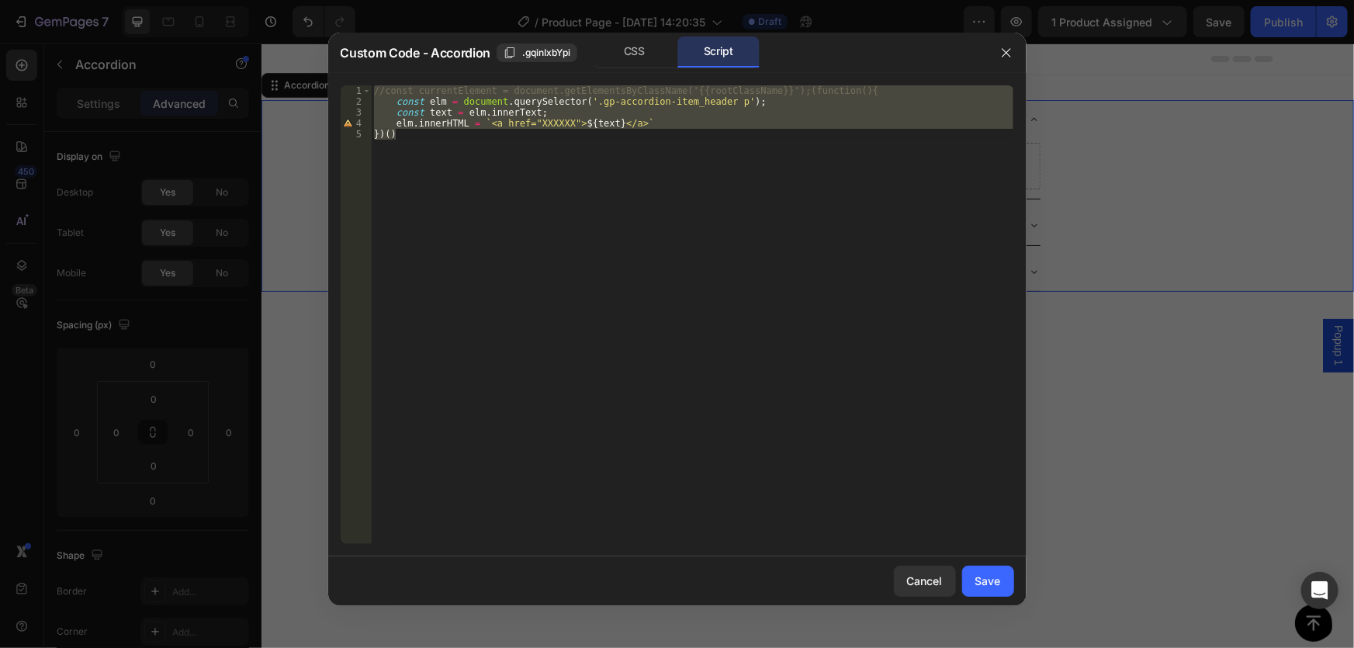
click at [584, 122] on div "//const currentElement = document.getElementsByClassName('{{rootClassName}}');(…" at bounding box center [692, 314] width 643 height 459
click at [584, 122] on div "//const currentElement = document.getElementsByClassName('{{rootClassName}}');(…" at bounding box center [692, 325] width 643 height 480
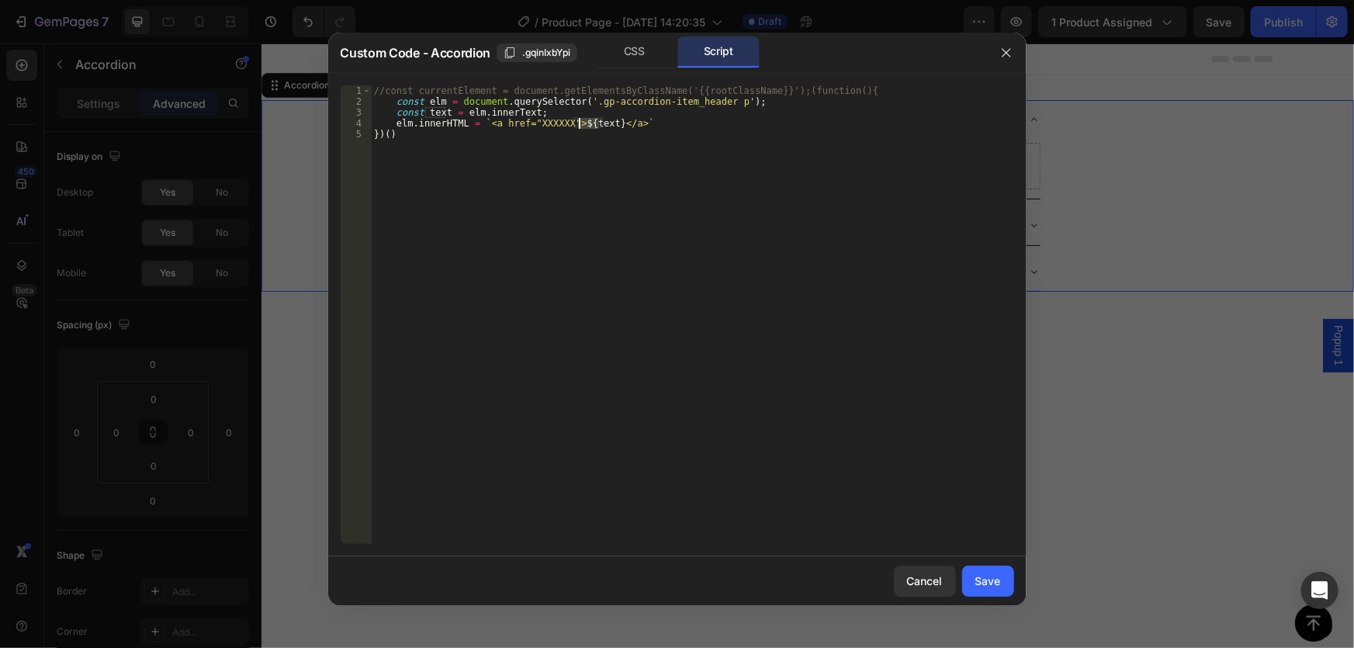
paste textarea "Accordion 1"
type textarea "elm.innerHTML = `<a href="XXXXXX">${Accordion 1}</a>`"
click at [549, 123] on div "//const currentElement = document.getElementsByClassName('{{rootClassName}}');(…" at bounding box center [692, 325] width 643 height 480
click at [692, 126] on div "//const currentElement = document.getElementsByClassName('{{rootClassName}}');(…" at bounding box center [692, 325] width 643 height 480
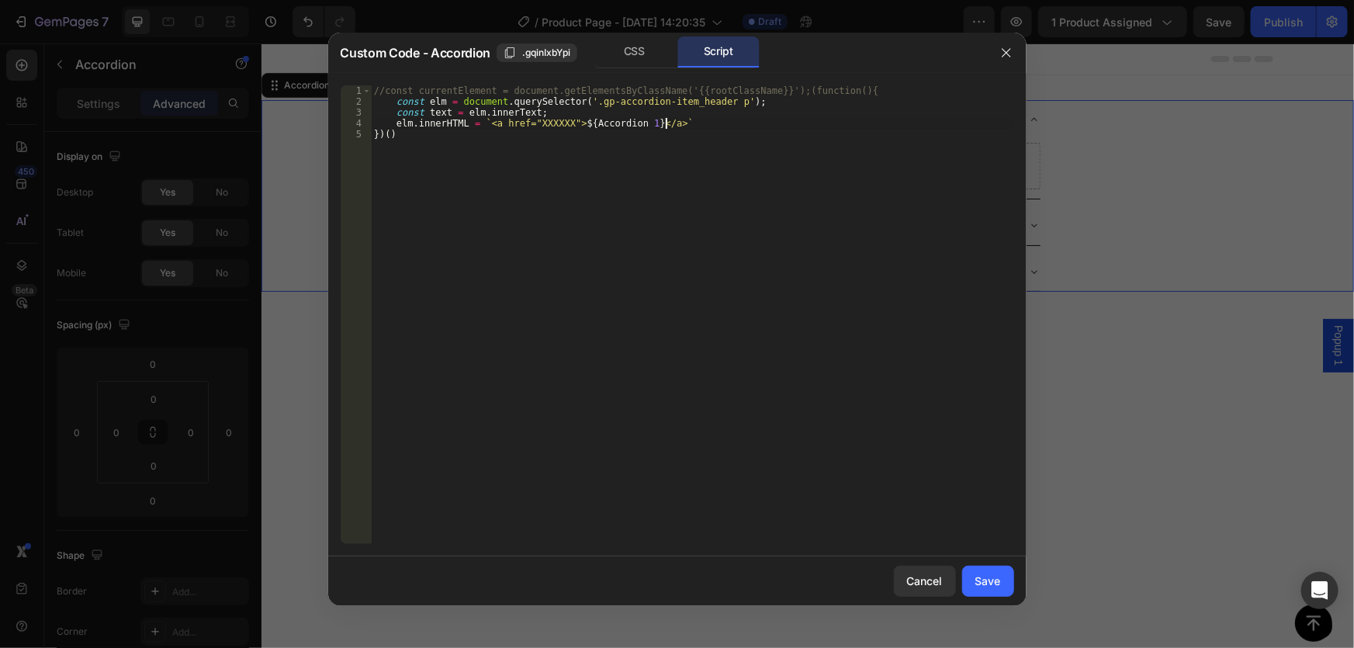
click at [1232, 163] on div at bounding box center [677, 324] width 1354 height 648
type input "8"
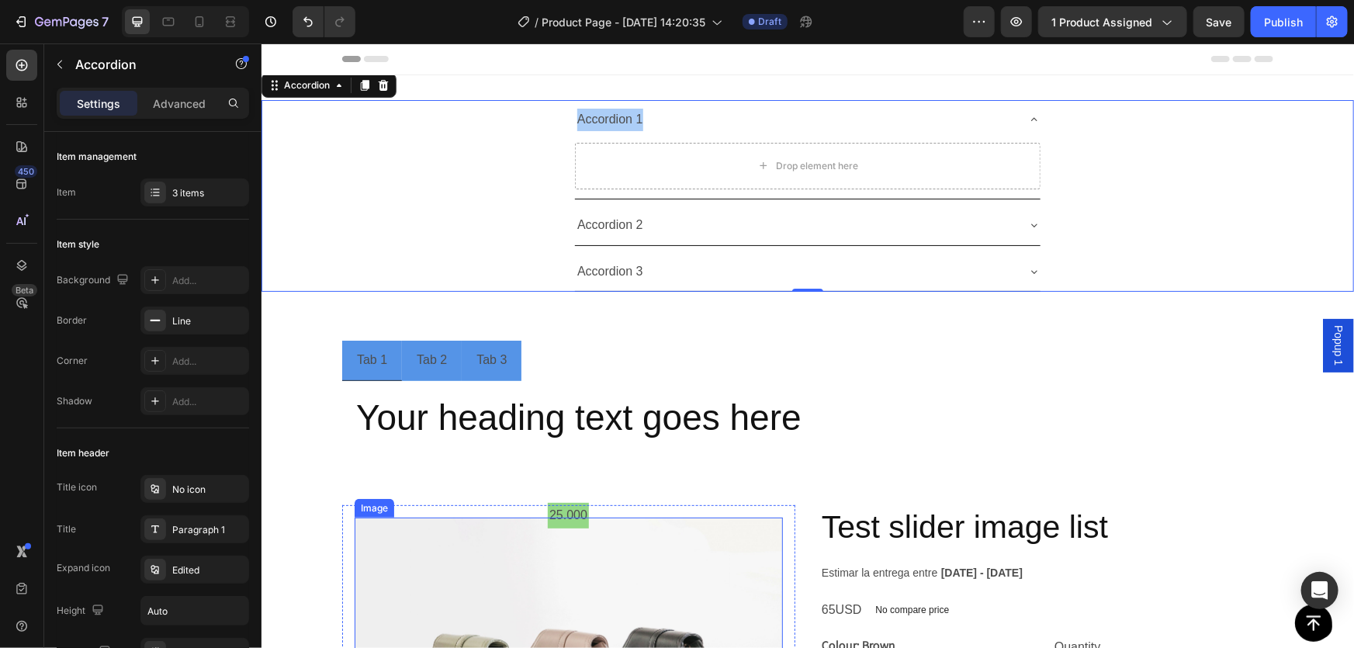
scroll to position [282, 0]
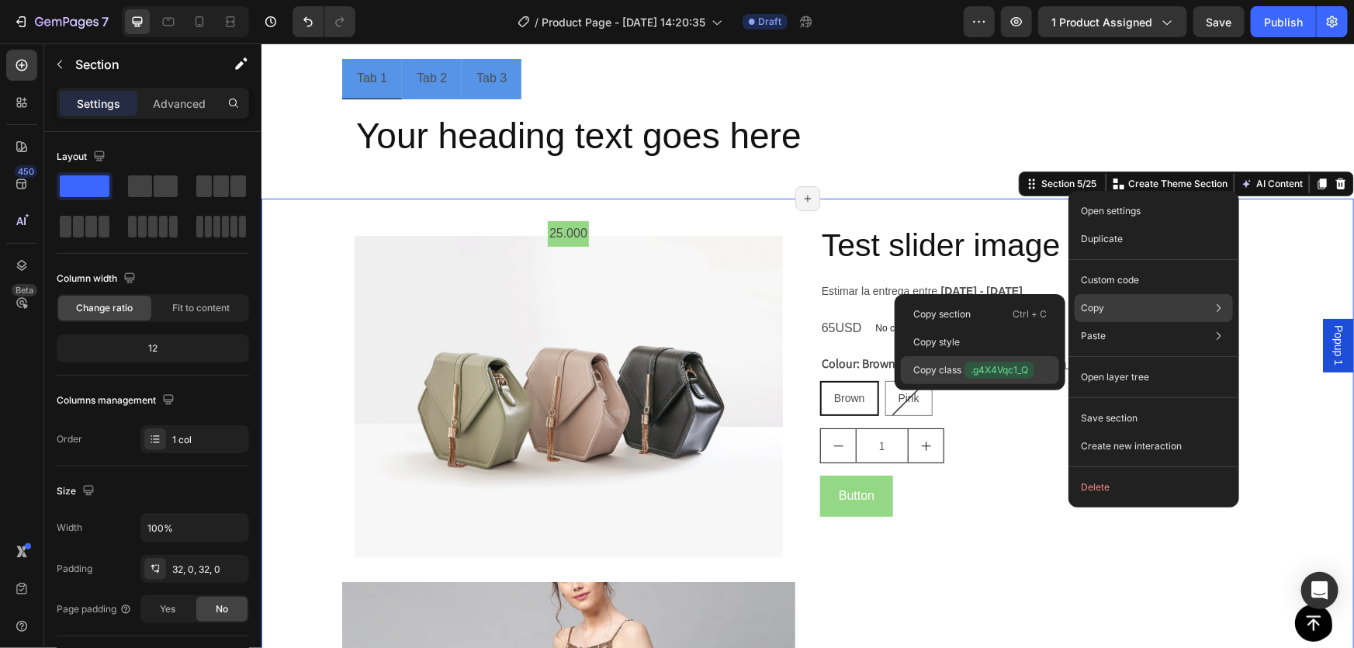
click at [979, 366] on span ".g4X4Vqc1_Q" at bounding box center [1000, 370] width 70 height 17
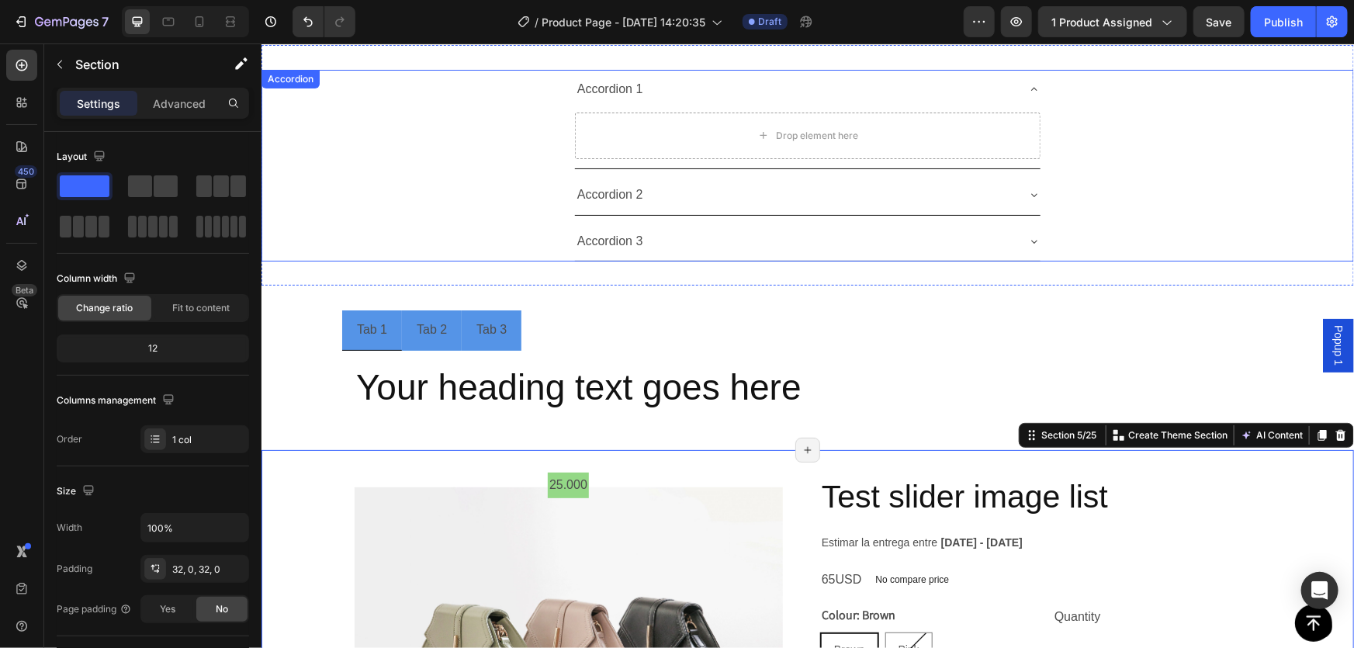
scroll to position [0, 0]
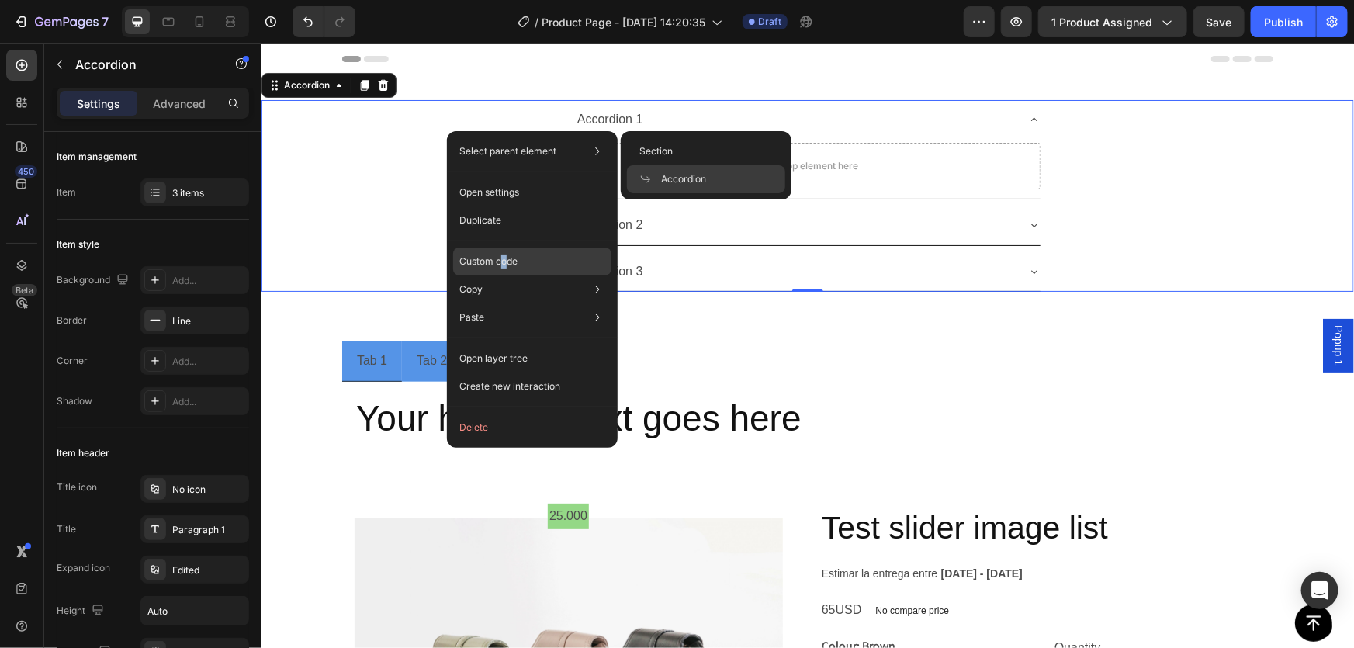
click at [504, 255] on p "Custom code" at bounding box center [488, 262] width 58 height 14
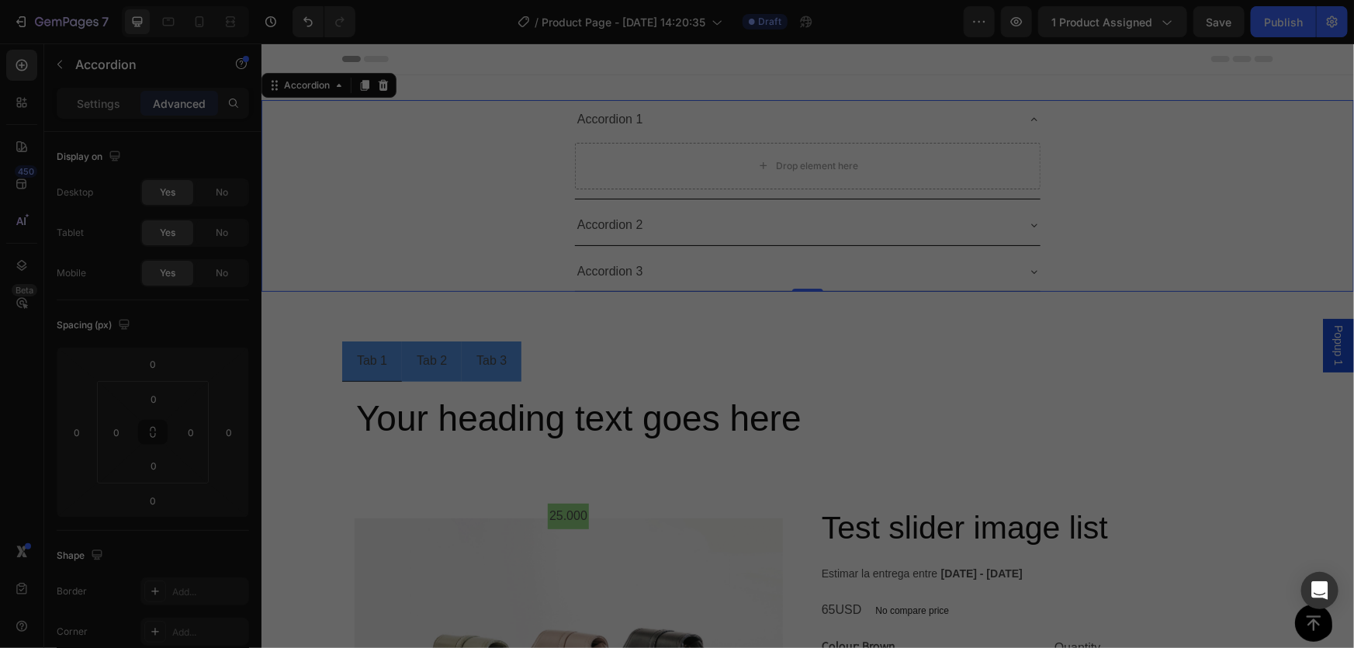
type input "100%"
type input "100"
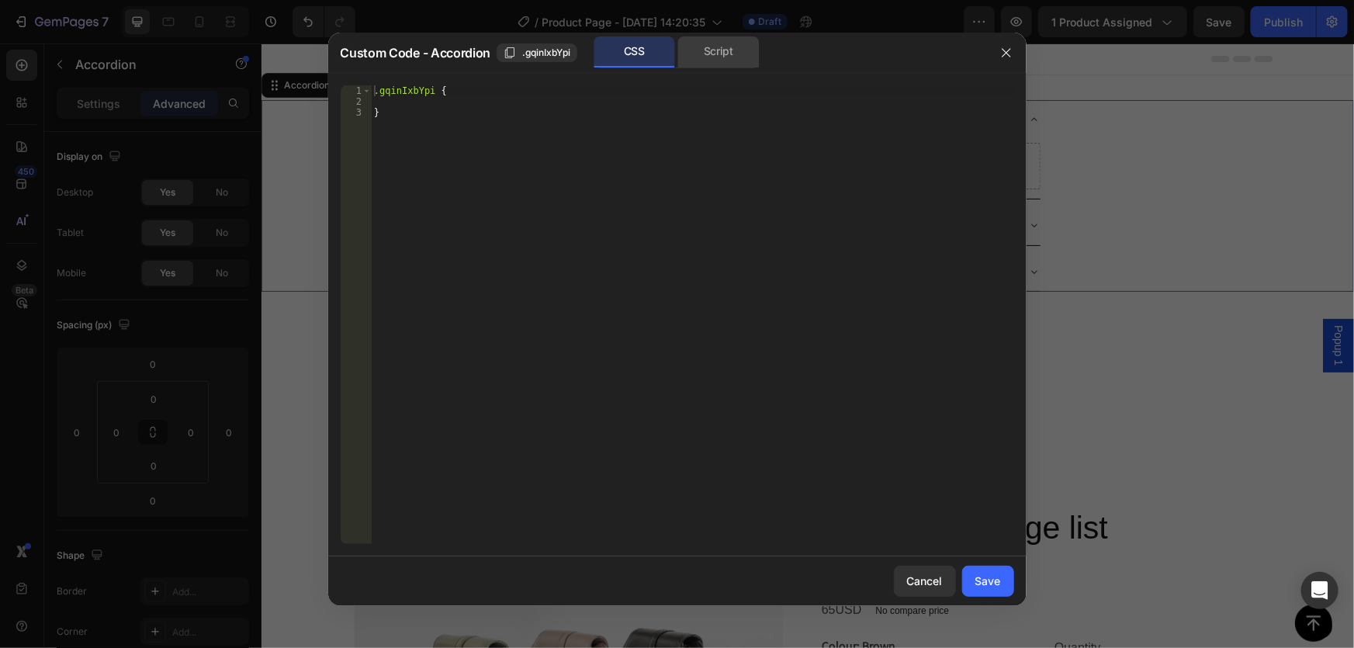
click at [723, 55] on div "Script" at bounding box center [718, 51] width 81 height 31
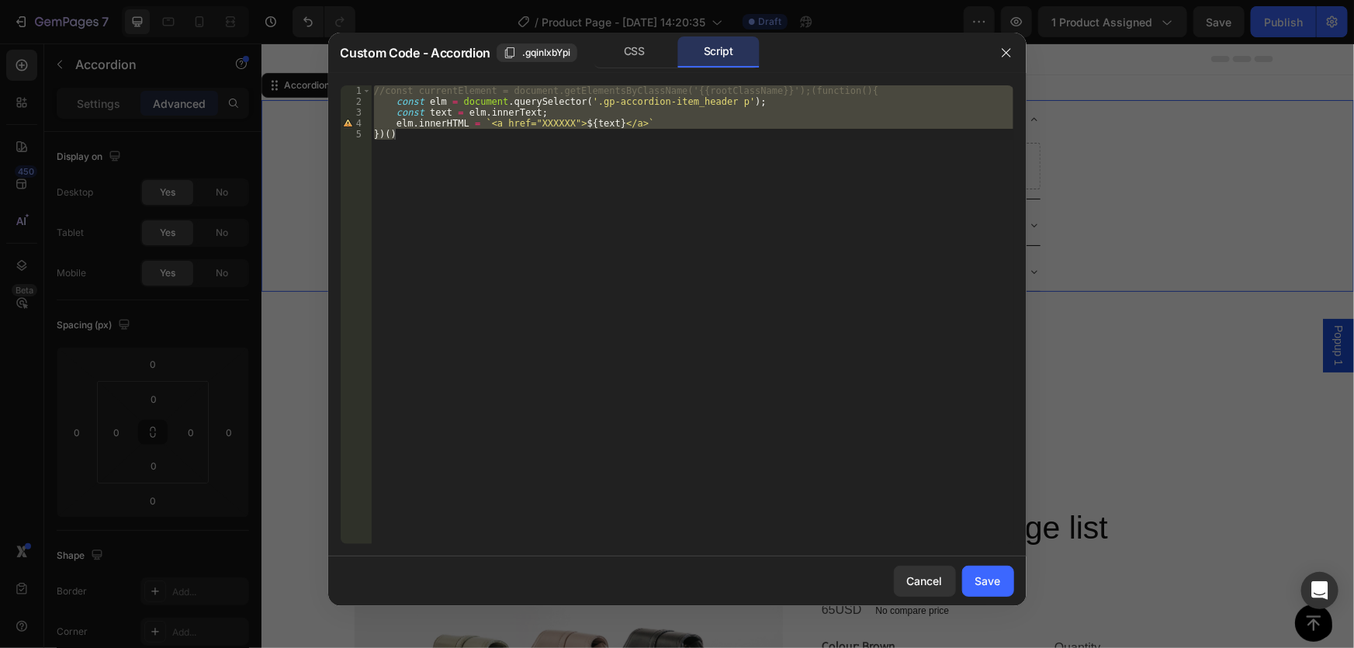
click at [547, 126] on div "//const currentElement = document.getElementsByClassName('{{rootClassName}}');(…" at bounding box center [692, 314] width 643 height 459
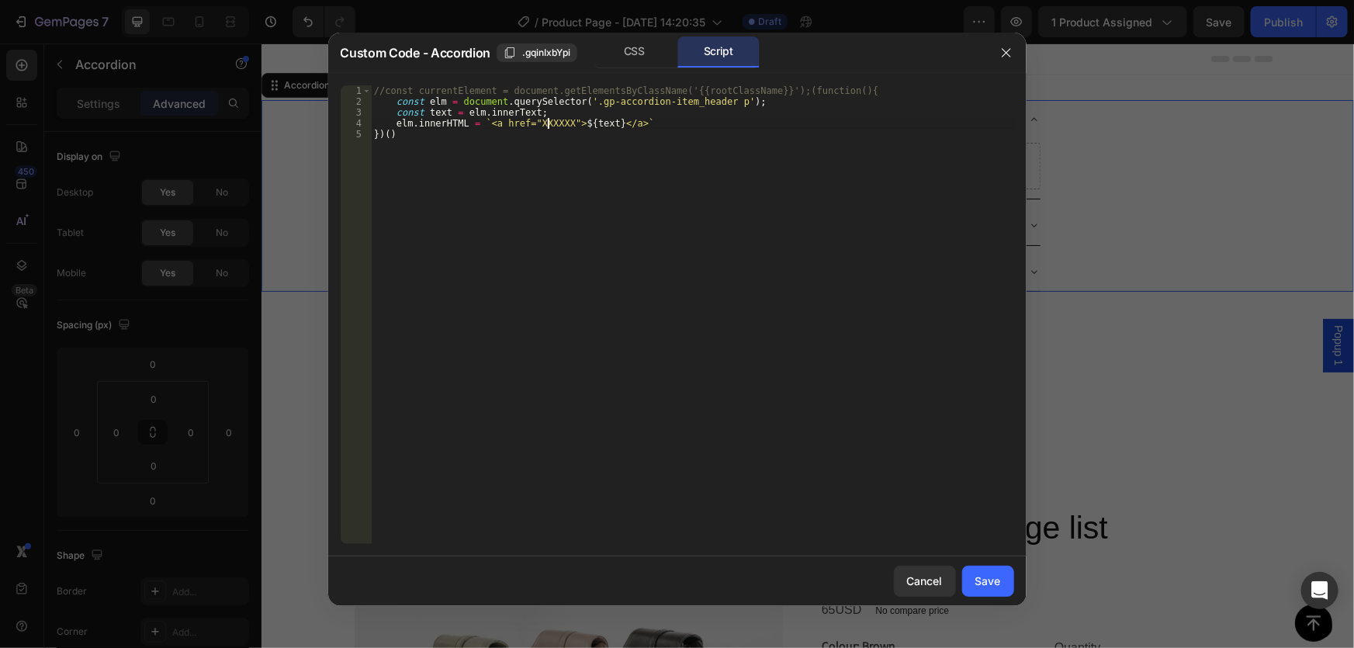
click at [547, 126] on div "//const currentElement = document.getElementsByClassName('{{rootClassName}}');(…" at bounding box center [692, 325] width 643 height 480
paste textarea ".g4X4Vqc1_Q"
click at [533, 120] on div "//const currentElement = document.getElementsByClassName('{{rootClassName}}');(…" at bounding box center [692, 325] width 643 height 480
type textarea "elm.innerHTML = `<a href="#g4X4Vqc1_Q">${text}</a>`"
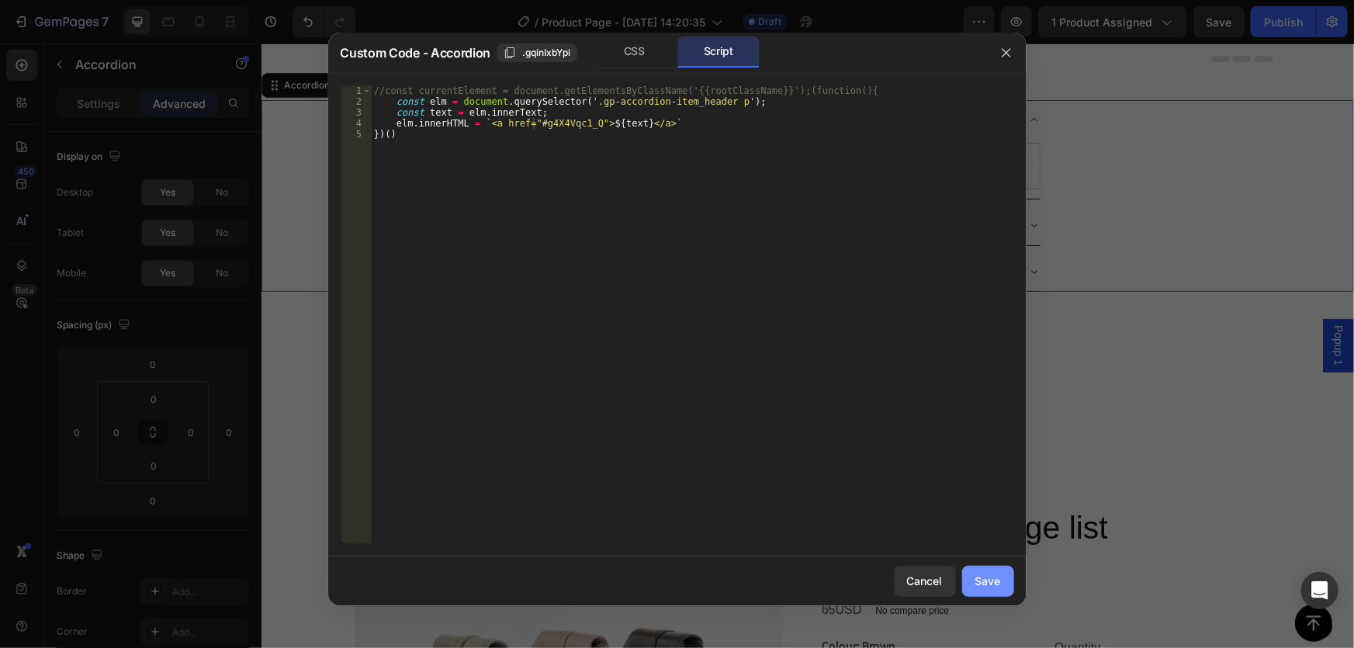
click at [989, 574] on div "Save" at bounding box center [988, 581] width 26 height 16
type input "8"
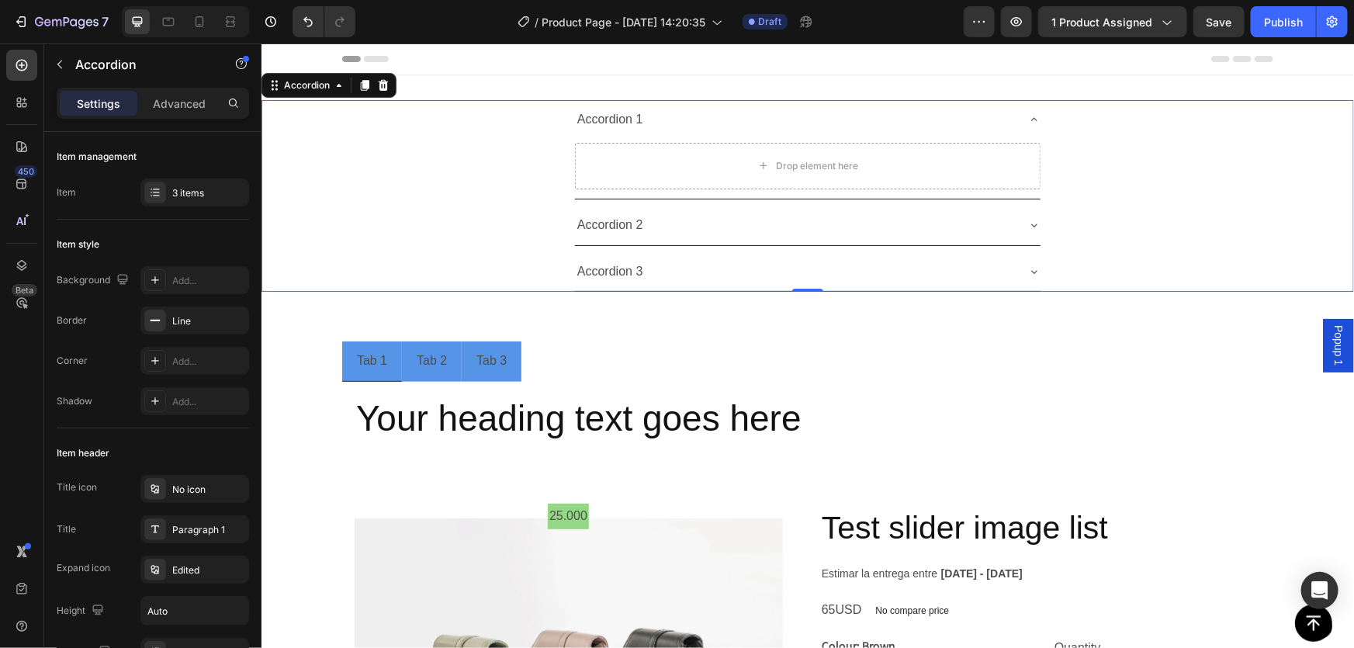
click at [1152, 271] on div "Accordion 3" at bounding box center [807, 271] width 1091 height 40
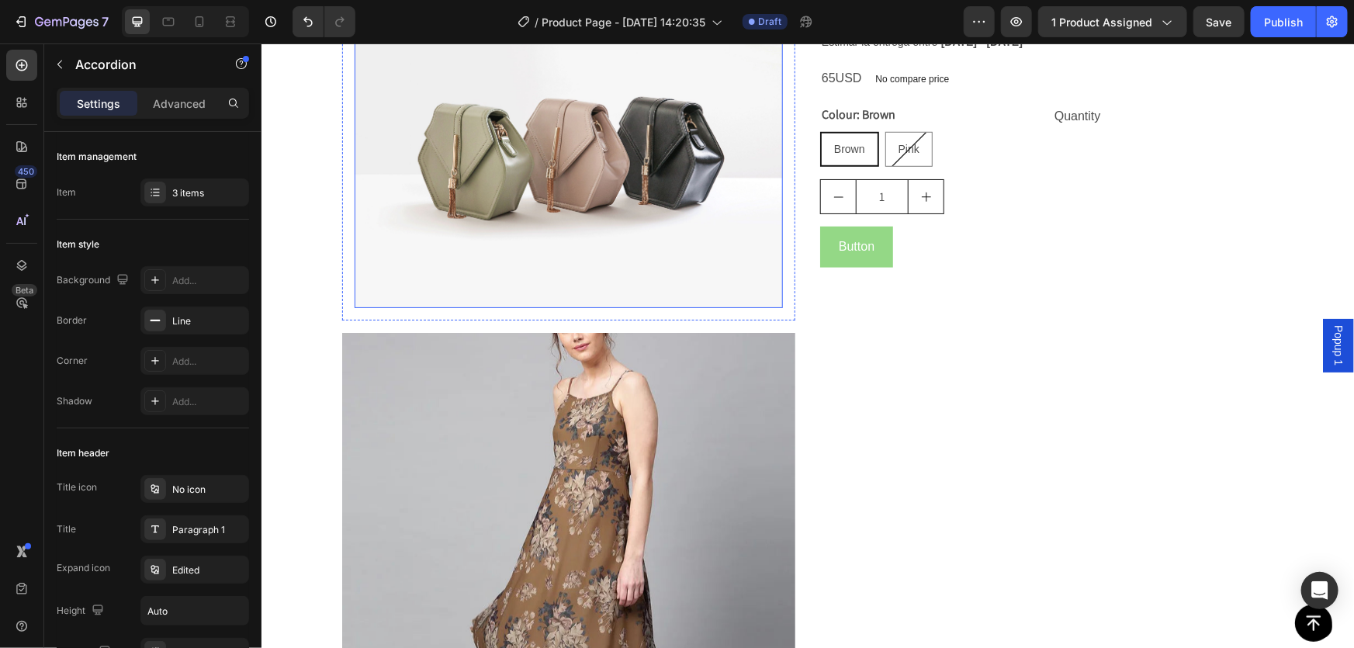
scroll to position [564, 0]
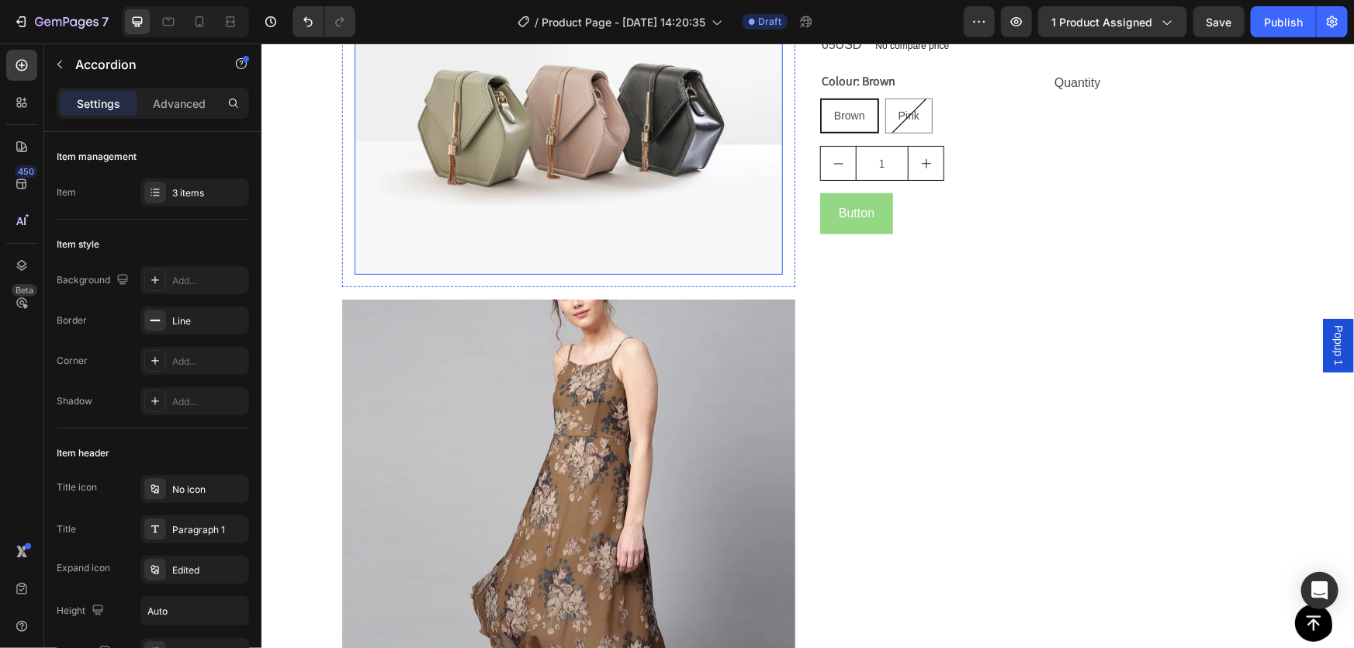
click at [528, 173] on img at bounding box center [568, 113] width 428 height 321
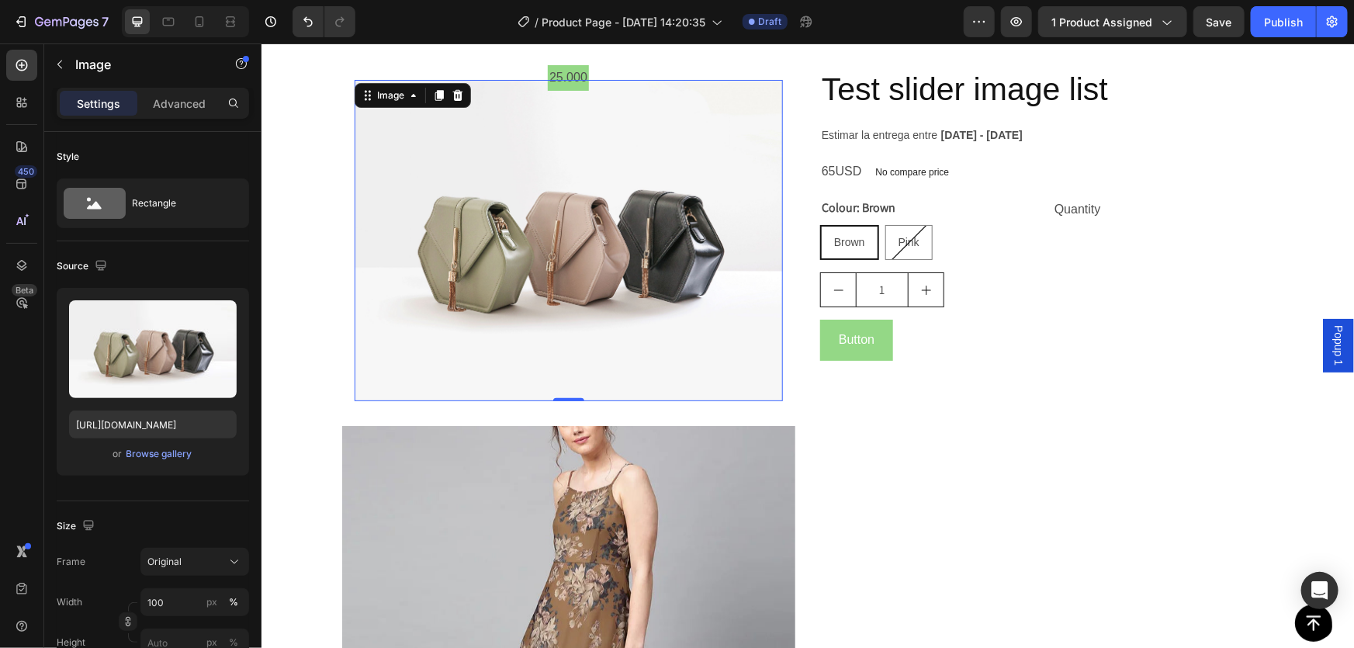
scroll to position [423, 0]
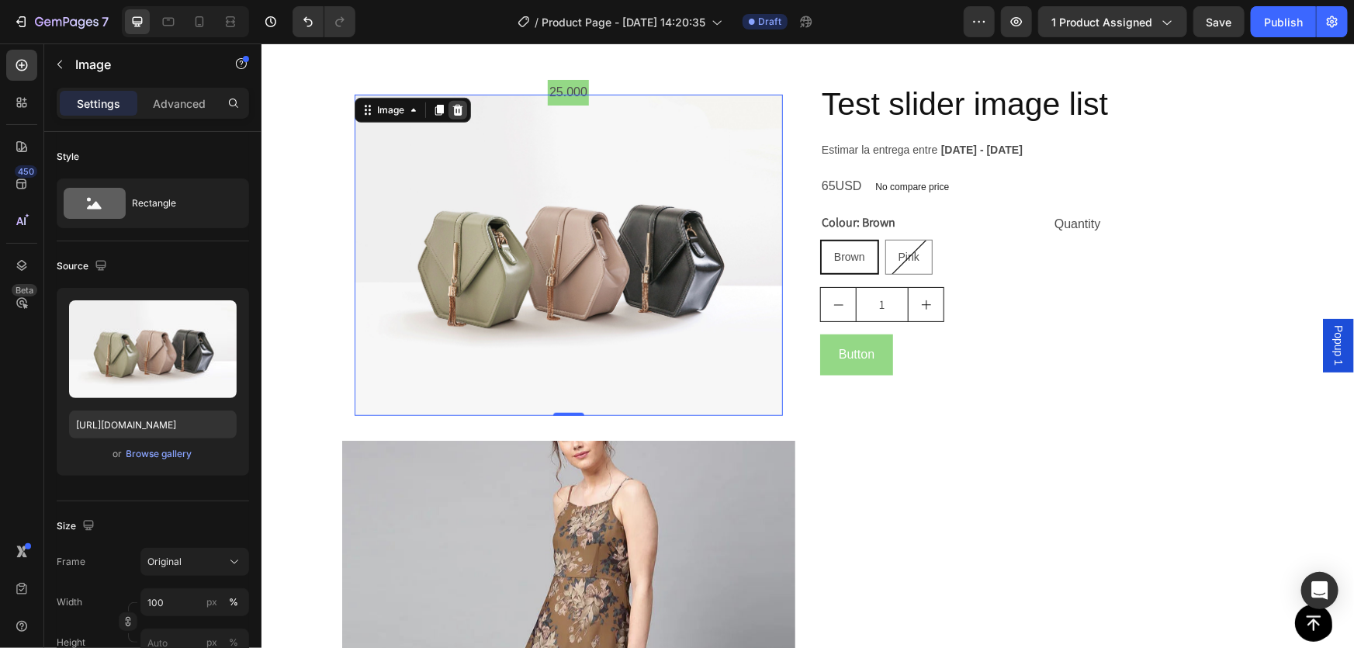
click at [453, 109] on icon at bounding box center [457, 109] width 12 height 12
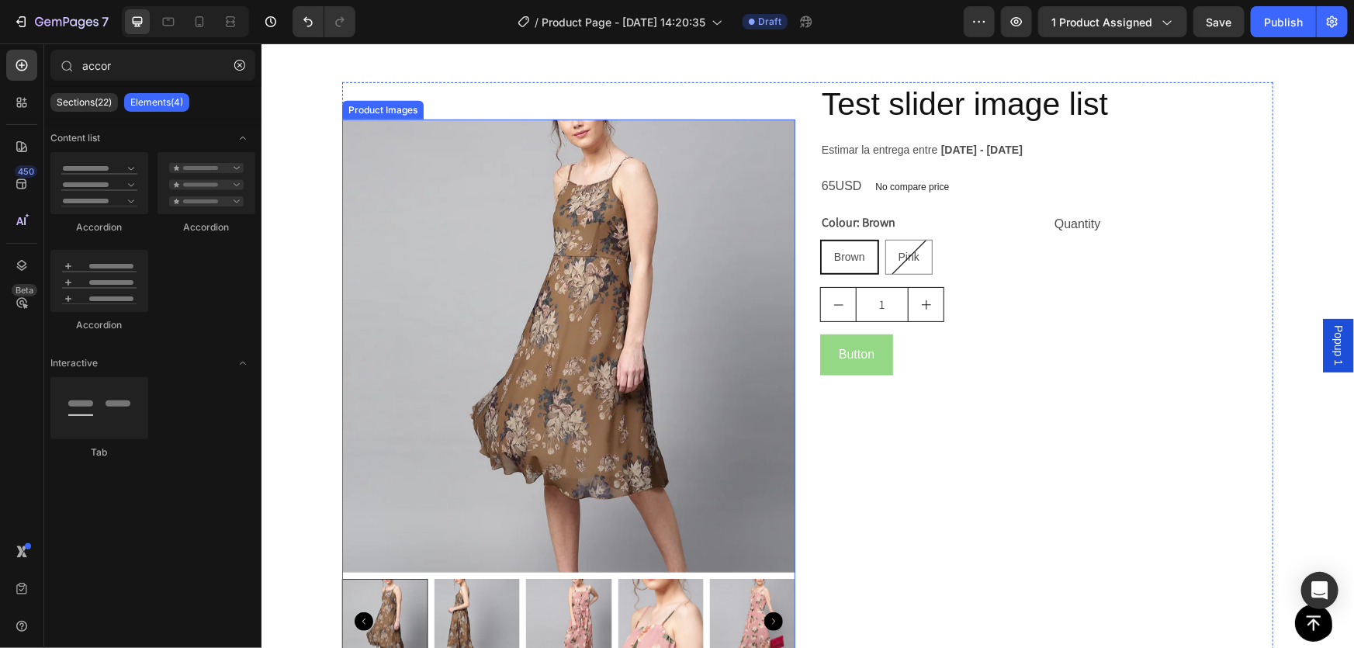
click at [546, 192] on img at bounding box center [567, 345] width 453 height 453
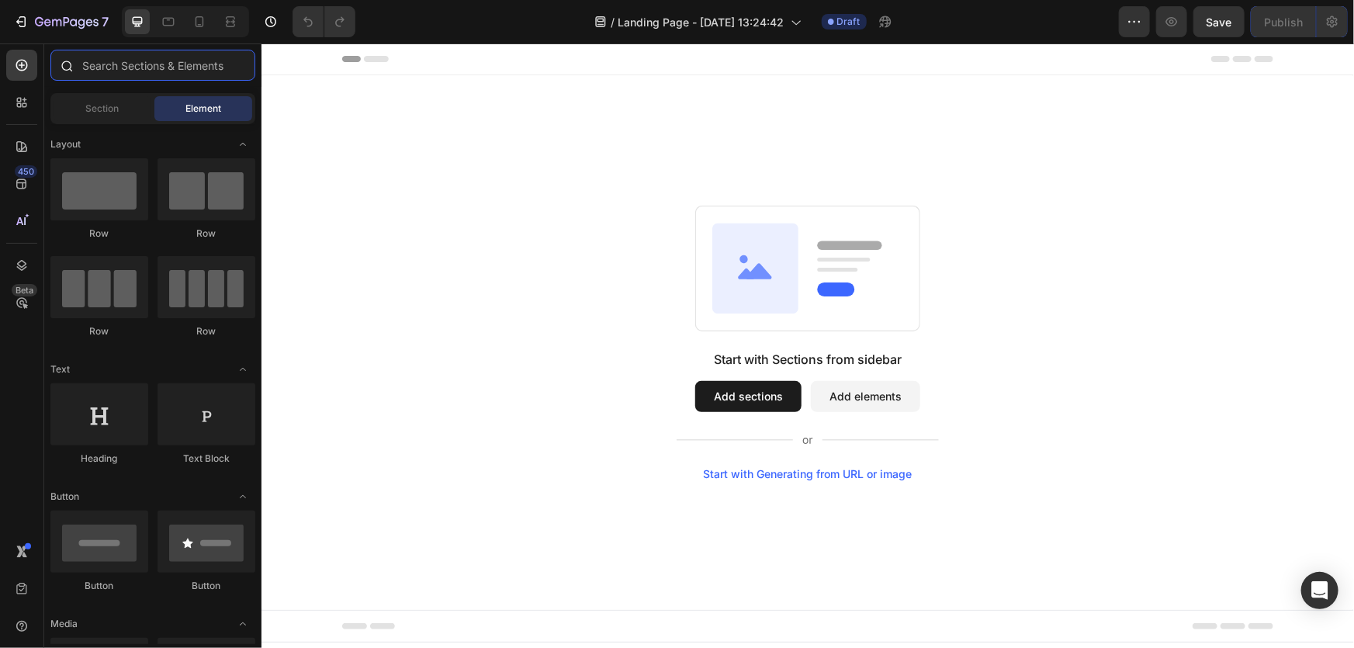
click at [100, 63] on input "text" at bounding box center [152, 65] width 205 height 31
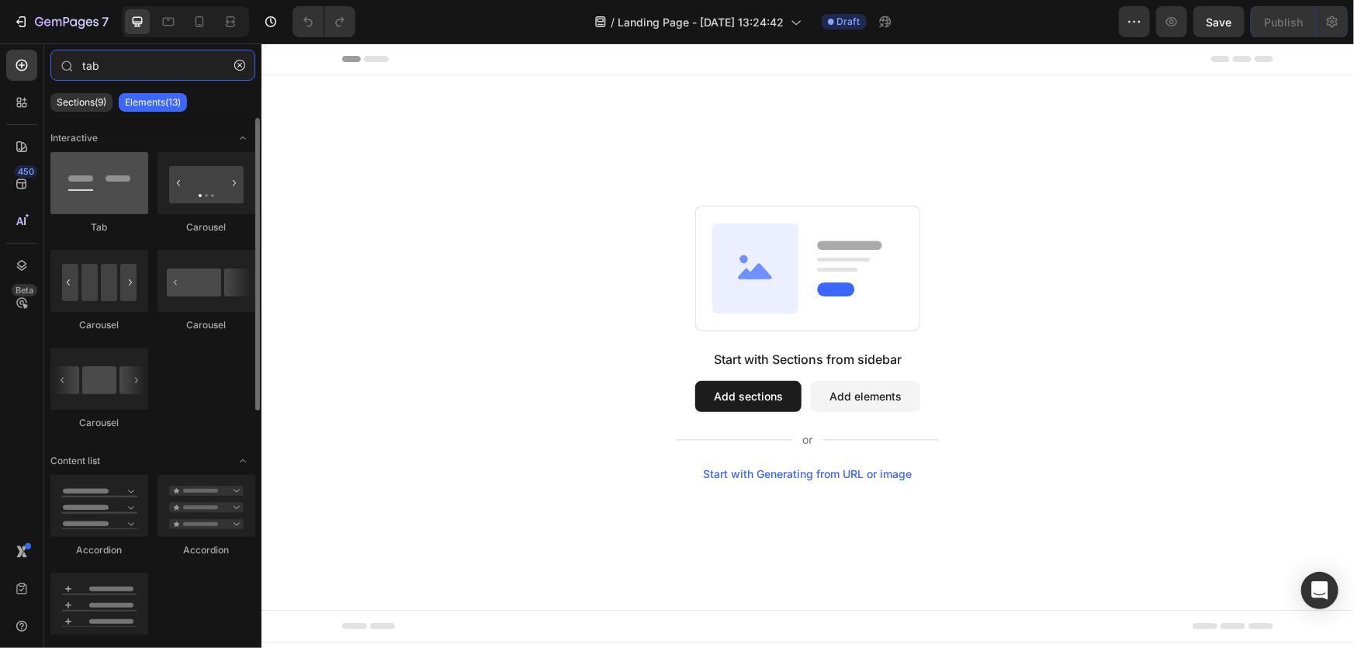
type input "tab"
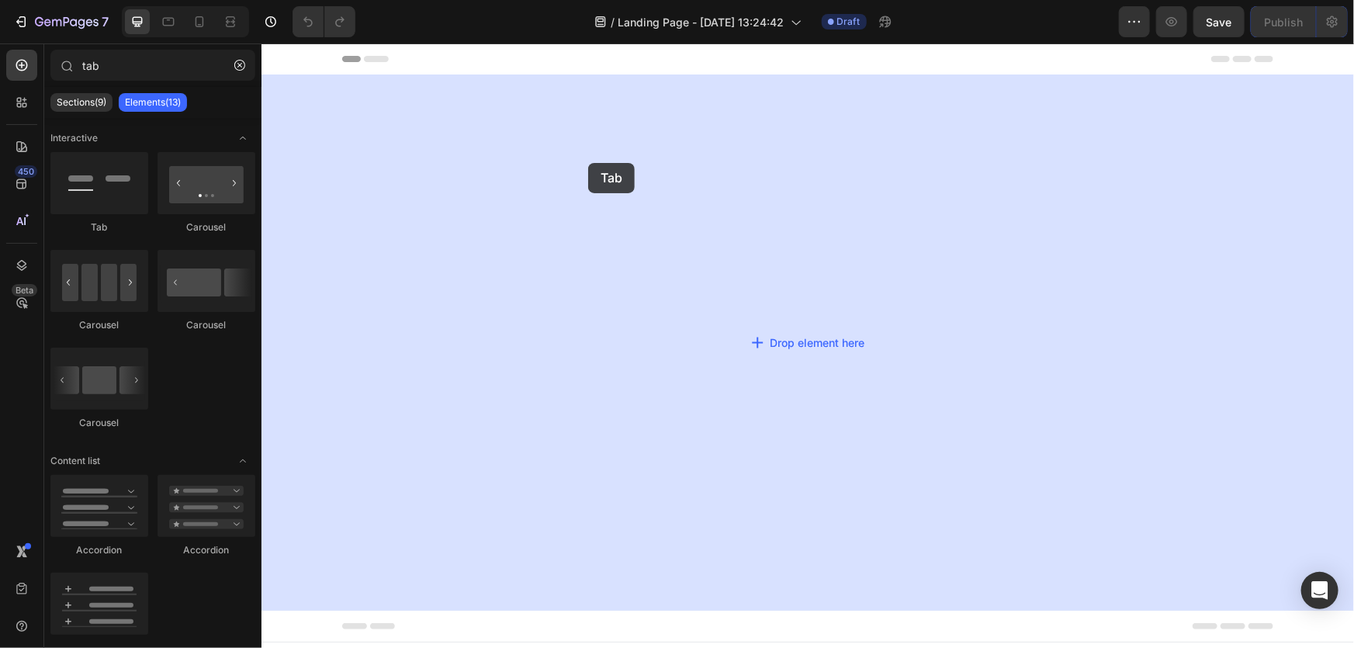
drag, startPoint x: 346, startPoint y: 222, endPoint x: 625, endPoint y: 158, distance: 285.9
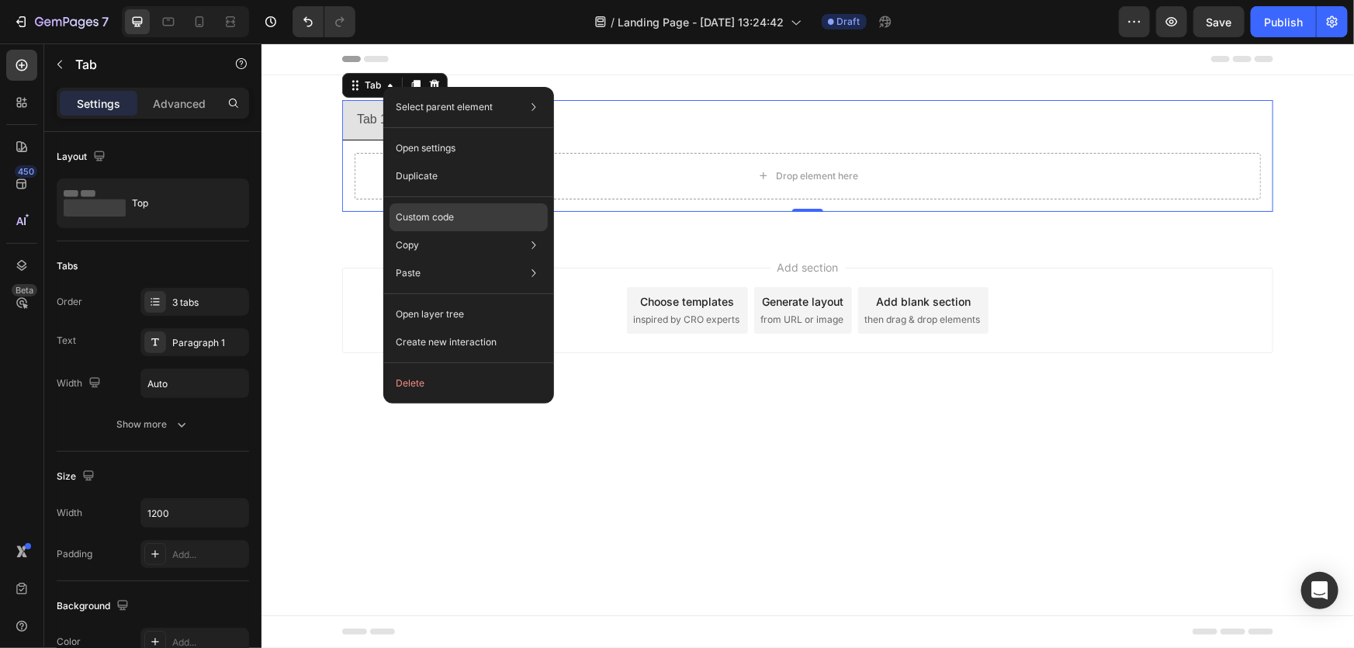
click at [432, 217] on p "Custom code" at bounding box center [425, 217] width 58 height 14
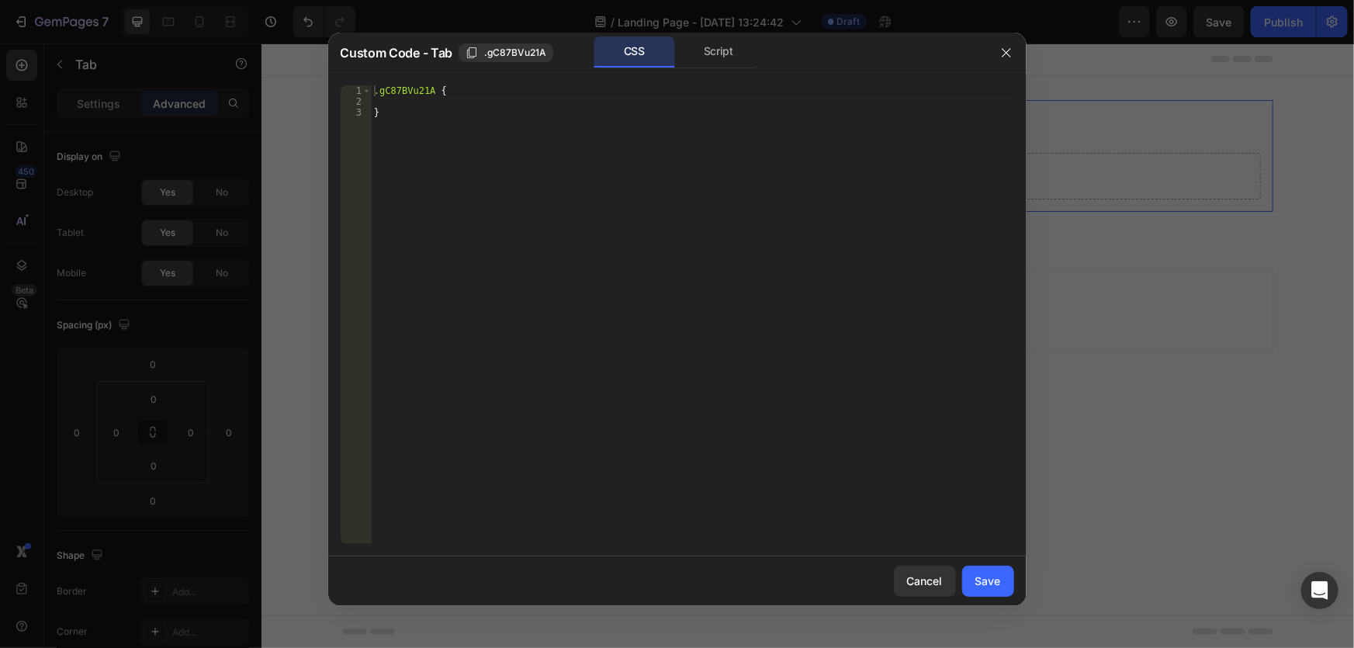
click at [441, 121] on div ".gC87BVu21A { }" at bounding box center [692, 325] width 643 height 480
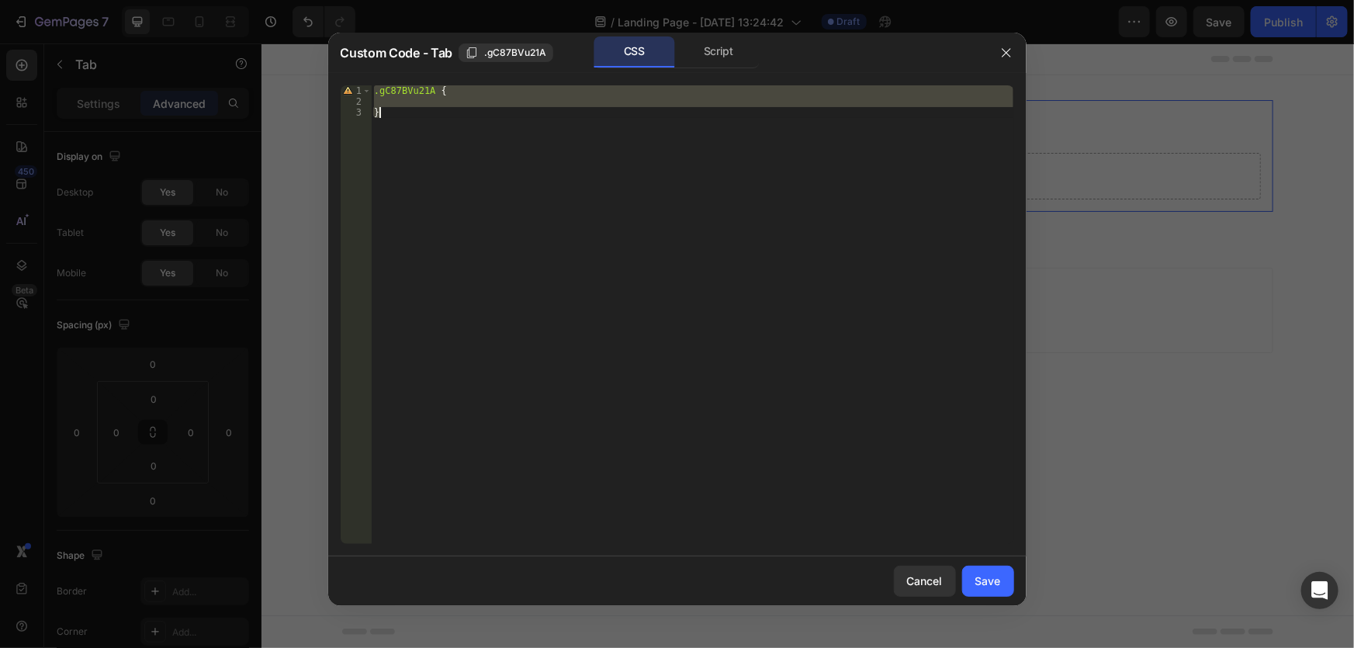
paste textarea
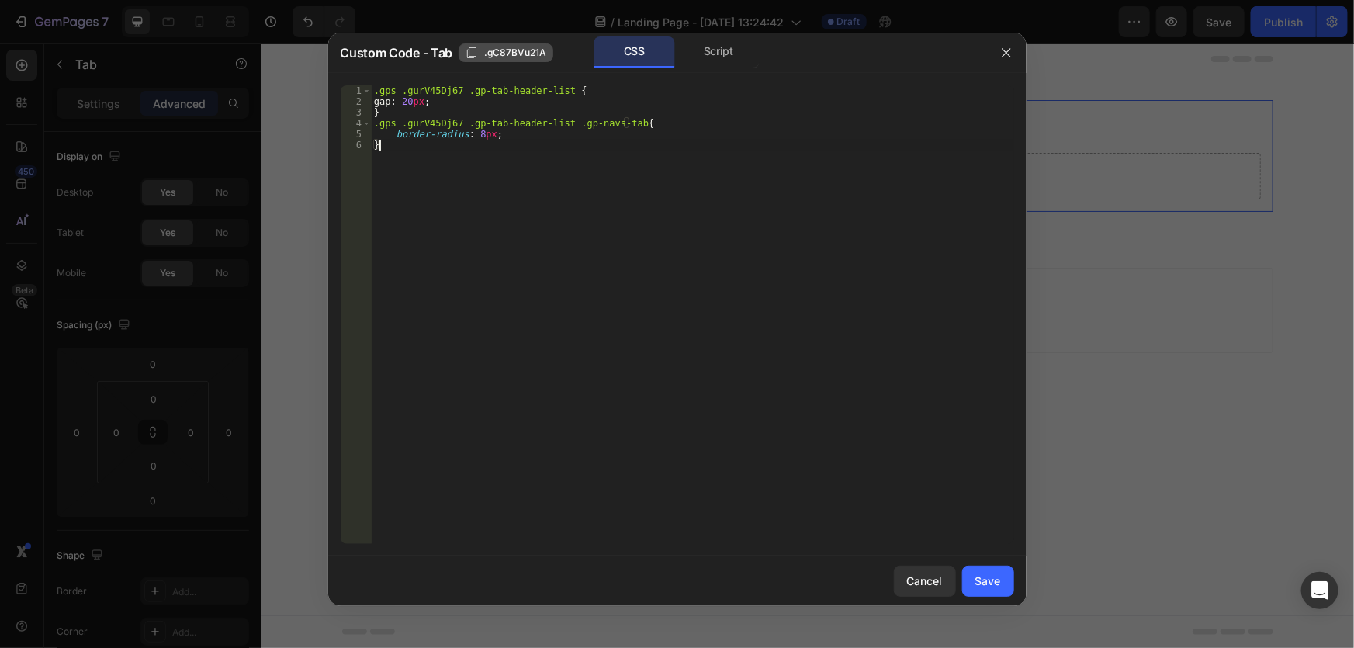
click at [523, 47] on span ".gC87BVu21A" at bounding box center [515, 53] width 62 height 14
click at [426, 92] on div ".gps .gurV45Dj67 .gp-tab-header-list { gap : 20 px ; } .gps .gurV45Dj67 .gp-tab…" at bounding box center [692, 325] width 643 height 480
paste textarea ".gC87BVu21A"
click at [419, 123] on div ".gps . .gC87BVu21A .gp-tab-header-list { gap : 20 px ; } .gps .gurV45Dj67 .gp-t…" at bounding box center [692, 325] width 643 height 480
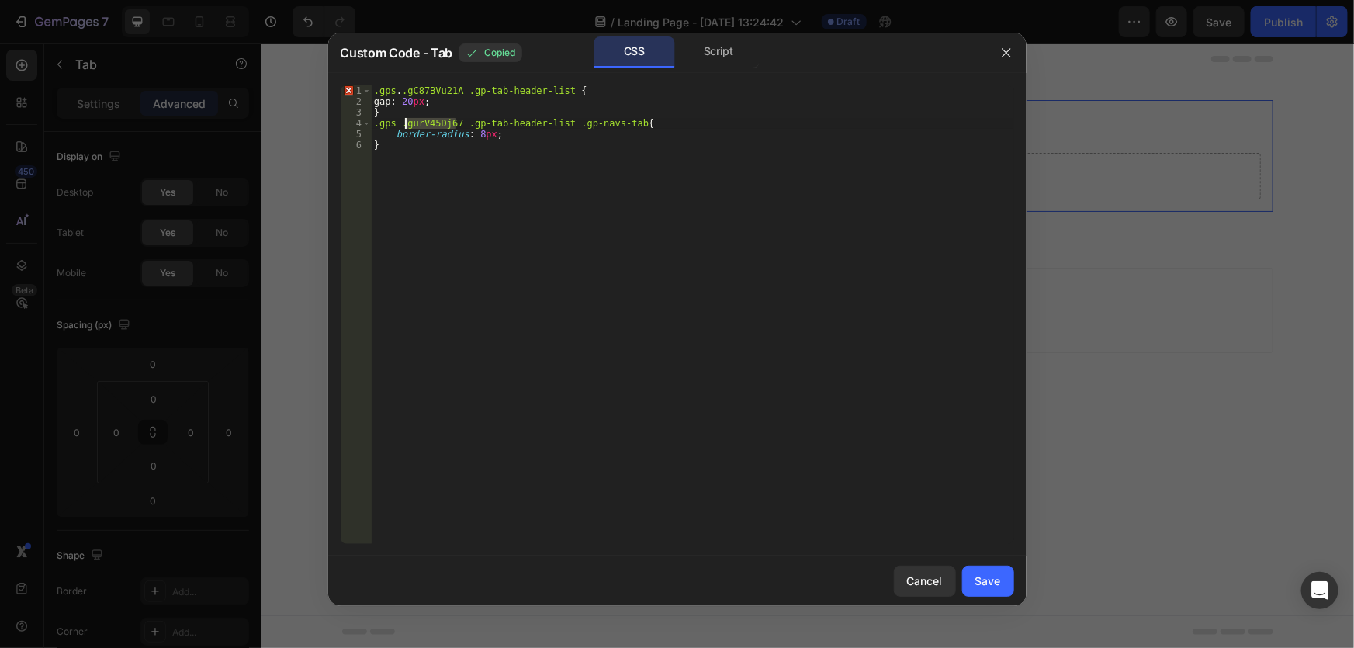
click at [419, 123] on div ".gps . .gC87BVu21A .gp-tab-header-list { gap : 20 px ; } .gps .gurV45Dj67 .gp-t…" at bounding box center [692, 325] width 643 height 480
paste textarea ".gC87BVu21A"
click at [403, 127] on div ".gps . .gC87BVu21A .gp-tab-header-list { gap : 20 px ; } .gps . .gC87BVu21A .gp…" at bounding box center [692, 325] width 643 height 480
click at [404, 89] on div ".gps . .gC87BVu21A .gp-tab-header-list { gap : 20 px ; } .gps .gC87BVu21A .gp-t…" at bounding box center [692, 325] width 643 height 480
type textarea ".gps .gC87BVu21A .gp-tab-header-list {"
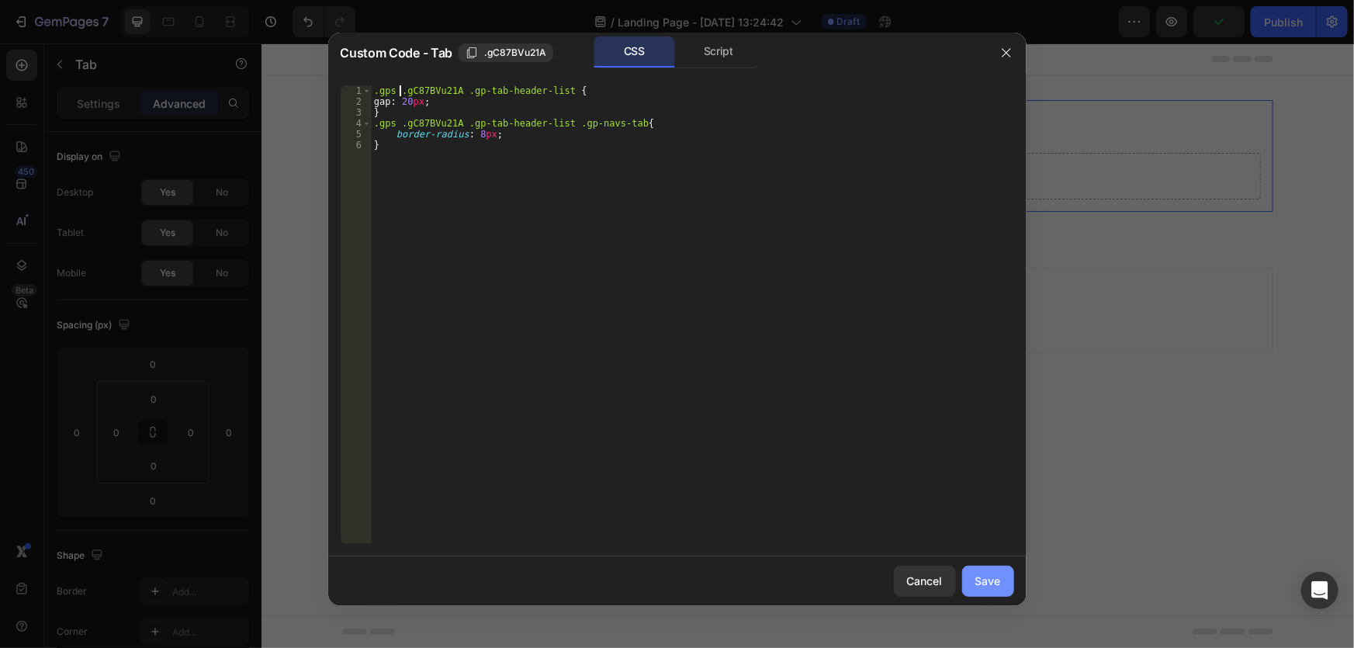
click at [981, 581] on div "Save" at bounding box center [988, 581] width 26 height 16
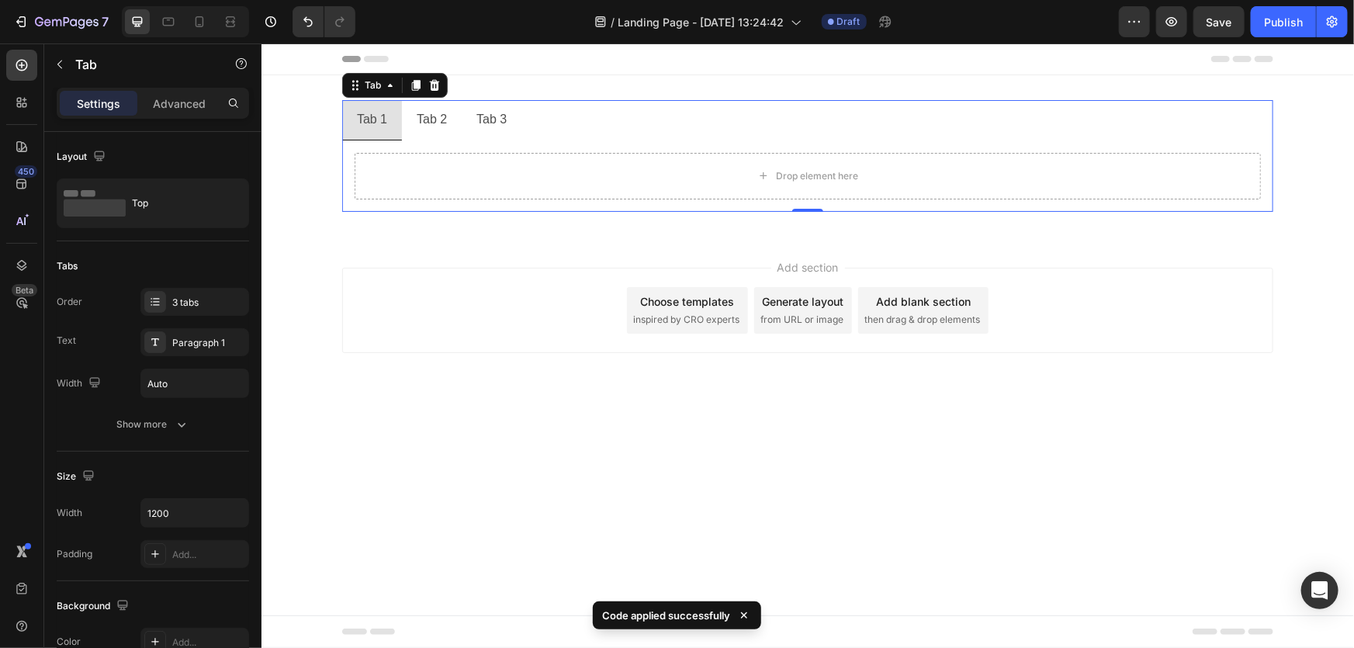
click at [400, 102] on li "Tab 1" at bounding box center [371, 119] width 60 height 40
click at [377, 85] on div "Tab" at bounding box center [372, 85] width 23 height 14
click at [404, 118] on li "Tab 2" at bounding box center [431, 119] width 60 height 40
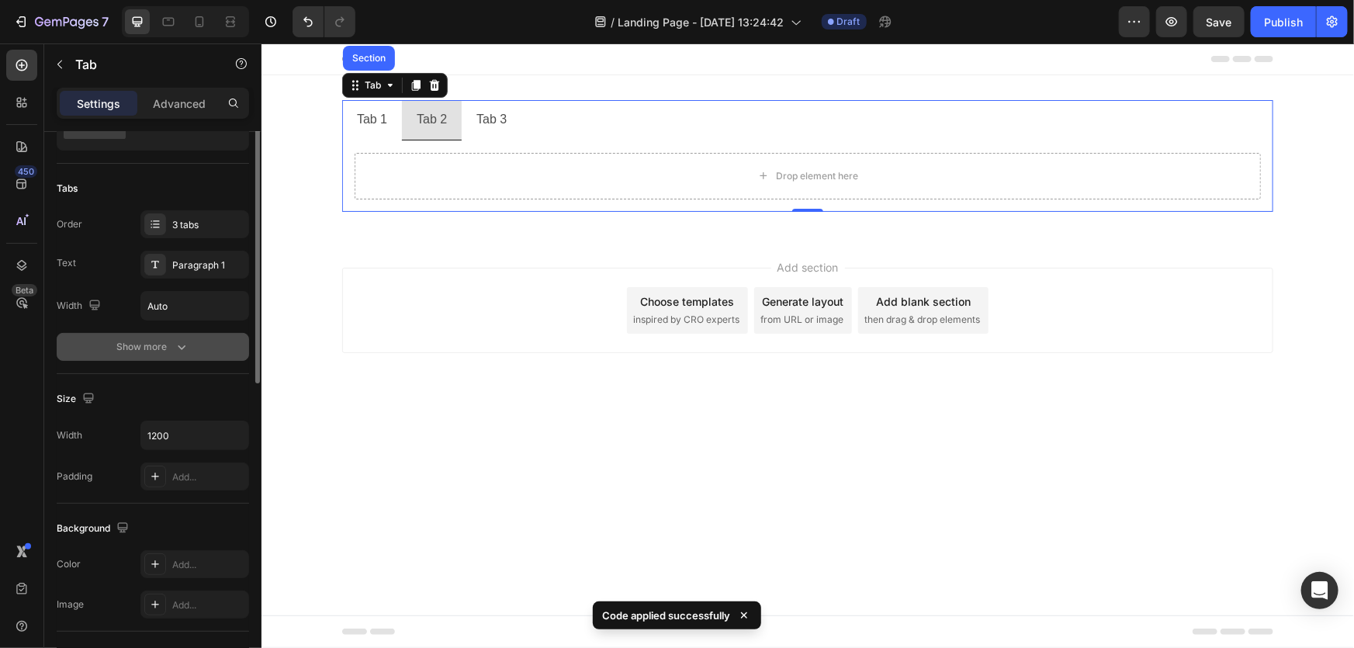
scroll to position [8, 0]
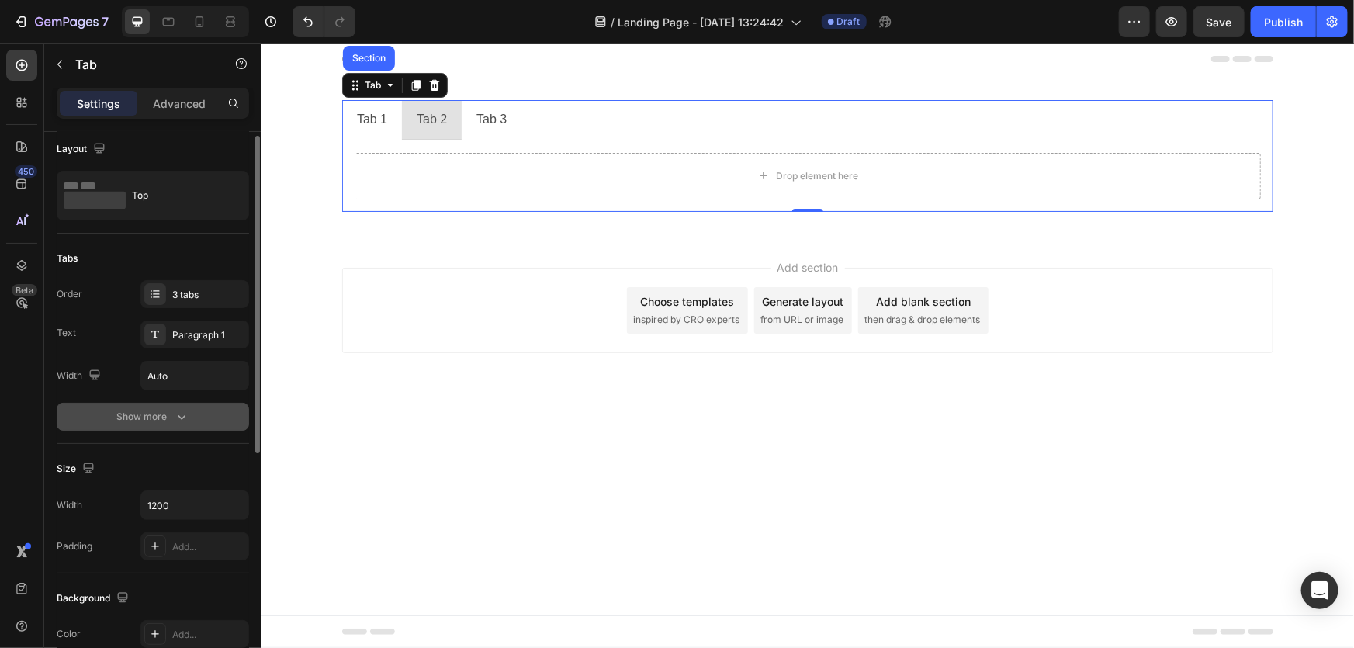
click at [155, 420] on div "Show more" at bounding box center [153, 417] width 72 height 16
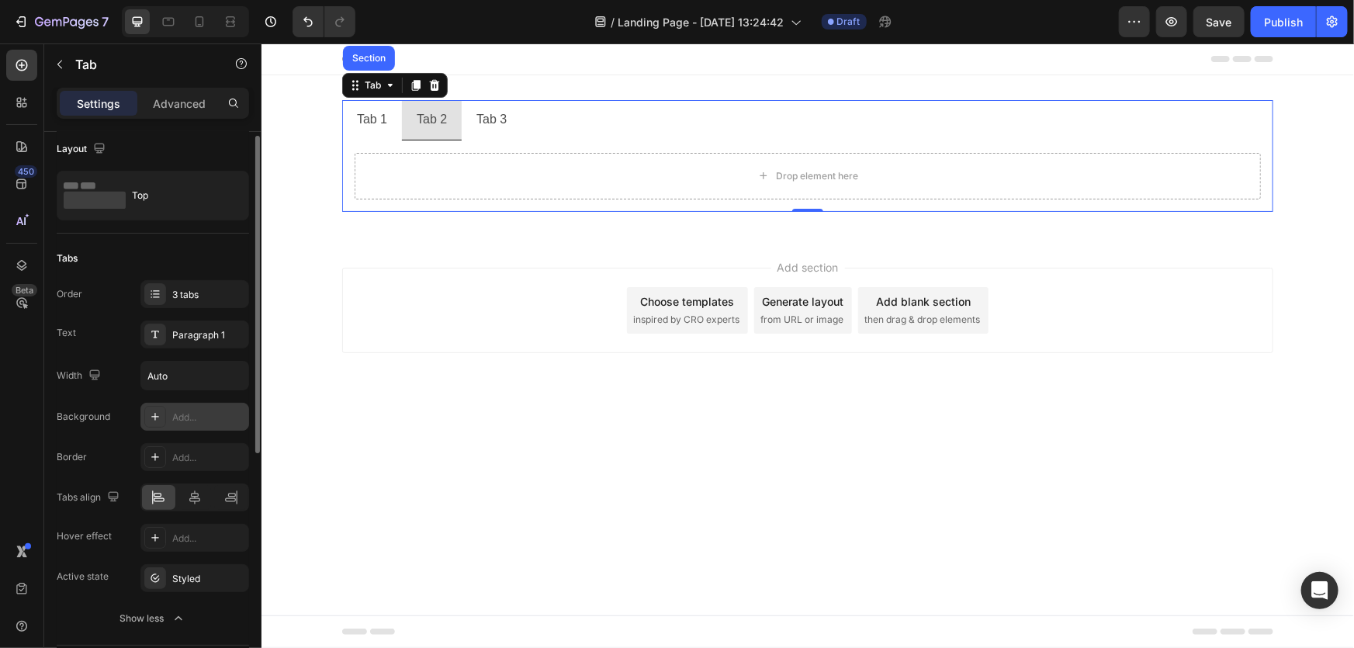
click at [161, 414] on icon at bounding box center [155, 417] width 12 height 12
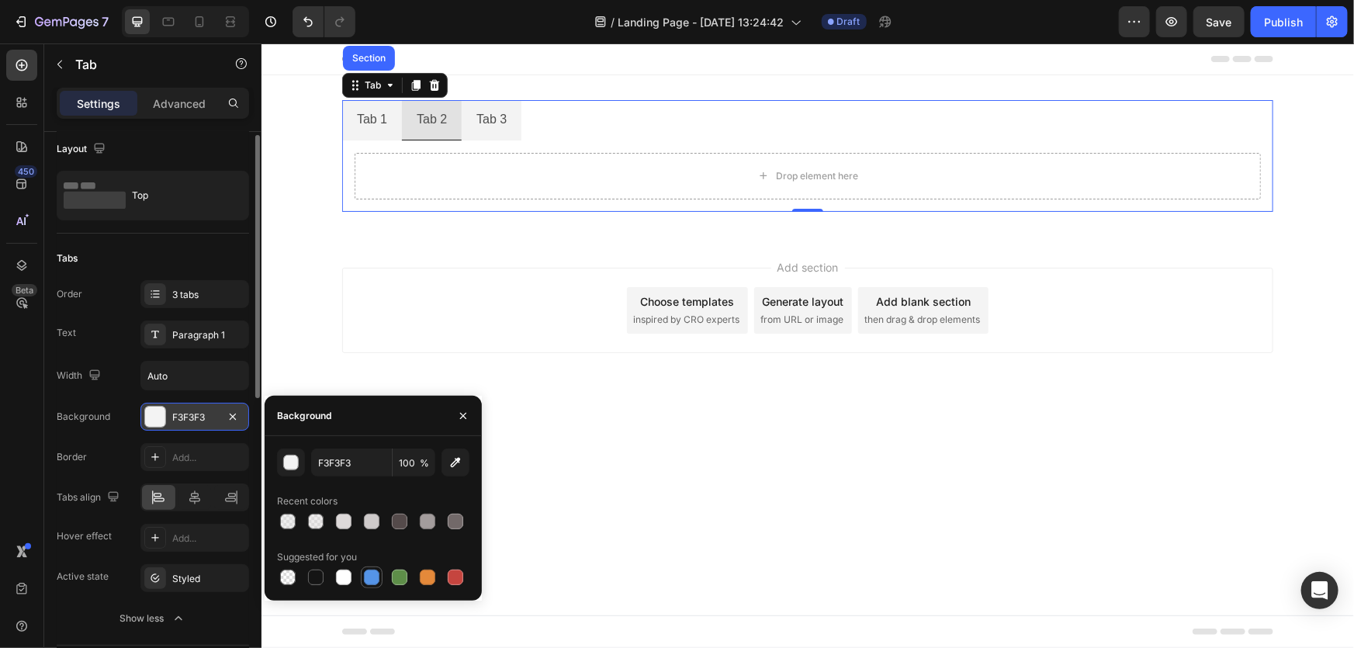
click at [367, 573] on div at bounding box center [372, 578] width 16 height 16
type input "5594E7"
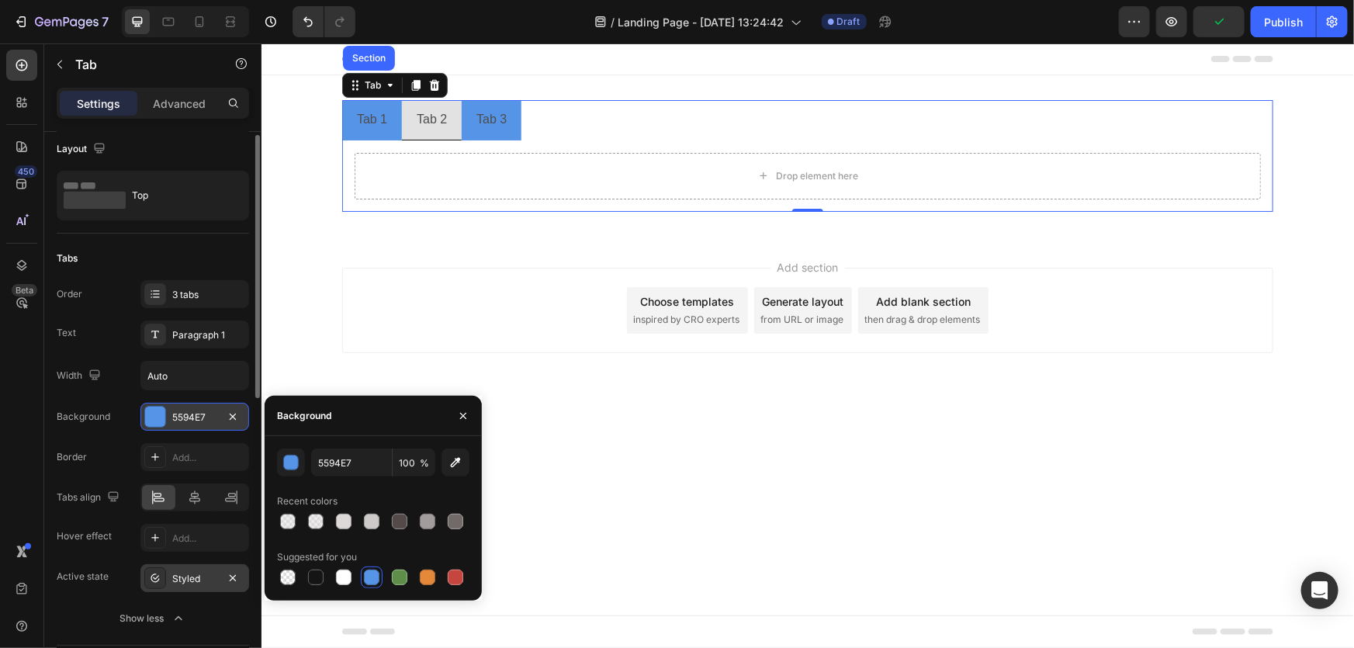
click at [197, 578] on div "Styled" at bounding box center [194, 579] width 45 height 14
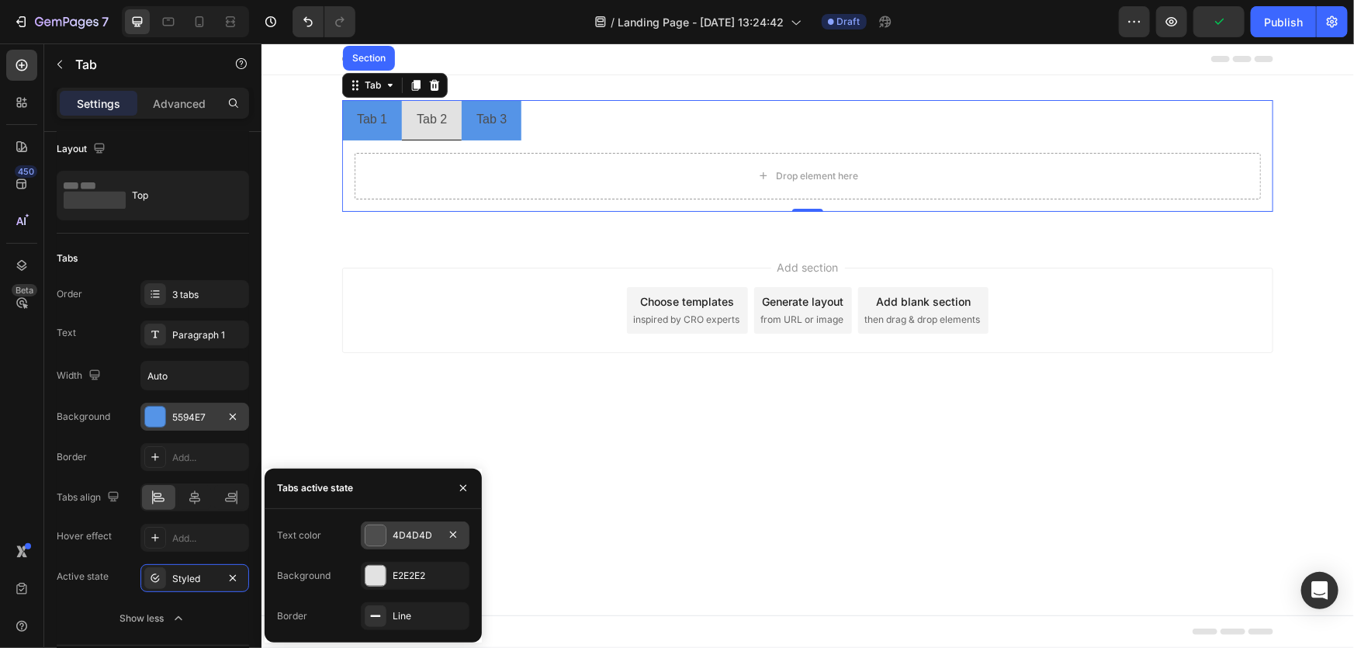
click at [372, 533] on div at bounding box center [376, 535] width 20 height 20
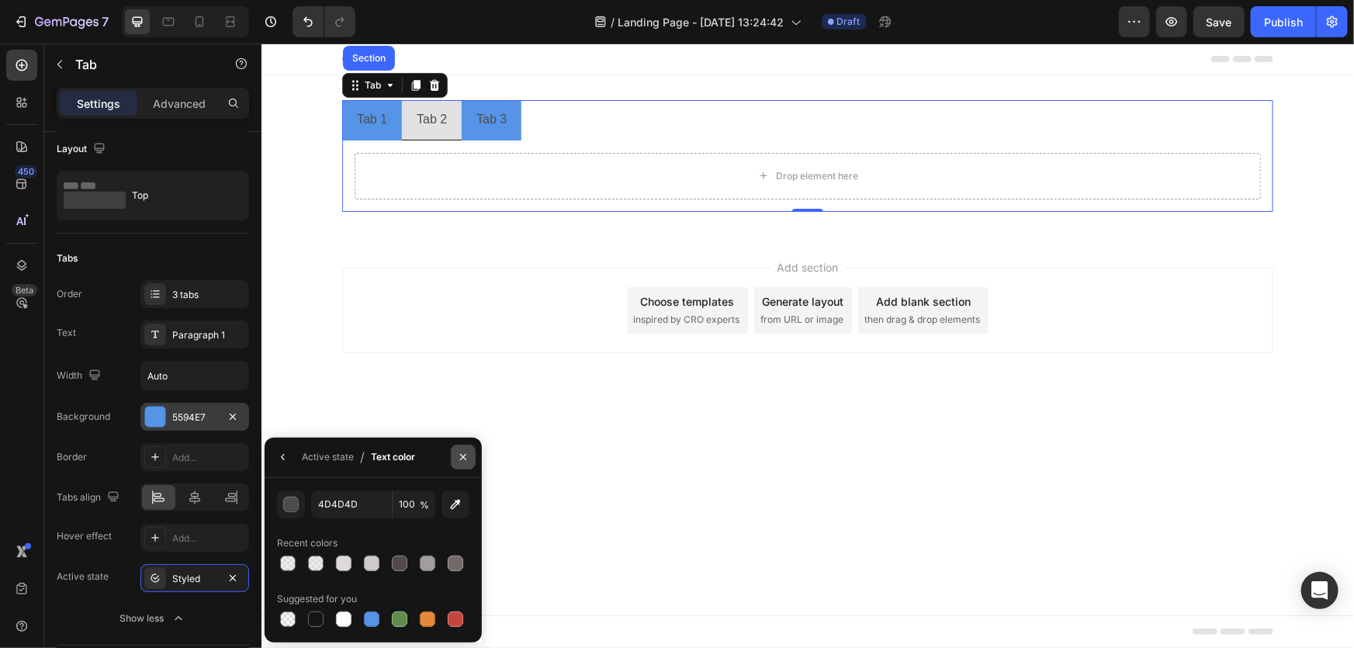
drag, startPoint x: 466, startPoint y: 454, endPoint x: 53, endPoint y: 511, distance: 416.7
click at [466, 454] on icon "button" at bounding box center [463, 457] width 6 height 6
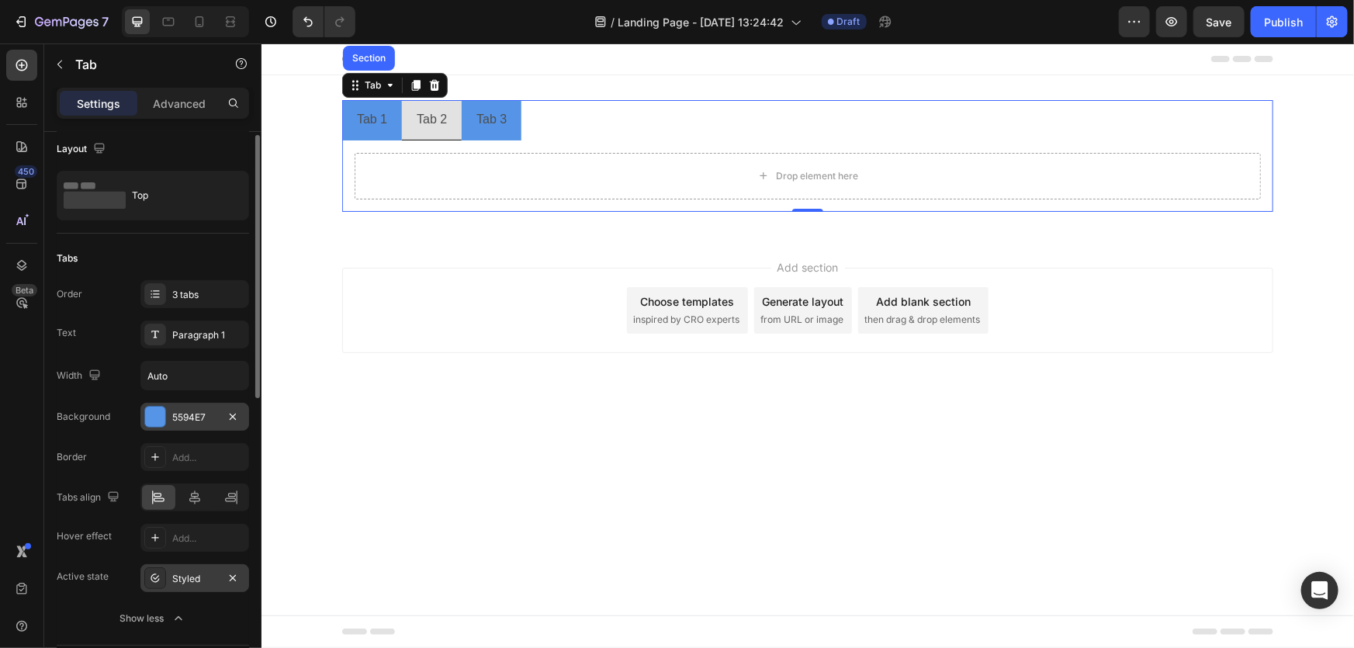
click at [189, 573] on div "Styled" at bounding box center [194, 579] width 45 height 14
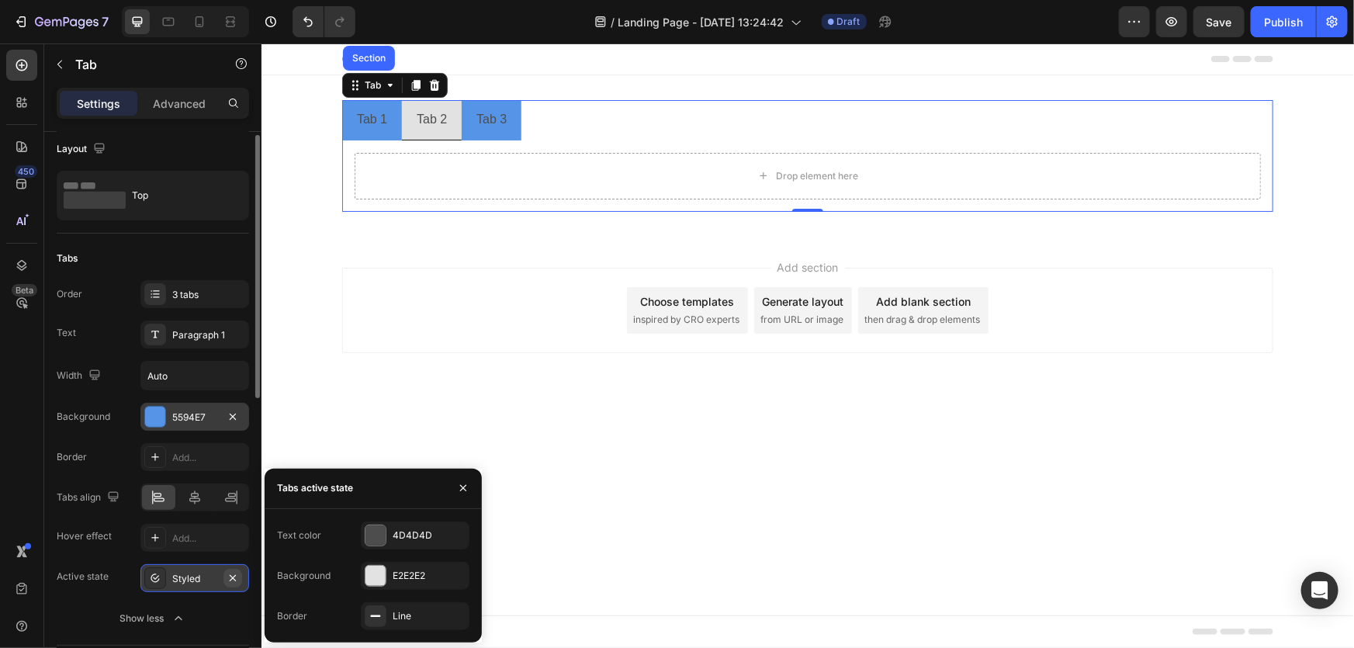
click at [227, 577] on icon "button" at bounding box center [233, 578] width 12 height 12
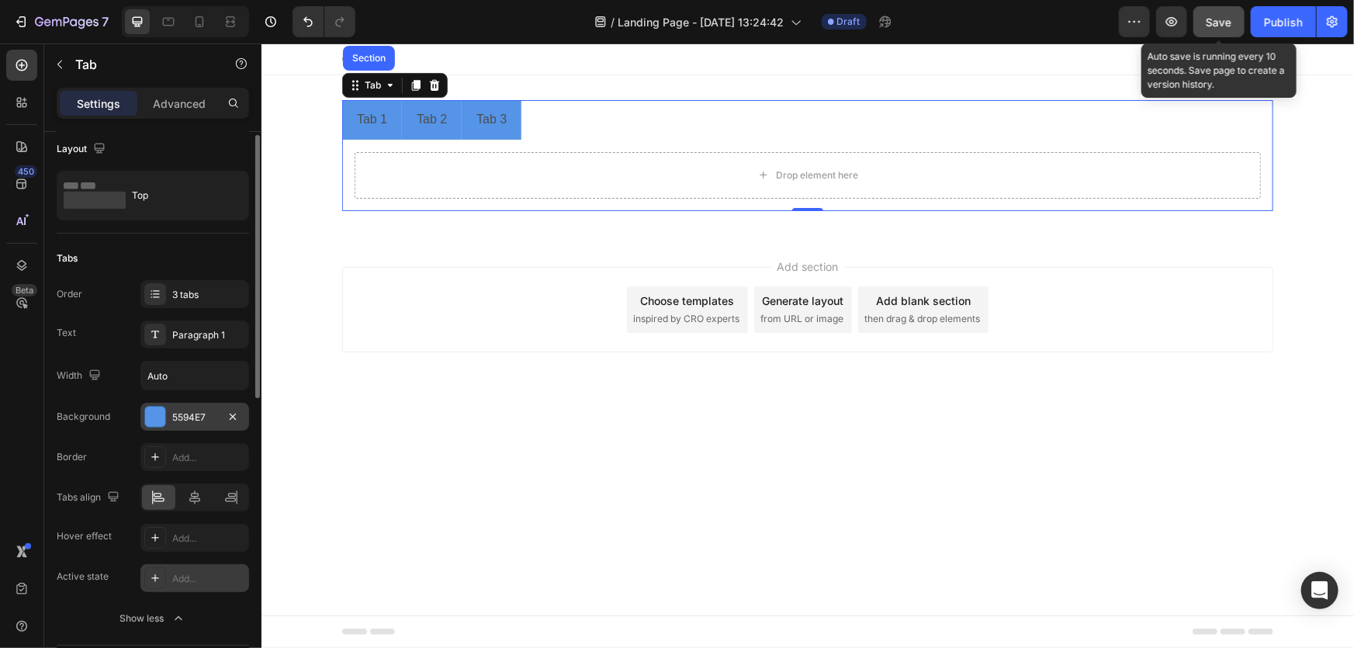
click at [1231, 17] on span "Save" at bounding box center [1220, 22] width 26 height 13
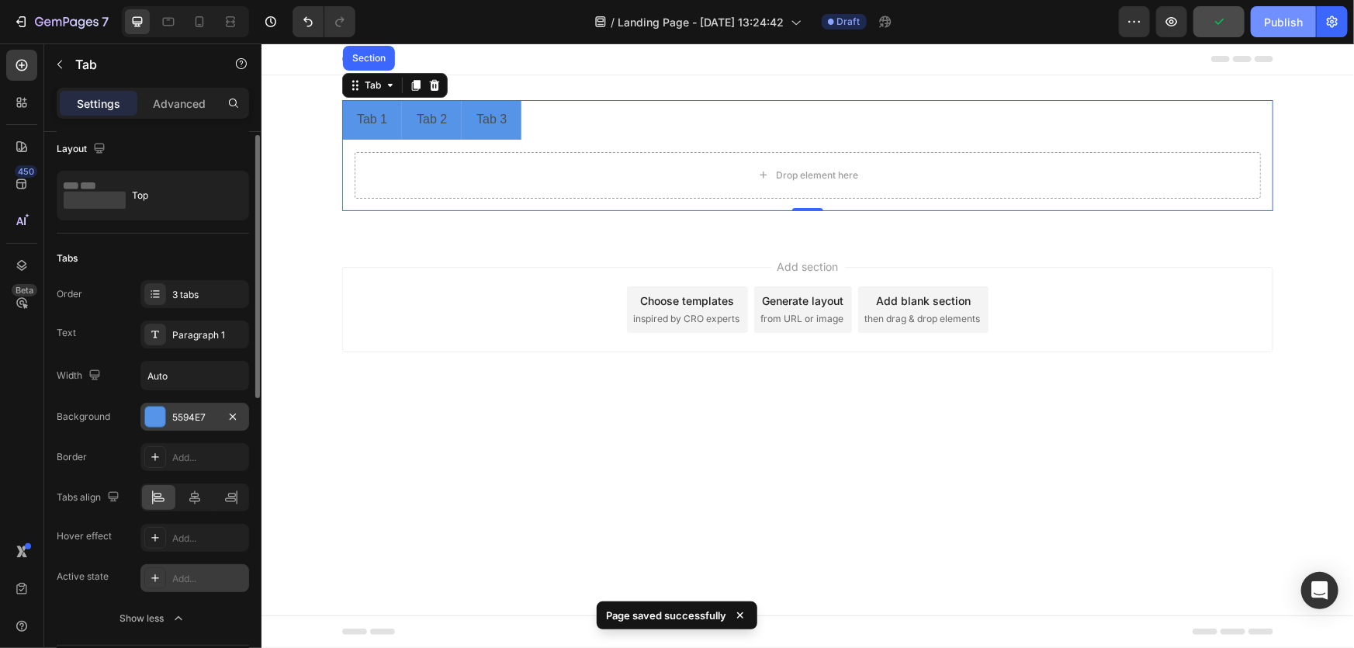
click at [1275, 20] on div "Publish" at bounding box center [1283, 22] width 39 height 16
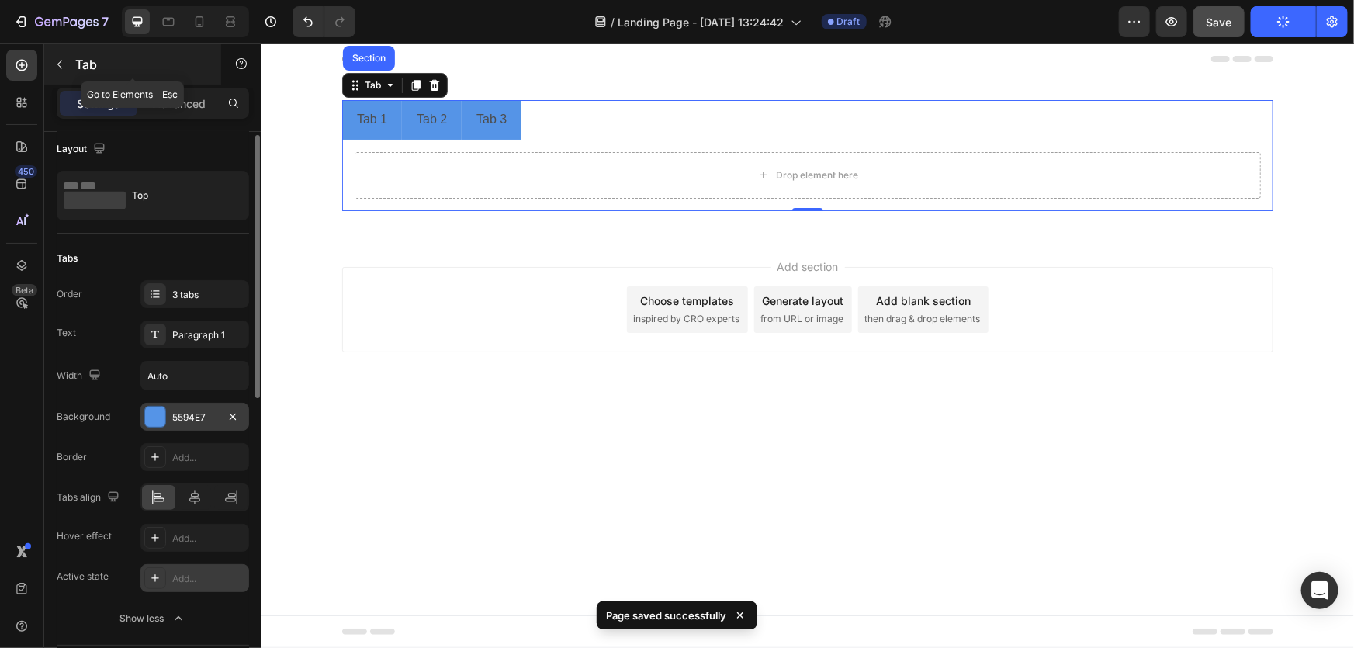
click at [54, 60] on icon "button" at bounding box center [60, 64] width 12 height 12
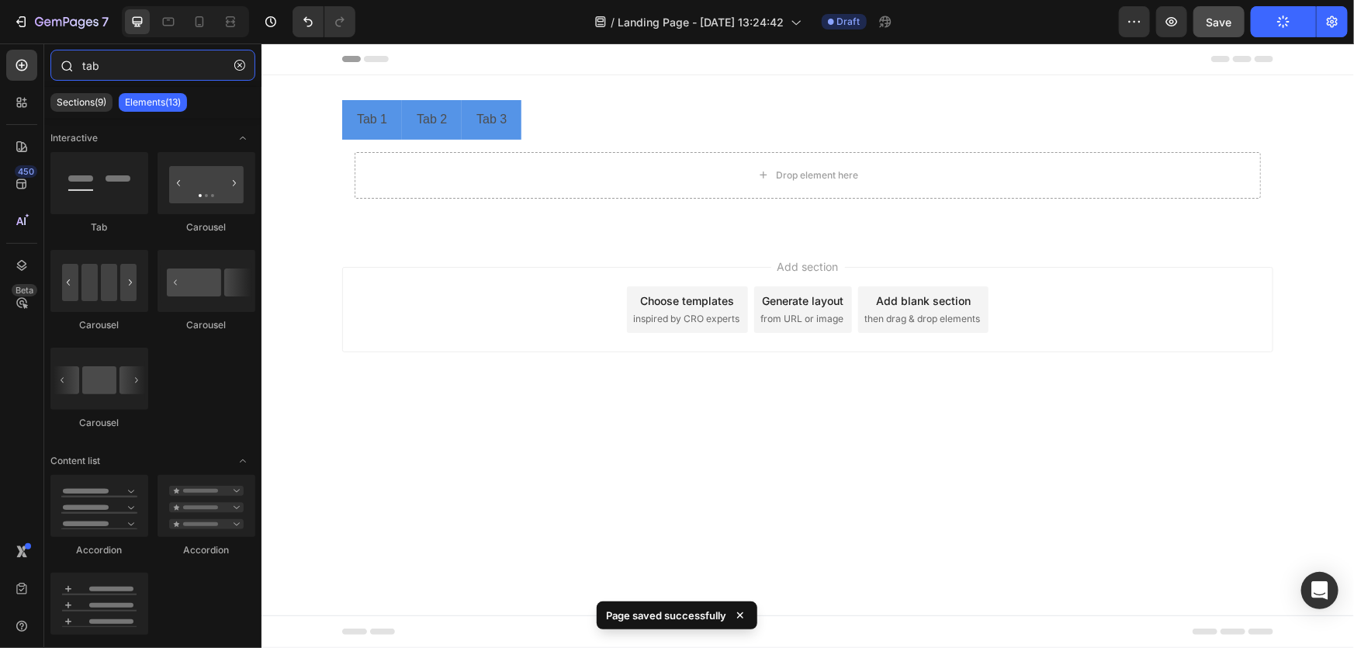
click at [157, 71] on input "tab" at bounding box center [152, 65] width 205 height 31
drag, startPoint x: 156, startPoint y: 70, endPoint x: 78, endPoint y: 69, distance: 77.6
click at [78, 69] on div "tab" at bounding box center [152, 68] width 217 height 37
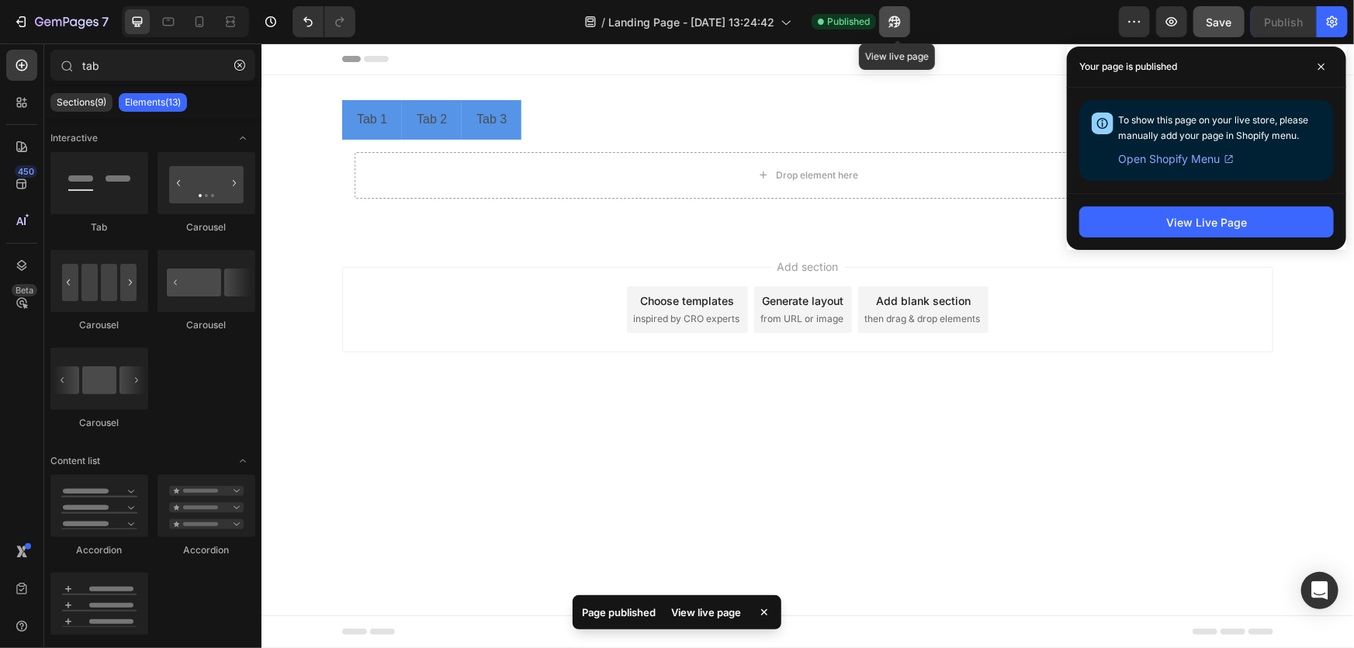
click at [892, 21] on icon "button" at bounding box center [895, 22] width 16 height 16
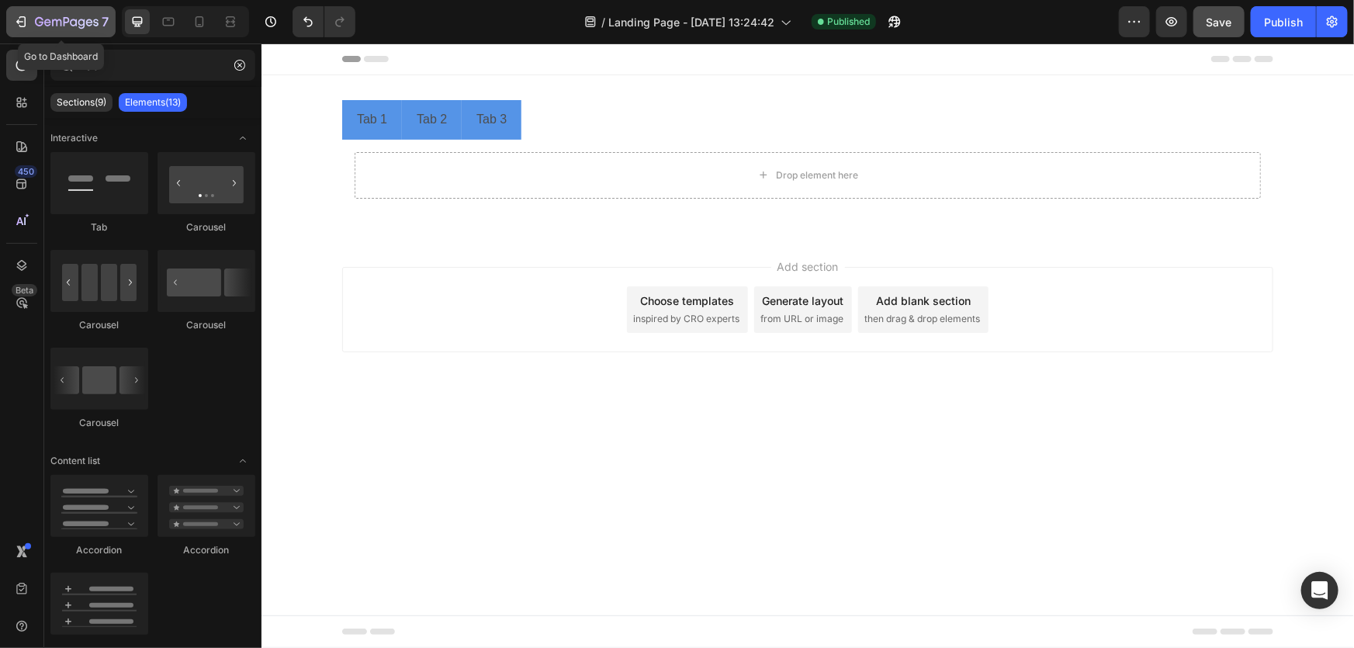
click at [13, 22] on icon "button" at bounding box center [21, 22] width 16 height 16
